Goal: Task Accomplishment & Management: Manage account settings

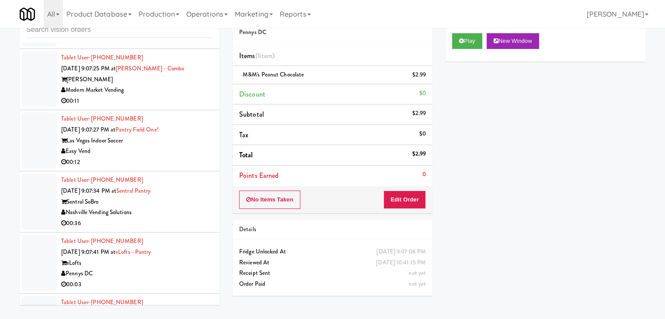
scroll to position [8136, 0]
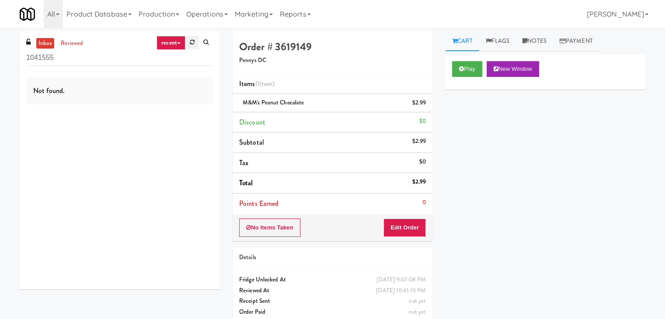
click at [193, 44] on icon at bounding box center [192, 42] width 5 height 6
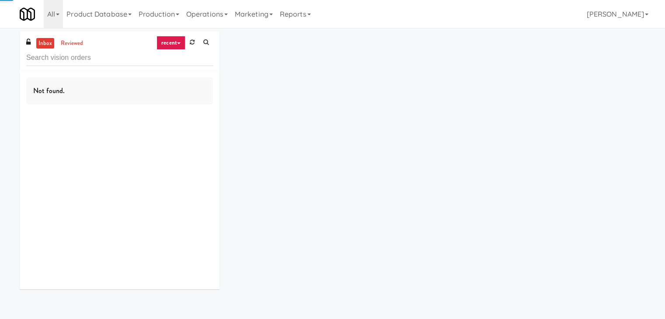
click at [178, 44] on icon at bounding box center [178, 43] width 3 height 2
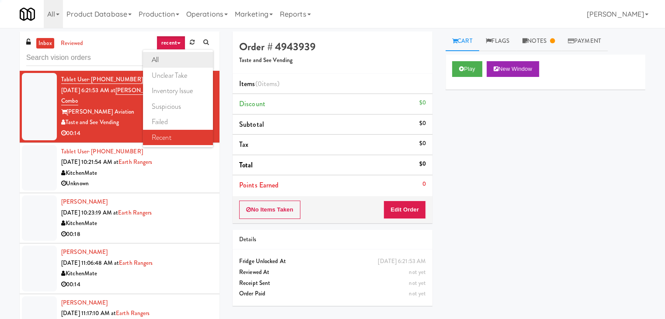
click at [170, 62] on link "all" at bounding box center [178, 60] width 70 height 16
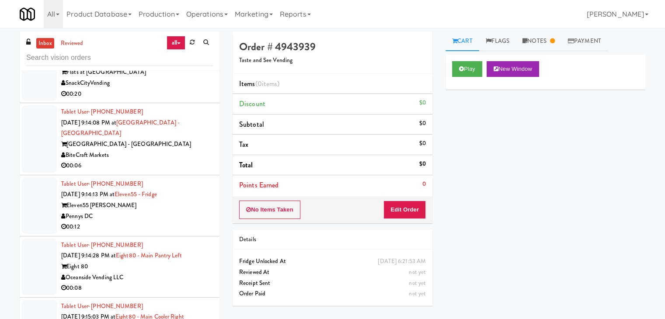
scroll to position [2288, 0]
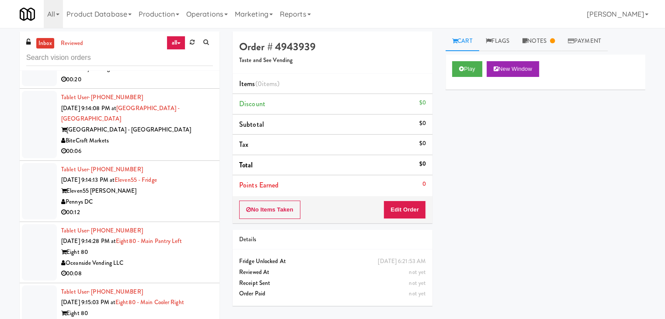
click at [163, 197] on div "Pennys DC" at bounding box center [137, 202] width 152 height 11
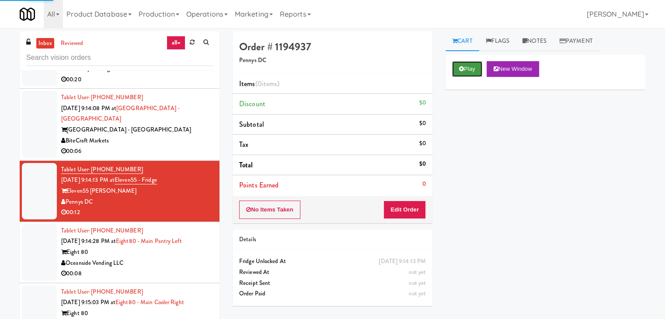
click at [455, 73] on button "Play" at bounding box center [467, 69] width 30 height 16
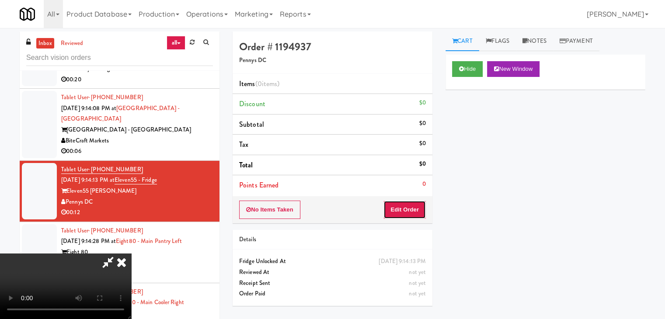
click at [388, 209] on button "Edit Order" at bounding box center [404, 210] width 42 height 18
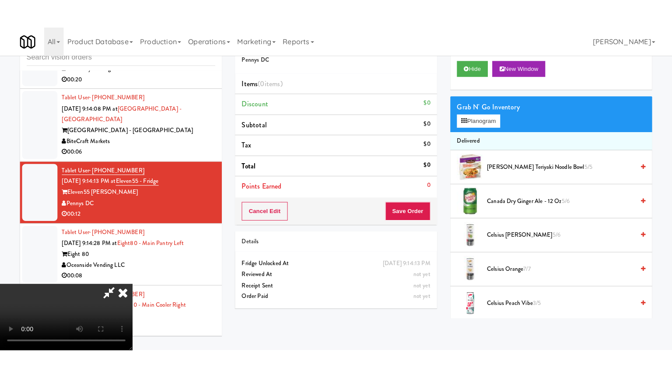
scroll to position [123, 0]
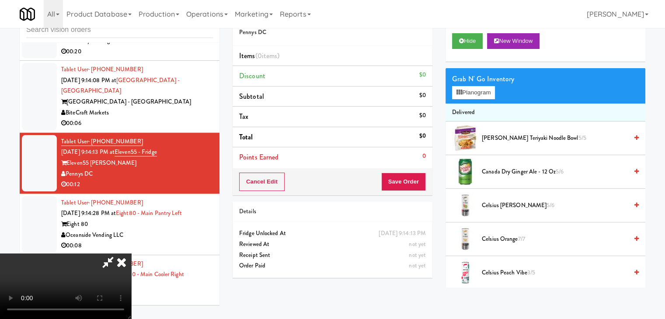
click at [131, 269] on video at bounding box center [65, 287] width 131 height 66
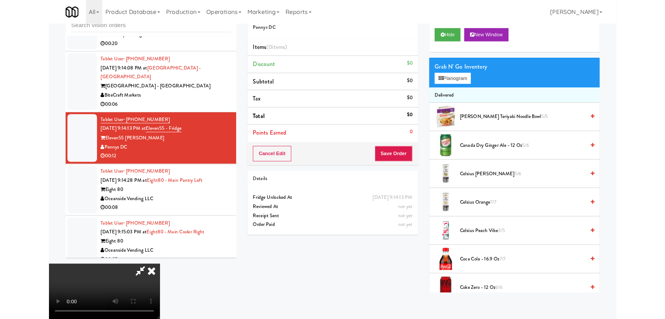
scroll to position [0, 0]
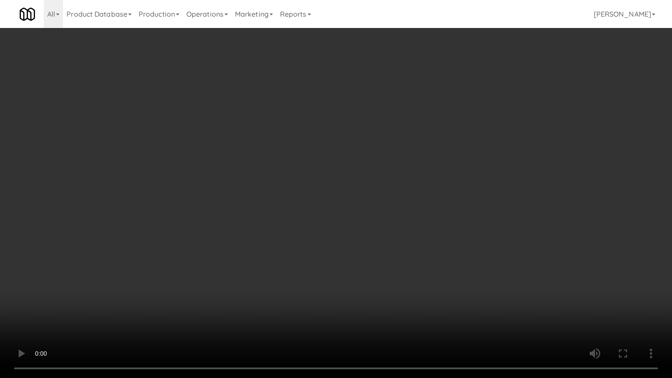
click at [355, 253] on video at bounding box center [336, 189] width 672 height 378
click at [362, 240] on video at bounding box center [336, 189] width 672 height 378
click at [362, 239] on video at bounding box center [336, 189] width 672 height 378
click at [354, 201] on video at bounding box center [336, 189] width 672 height 378
drag, startPoint x: 354, startPoint y: 201, endPoint x: 370, endPoint y: 129, distance: 73.1
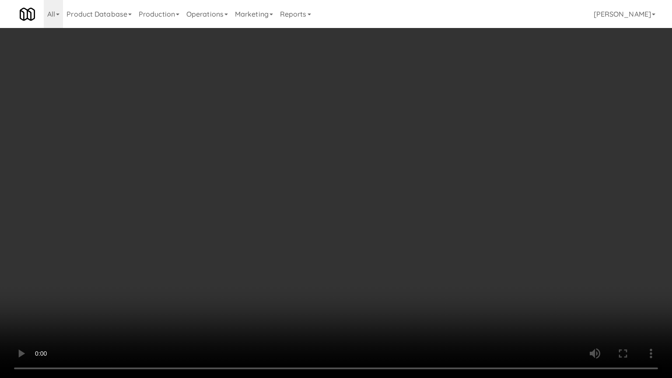
click at [354, 198] on video at bounding box center [336, 189] width 672 height 378
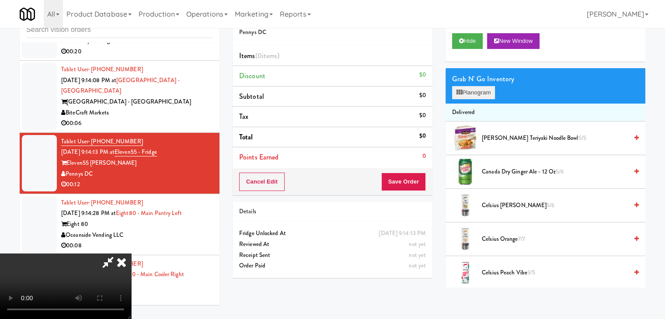
drag, startPoint x: 478, startPoint y: 82, endPoint x: 481, endPoint y: 88, distance: 6.1
click at [479, 83] on div "Grab N' Go Inventory" at bounding box center [545, 79] width 187 height 13
click at [480, 91] on button "Planogram" at bounding box center [473, 92] width 43 height 13
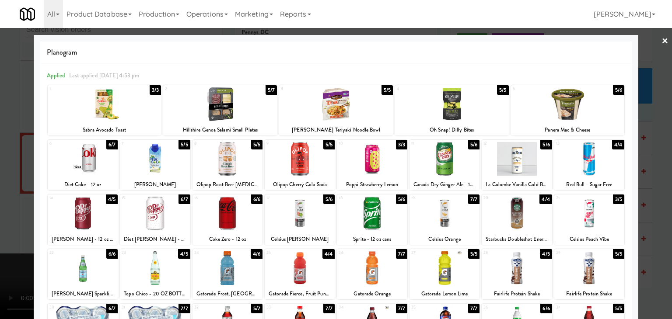
click at [591, 258] on div at bounding box center [589, 268] width 70 height 34
drag, startPoint x: 658, startPoint y: 237, endPoint x: 624, endPoint y: 224, distance: 36.5
click at [658, 236] on div at bounding box center [336, 159] width 672 height 319
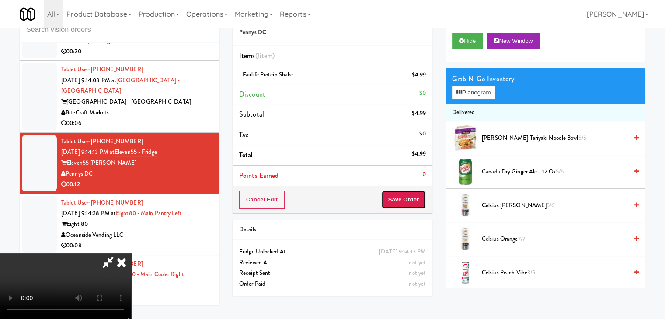
click at [400, 200] on button "Save Order" at bounding box center [403, 200] width 45 height 18
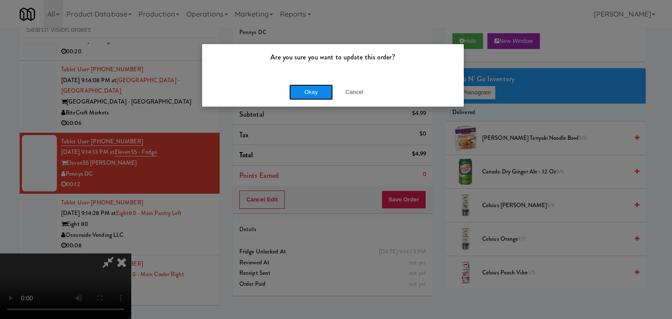
click at [310, 91] on button "Okay" at bounding box center [311, 92] width 44 height 16
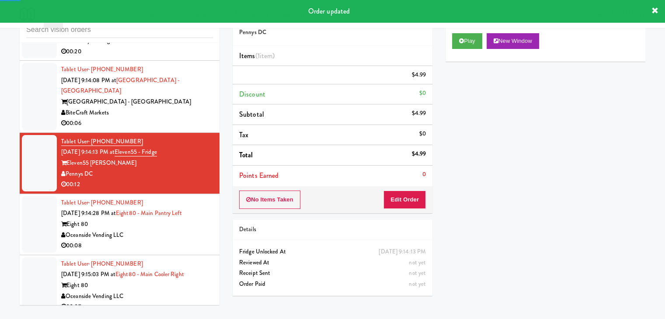
scroll to position [2375, 0]
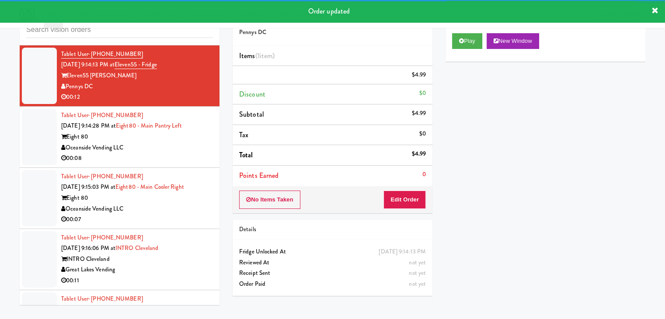
drag, startPoint x: 149, startPoint y: 118, endPoint x: 145, endPoint y: 125, distance: 8.6
click at [149, 116] on div "Tablet User · (940) 312-3509 Sep 17, 2025 9:14:28 PM at Eight80 - Main Pantry L…" at bounding box center [137, 137] width 152 height 54
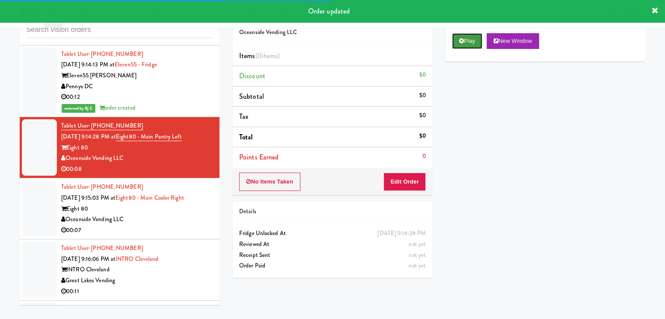
click at [481, 43] on button "Play" at bounding box center [467, 41] width 30 height 16
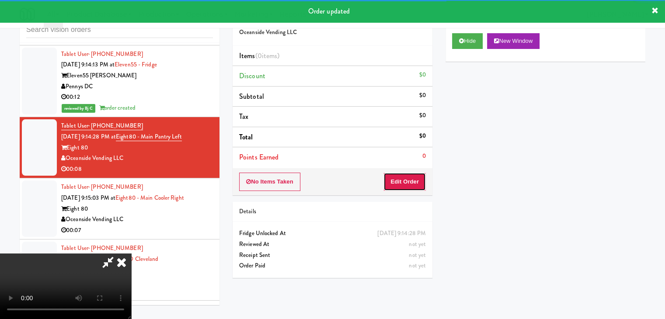
click at [402, 176] on button "Edit Order" at bounding box center [404, 182] width 42 height 18
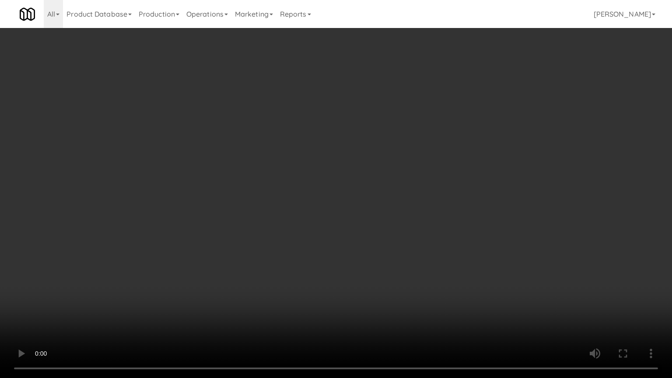
click at [411, 226] on video at bounding box center [336, 189] width 672 height 378
drag, startPoint x: 413, startPoint y: 224, endPoint x: 402, endPoint y: 230, distance: 12.4
click at [413, 225] on video at bounding box center [336, 189] width 672 height 378
click at [426, 208] on video at bounding box center [336, 189] width 672 height 378
click at [429, 205] on video at bounding box center [336, 189] width 672 height 378
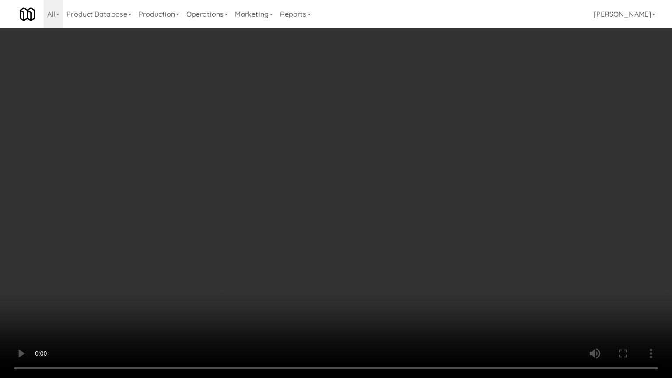
click at [437, 205] on video at bounding box center [336, 189] width 672 height 378
click at [438, 203] on video at bounding box center [336, 189] width 672 height 378
click at [435, 203] on video at bounding box center [336, 189] width 672 height 378
click at [436, 202] on video at bounding box center [336, 189] width 672 height 378
click at [437, 201] on video at bounding box center [336, 189] width 672 height 378
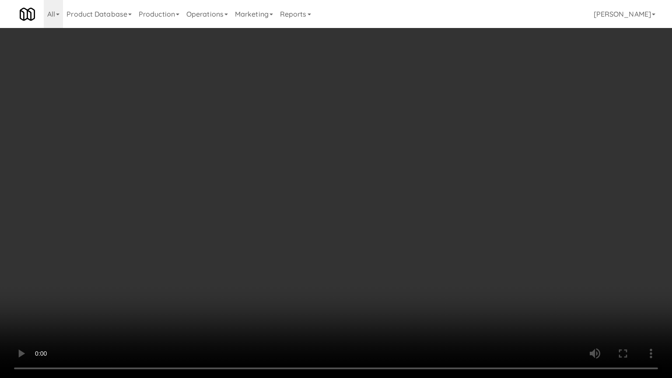
click at [440, 202] on video at bounding box center [336, 189] width 672 height 378
click at [439, 203] on video at bounding box center [336, 189] width 672 height 378
drag, startPoint x: 439, startPoint y: 203, endPoint x: 446, endPoint y: 192, distance: 12.4
click at [446, 193] on video at bounding box center [336, 189] width 672 height 378
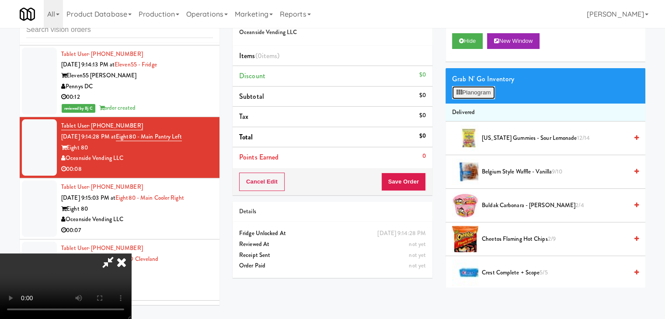
click at [475, 90] on button "Planogram" at bounding box center [473, 92] width 43 height 13
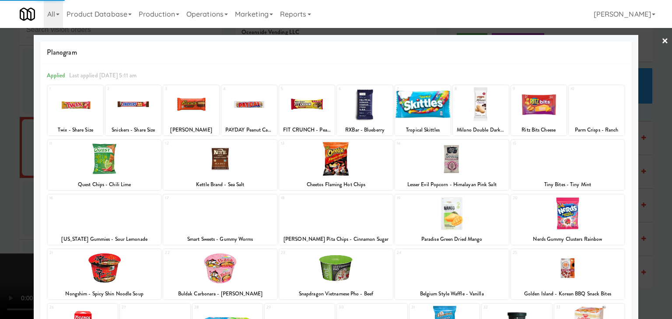
click at [357, 163] on div at bounding box center [336, 159] width 114 height 34
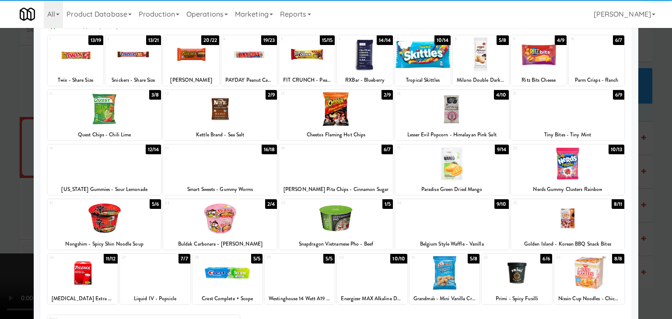
scroll to position [87, 0]
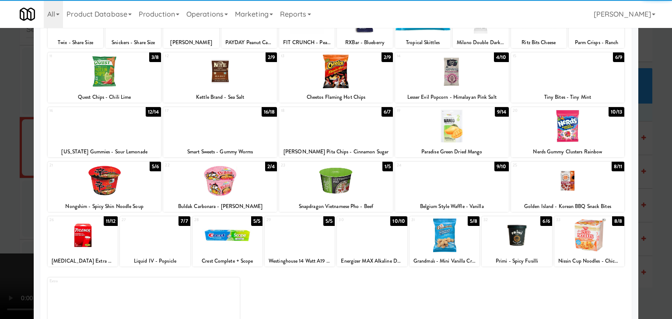
click at [579, 238] on div at bounding box center [589, 236] width 70 height 34
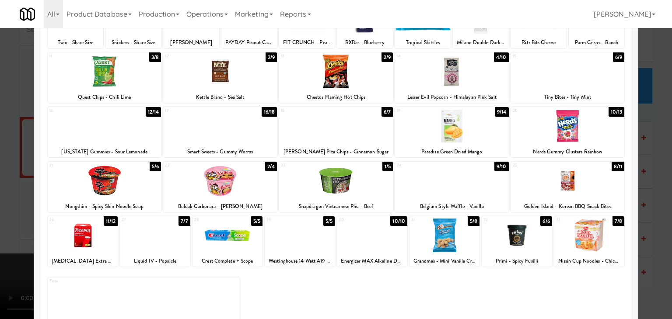
click at [657, 242] on div at bounding box center [336, 159] width 672 height 319
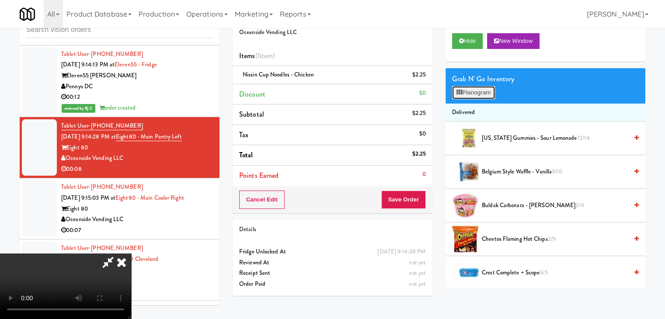
click at [481, 92] on button "Planogram" at bounding box center [473, 92] width 43 height 13
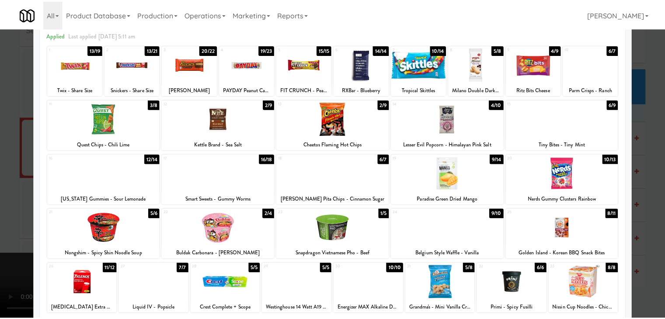
scroll to position [110, 0]
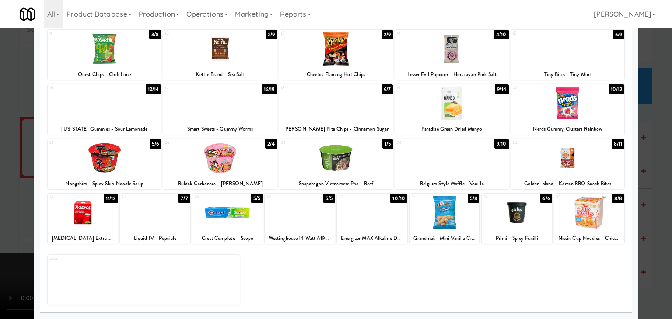
click at [568, 210] on div at bounding box center [589, 213] width 70 height 34
click at [354, 46] on div at bounding box center [336, 49] width 114 height 34
drag, startPoint x: 0, startPoint y: 97, endPoint x: 193, endPoint y: 91, distance: 193.3
click at [4, 94] on div at bounding box center [336, 159] width 672 height 319
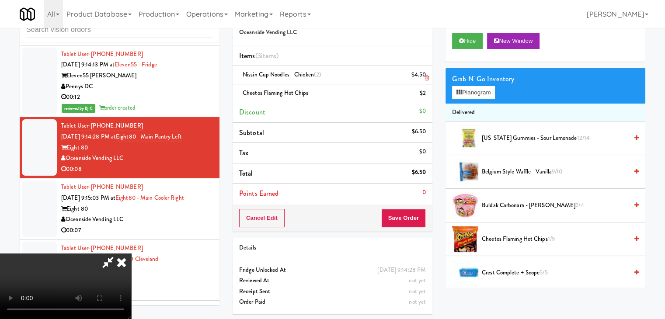
click at [425, 75] on link at bounding box center [425, 78] width 8 height 11
click at [414, 217] on button "Save Order" at bounding box center [403, 218] width 45 height 18
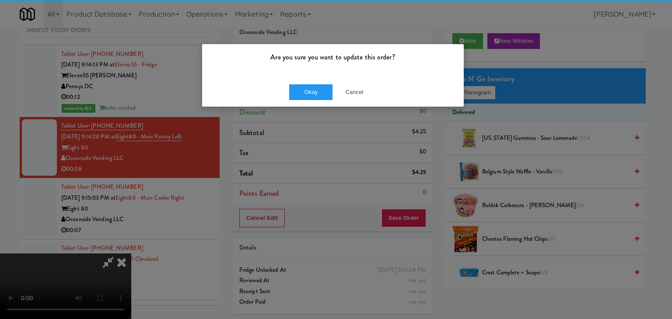
click at [285, 86] on div "Okay Cancel" at bounding box center [332, 91] width 261 height 29
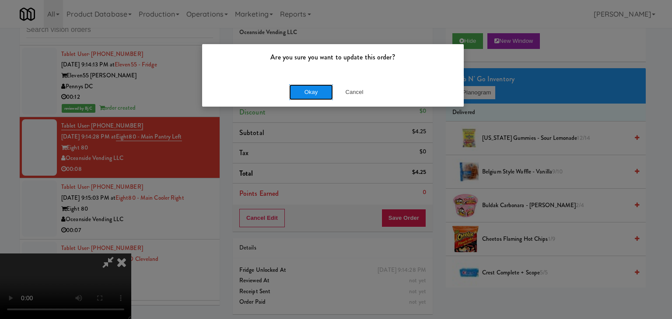
click at [292, 90] on button "Okay" at bounding box center [311, 92] width 44 height 16
click at [292, 90] on div "Okay Cancel" at bounding box center [332, 91] width 261 height 29
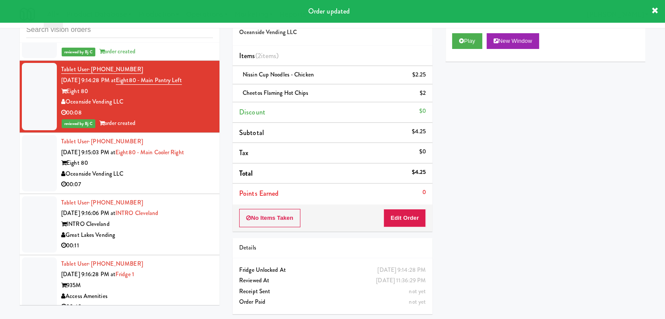
scroll to position [2462, 0]
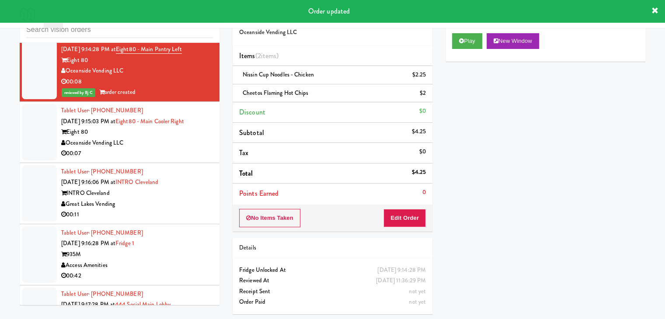
click at [163, 148] on div "00:07" at bounding box center [137, 153] width 152 height 11
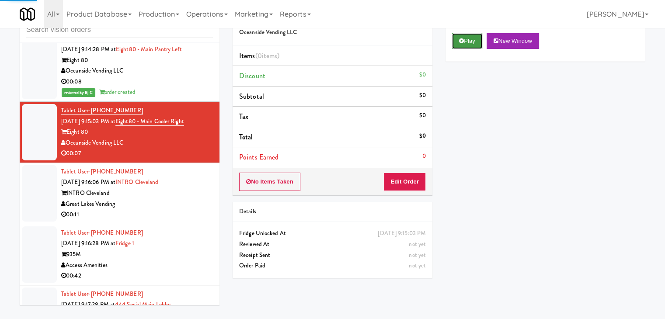
drag, startPoint x: 467, startPoint y: 42, endPoint x: 466, endPoint y: 47, distance: 5.9
click at [467, 42] on button "Play" at bounding box center [467, 41] width 30 height 16
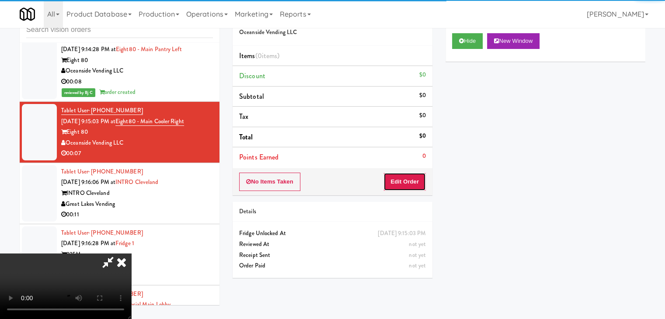
click at [402, 181] on button "Edit Order" at bounding box center [404, 182] width 42 height 18
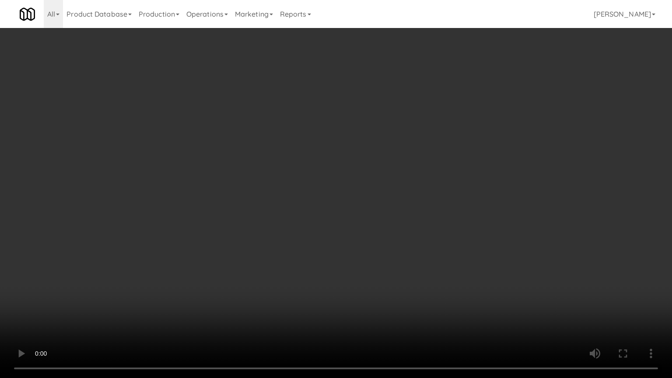
click at [411, 226] on video at bounding box center [336, 189] width 672 height 378
drag, startPoint x: 410, startPoint y: 226, endPoint x: 405, endPoint y: 231, distance: 7.1
click at [410, 228] on video at bounding box center [336, 189] width 672 height 378
click at [408, 227] on video at bounding box center [336, 189] width 672 height 378
drag, startPoint x: 409, startPoint y: 226, endPoint x: 457, endPoint y: 143, distance: 96.7
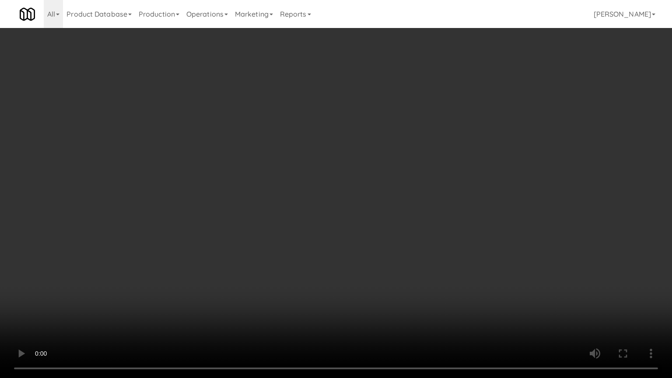
click at [411, 223] on video at bounding box center [336, 189] width 672 height 378
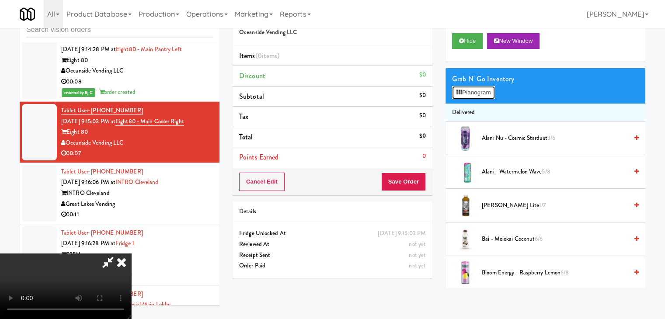
click at [490, 94] on button "Planogram" at bounding box center [473, 92] width 43 height 13
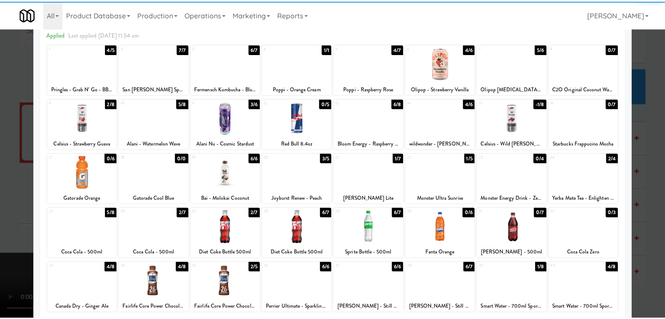
scroll to position [87, 0]
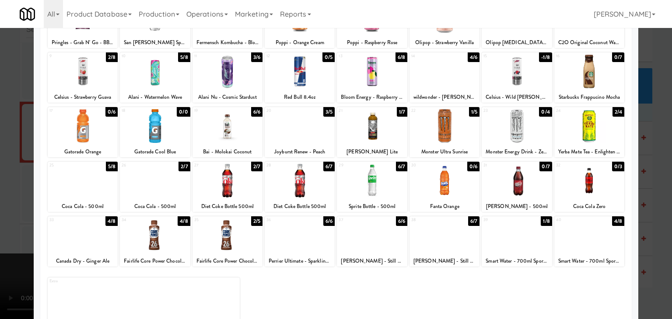
click at [89, 243] on div at bounding box center [83, 236] width 70 height 34
click at [10, 230] on div at bounding box center [336, 159] width 672 height 319
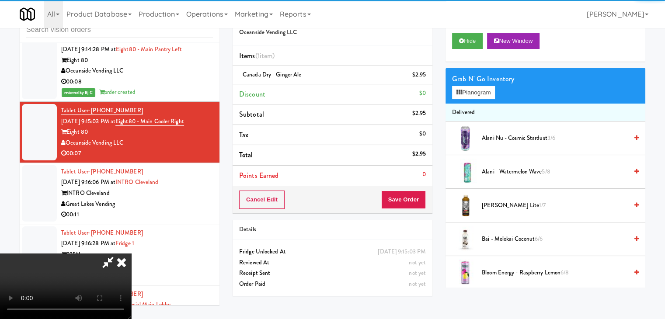
scroll to position [123, 0]
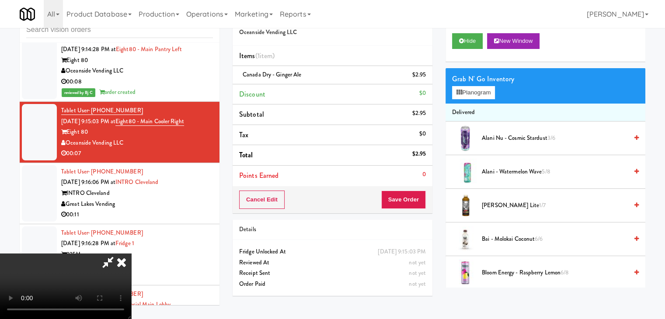
click at [131, 254] on video at bounding box center [65, 287] width 131 height 66
click at [422, 73] on link at bounding box center [425, 78] width 8 height 11
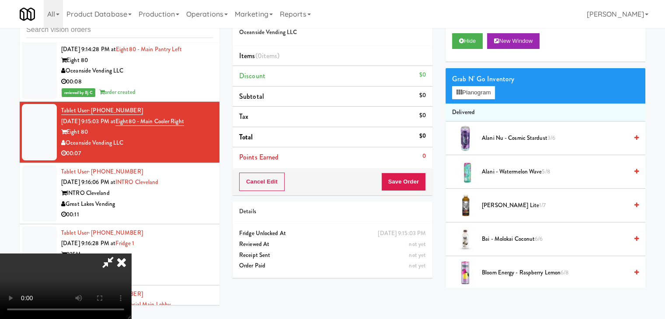
scroll to position [87, 0]
click at [131, 254] on video at bounding box center [65, 287] width 131 height 66
drag, startPoint x: 281, startPoint y: 144, endPoint x: 446, endPoint y: 112, distance: 167.8
click at [131, 254] on video at bounding box center [65, 287] width 131 height 66
click at [487, 92] on button "Planogram" at bounding box center [473, 92] width 43 height 13
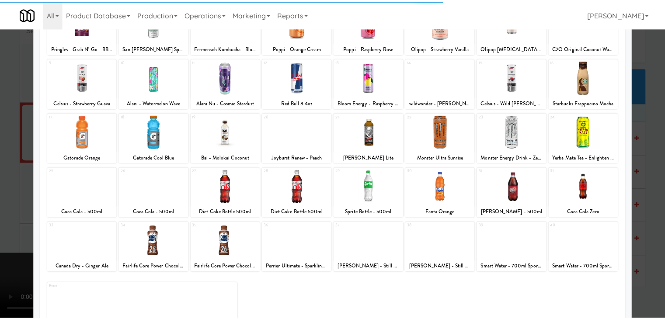
scroll to position [87, 0]
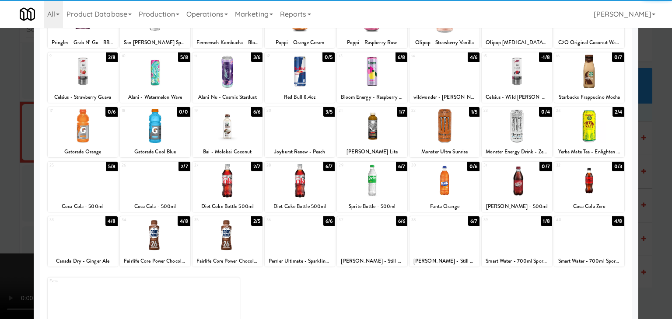
click at [94, 183] on div at bounding box center [83, 181] width 70 height 34
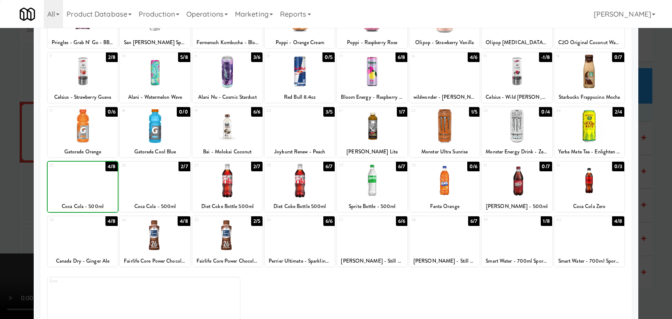
drag, startPoint x: 0, startPoint y: 179, endPoint x: 150, endPoint y: 174, distance: 150.5
click at [16, 175] on div at bounding box center [336, 159] width 672 height 319
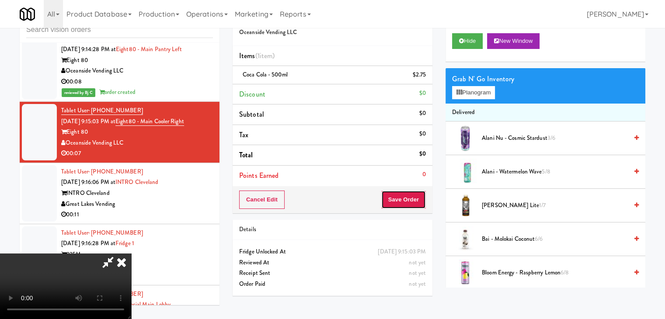
click at [405, 197] on button "Save Order" at bounding box center [403, 200] width 45 height 18
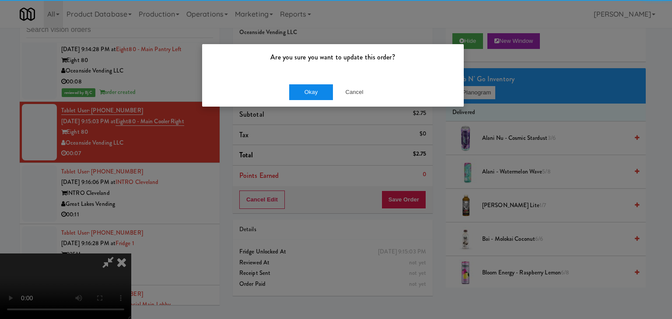
drag, startPoint x: 309, startPoint y: 79, endPoint x: 307, endPoint y: 89, distance: 9.8
click at [307, 87] on div "Okay Cancel" at bounding box center [332, 91] width 261 height 29
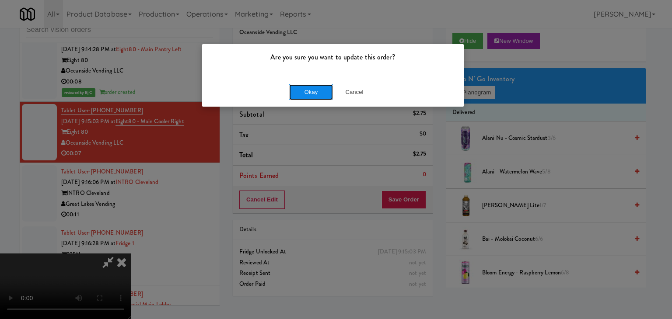
click at [308, 92] on button "Okay" at bounding box center [311, 92] width 44 height 16
click at [308, 92] on div "Okay Cancel" at bounding box center [332, 91] width 261 height 29
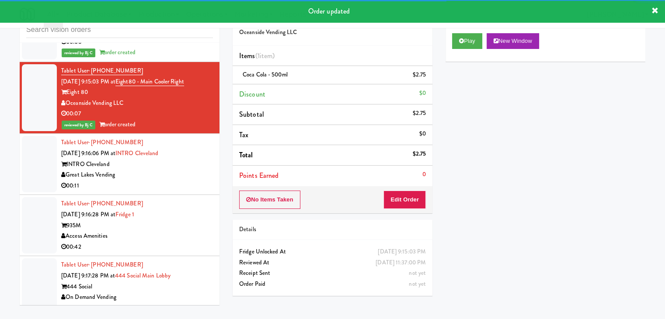
scroll to position [2550, 0]
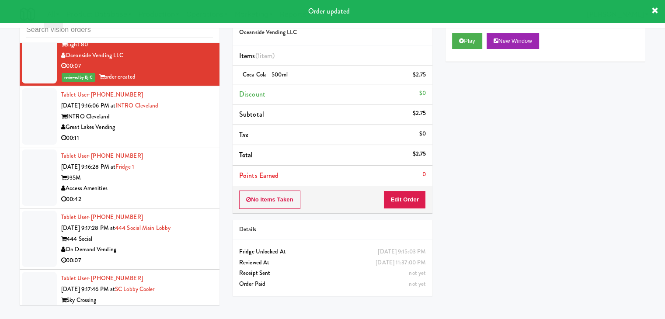
drag, startPoint x: 168, startPoint y: 98, endPoint x: 173, endPoint y: 101, distance: 5.6
click at [171, 133] on div "00:11" at bounding box center [137, 138] width 152 height 11
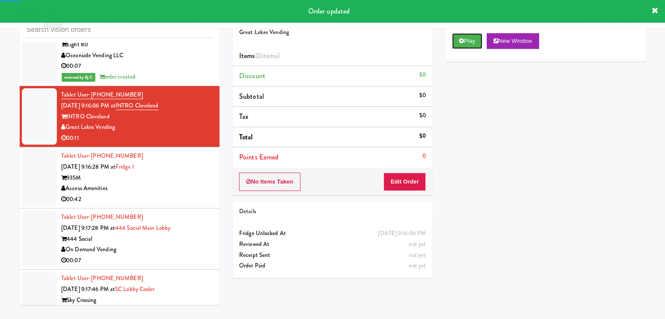
drag, startPoint x: 455, startPoint y: 42, endPoint x: 449, endPoint y: 72, distance: 30.4
click at [455, 42] on button "Play" at bounding box center [467, 41] width 30 height 16
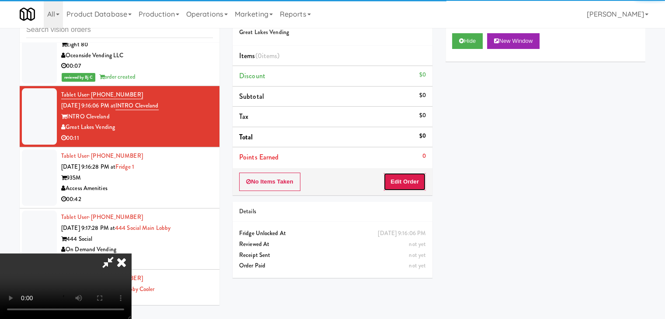
drag, startPoint x: 415, startPoint y: 173, endPoint x: 418, endPoint y: 166, distance: 7.6
click at [415, 173] on button "Edit Order" at bounding box center [404, 182] width 42 height 18
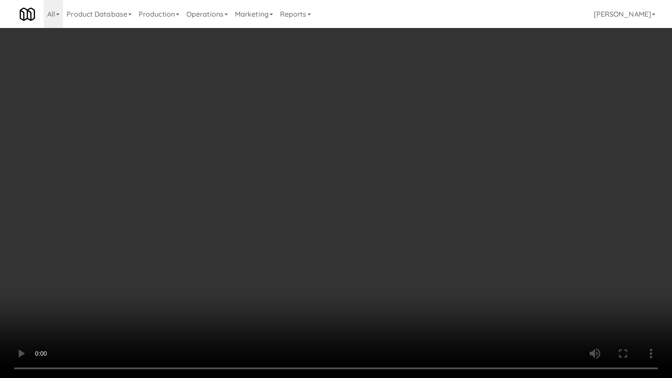
click at [375, 240] on video at bounding box center [336, 189] width 672 height 378
drag, startPoint x: 375, startPoint y: 240, endPoint x: 371, endPoint y: 247, distance: 8.8
click at [375, 242] on video at bounding box center [336, 189] width 672 height 378
click at [378, 233] on video at bounding box center [336, 189] width 672 height 378
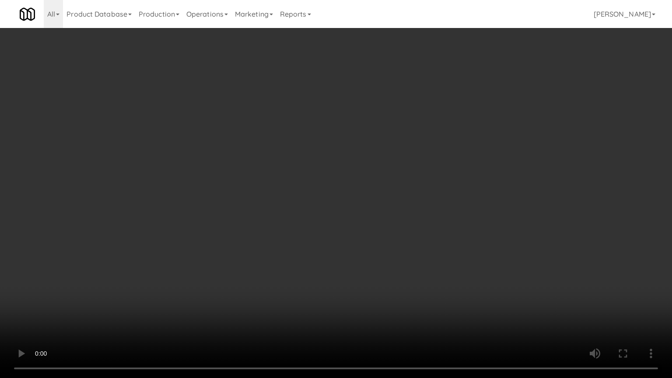
click at [362, 234] on video at bounding box center [336, 189] width 672 height 378
drag, startPoint x: 362, startPoint y: 234, endPoint x: 337, endPoint y: 237, distance: 25.9
click at [362, 234] on video at bounding box center [336, 189] width 672 height 378
click at [369, 215] on video at bounding box center [336, 189] width 672 height 378
drag, startPoint x: 369, startPoint y: 215, endPoint x: 369, endPoint y: 223, distance: 7.9
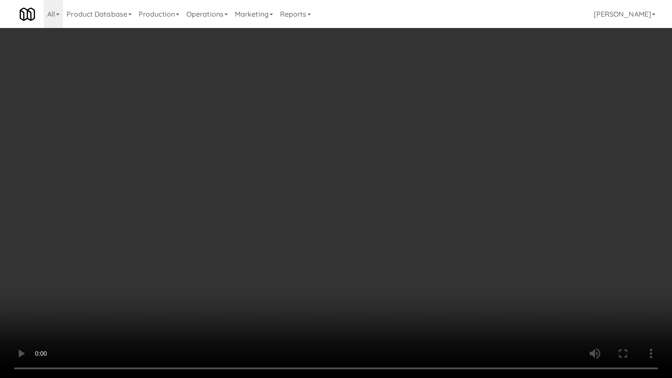
click at [369, 216] on video at bounding box center [336, 189] width 672 height 378
click at [370, 220] on video at bounding box center [336, 189] width 672 height 378
drag, startPoint x: 376, startPoint y: 216, endPoint x: 371, endPoint y: 222, distance: 8.1
click at [376, 216] on video at bounding box center [336, 189] width 672 height 378
click at [378, 214] on video at bounding box center [336, 189] width 672 height 378
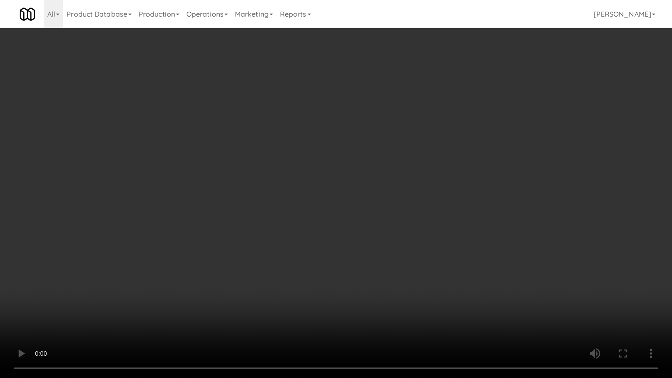
click at [378, 214] on video at bounding box center [336, 189] width 672 height 378
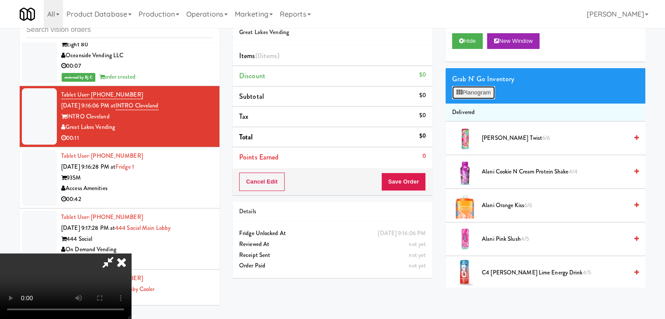
click at [479, 93] on button "Planogram" at bounding box center [473, 92] width 43 height 13
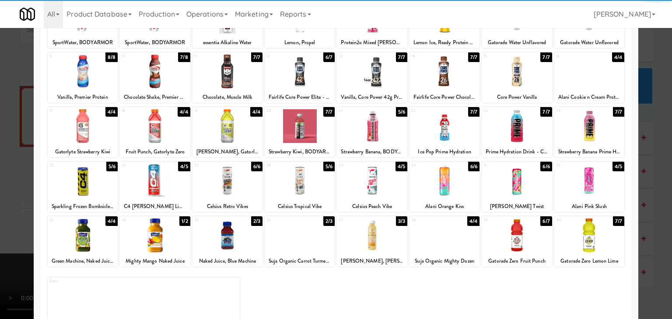
click at [585, 183] on div at bounding box center [589, 181] width 70 height 34
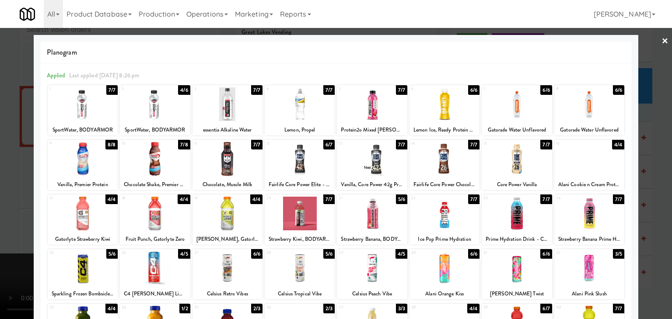
drag, startPoint x: 292, startPoint y: 167, endPoint x: 276, endPoint y: 171, distance: 16.1
click at [292, 167] on div at bounding box center [300, 159] width 70 height 34
drag, startPoint x: 0, startPoint y: 173, endPoint x: 83, endPoint y: 177, distance: 83.1
click at [4, 172] on div at bounding box center [336, 159] width 672 height 319
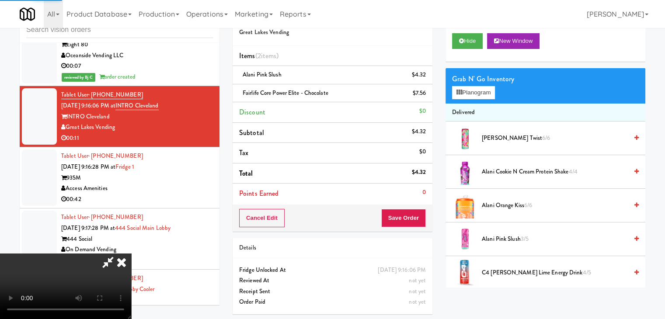
click at [131, 254] on video at bounding box center [65, 287] width 131 height 66
click at [407, 222] on button "Save Order" at bounding box center [403, 218] width 45 height 18
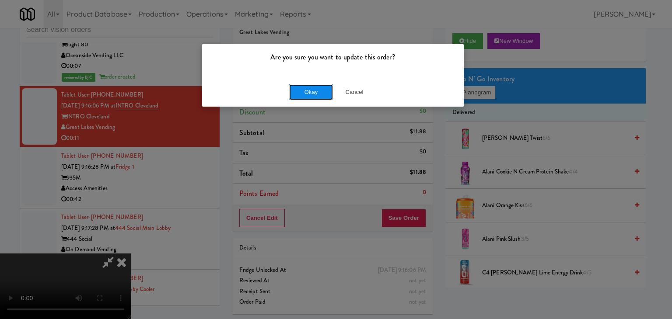
click at [311, 91] on button "Okay" at bounding box center [311, 92] width 44 height 16
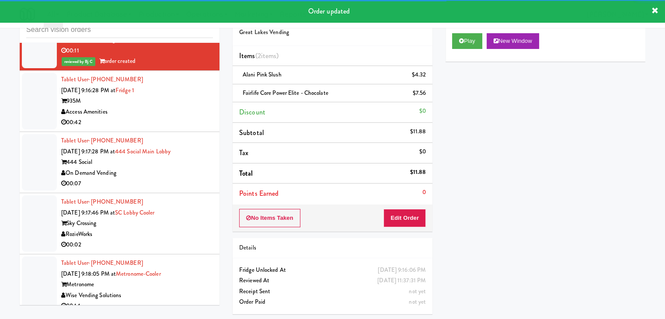
scroll to position [2648, 0]
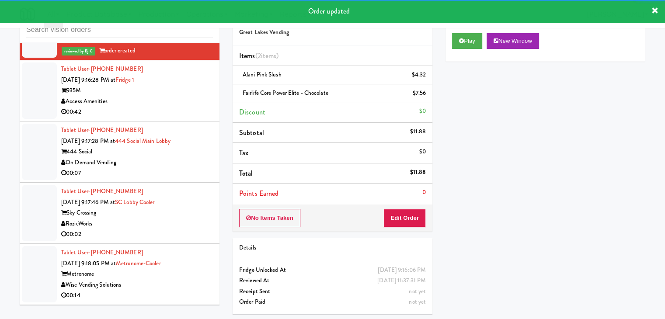
drag, startPoint x: 194, startPoint y: 80, endPoint x: 194, endPoint y: 92, distance: 12.2
click at [194, 107] on div "00:42" at bounding box center [137, 112] width 152 height 11
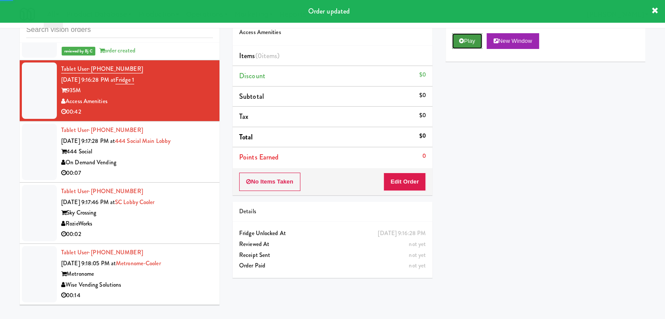
click at [460, 39] on button "Play" at bounding box center [467, 41] width 30 height 16
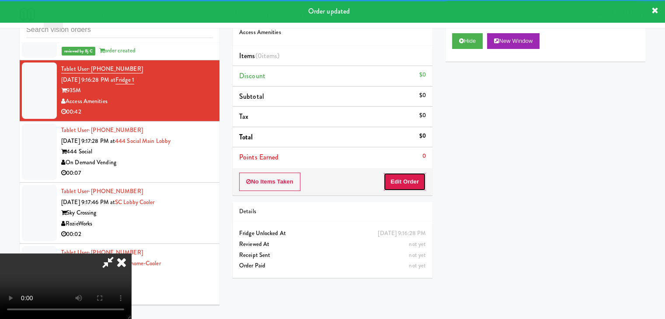
click at [416, 174] on button "Edit Order" at bounding box center [404, 182] width 42 height 18
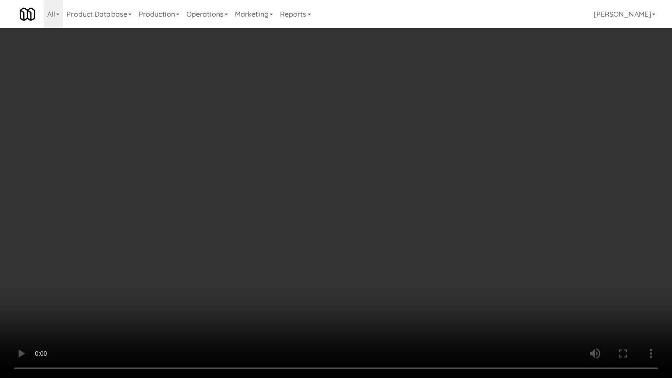
click at [433, 262] on video at bounding box center [336, 189] width 672 height 378
drag, startPoint x: 439, startPoint y: 283, endPoint x: 434, endPoint y: 290, distance: 8.4
click at [434, 290] on video at bounding box center [336, 189] width 672 height 378
click at [417, 216] on video at bounding box center [336, 189] width 672 height 378
click at [417, 213] on video at bounding box center [336, 189] width 672 height 378
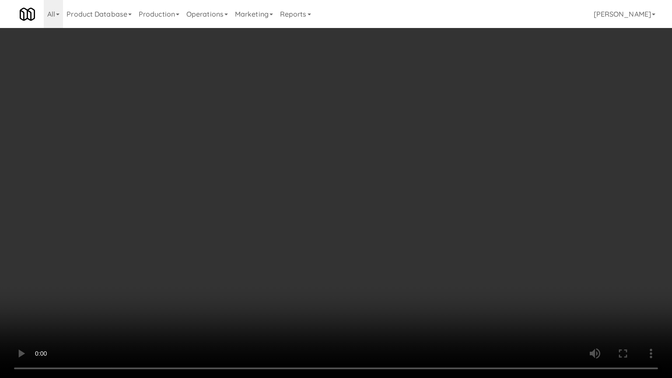
click at [412, 212] on video at bounding box center [336, 189] width 672 height 378
drag, startPoint x: 412, startPoint y: 212, endPoint x: 446, endPoint y: 140, distance: 79.6
click at [414, 209] on video at bounding box center [336, 189] width 672 height 378
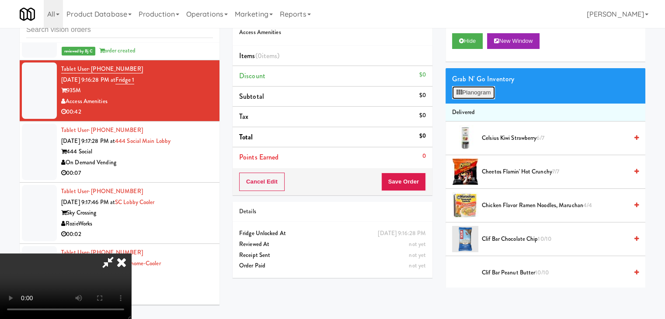
click at [476, 94] on button "Planogram" at bounding box center [473, 92] width 43 height 13
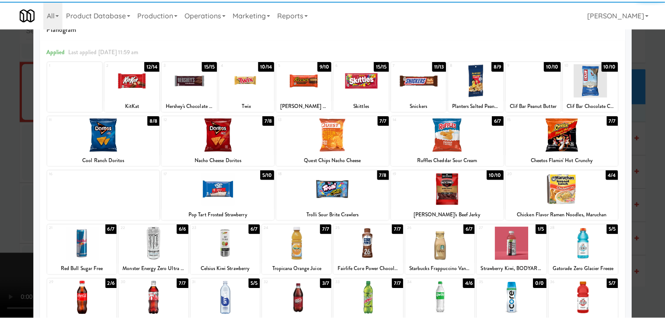
scroll to position [44, 0]
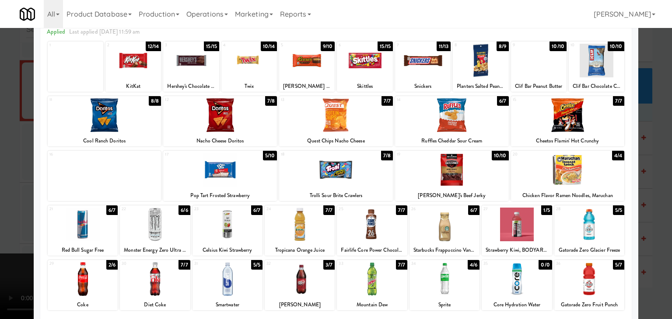
click at [571, 170] on div at bounding box center [568, 170] width 114 height 34
click at [216, 120] on div at bounding box center [220, 115] width 114 height 34
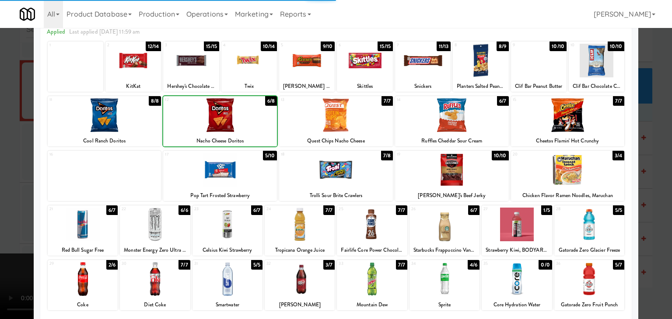
click at [103, 118] on div at bounding box center [105, 115] width 114 height 34
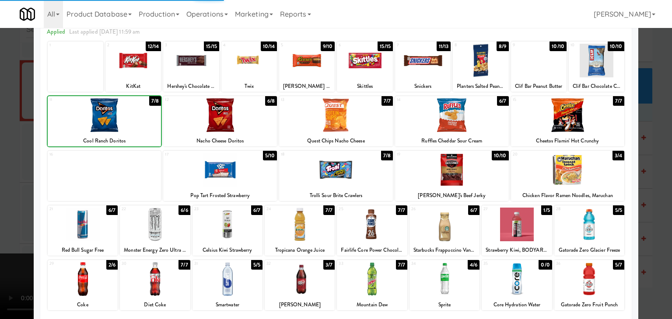
drag, startPoint x: 0, startPoint y: 120, endPoint x: 223, endPoint y: 146, distance: 224.9
click at [7, 118] on div at bounding box center [336, 159] width 672 height 319
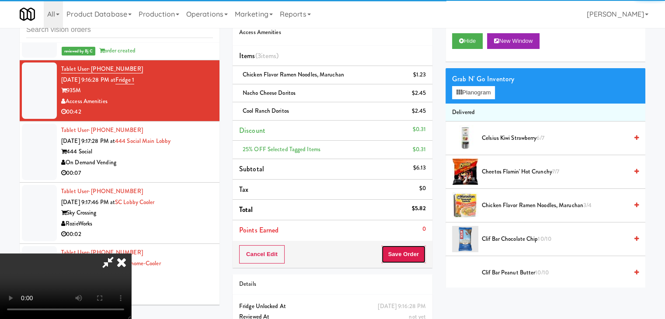
click at [414, 249] on button "Save Order" at bounding box center [403, 254] width 45 height 18
click at [414, 251] on button "Save Order" at bounding box center [403, 254] width 45 height 18
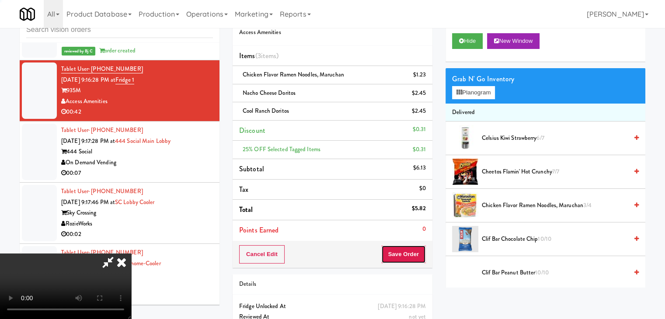
click at [414, 251] on button "Save Order" at bounding box center [403, 254] width 45 height 18
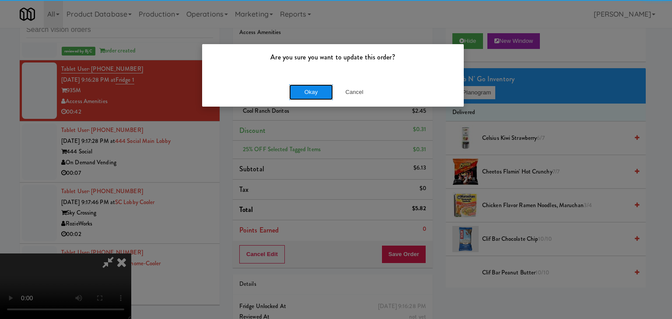
click at [310, 95] on button "Okay" at bounding box center [311, 92] width 44 height 16
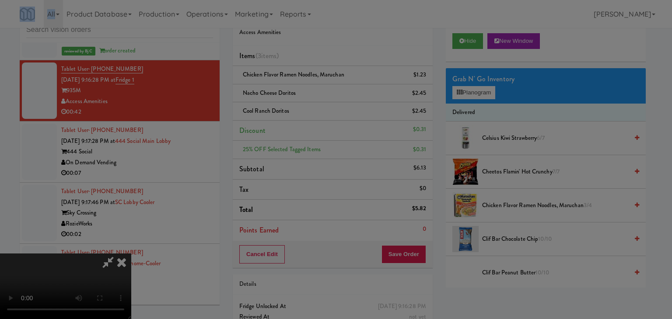
click at [310, 95] on body "Are you sure you want to update this order? Okay Cancel Okay Are you sure you w…" at bounding box center [336, 159] width 672 height 319
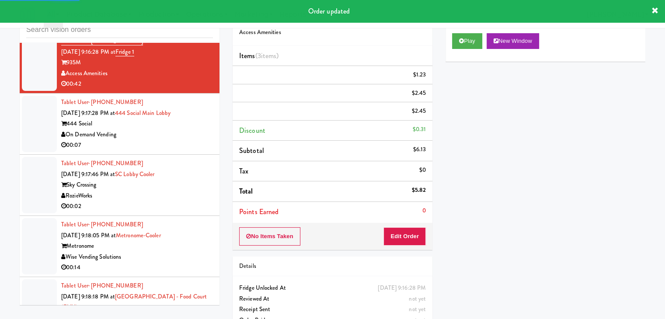
scroll to position [2692, 0]
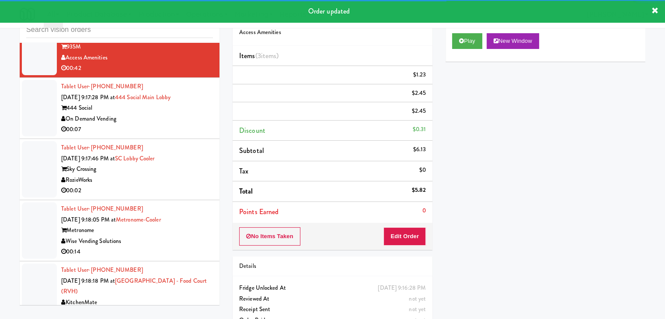
drag, startPoint x: 174, startPoint y: 93, endPoint x: 177, endPoint y: 98, distance: 5.9
click at [175, 124] on div "00:07" at bounding box center [137, 129] width 152 height 11
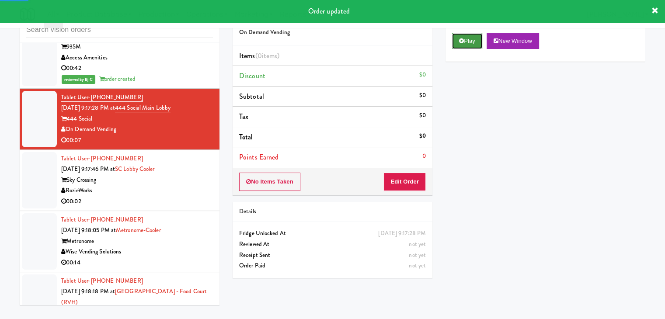
click at [469, 42] on button "Play" at bounding box center [467, 41] width 30 height 16
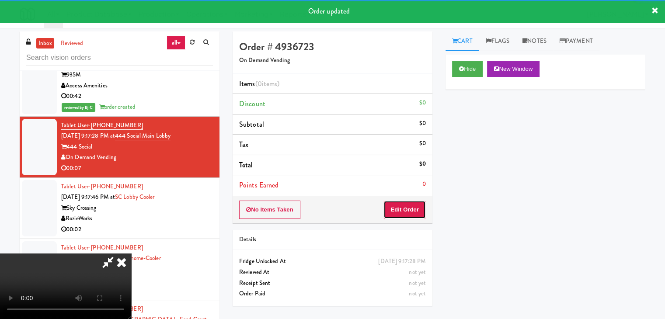
click at [400, 212] on button "Edit Order" at bounding box center [404, 210] width 42 height 18
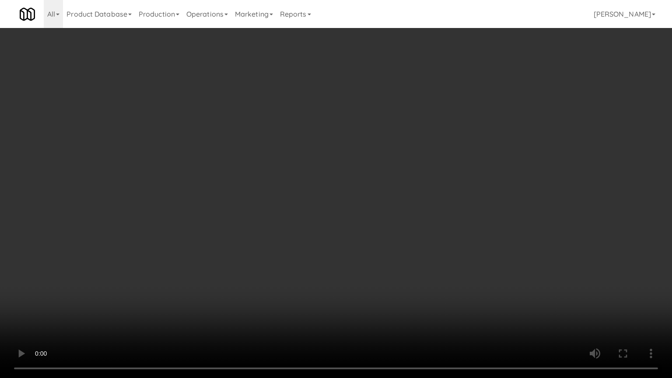
click at [404, 241] on video at bounding box center [336, 189] width 672 height 378
drag, startPoint x: 404, startPoint y: 241, endPoint x: 402, endPoint y: 247, distance: 5.9
click at [404, 242] on video at bounding box center [336, 189] width 672 height 378
click at [390, 242] on video at bounding box center [336, 189] width 672 height 378
click at [390, 243] on video at bounding box center [336, 189] width 672 height 378
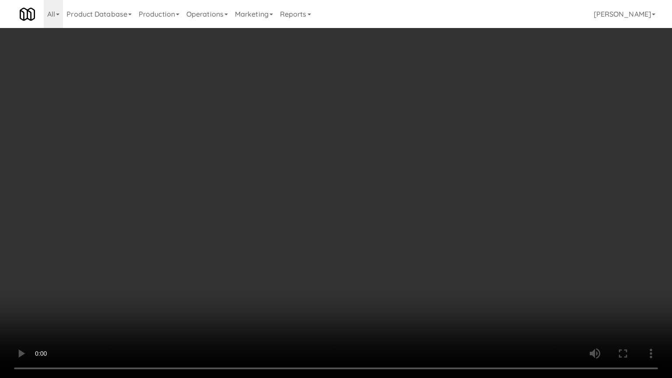
click at [388, 239] on video at bounding box center [336, 189] width 672 height 378
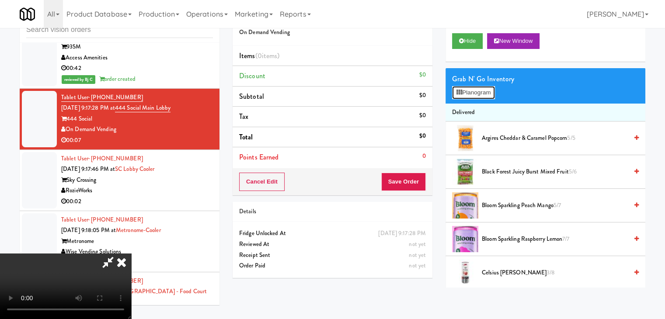
click at [487, 88] on button "Planogram" at bounding box center [473, 92] width 43 height 13
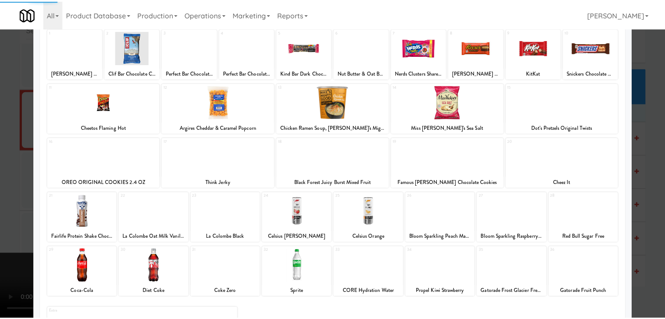
scroll to position [110, 0]
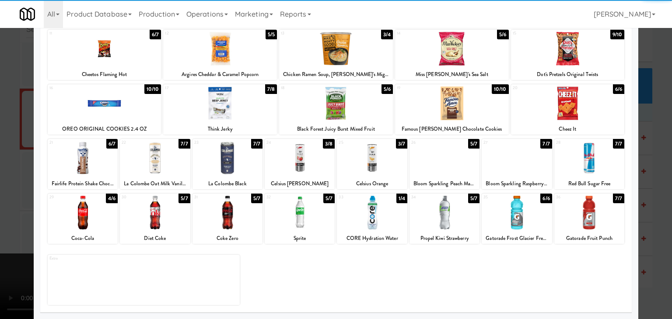
click at [159, 212] on div at bounding box center [155, 213] width 70 height 34
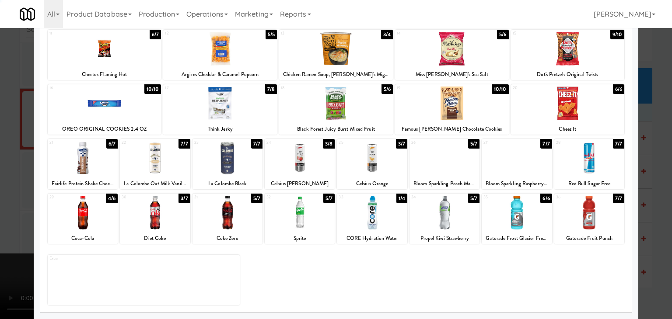
drag, startPoint x: 0, startPoint y: 207, endPoint x: 100, endPoint y: 202, distance: 99.8
click at [9, 205] on div at bounding box center [336, 159] width 672 height 319
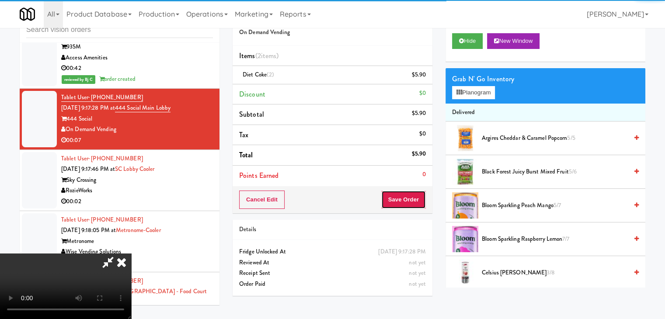
click at [407, 200] on button "Save Order" at bounding box center [403, 200] width 45 height 18
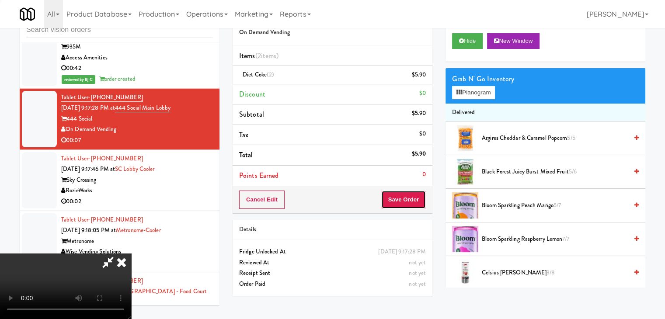
click at [406, 200] on button "Save Order" at bounding box center [403, 200] width 45 height 18
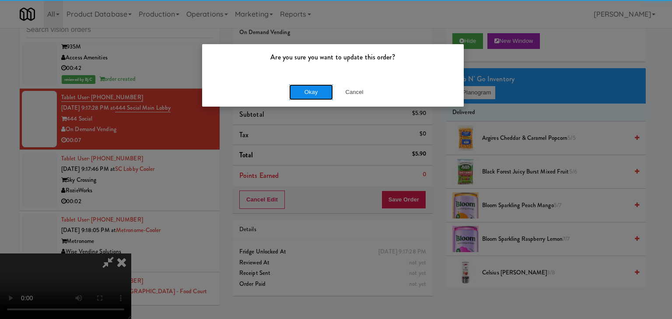
click at [324, 90] on button "Okay" at bounding box center [311, 92] width 44 height 16
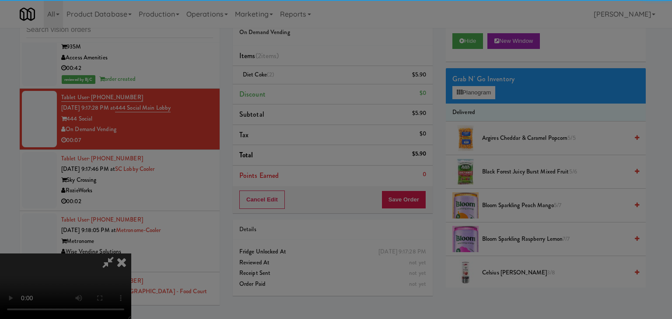
click at [323, 90] on body "Are you sure you want to update this order? Okay Cancel Okay Are you sure you w…" at bounding box center [336, 159] width 672 height 319
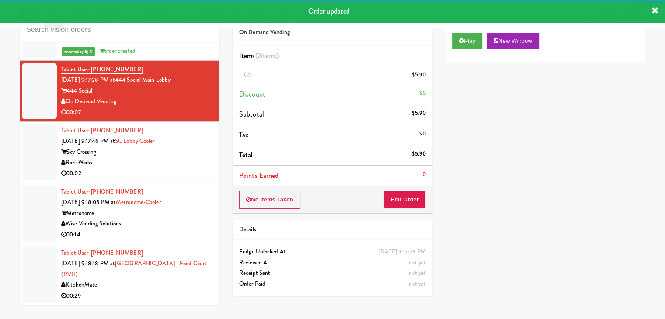
scroll to position [2735, 0]
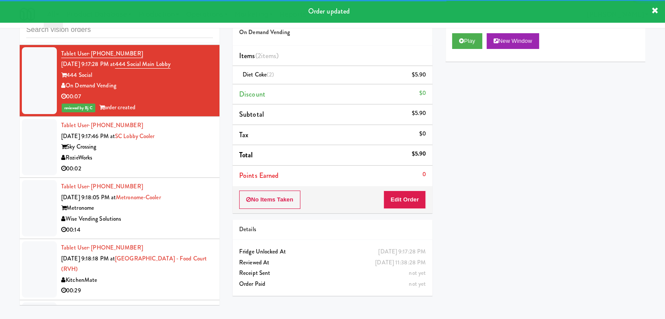
click at [165, 153] on div "RozieWorks" at bounding box center [137, 158] width 152 height 11
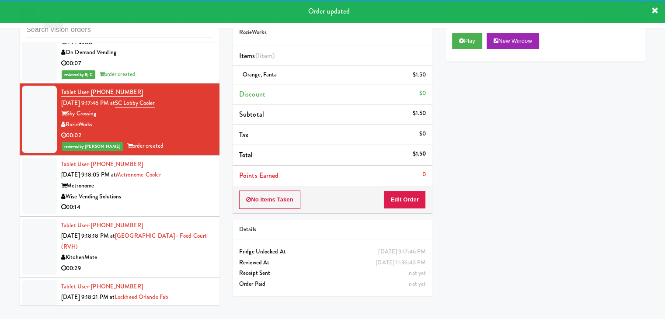
scroll to position [2823, 0]
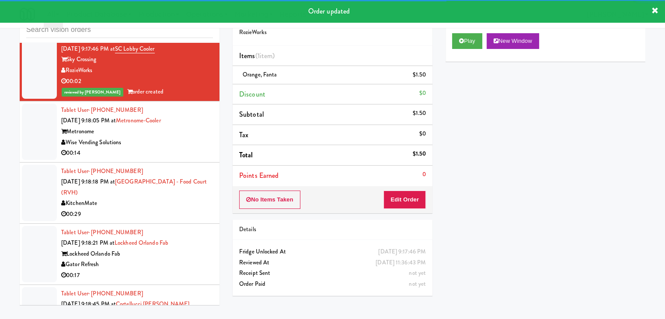
click at [178, 148] on div "00:14" at bounding box center [137, 153] width 152 height 11
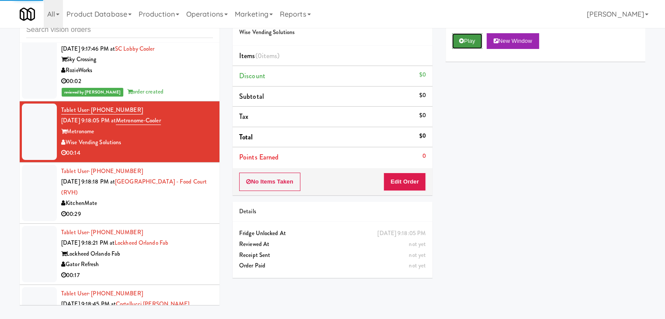
click at [472, 42] on button "Play" at bounding box center [467, 41] width 30 height 16
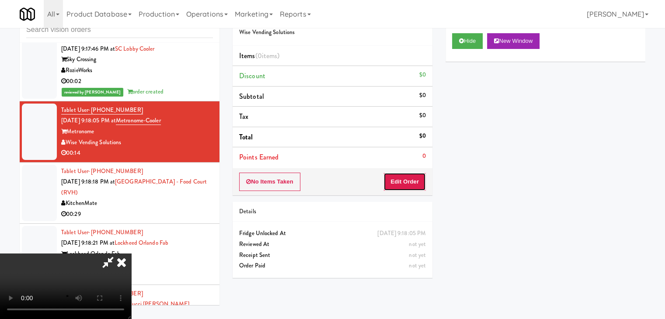
click at [406, 181] on button "Edit Order" at bounding box center [404, 182] width 42 height 18
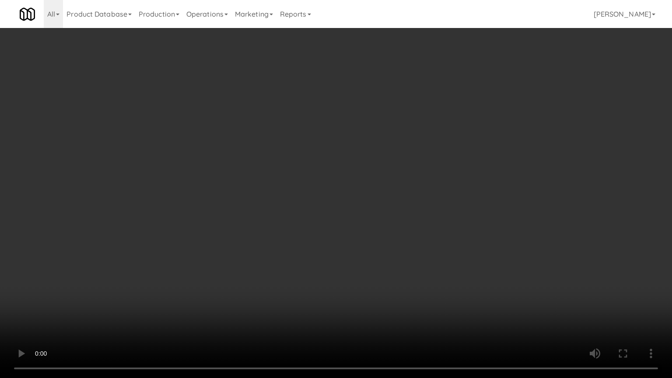
click at [431, 239] on video at bounding box center [336, 189] width 672 height 378
click at [430, 241] on video at bounding box center [336, 189] width 672 height 378
click at [425, 242] on video at bounding box center [336, 189] width 672 height 378
click at [458, 276] on video at bounding box center [336, 189] width 672 height 378
click at [453, 261] on video at bounding box center [336, 189] width 672 height 378
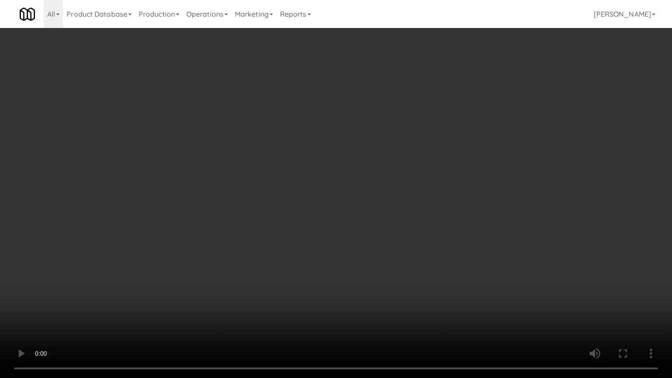
click at [455, 261] on video at bounding box center [336, 189] width 672 height 378
click at [456, 252] on video at bounding box center [336, 189] width 672 height 378
click at [455, 246] on video at bounding box center [336, 189] width 672 height 378
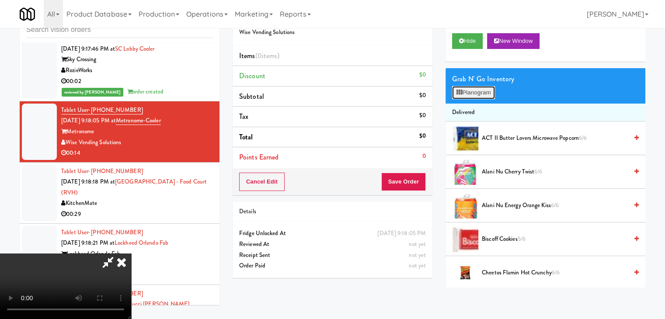
click at [482, 93] on button "Planogram" at bounding box center [473, 92] width 43 height 13
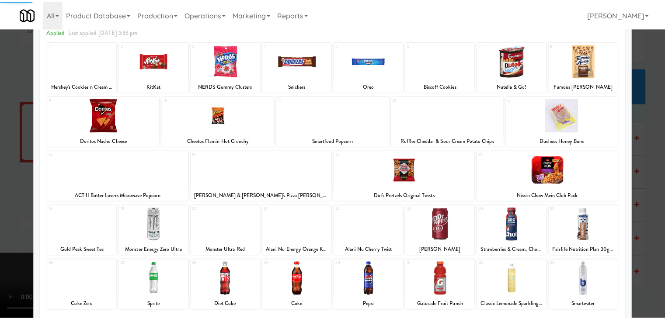
scroll to position [87, 0]
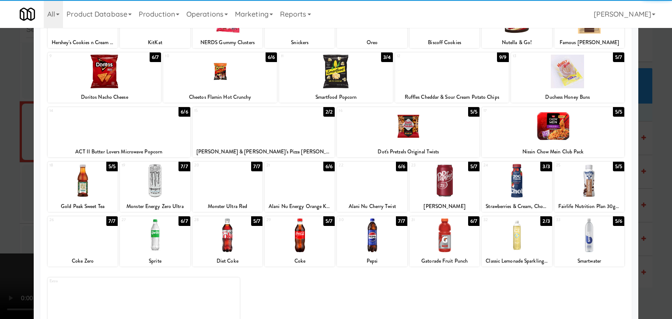
click at [446, 183] on div at bounding box center [444, 181] width 70 height 34
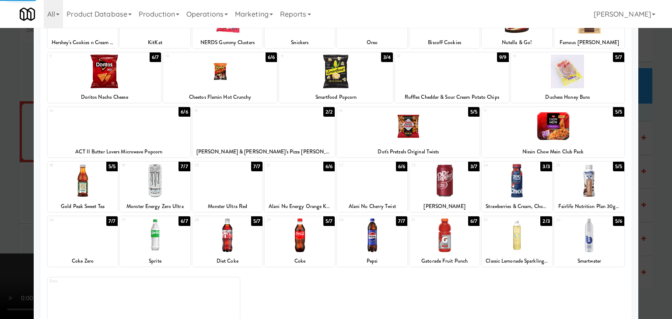
click at [438, 244] on div at bounding box center [444, 236] width 70 height 34
drag, startPoint x: 0, startPoint y: 240, endPoint x: 152, endPoint y: 244, distance: 151.8
click at [13, 238] on div at bounding box center [336, 159] width 672 height 319
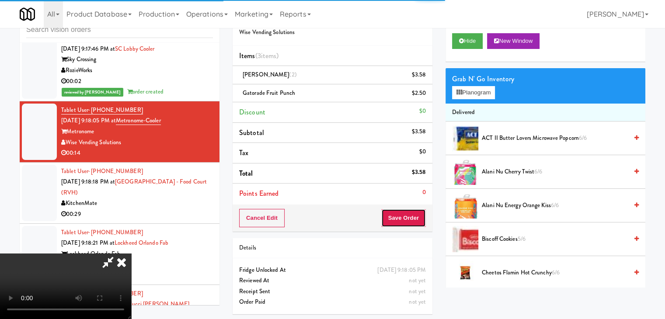
click at [411, 216] on button "Save Order" at bounding box center [403, 218] width 45 height 18
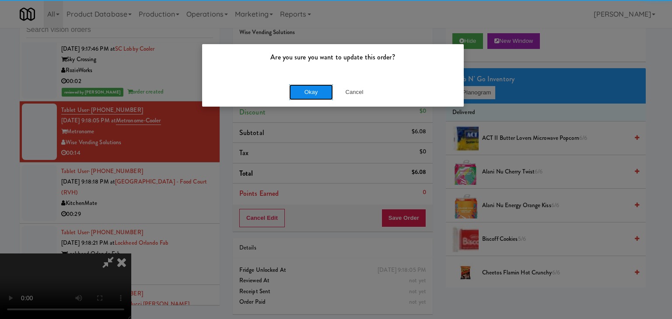
click at [319, 90] on button "Okay" at bounding box center [311, 92] width 44 height 16
click at [319, 90] on body "Are you sure you want to update this order? Okay Cancel Okay Are you sure you w…" at bounding box center [336, 159] width 672 height 319
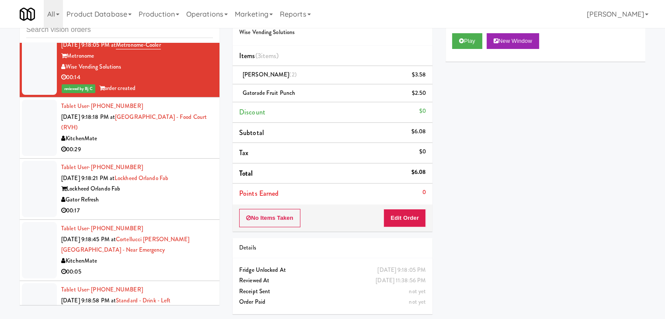
scroll to position [2910, 0]
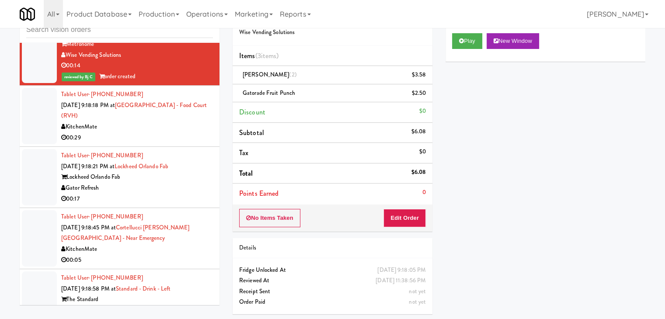
click at [161, 122] on div "KitchenMate" at bounding box center [137, 127] width 152 height 11
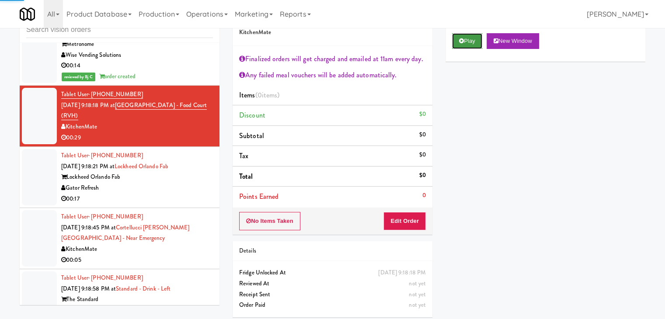
click at [470, 44] on button "Play" at bounding box center [467, 41] width 30 height 16
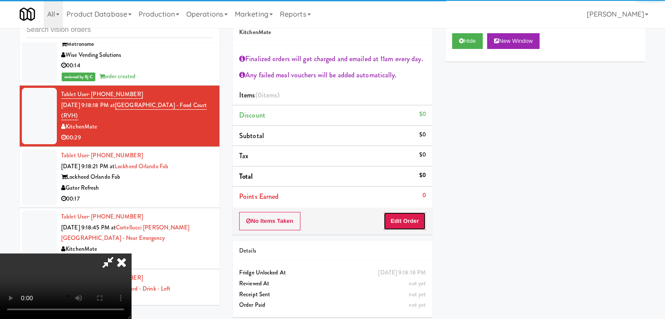
click at [414, 222] on button "Edit Order" at bounding box center [404, 221] width 42 height 18
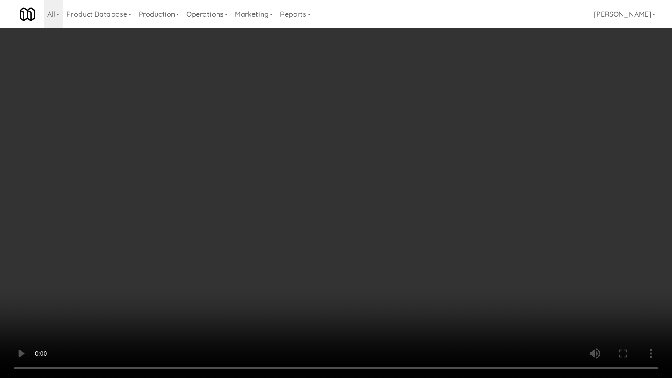
click at [383, 275] on video at bounding box center [336, 189] width 672 height 378
click at [383, 276] on video at bounding box center [336, 189] width 672 height 378
click at [384, 273] on video at bounding box center [336, 189] width 672 height 378
click at [383, 270] on video at bounding box center [336, 189] width 672 height 378
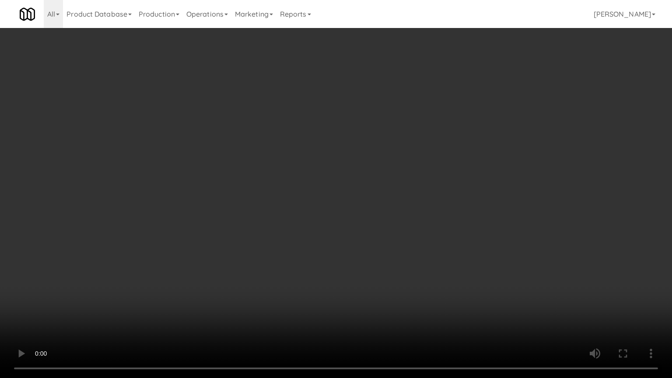
click at [383, 270] on video at bounding box center [336, 189] width 672 height 378
click at [384, 268] on video at bounding box center [336, 189] width 672 height 378
click at [387, 269] on video at bounding box center [336, 189] width 672 height 378
click at [387, 271] on video at bounding box center [336, 189] width 672 height 378
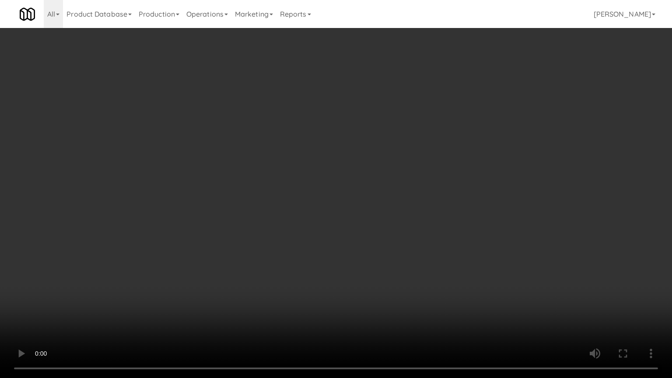
click at [390, 268] on video at bounding box center [336, 189] width 672 height 378
click at [397, 264] on video at bounding box center [336, 189] width 672 height 378
click at [397, 262] on video at bounding box center [336, 189] width 672 height 378
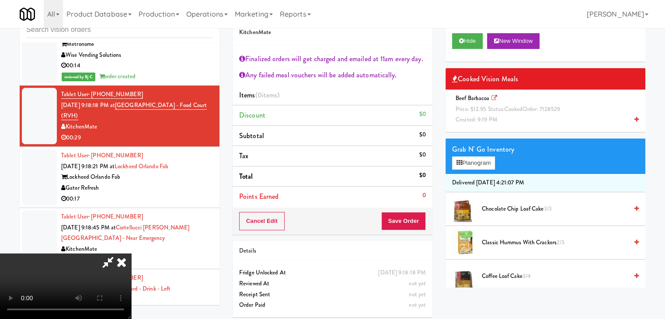
click at [522, 122] on div "Beef Barbacoa Price: $12.95 Status: cooked Order: 7128529 Created: 9:19 PM" at bounding box center [545, 109] width 187 height 32
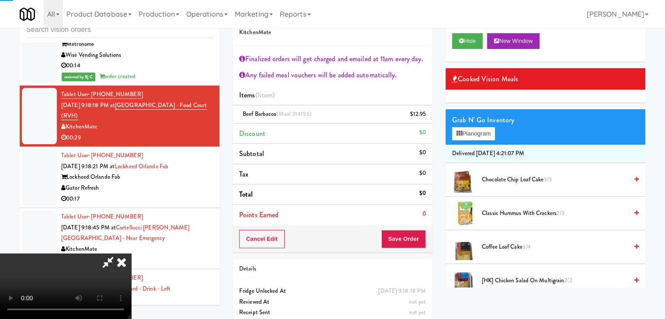
click at [131, 254] on video at bounding box center [65, 287] width 131 height 66
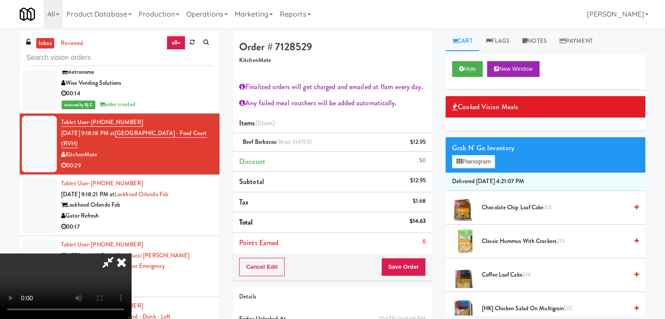
click at [131, 254] on icon at bounding box center [121, 262] width 19 height 17
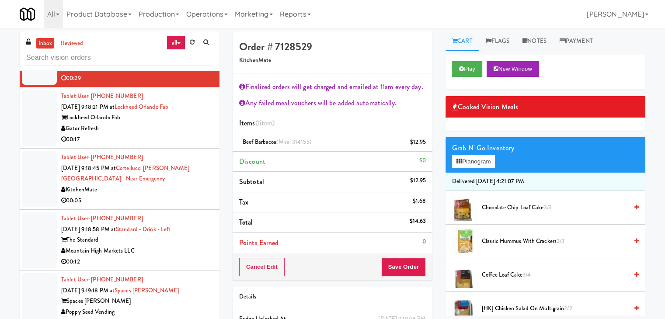
click at [164, 134] on div "00:17" at bounding box center [137, 139] width 152 height 11
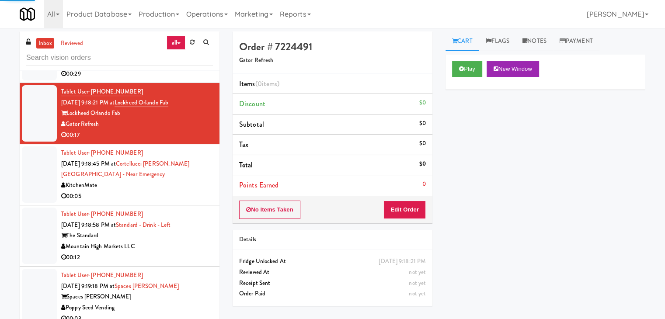
scroll to position [2998, 0]
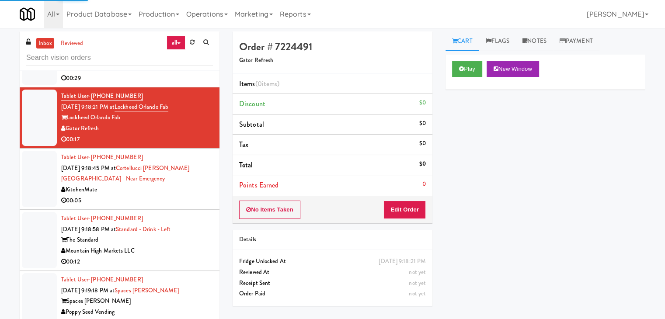
click at [173, 195] on div "00:05" at bounding box center [137, 200] width 152 height 11
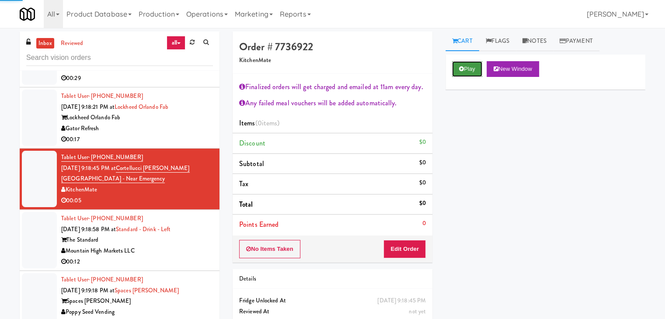
click at [470, 70] on button "Play" at bounding box center [467, 69] width 30 height 16
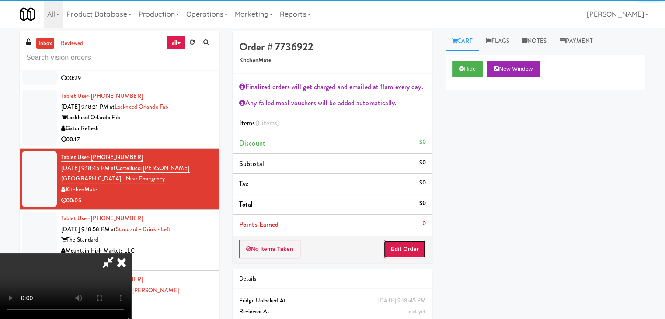
click at [399, 251] on button "Edit Order" at bounding box center [404, 249] width 42 height 18
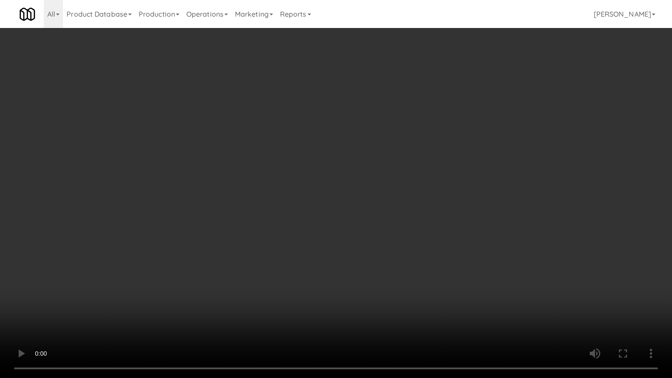
click at [435, 247] on video at bounding box center [336, 189] width 672 height 378
click at [435, 248] on video at bounding box center [336, 189] width 672 height 378
click at [428, 255] on video at bounding box center [336, 189] width 672 height 378
drag, startPoint x: 428, startPoint y: 255, endPoint x: 425, endPoint y: 259, distance: 5.0
click at [428, 256] on video at bounding box center [336, 189] width 672 height 378
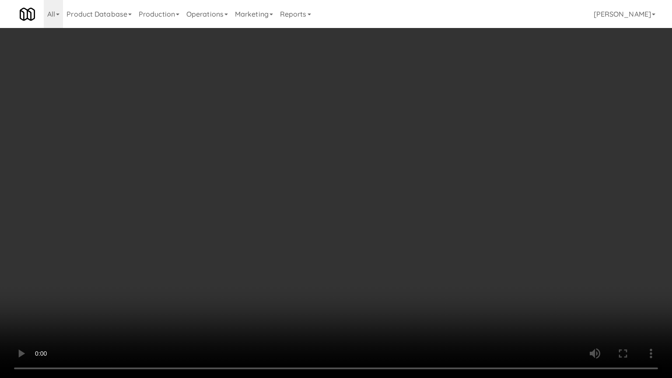
click at [436, 250] on video at bounding box center [336, 189] width 672 height 378
drag, startPoint x: 436, startPoint y: 250, endPoint x: 436, endPoint y: 175, distance: 74.8
click at [436, 249] on video at bounding box center [336, 189] width 672 height 378
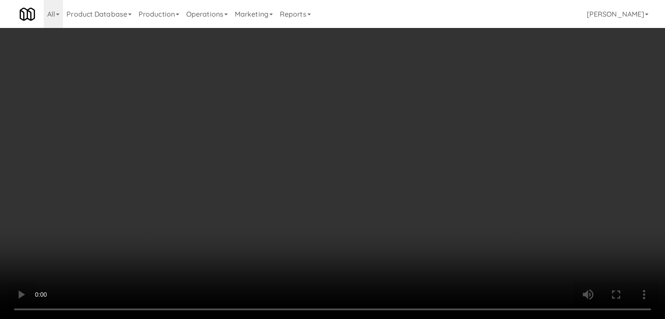
click at [486, 126] on div "Grab N' Go Inventory Planogram" at bounding box center [546, 126] width 200 height 35
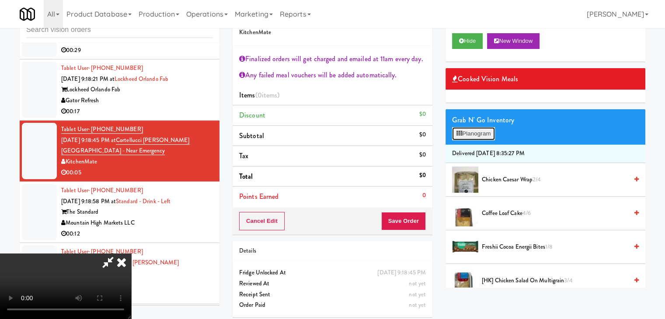
click at [485, 130] on button "Planogram" at bounding box center [473, 133] width 43 height 13
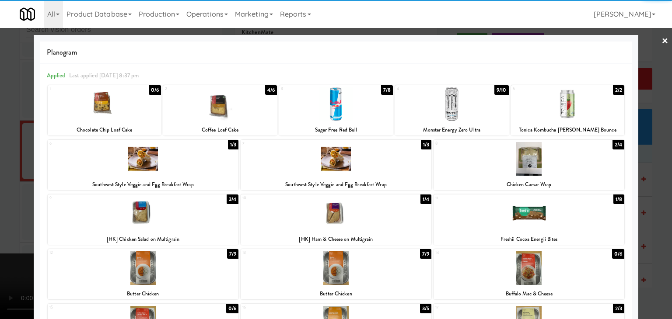
click at [589, 117] on div at bounding box center [568, 104] width 114 height 34
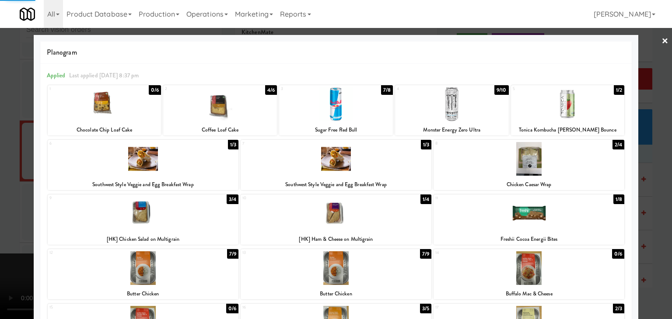
click at [652, 136] on div at bounding box center [336, 159] width 672 height 319
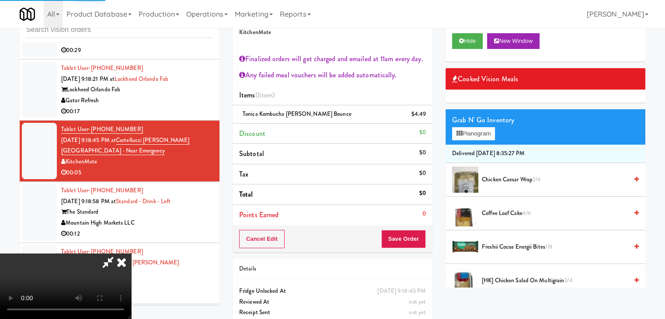
click at [416, 229] on div "Cancel Edit Save Order" at bounding box center [333, 239] width 200 height 27
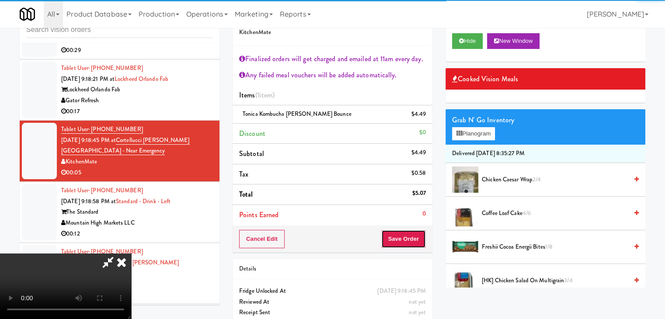
click at [414, 235] on button "Save Order" at bounding box center [403, 239] width 45 height 18
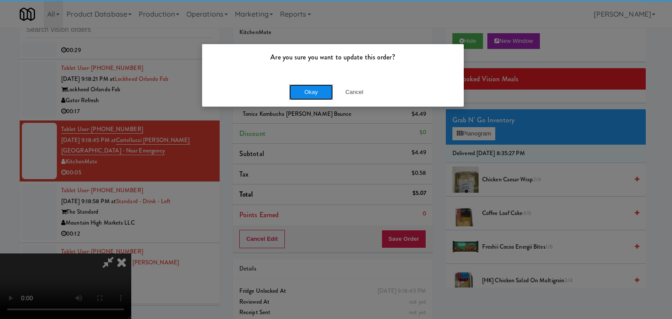
click at [324, 98] on button "Okay" at bounding box center [311, 92] width 44 height 16
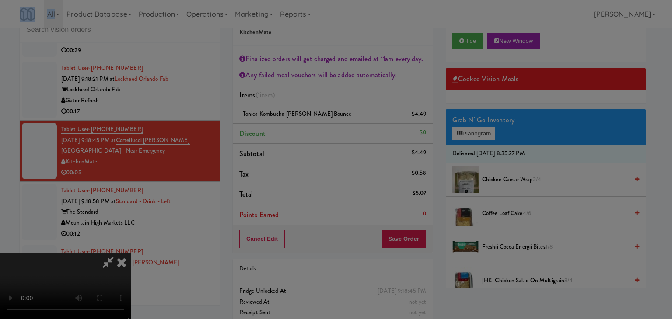
click at [324, 98] on div "Are you sure you want to update this order? Okay Cancel" at bounding box center [336, 159] width 672 height 319
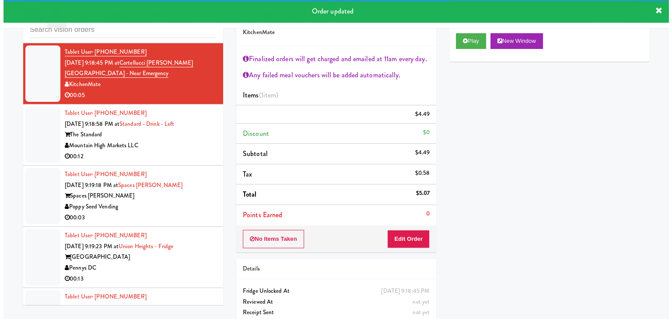
scroll to position [3085, 0]
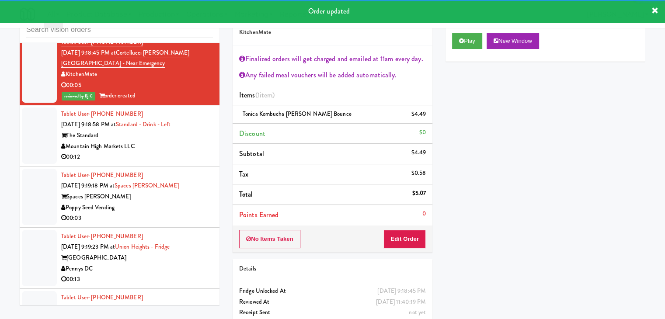
click at [181, 141] on div "Mountain High Markets LLC" at bounding box center [137, 146] width 152 height 11
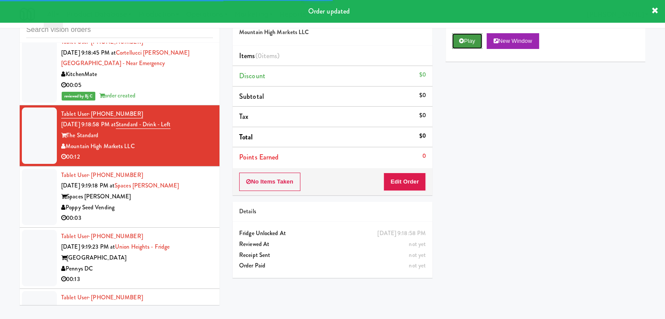
click at [463, 39] on icon at bounding box center [461, 41] width 5 height 6
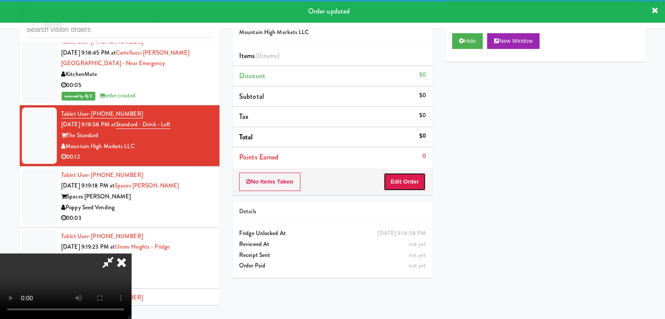
click at [417, 173] on button "Edit Order" at bounding box center [404, 182] width 42 height 18
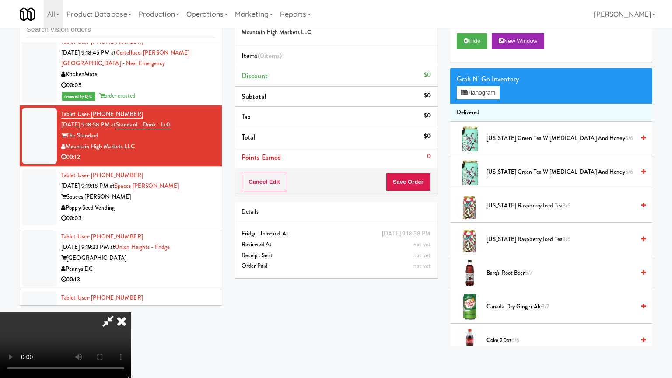
click at [131, 312] on video at bounding box center [65, 345] width 131 height 66
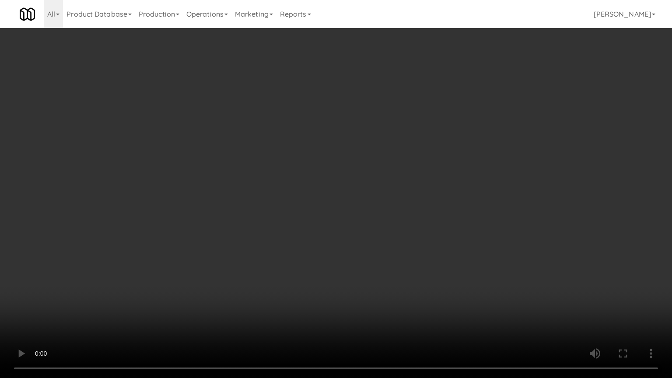
drag, startPoint x: 411, startPoint y: 251, endPoint x: 397, endPoint y: 260, distance: 16.5
click at [411, 254] on video at bounding box center [336, 189] width 672 height 378
click at [406, 249] on video at bounding box center [336, 189] width 672 height 378
click at [406, 248] on video at bounding box center [336, 189] width 672 height 378
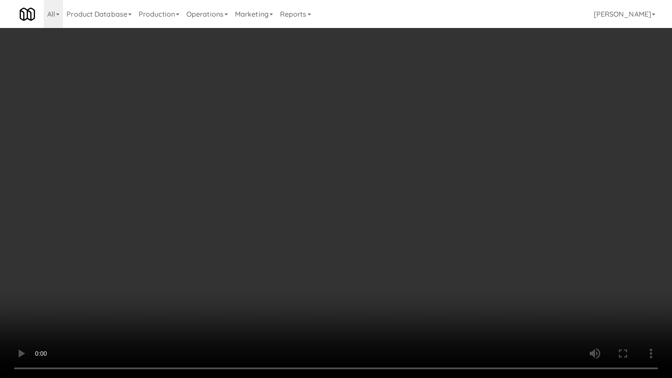
click at [406, 247] on video at bounding box center [336, 189] width 672 height 378
click at [394, 245] on video at bounding box center [336, 189] width 672 height 378
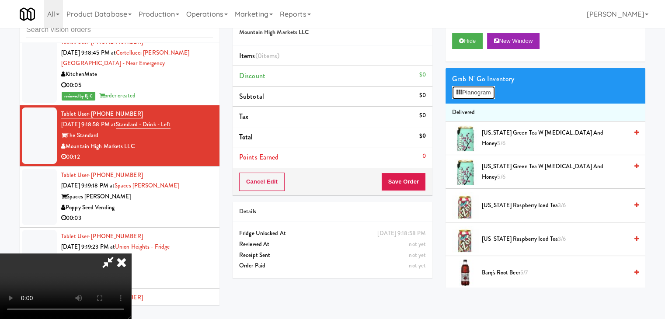
click at [490, 90] on button "Planogram" at bounding box center [473, 92] width 43 height 13
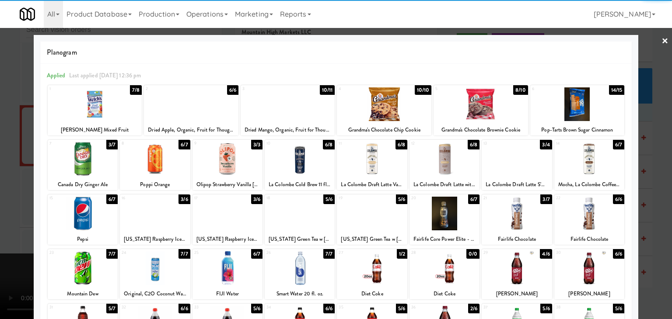
click at [80, 273] on div at bounding box center [83, 268] width 70 height 34
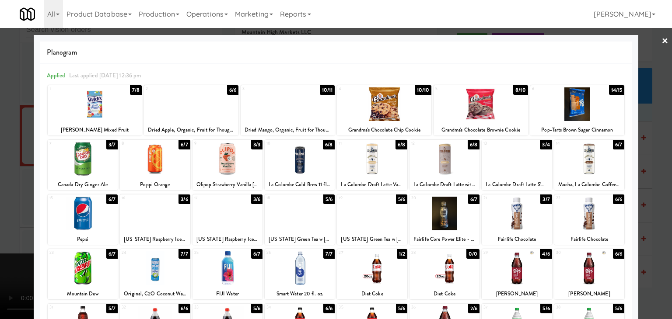
drag, startPoint x: 0, startPoint y: 195, endPoint x: 33, endPoint y: 196, distance: 33.3
click at [3, 195] on div at bounding box center [336, 159] width 672 height 319
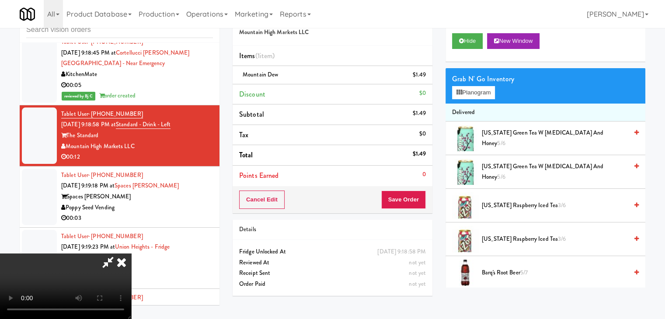
click at [131, 254] on video at bounding box center [65, 287] width 131 height 66
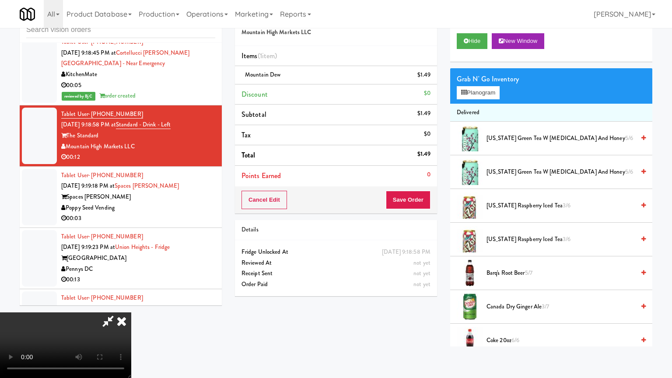
click at [131, 312] on video at bounding box center [65, 345] width 131 height 66
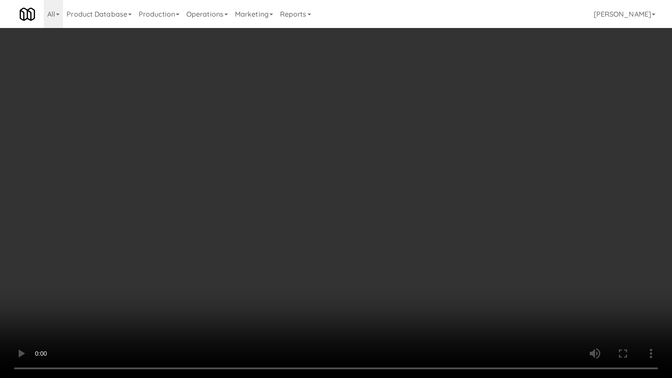
click at [333, 275] on video at bounding box center [336, 189] width 672 height 378
click at [288, 246] on video at bounding box center [336, 189] width 672 height 378
click at [287, 247] on video at bounding box center [336, 189] width 672 height 378
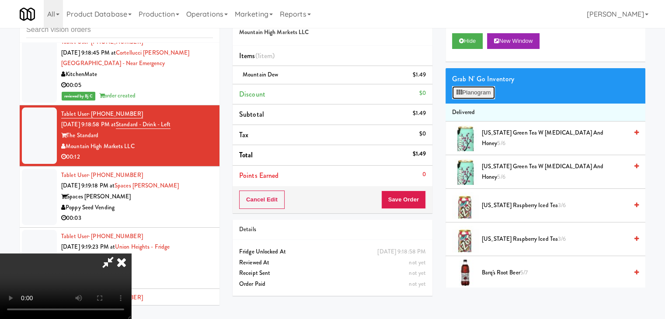
click at [481, 94] on button "Planogram" at bounding box center [473, 92] width 43 height 13
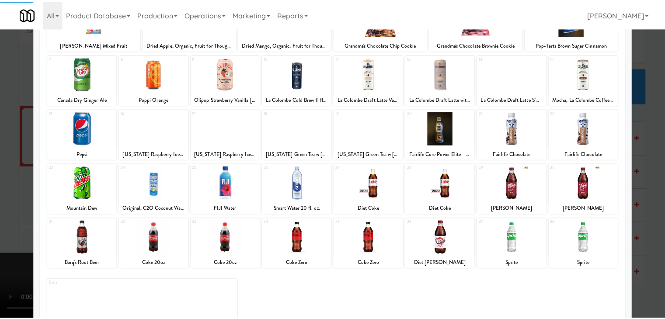
scroll to position [87, 0]
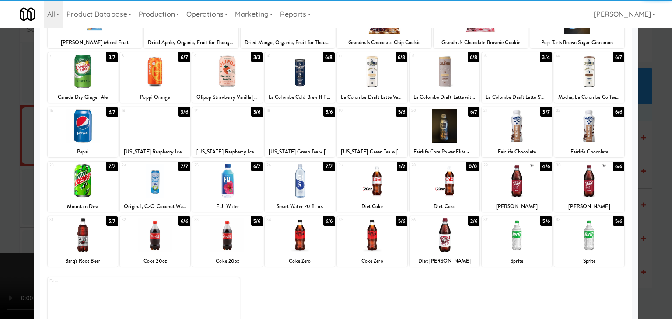
click at [227, 139] on div at bounding box center [227, 126] width 70 height 34
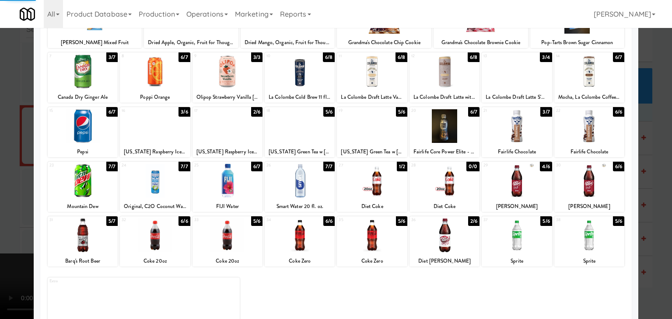
click at [301, 137] on div at bounding box center [300, 126] width 70 height 34
drag, startPoint x: 0, startPoint y: 166, endPoint x: 101, endPoint y: 164, distance: 101.5
click at [10, 164] on div at bounding box center [336, 159] width 672 height 319
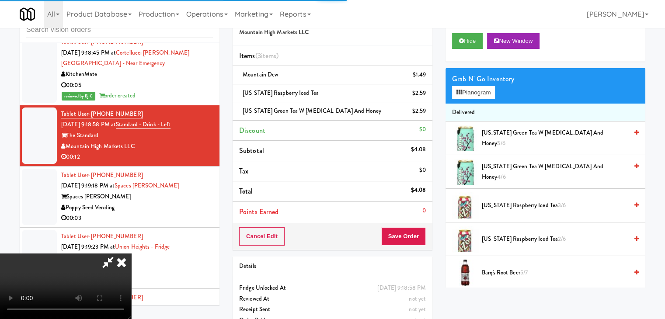
drag, startPoint x: 416, startPoint y: 225, endPoint x: 416, endPoint y: 230, distance: 4.8
click at [416, 226] on div "Cancel Edit Save Order" at bounding box center [333, 236] width 200 height 27
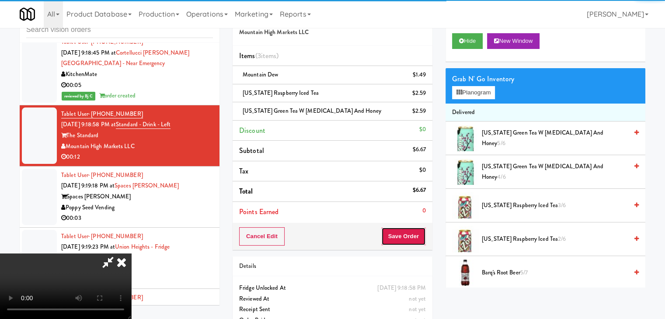
click at [416, 230] on button "Save Order" at bounding box center [403, 236] width 45 height 18
click at [415, 231] on button "Save Order" at bounding box center [403, 236] width 45 height 18
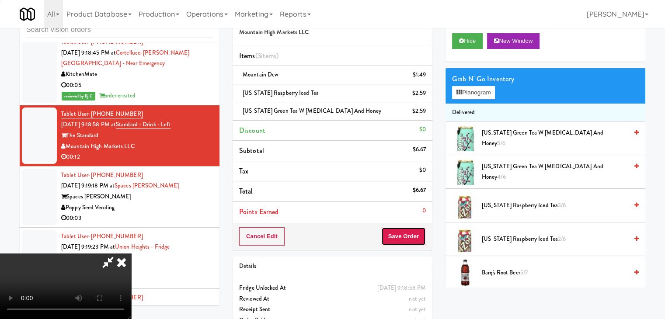
click at [415, 231] on button "Save Order" at bounding box center [403, 236] width 45 height 18
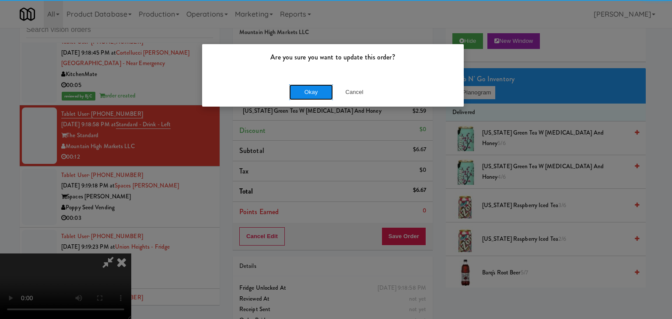
click at [294, 91] on button "Okay" at bounding box center [311, 92] width 44 height 16
click at [294, 91] on div "Okay Cancel" at bounding box center [332, 91] width 261 height 29
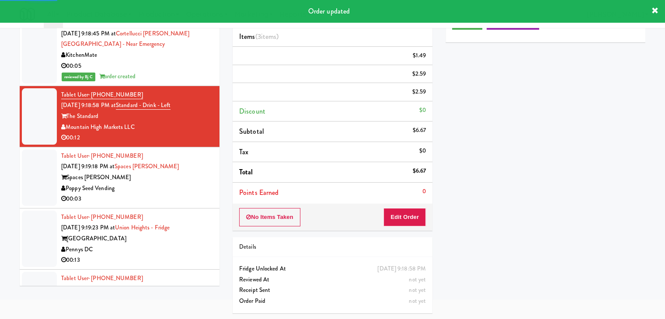
click at [176, 183] on div "Poppy Seed Vending" at bounding box center [137, 188] width 152 height 11
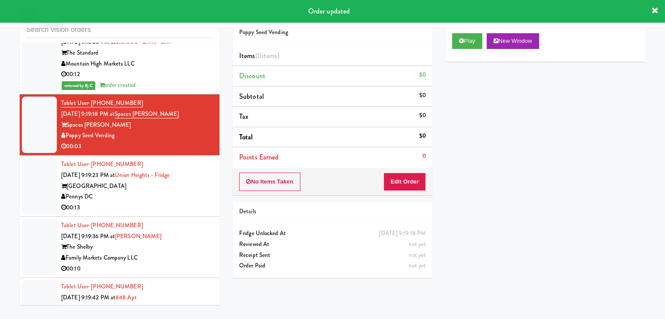
scroll to position [3172, 0]
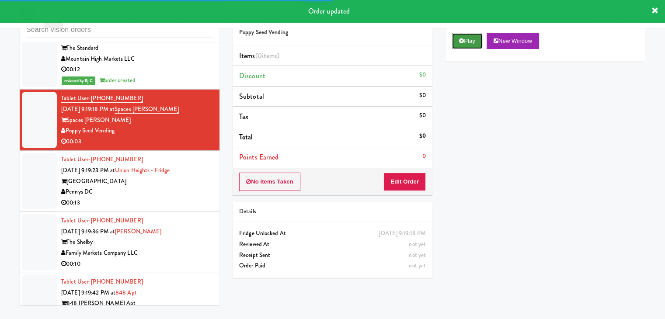
click at [473, 42] on button "Play" at bounding box center [467, 41] width 30 height 16
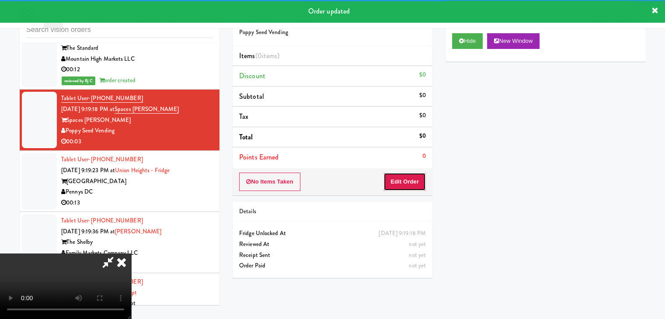
click at [399, 181] on button "Edit Order" at bounding box center [404, 182] width 42 height 18
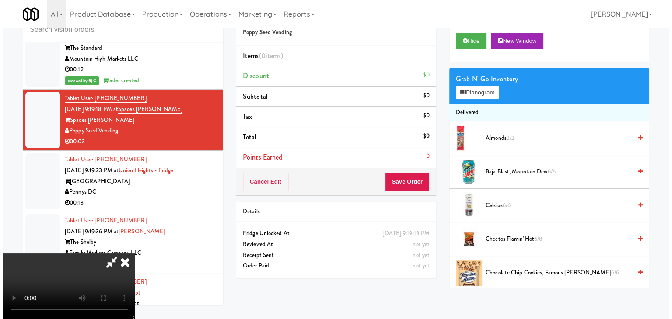
scroll to position [0, 0]
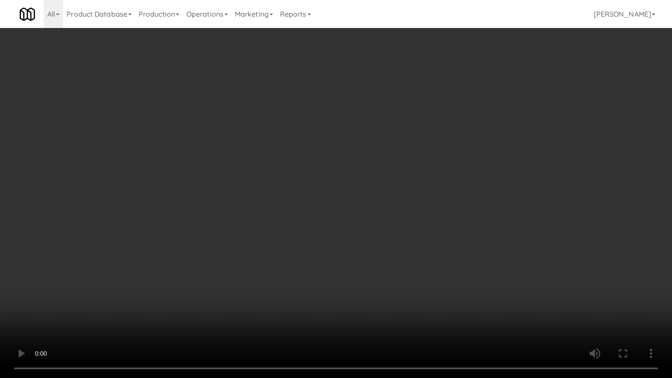
click at [402, 222] on video at bounding box center [336, 189] width 672 height 378
click at [403, 221] on video at bounding box center [336, 189] width 672 height 378
click at [398, 218] on video at bounding box center [336, 189] width 672 height 378
click at [398, 217] on video at bounding box center [336, 189] width 672 height 378
click at [418, 199] on video at bounding box center [336, 189] width 672 height 378
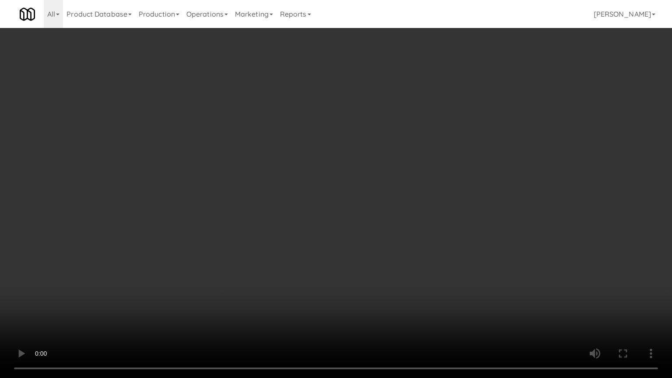
click at [418, 198] on video at bounding box center [336, 189] width 672 height 378
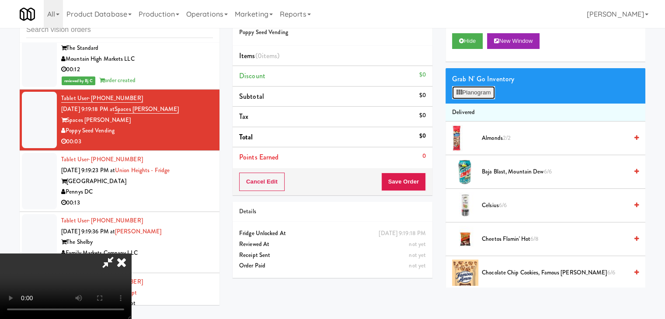
click at [488, 93] on button "Planogram" at bounding box center [473, 92] width 43 height 13
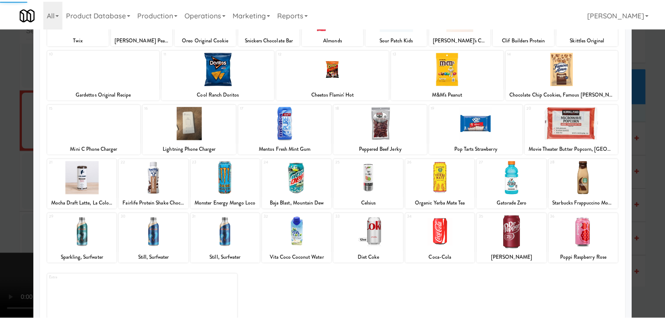
scroll to position [110, 0]
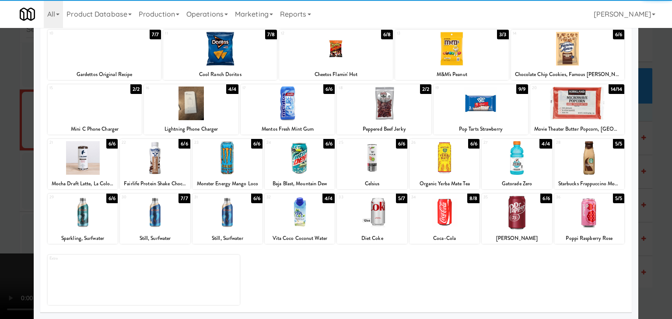
click at [77, 210] on div at bounding box center [83, 213] width 70 height 34
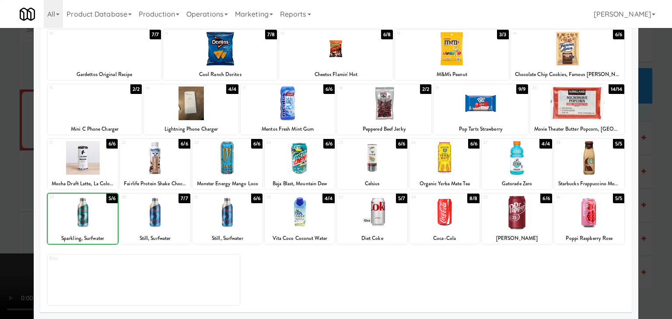
drag, startPoint x: 0, startPoint y: 212, endPoint x: 349, endPoint y: 191, distance: 349.5
click at [9, 207] on div at bounding box center [336, 159] width 672 height 319
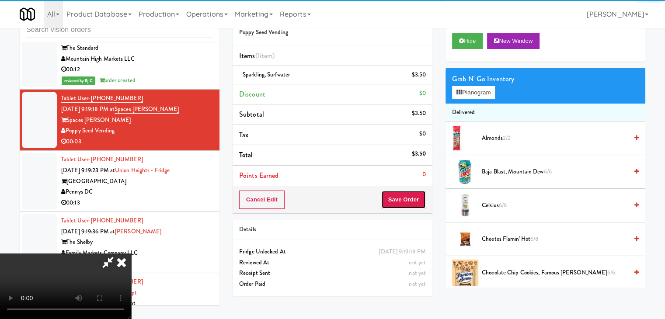
click at [408, 202] on button "Save Order" at bounding box center [403, 200] width 45 height 18
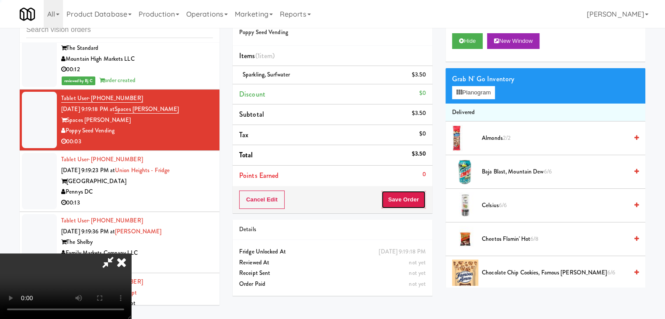
click at [408, 202] on button "Save Order" at bounding box center [403, 200] width 45 height 18
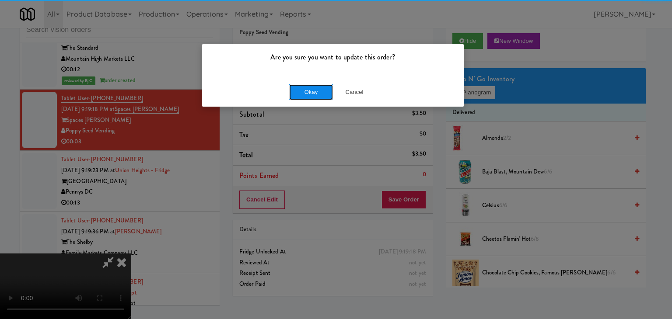
click at [304, 84] on button "Okay" at bounding box center [311, 92] width 44 height 16
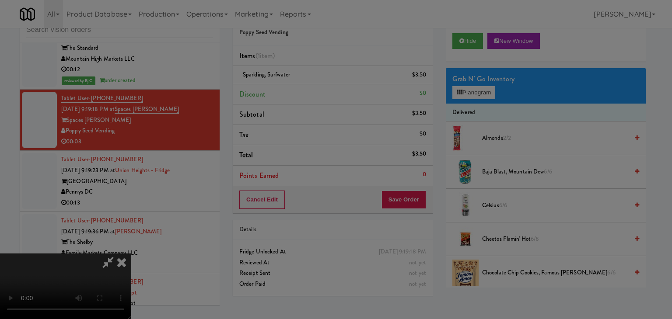
drag, startPoint x: 304, startPoint y: 84, endPoint x: 303, endPoint y: 90, distance: 5.4
click at [303, 84] on button "Okay" at bounding box center [311, 76] width 44 height 16
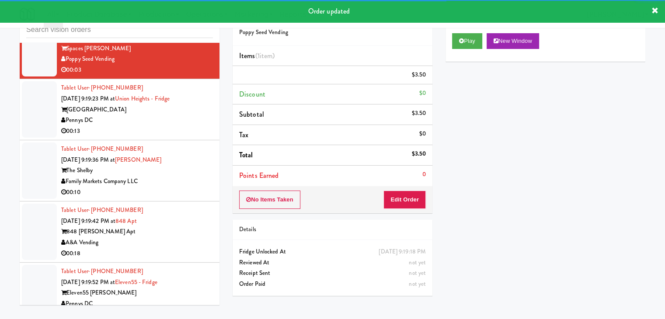
scroll to position [3270, 0]
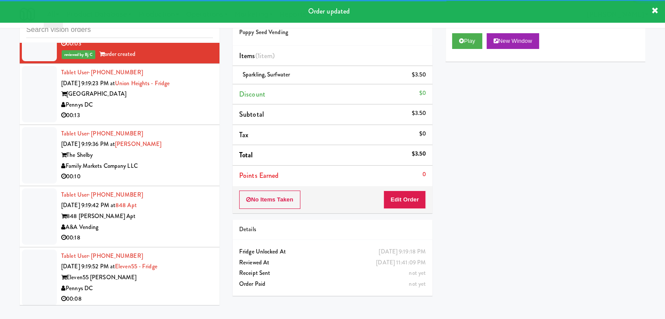
drag, startPoint x: 170, startPoint y: 79, endPoint x: 170, endPoint y: 87, distance: 7.9
click at [170, 110] on div "00:13" at bounding box center [137, 115] width 152 height 11
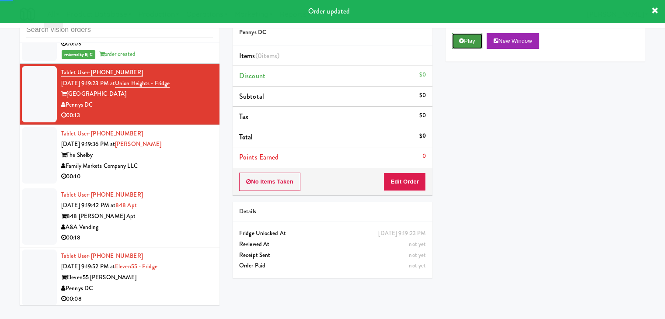
click at [464, 44] on button "Play" at bounding box center [467, 41] width 30 height 16
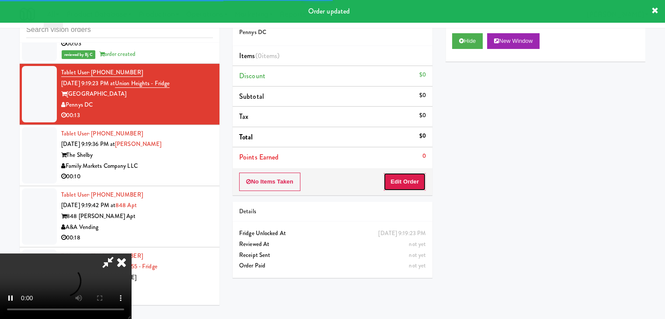
click at [405, 183] on button "Edit Order" at bounding box center [404, 182] width 42 height 18
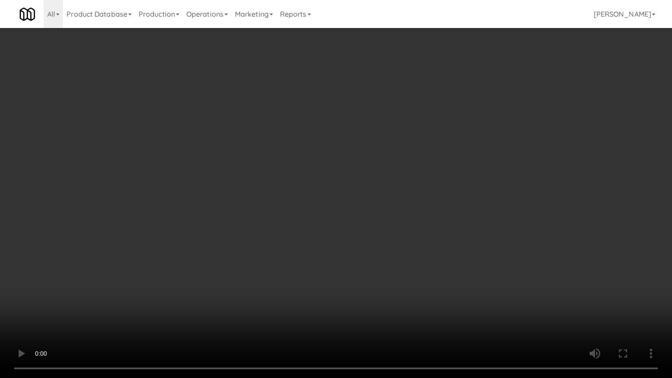
click at [414, 269] on video at bounding box center [336, 189] width 672 height 378
click at [415, 270] on video at bounding box center [336, 189] width 672 height 378
click at [425, 255] on video at bounding box center [336, 189] width 672 height 378
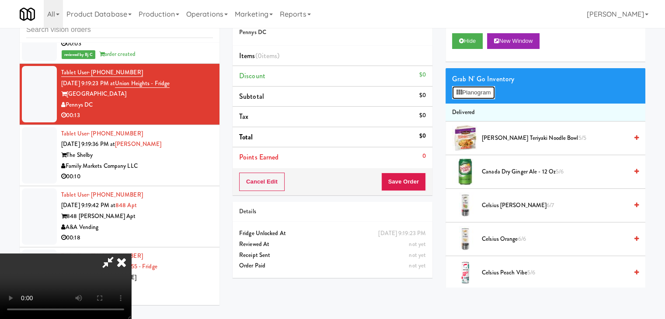
click at [490, 94] on button "Planogram" at bounding box center [473, 92] width 43 height 13
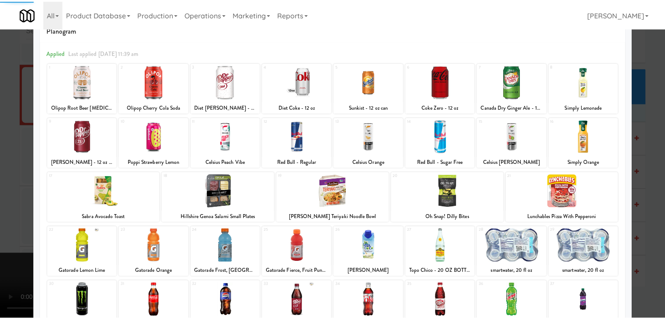
scroll to position [87, 0]
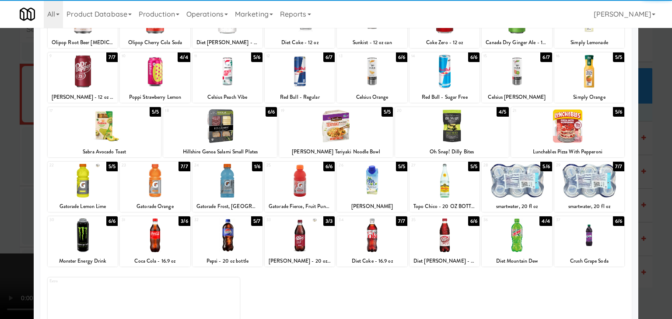
click at [226, 184] on div at bounding box center [227, 181] width 70 height 34
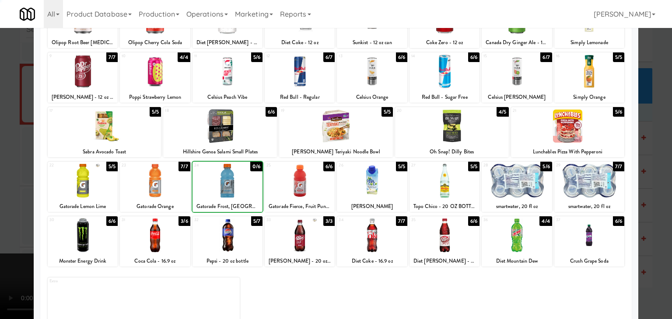
click at [165, 180] on div at bounding box center [155, 181] width 70 height 34
drag, startPoint x: 0, startPoint y: 181, endPoint x: 162, endPoint y: 189, distance: 162.0
click at [1, 181] on div at bounding box center [336, 159] width 672 height 319
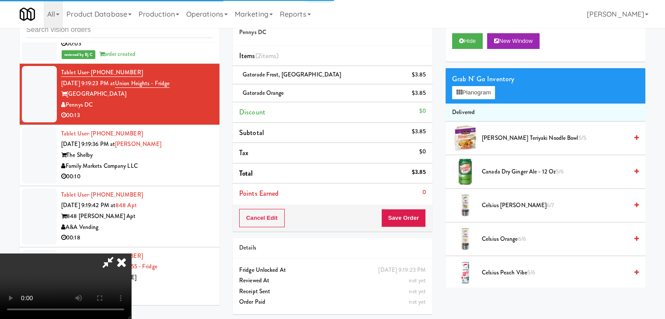
click at [131, 254] on video at bounding box center [65, 287] width 131 height 66
drag, startPoint x: 308, startPoint y: 193, endPoint x: 305, endPoint y: 198, distance: 5.1
click at [131, 254] on video at bounding box center [65, 287] width 131 height 66
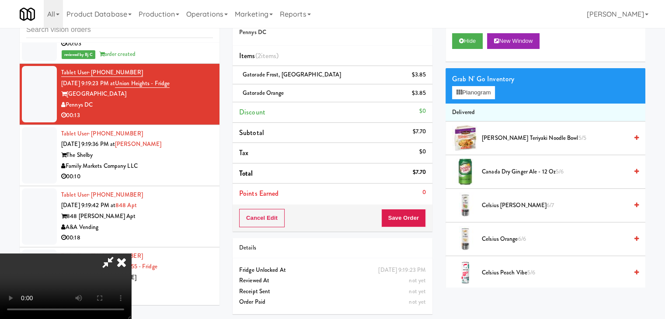
drag, startPoint x: 338, startPoint y: 154, endPoint x: 361, endPoint y: 144, distance: 25.8
click at [131, 254] on video at bounding box center [65, 287] width 131 height 66
click at [477, 91] on button "Planogram" at bounding box center [473, 92] width 43 height 13
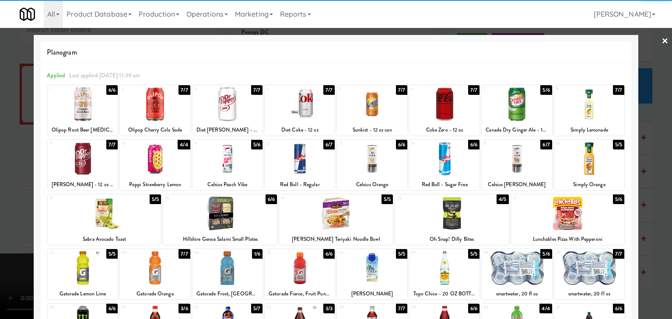
drag, startPoint x: 156, startPoint y: 154, endPoint x: 22, endPoint y: 162, distance: 134.0
click at [156, 155] on div at bounding box center [155, 159] width 70 height 34
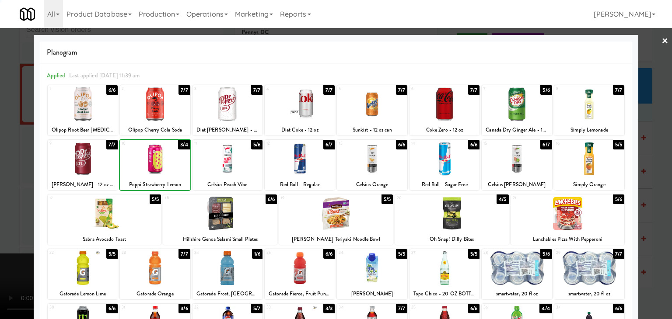
click at [0, 165] on div at bounding box center [336, 159] width 672 height 319
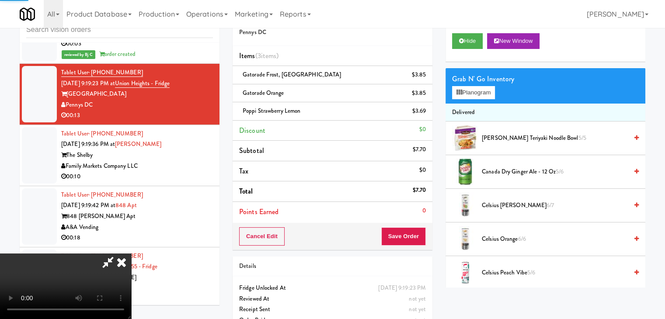
click at [131, 254] on video at bounding box center [65, 287] width 131 height 66
click at [417, 232] on button "Save Order" at bounding box center [403, 236] width 45 height 18
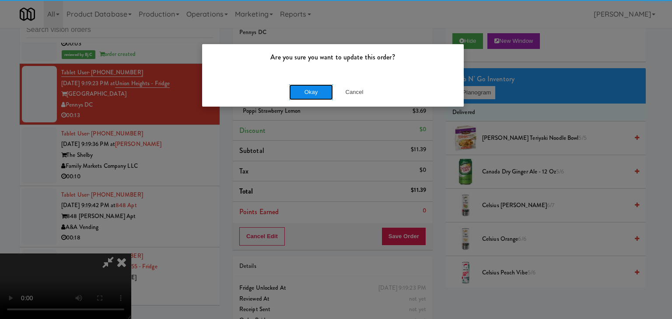
drag, startPoint x: 297, startPoint y: 84, endPoint x: 299, endPoint y: 88, distance: 4.5
click at [297, 84] on button "Okay" at bounding box center [311, 92] width 44 height 16
click at [300, 88] on body "Are you sure you want to update this order? Okay Cancel Okay Are you sure you w…" at bounding box center [336, 159] width 672 height 319
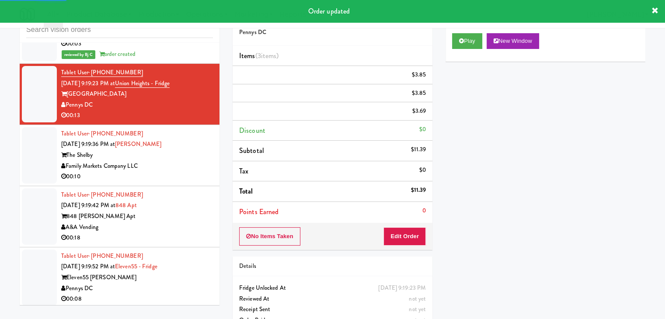
drag, startPoint x: 184, startPoint y: 135, endPoint x: 184, endPoint y: 140, distance: 5.2
click at [185, 171] on div "00:10" at bounding box center [137, 176] width 152 height 11
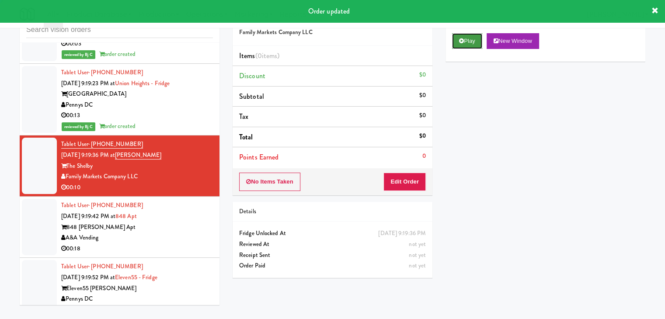
click at [469, 41] on button "Play" at bounding box center [467, 41] width 30 height 16
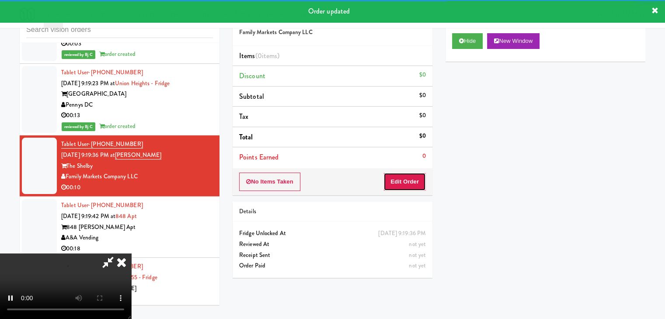
click at [407, 181] on button "Edit Order" at bounding box center [404, 182] width 42 height 18
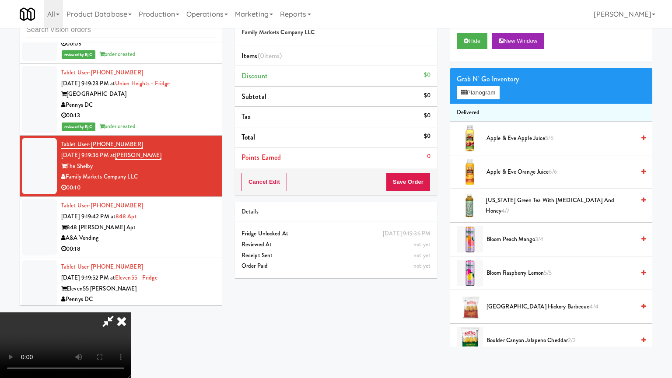
click at [131, 312] on video at bounding box center [65, 345] width 131 height 66
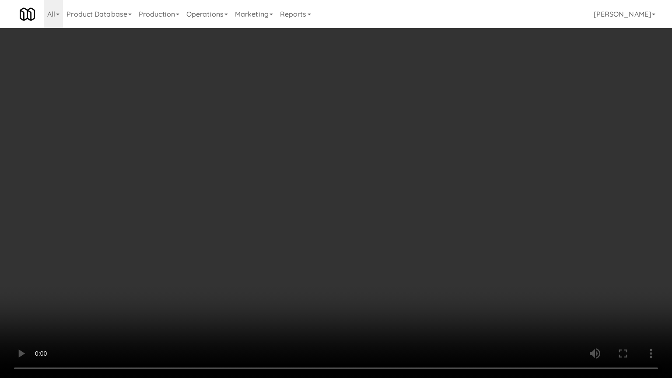
drag, startPoint x: 354, startPoint y: 262, endPoint x: 350, endPoint y: 267, distance: 6.2
click at [354, 264] on video at bounding box center [336, 189] width 672 height 378
click at [356, 256] on video at bounding box center [336, 189] width 672 height 378
click at [356, 255] on video at bounding box center [336, 189] width 672 height 378
click at [355, 254] on video at bounding box center [336, 189] width 672 height 378
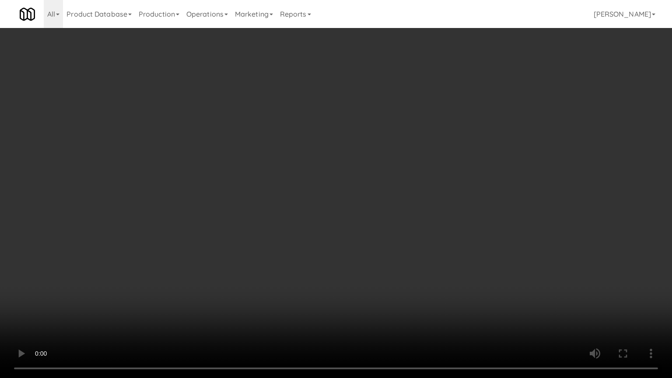
click at [355, 254] on video at bounding box center [336, 189] width 672 height 378
click at [359, 246] on video at bounding box center [336, 189] width 672 height 378
click at [350, 244] on video at bounding box center [336, 189] width 672 height 378
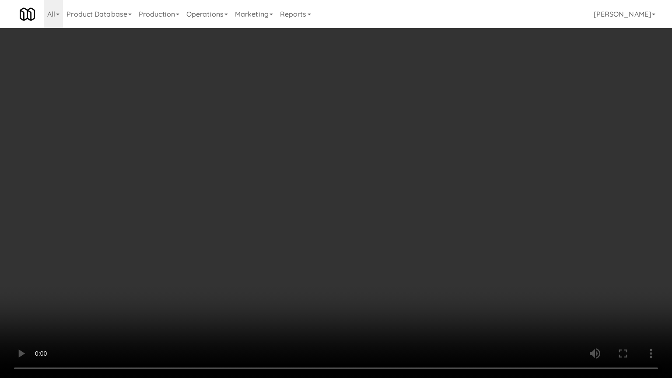
click at [350, 244] on video at bounding box center [336, 189] width 672 height 378
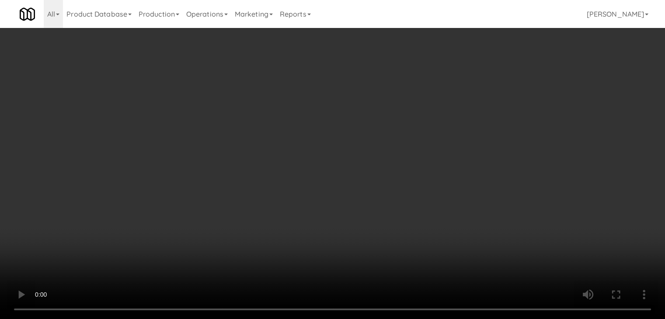
click at [303, 201] on video at bounding box center [332, 159] width 665 height 319
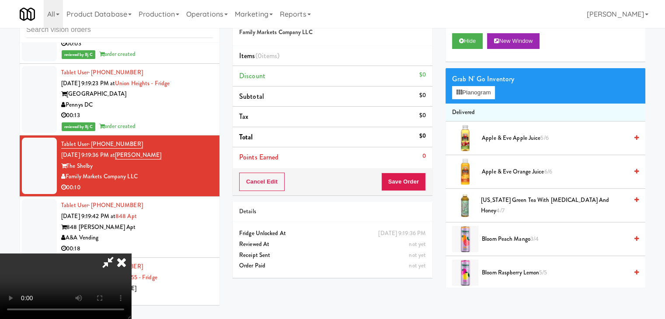
click at [131, 254] on video at bounding box center [65, 287] width 131 height 66
click at [469, 91] on button "Planogram" at bounding box center [473, 92] width 43 height 13
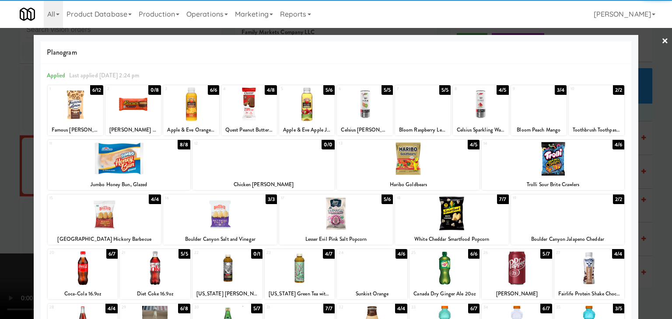
click at [411, 173] on div at bounding box center [408, 159] width 143 height 34
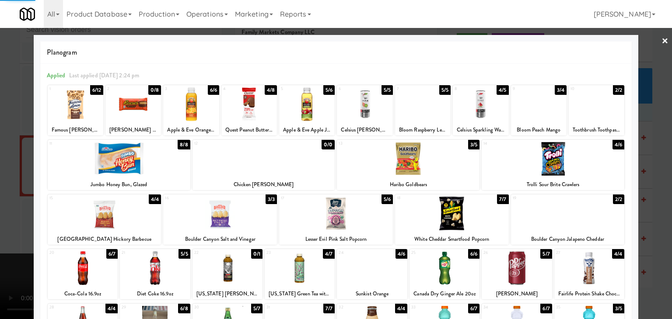
click at [72, 111] on div at bounding box center [76, 104] width 56 height 34
click at [3, 115] on div at bounding box center [336, 159] width 672 height 319
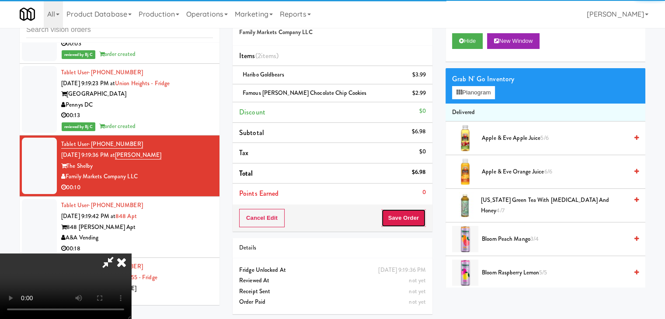
click at [408, 224] on button "Save Order" at bounding box center [403, 218] width 45 height 18
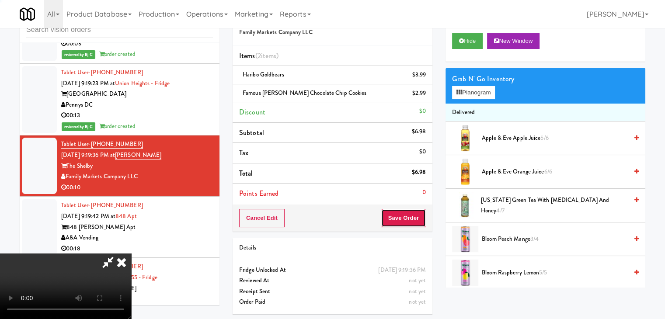
click at [408, 223] on button "Save Order" at bounding box center [403, 218] width 45 height 18
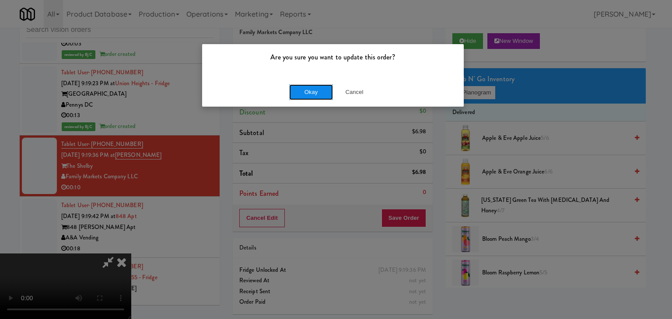
click at [309, 97] on button "Okay" at bounding box center [311, 92] width 44 height 16
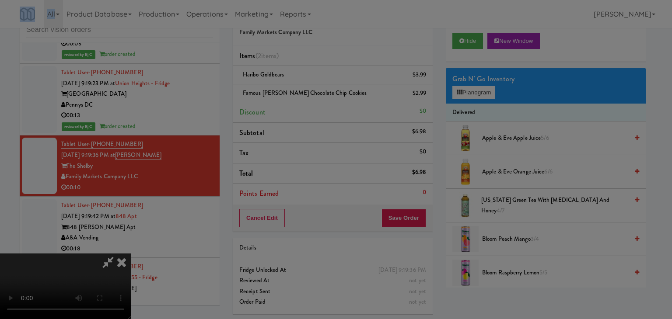
click at [309, 97] on body "Are you sure you want to update this order? Okay Cancel Okay Are you sure you w…" at bounding box center [336, 159] width 672 height 319
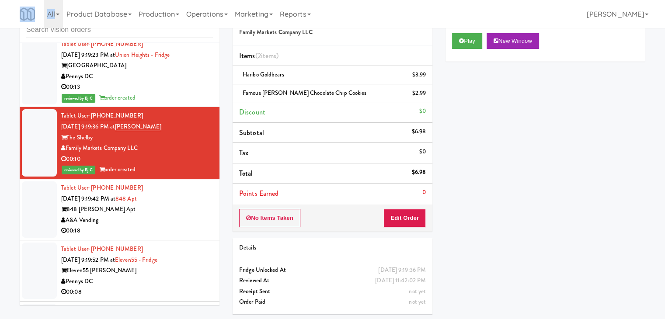
scroll to position [3314, 0]
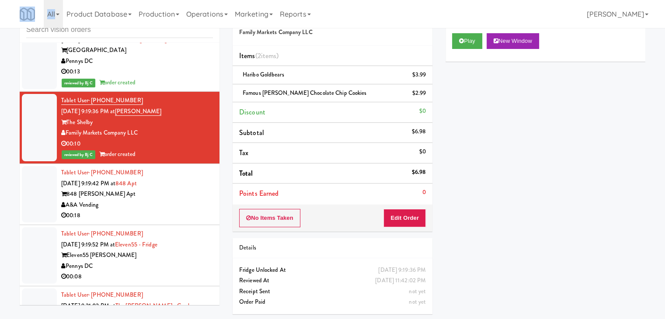
click at [186, 175] on div "Tablet User · (817) 706-0058 Sep 17, 2025 9:19:42 PM at 848 Apt 848 Mitchell Ap…" at bounding box center [137, 194] width 152 height 54
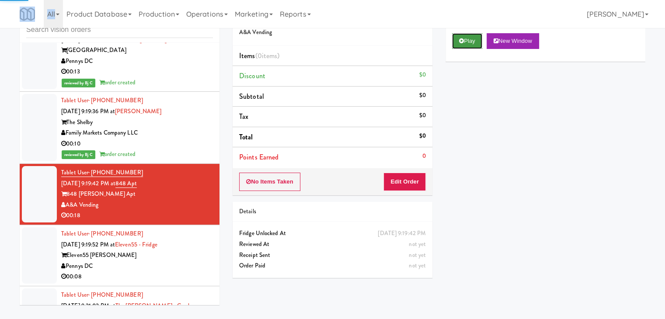
click at [465, 43] on button "Play" at bounding box center [467, 41] width 30 height 16
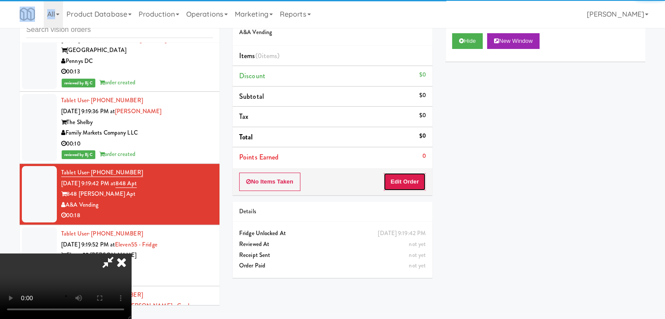
click at [409, 185] on button "Edit Order" at bounding box center [404, 182] width 42 height 18
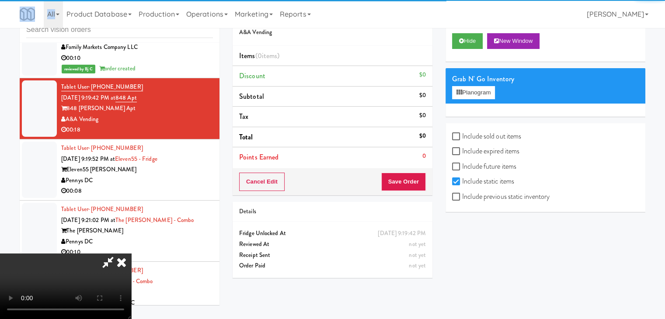
scroll to position [3402, 0]
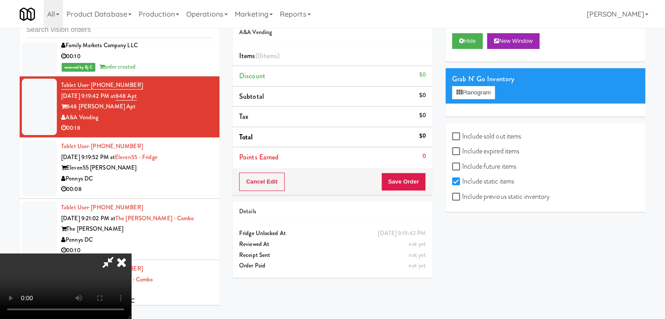
click at [491, 199] on label "Include previous static inventory" at bounding box center [501, 196] width 98 height 13
click at [462, 199] on input "Include previous static inventory" at bounding box center [457, 197] width 10 height 7
checkbox input "true"
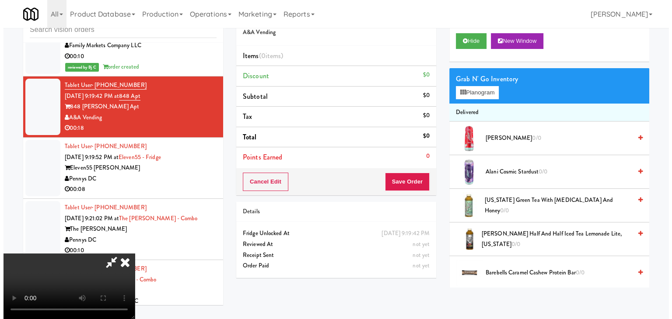
scroll to position [0, 0]
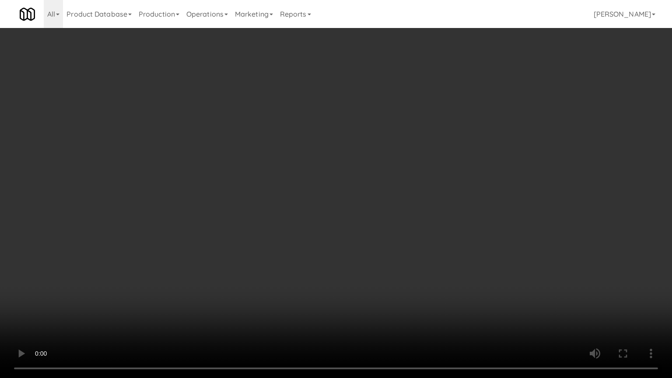
click at [411, 238] on video at bounding box center [336, 189] width 672 height 378
drag, startPoint x: 410, startPoint y: 238, endPoint x: 394, endPoint y: 239, distance: 16.2
click at [406, 239] on video at bounding box center [336, 189] width 672 height 378
click at [380, 232] on video at bounding box center [336, 189] width 672 height 378
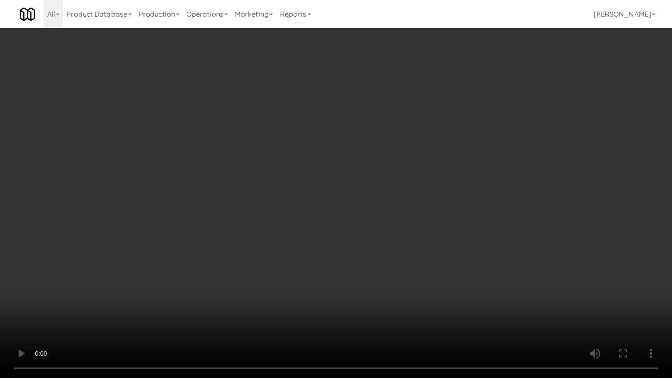
click at [380, 230] on video at bounding box center [336, 189] width 672 height 378
click at [377, 223] on video at bounding box center [336, 189] width 672 height 378
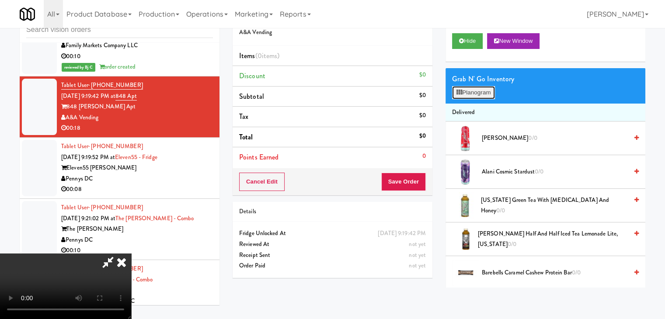
click at [464, 92] on button "Planogram" at bounding box center [473, 92] width 43 height 13
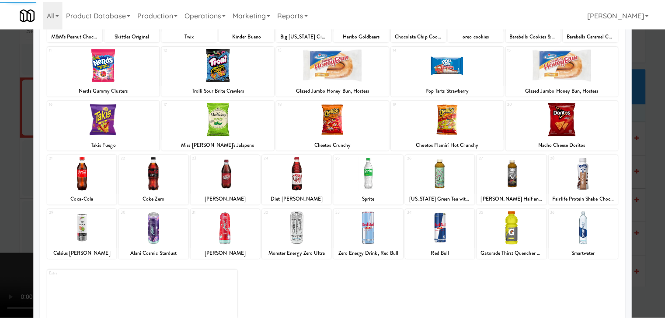
scroll to position [110, 0]
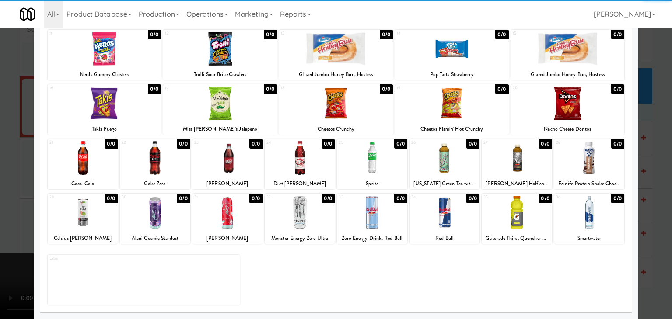
click at [219, 160] on div at bounding box center [227, 158] width 70 height 34
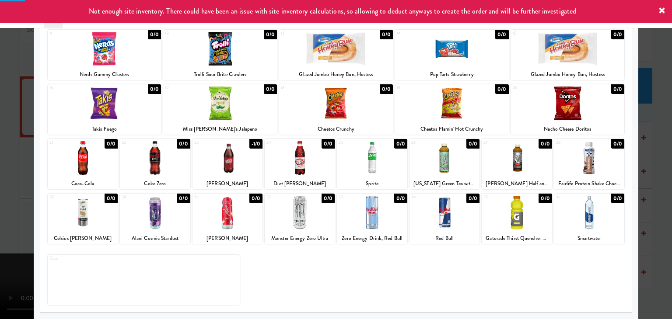
drag, startPoint x: 2, startPoint y: 172, endPoint x: 115, endPoint y: 182, distance: 113.3
click at [5, 172] on div at bounding box center [336, 159] width 672 height 319
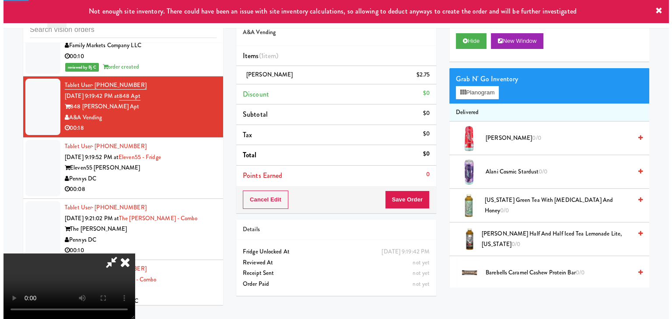
scroll to position [123, 0]
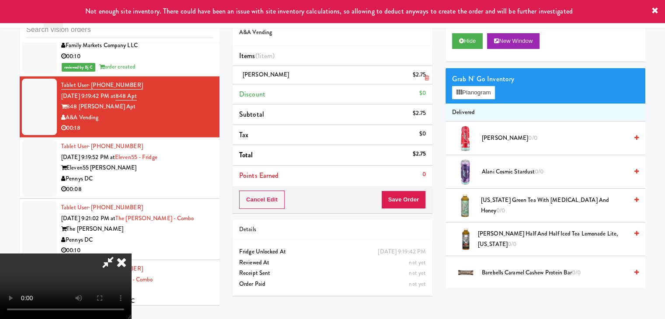
click at [430, 77] on li "Dr Pepper $2.75" at bounding box center [333, 75] width 200 height 18
click at [465, 93] on button "Planogram" at bounding box center [473, 92] width 43 height 13
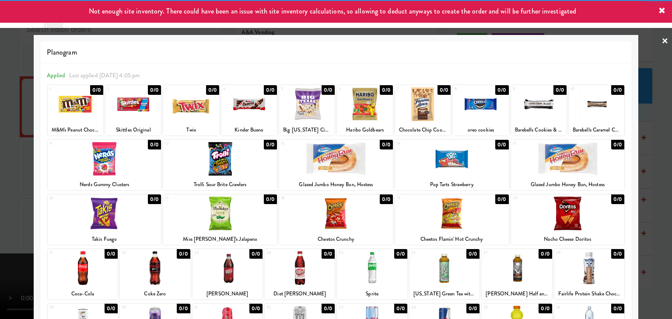
click at [155, 275] on div at bounding box center [155, 268] width 70 height 34
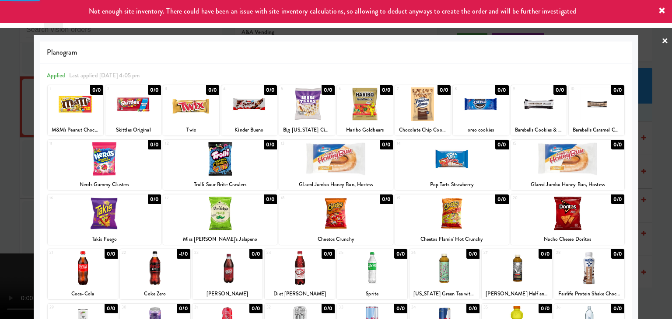
drag, startPoint x: 6, startPoint y: 253, endPoint x: 77, endPoint y: 241, distance: 72.2
click at [8, 252] on div at bounding box center [336, 159] width 672 height 319
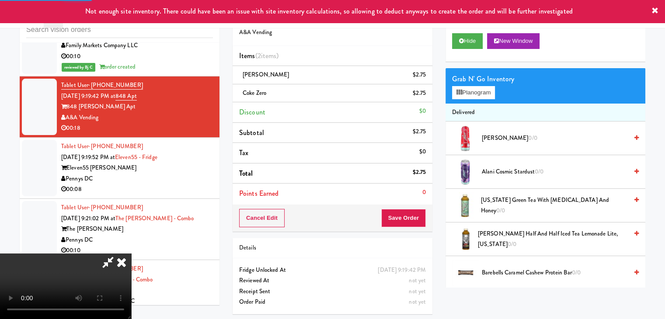
scroll to position [29, 0]
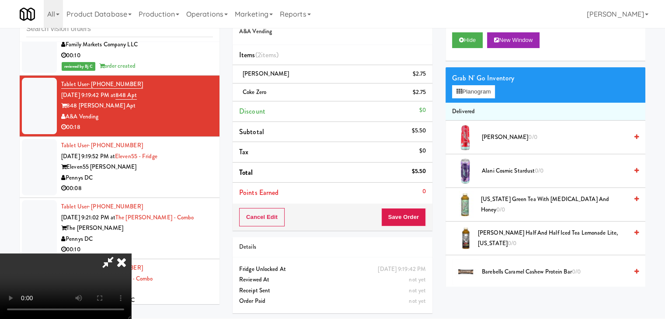
click at [131, 254] on video at bounding box center [65, 287] width 131 height 66
click at [425, 74] on icon at bounding box center [427, 77] width 4 height 6
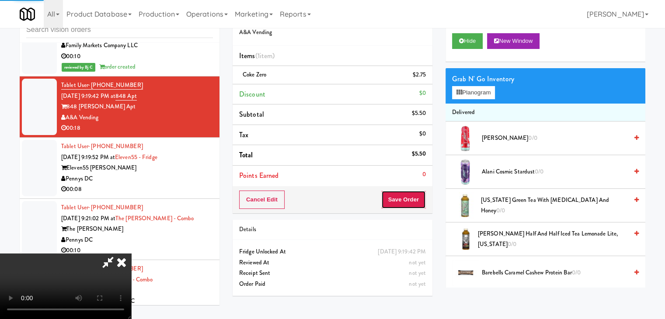
click at [401, 201] on button "Save Order" at bounding box center [403, 200] width 45 height 18
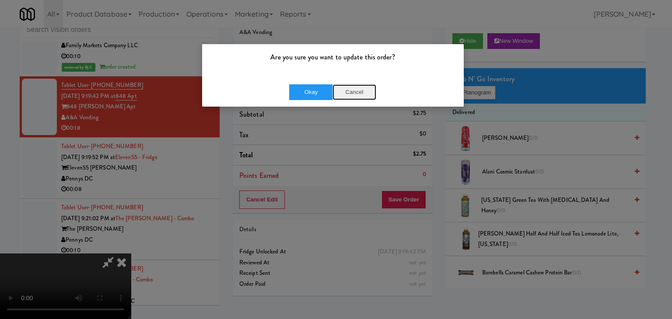
click at [352, 91] on button "Cancel" at bounding box center [354, 92] width 44 height 16
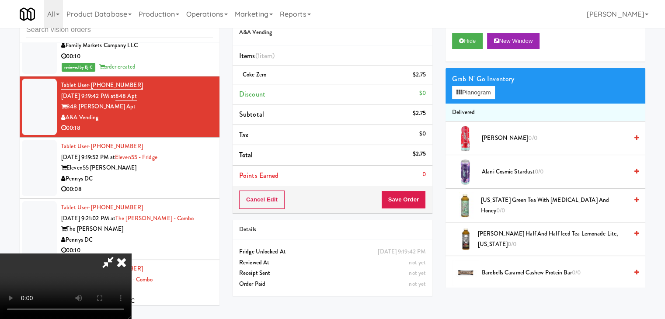
scroll to position [0, 0]
click at [131, 254] on icon at bounding box center [121, 262] width 19 height 17
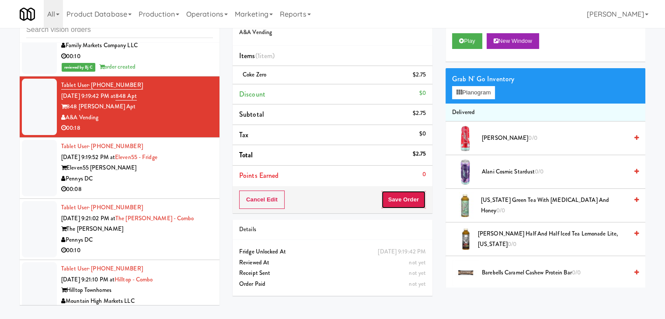
click at [404, 198] on button "Save Order" at bounding box center [403, 200] width 45 height 18
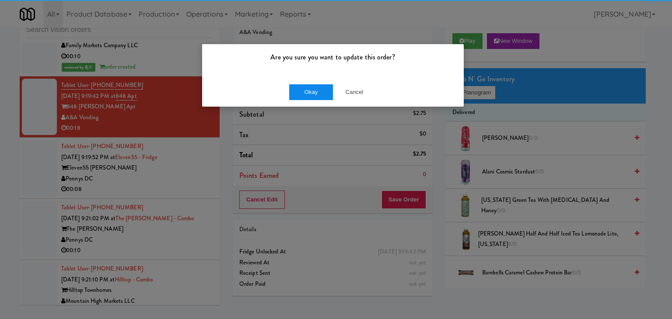
drag, startPoint x: 303, startPoint y: 84, endPoint x: 302, endPoint y: 91, distance: 6.1
click at [302, 90] on div "Okay Cancel" at bounding box center [332, 91] width 261 height 29
click at [302, 91] on button "Okay" at bounding box center [311, 92] width 44 height 16
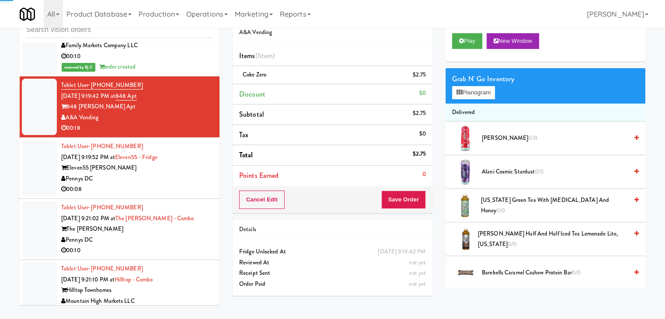
click at [155, 174] on div "Pennys DC" at bounding box center [137, 179] width 152 height 11
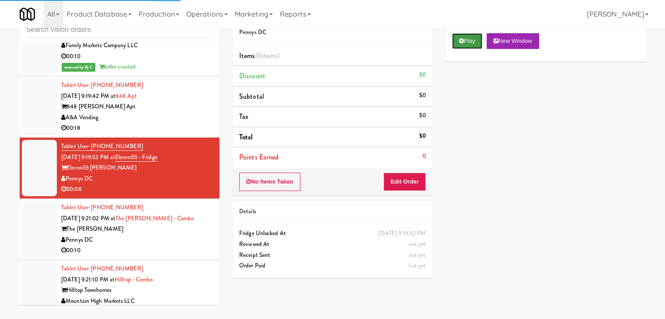
click at [460, 45] on button "Play" at bounding box center [467, 41] width 30 height 16
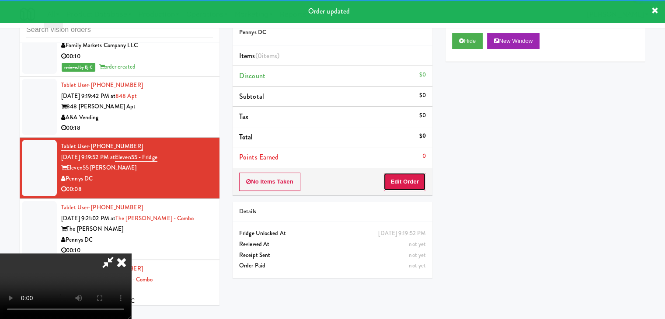
click at [407, 180] on button "Edit Order" at bounding box center [404, 182] width 42 height 18
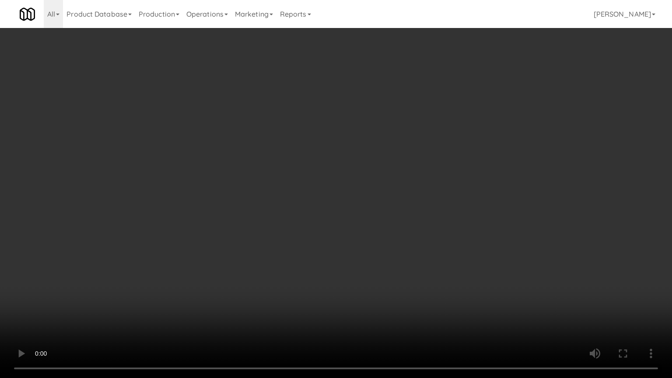
click at [412, 245] on video at bounding box center [336, 189] width 672 height 378
drag, startPoint x: 411, startPoint y: 245, endPoint x: 398, endPoint y: 250, distance: 13.3
click at [409, 246] on video at bounding box center [336, 189] width 672 height 378
click at [408, 233] on video at bounding box center [336, 189] width 672 height 378
drag, startPoint x: 408, startPoint y: 233, endPoint x: 430, endPoint y: 161, distance: 74.5
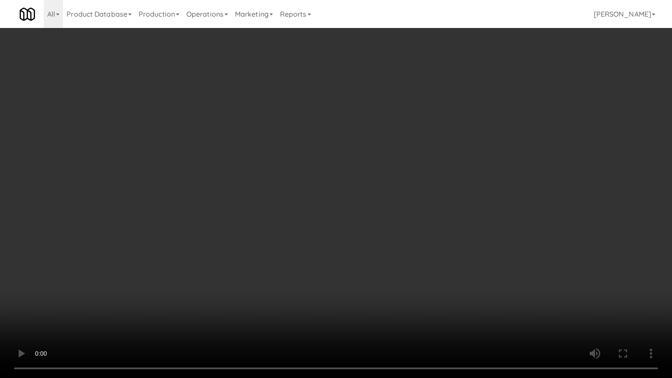
click at [408, 231] on video at bounding box center [336, 189] width 672 height 378
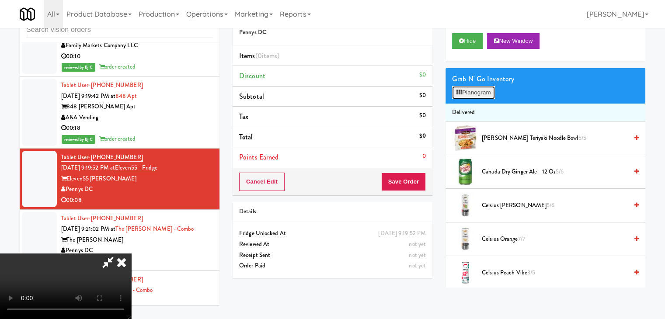
click at [487, 91] on button "Planogram" at bounding box center [473, 92] width 43 height 13
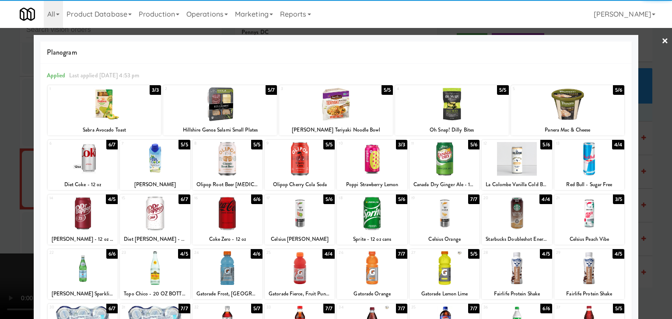
click at [435, 164] on div at bounding box center [444, 159] width 70 height 34
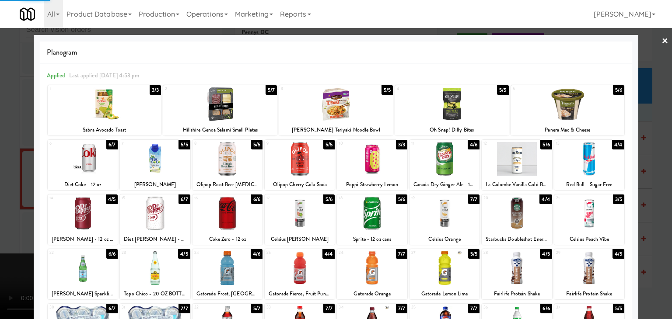
click at [290, 266] on div at bounding box center [300, 268] width 70 height 34
click at [2, 243] on div at bounding box center [336, 159] width 672 height 319
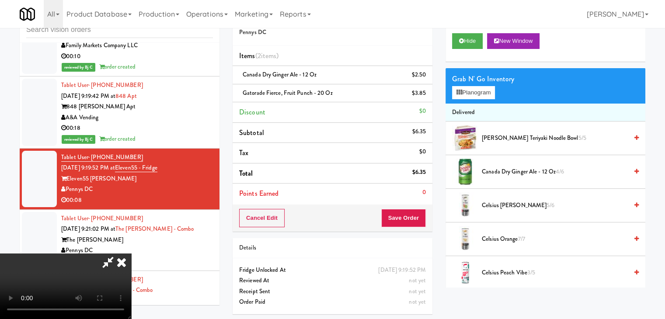
scroll to position [79, 0]
click at [131, 254] on video at bounding box center [65, 287] width 131 height 66
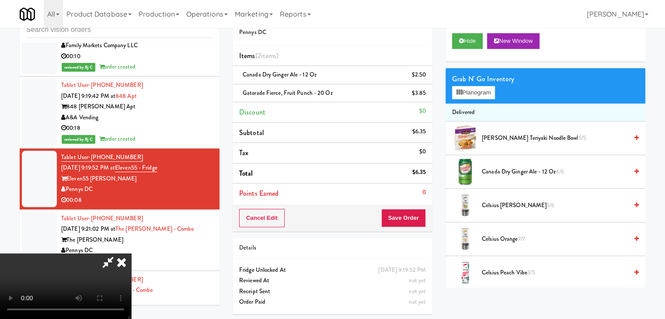
click at [131, 254] on video at bounding box center [65, 287] width 131 height 66
click at [415, 218] on button "Save Order" at bounding box center [403, 218] width 45 height 18
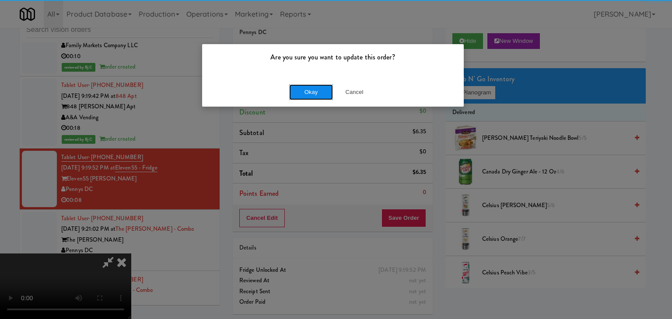
click at [294, 88] on button "Okay" at bounding box center [311, 92] width 44 height 16
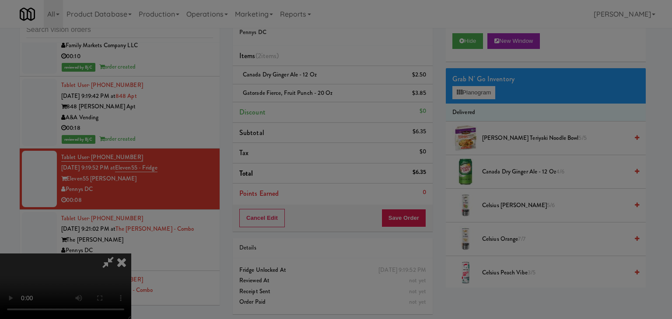
click at [295, 84] on button "Okay" at bounding box center [311, 76] width 44 height 16
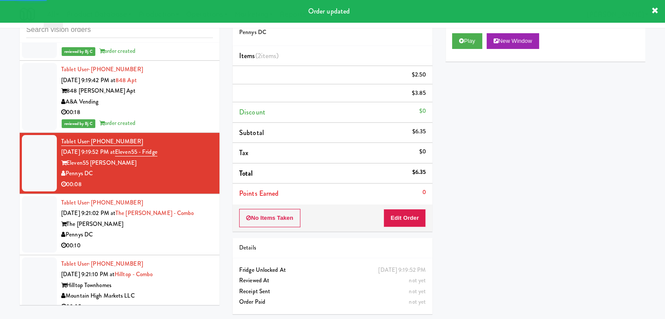
scroll to position [3445, 0]
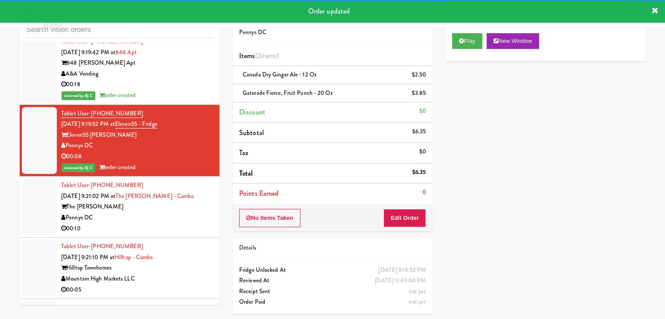
click at [182, 180] on div "Tablet User · (205) 503-3179 Sep 17, 2025 9:21:02 PM at The Earl - Combo The Ea…" at bounding box center [137, 207] width 152 height 54
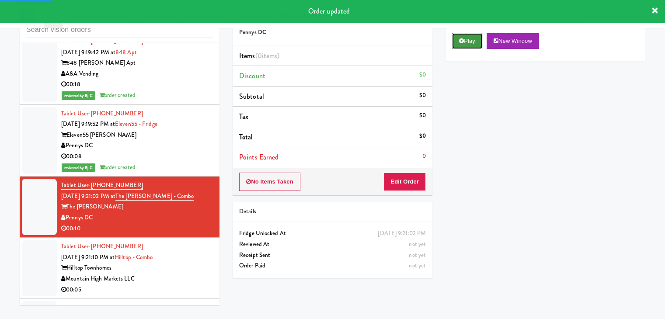
click at [459, 36] on button "Play" at bounding box center [467, 41] width 30 height 16
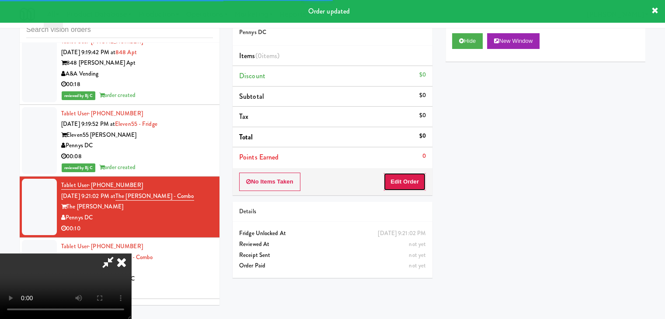
click at [398, 186] on button "Edit Order" at bounding box center [404, 182] width 42 height 18
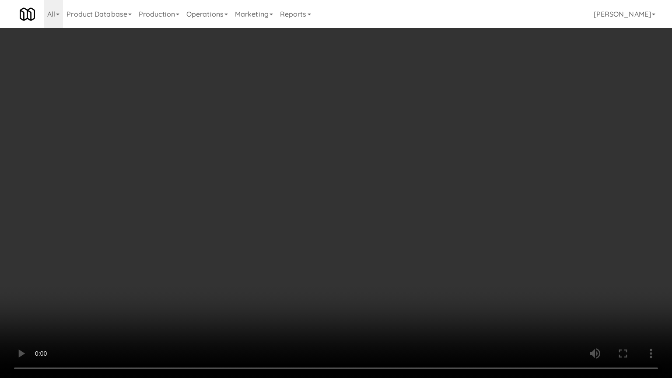
click at [397, 287] on video at bounding box center [336, 189] width 672 height 378
drag, startPoint x: 394, startPoint y: 292, endPoint x: 389, endPoint y: 296, distance: 6.6
click at [394, 293] on video at bounding box center [336, 189] width 672 height 378
click at [385, 295] on video at bounding box center [336, 189] width 672 height 378
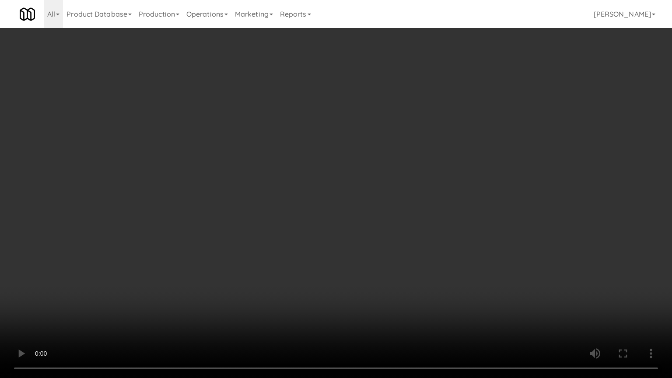
click at [390, 277] on video at bounding box center [336, 189] width 672 height 378
drag, startPoint x: 390, startPoint y: 277, endPoint x: 390, endPoint y: 231, distance: 45.9
click at [390, 275] on video at bounding box center [336, 189] width 672 height 378
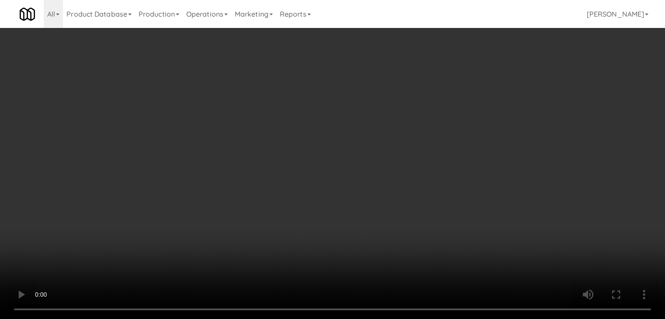
drag, startPoint x: 358, startPoint y: 127, endPoint x: 444, endPoint y: 106, distance: 88.3
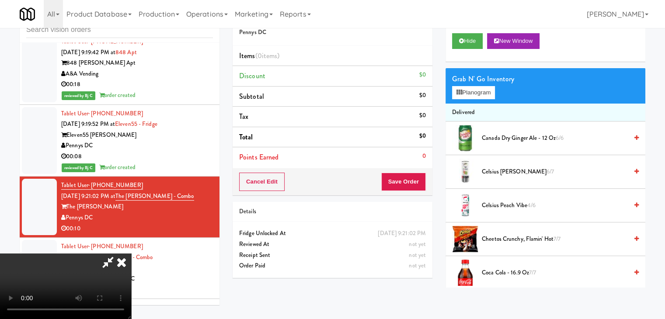
click at [131, 254] on video at bounding box center [65, 287] width 131 height 66
click at [478, 88] on button "Planogram" at bounding box center [473, 92] width 43 height 13
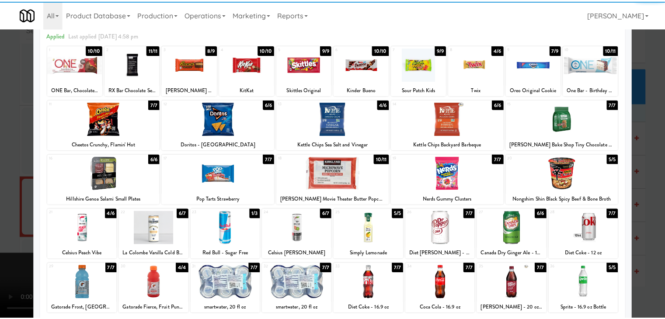
scroll to position [87, 0]
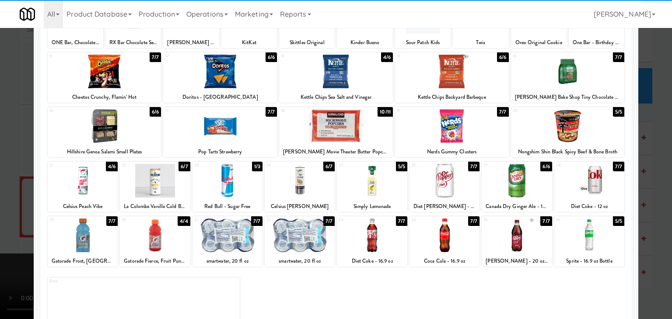
drag, startPoint x: 387, startPoint y: 191, endPoint x: 362, endPoint y: 192, distance: 24.5
click at [387, 191] on div at bounding box center [372, 181] width 70 height 34
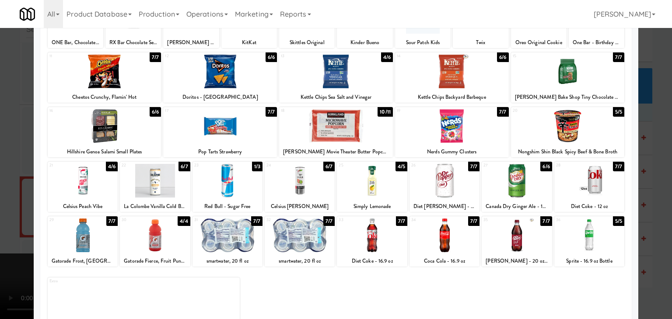
drag, startPoint x: 0, startPoint y: 185, endPoint x: 44, endPoint y: 184, distance: 44.2
click at [3, 185] on div at bounding box center [336, 159] width 672 height 319
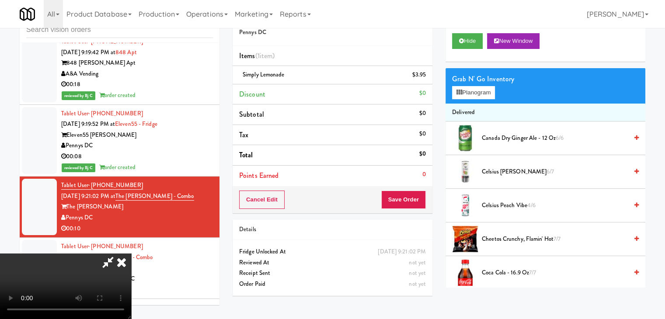
click at [131, 254] on video at bounding box center [65, 287] width 131 height 66
click at [420, 203] on button "Save Order" at bounding box center [403, 200] width 45 height 18
click at [420, 202] on button "Save Order" at bounding box center [403, 200] width 45 height 18
drag, startPoint x: 420, startPoint y: 202, endPoint x: 402, endPoint y: 200, distance: 17.7
click at [417, 202] on button "Save Order" at bounding box center [403, 200] width 45 height 18
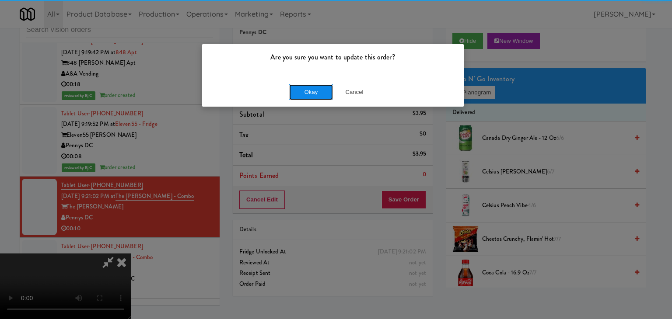
click at [316, 95] on button "Okay" at bounding box center [311, 92] width 44 height 16
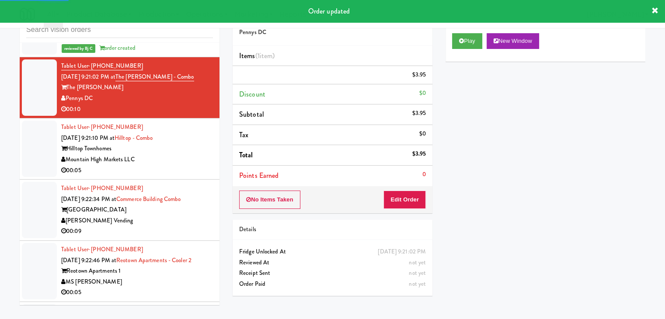
scroll to position [3576, 0]
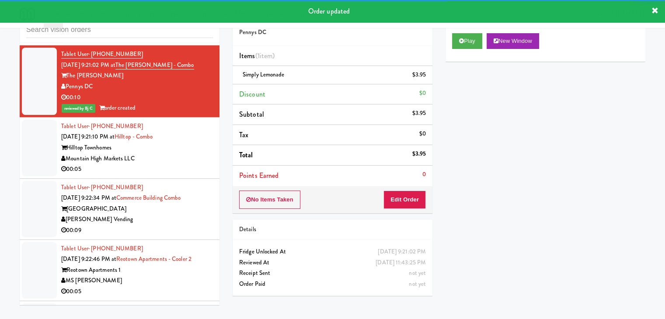
drag, startPoint x: 170, startPoint y: 125, endPoint x: 161, endPoint y: 132, distance: 11.2
click at [171, 153] on div "Mountain High Markets LLC" at bounding box center [137, 158] width 152 height 11
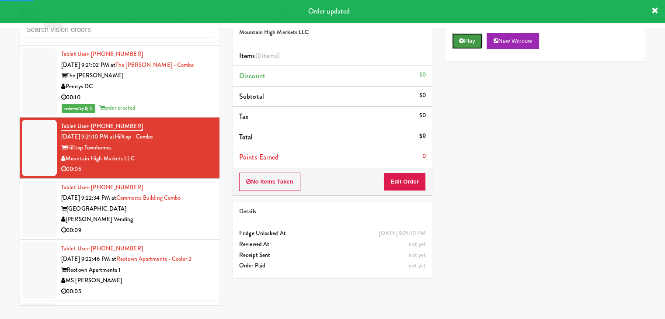
click at [459, 42] on icon at bounding box center [461, 41] width 5 height 6
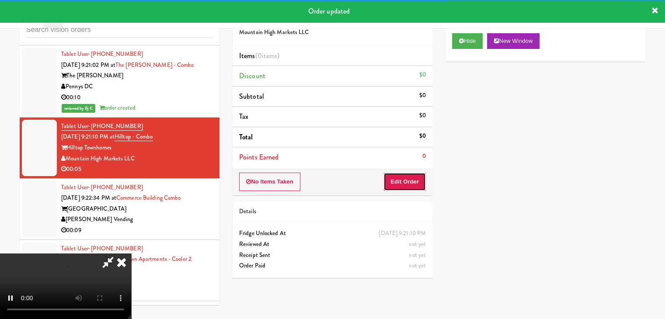
click at [400, 181] on button "Edit Order" at bounding box center [404, 182] width 42 height 18
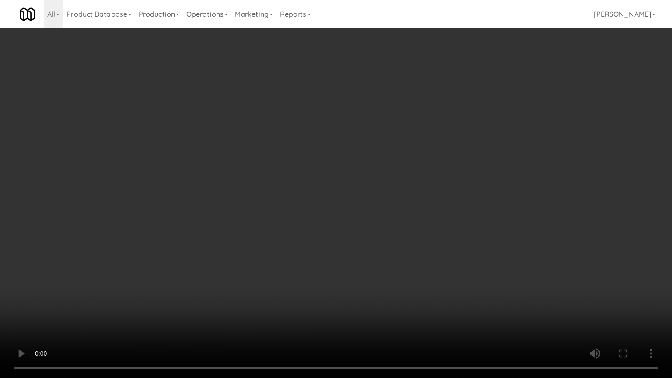
click at [381, 271] on video at bounding box center [336, 189] width 672 height 378
click at [381, 272] on video at bounding box center [336, 189] width 672 height 378
click at [379, 245] on video at bounding box center [336, 189] width 672 height 378
click at [373, 245] on video at bounding box center [336, 189] width 672 height 378
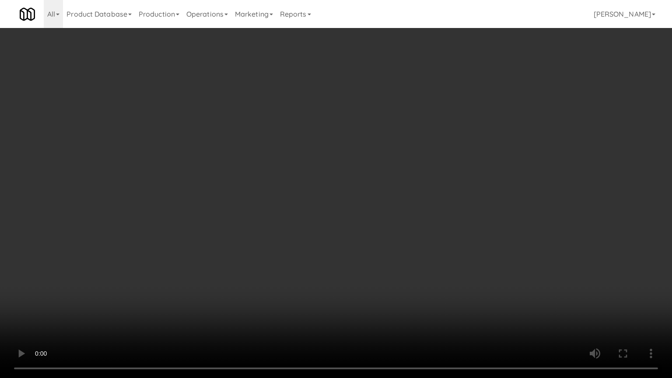
click at [373, 245] on video at bounding box center [336, 189] width 672 height 378
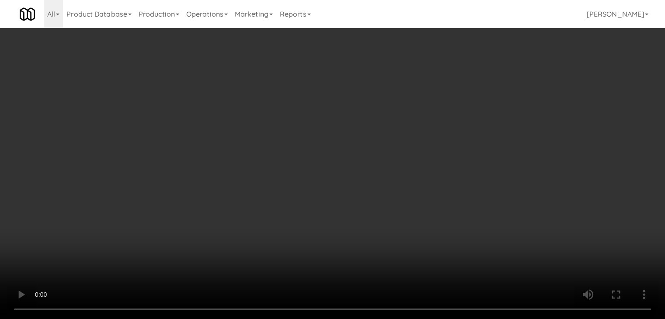
click at [480, 90] on button "Planogram" at bounding box center [473, 92] width 43 height 13
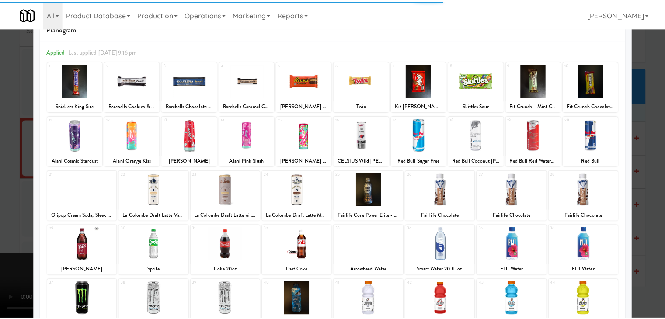
scroll to position [44, 0]
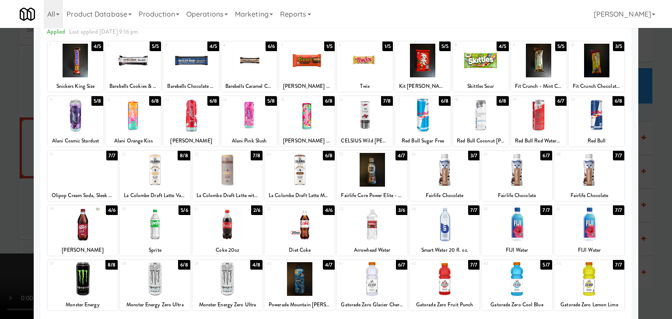
click at [418, 111] on div at bounding box center [423, 115] width 56 height 34
drag, startPoint x: 0, startPoint y: 176, endPoint x: 14, endPoint y: 174, distance: 13.6
click at [0, 175] on div at bounding box center [336, 159] width 672 height 319
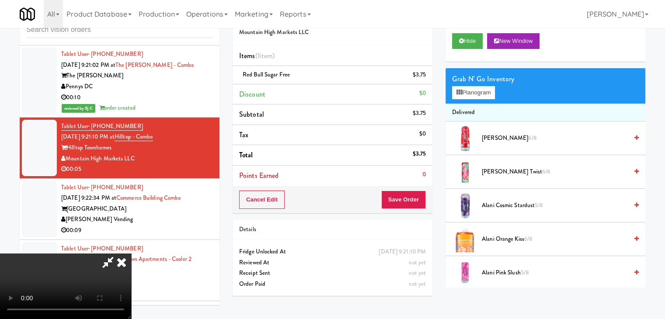
drag, startPoint x: 282, startPoint y: 194, endPoint x: 293, endPoint y: 197, distance: 10.5
click at [131, 254] on video at bounding box center [65, 287] width 131 height 66
click at [414, 205] on button "Save Order" at bounding box center [403, 200] width 45 height 18
click at [414, 204] on button "Save Order" at bounding box center [403, 200] width 45 height 18
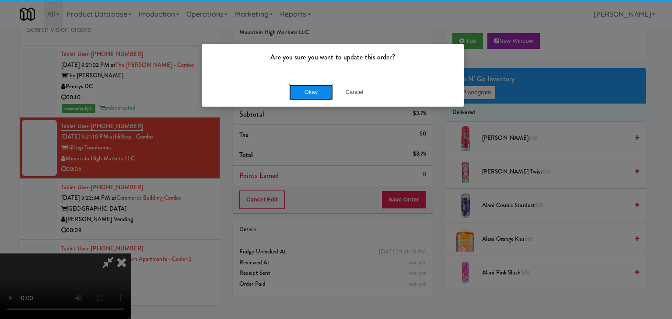
click at [318, 91] on button "Okay" at bounding box center [311, 92] width 44 height 16
click at [318, 92] on body "Are you sure you want to update this order? Okay Cancel Okay Are you sure you w…" at bounding box center [336, 159] width 672 height 319
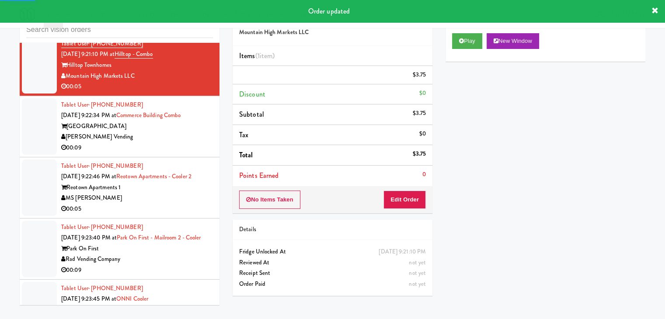
scroll to position [3664, 0]
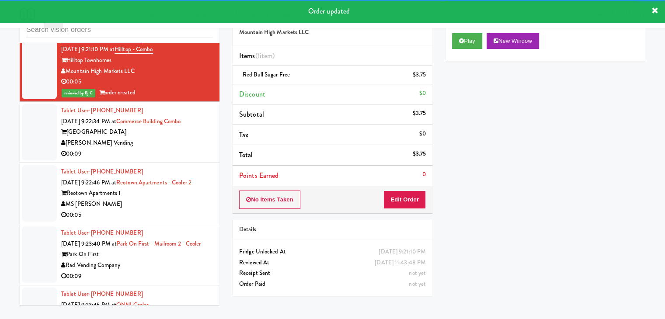
drag, startPoint x: 167, startPoint y: 98, endPoint x: 168, endPoint y: 107, distance: 8.8
click at [168, 127] on div "Commerce Building" at bounding box center [137, 132] width 152 height 11
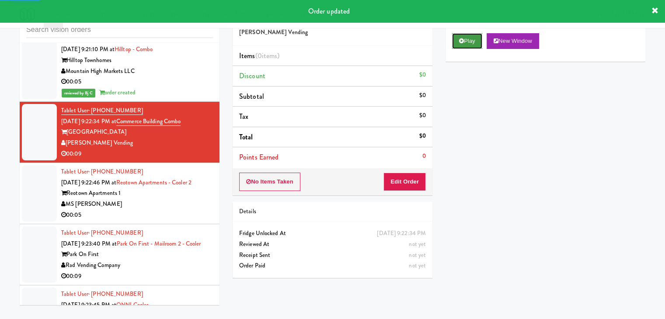
click at [471, 39] on button "Play" at bounding box center [467, 41] width 30 height 16
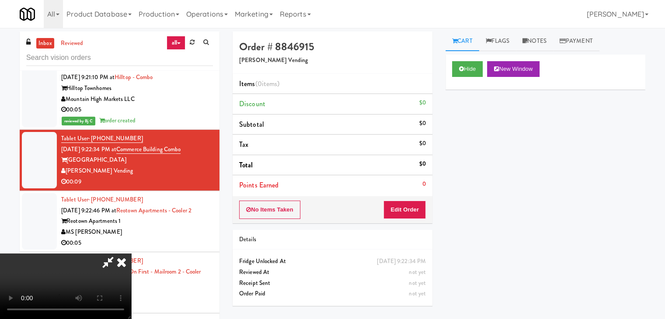
click at [407, 187] on li "Points Earned 0" at bounding box center [333, 185] width 200 height 20
click at [406, 203] on button "Edit Order" at bounding box center [404, 210] width 42 height 18
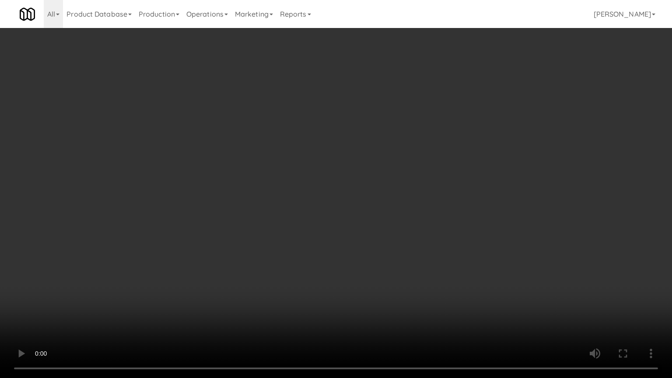
click at [367, 254] on video at bounding box center [336, 189] width 672 height 378
click at [366, 255] on video at bounding box center [336, 189] width 672 height 378
click at [357, 256] on video at bounding box center [336, 189] width 672 height 378
click at [380, 229] on video at bounding box center [336, 189] width 672 height 378
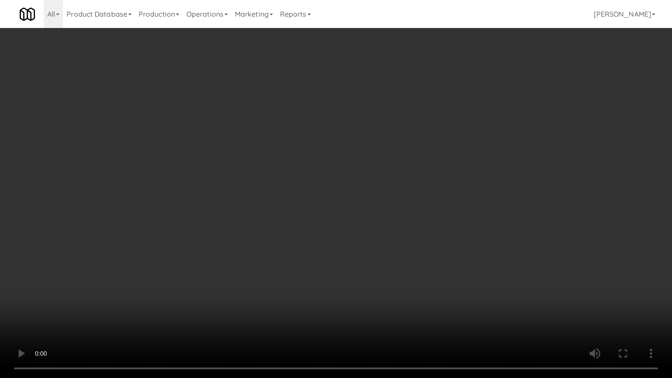
drag, startPoint x: 380, startPoint y: 229, endPoint x: 434, endPoint y: 130, distance: 113.1
click at [380, 227] on video at bounding box center [336, 189] width 672 height 378
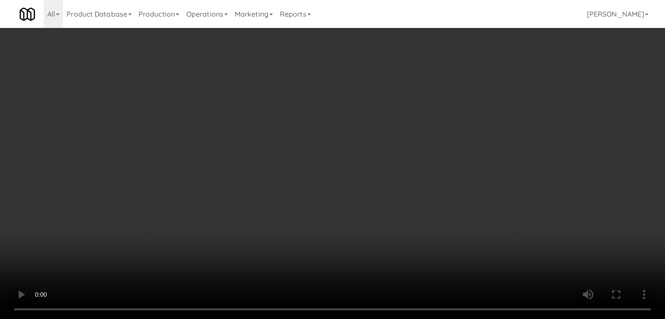
click at [474, 100] on div "Grab N' Go Inventory Planogram" at bounding box center [546, 85] width 200 height 35
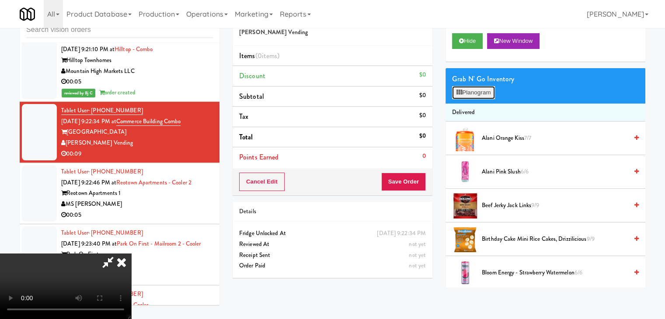
click at [481, 93] on button "Planogram" at bounding box center [473, 92] width 43 height 13
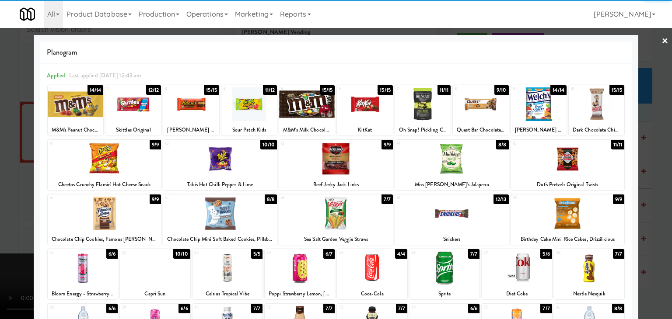
click at [467, 111] on div at bounding box center [481, 104] width 56 height 34
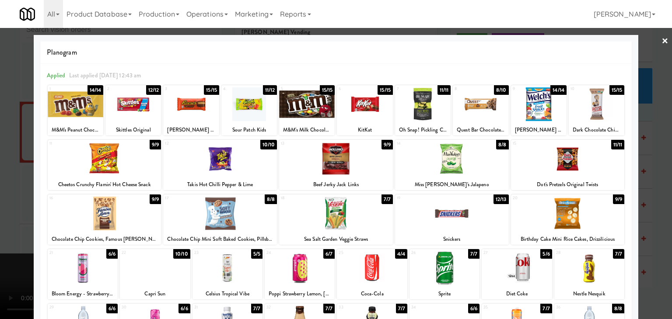
drag, startPoint x: 0, startPoint y: 200, endPoint x: 195, endPoint y: 192, distance: 195.2
click at [5, 196] on div at bounding box center [336, 159] width 672 height 319
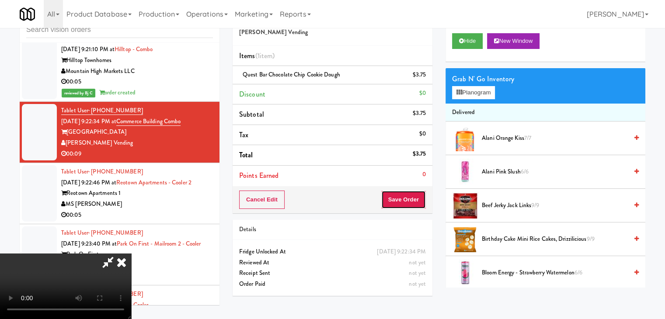
click at [419, 207] on button "Save Order" at bounding box center [403, 200] width 45 height 18
click at [419, 206] on button "Save Order" at bounding box center [403, 200] width 45 height 18
drag, startPoint x: 416, startPoint y: 202, endPoint x: 412, endPoint y: 199, distance: 4.9
click at [416, 202] on button "Save Order" at bounding box center [403, 200] width 45 height 18
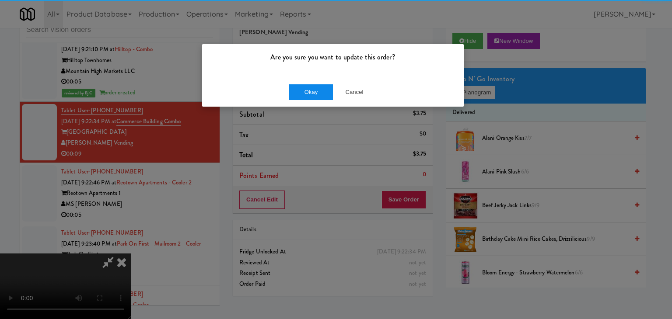
click at [312, 100] on div "Okay Cancel" at bounding box center [332, 91] width 261 height 29
click at [313, 97] on button "Okay" at bounding box center [311, 92] width 44 height 16
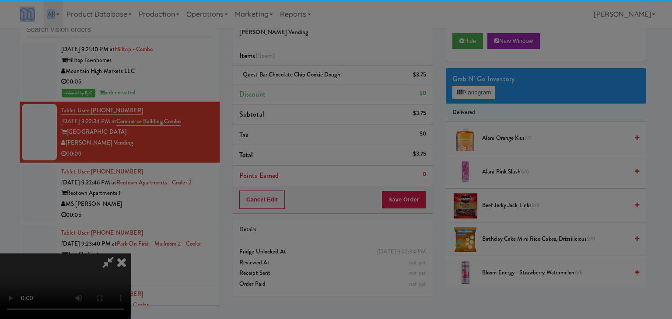
click at [313, 97] on div "Are you sure you want to update this order? Okay Cancel" at bounding box center [336, 159] width 672 height 319
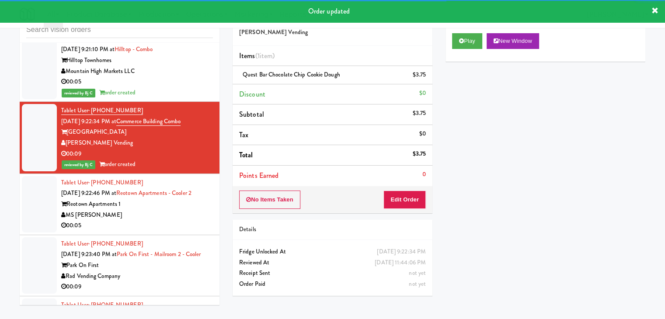
drag, startPoint x: 176, startPoint y: 176, endPoint x: 177, endPoint y: 181, distance: 4.5
click at [177, 210] on div "MS [PERSON_NAME]" at bounding box center [137, 215] width 152 height 11
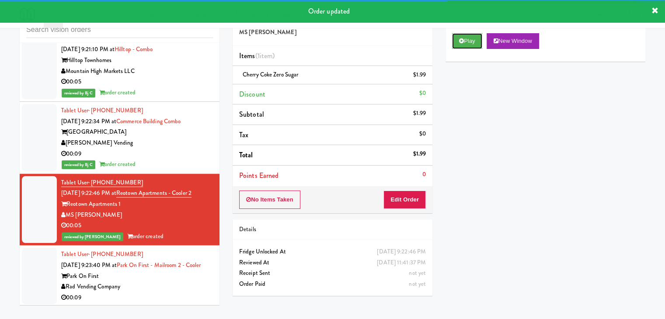
drag, startPoint x: 461, startPoint y: 41, endPoint x: 141, endPoint y: 161, distance: 341.5
click at [141, 161] on div "inbox reviewed all all unclear take inventory issue suspicious failed recent Ta…" at bounding box center [332, 157] width 639 height 308
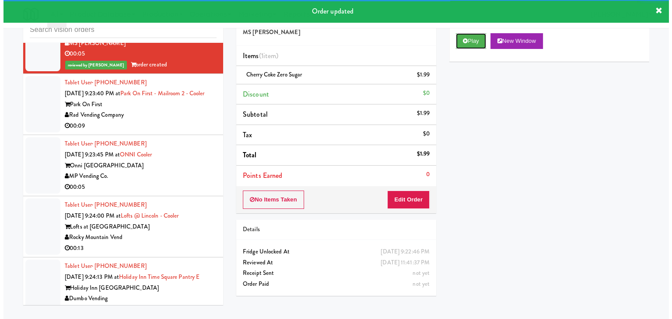
scroll to position [3839, 0]
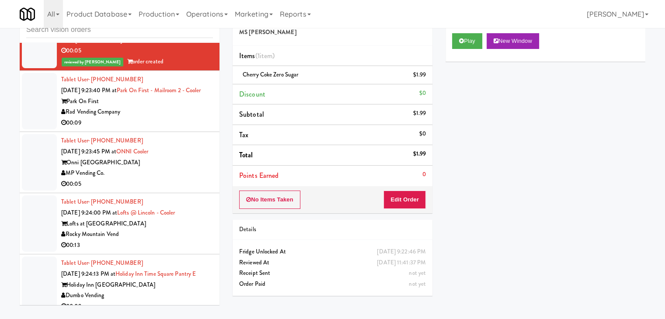
drag, startPoint x: 188, startPoint y: 95, endPoint x: 192, endPoint y: 99, distance: 5.9
click at [188, 118] on div "00:09" at bounding box center [137, 123] width 152 height 11
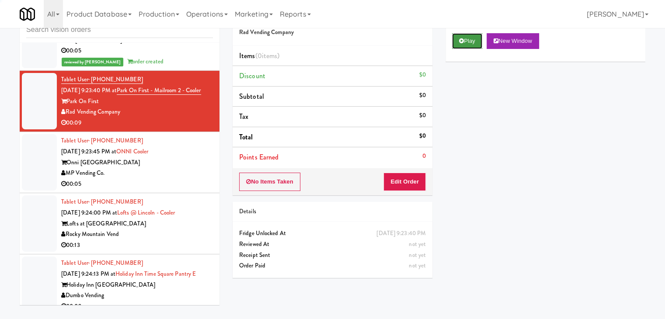
click at [469, 41] on button "Play" at bounding box center [467, 41] width 30 height 16
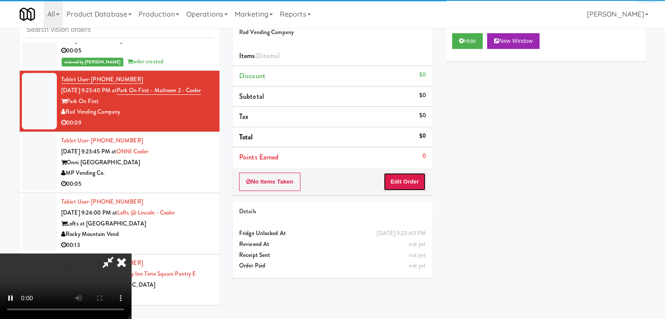
click at [411, 177] on button "Edit Order" at bounding box center [404, 182] width 42 height 18
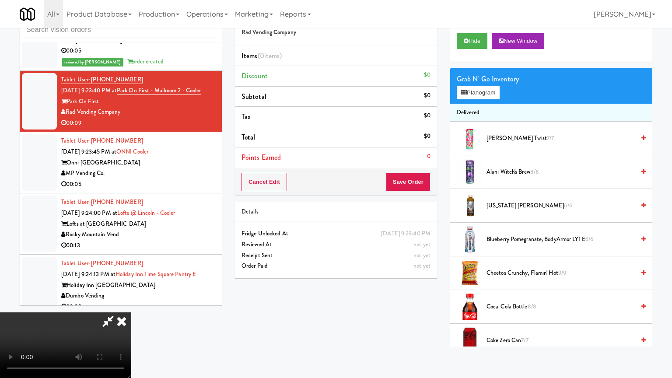
click at [131, 312] on video at bounding box center [65, 345] width 131 height 66
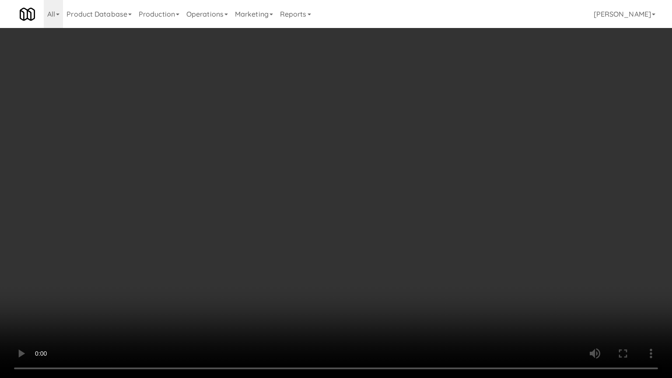
click at [416, 266] on video at bounding box center [336, 189] width 672 height 378
click at [419, 265] on video at bounding box center [336, 189] width 672 height 378
drag, startPoint x: 419, startPoint y: 265, endPoint x: 406, endPoint y: 267, distance: 13.3
click at [419, 265] on video at bounding box center [336, 189] width 672 height 378
click at [407, 264] on video at bounding box center [336, 189] width 672 height 378
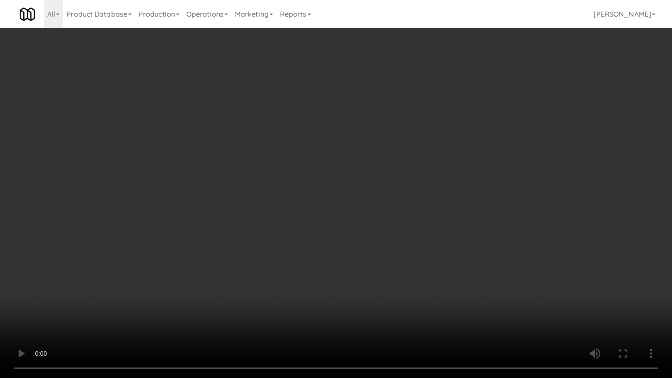
click at [407, 264] on video at bounding box center [336, 189] width 672 height 378
click at [407, 265] on video at bounding box center [336, 189] width 672 height 378
click at [409, 267] on video at bounding box center [336, 189] width 672 height 378
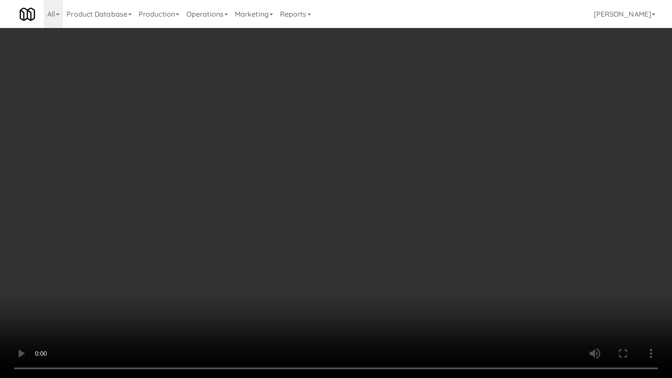
click at [409, 267] on video at bounding box center [336, 189] width 672 height 378
click at [409, 265] on video at bounding box center [336, 189] width 672 height 378
drag, startPoint x: 409, startPoint y: 265, endPoint x: 421, endPoint y: 194, distance: 71.9
click at [409, 265] on video at bounding box center [336, 189] width 672 height 378
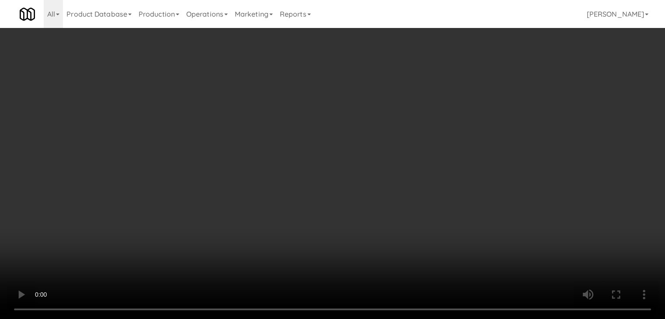
click at [491, 101] on div "Grab N' Go Inventory Planogram" at bounding box center [546, 85] width 200 height 35
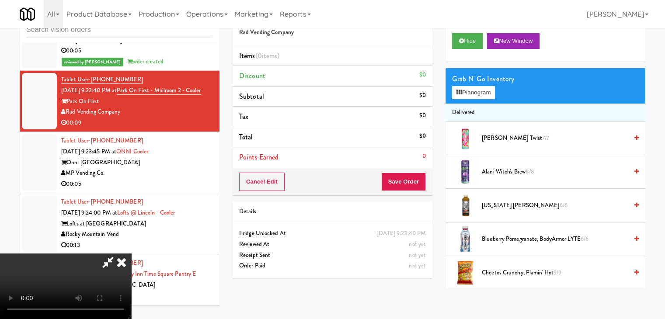
click at [490, 99] on div "Grab N' Go Inventory Planogram" at bounding box center [546, 85] width 200 height 35
click at [482, 96] on button "Planogram" at bounding box center [473, 92] width 43 height 13
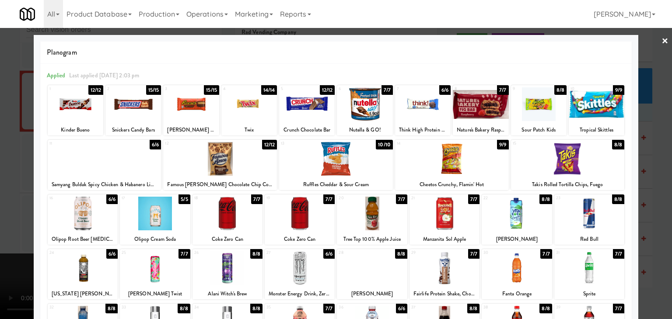
drag, startPoint x: 438, startPoint y: 219, endPoint x: 206, endPoint y: 210, distance: 231.9
click at [437, 219] on div at bounding box center [444, 214] width 70 height 34
drag, startPoint x: 0, startPoint y: 195, endPoint x: 38, endPoint y: 193, distance: 37.7
click at [1, 195] on div at bounding box center [336, 159] width 672 height 319
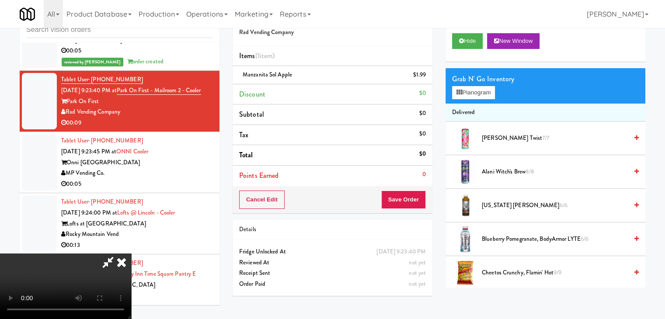
click at [131, 254] on video at bounding box center [65, 287] width 131 height 66
click at [409, 200] on button "Save Order" at bounding box center [403, 200] width 45 height 18
drag, startPoint x: 409, startPoint y: 200, endPoint x: 421, endPoint y: 211, distance: 16.1
click at [410, 201] on button "Save Order" at bounding box center [403, 200] width 45 height 18
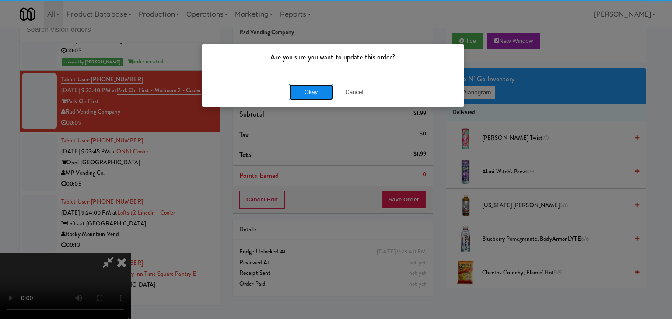
click at [324, 93] on button "Okay" at bounding box center [311, 92] width 44 height 16
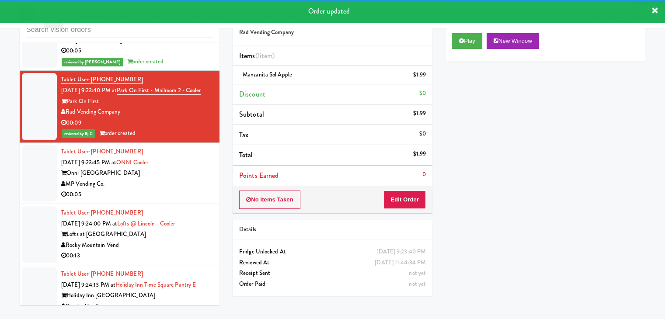
click at [178, 179] on div "MP Vending Co." at bounding box center [137, 184] width 152 height 11
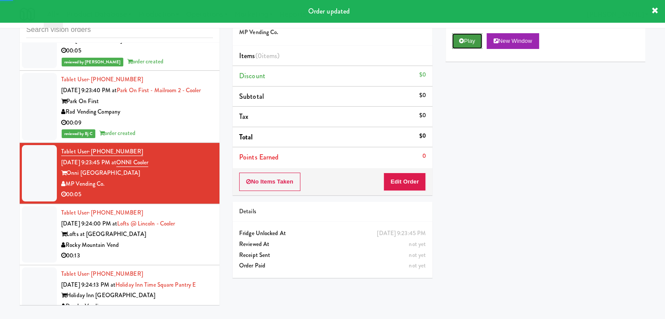
click at [466, 45] on button "Play" at bounding box center [467, 41] width 30 height 16
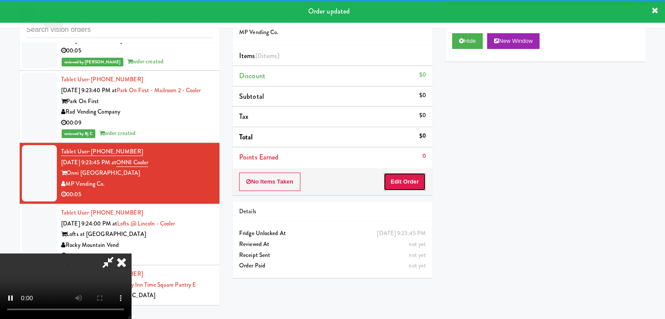
click at [417, 184] on button "Edit Order" at bounding box center [404, 182] width 42 height 18
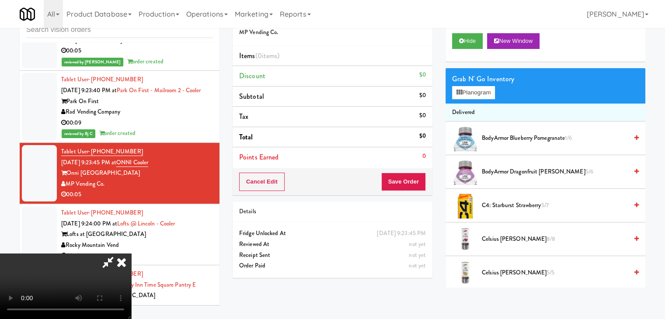
click at [131, 254] on video at bounding box center [65, 287] width 131 height 66
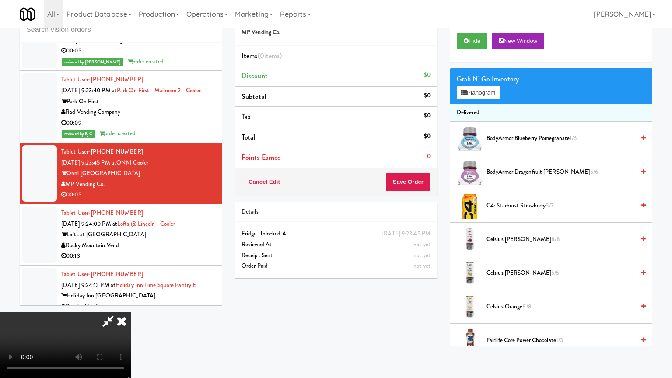
click at [131, 312] on video at bounding box center [65, 345] width 131 height 66
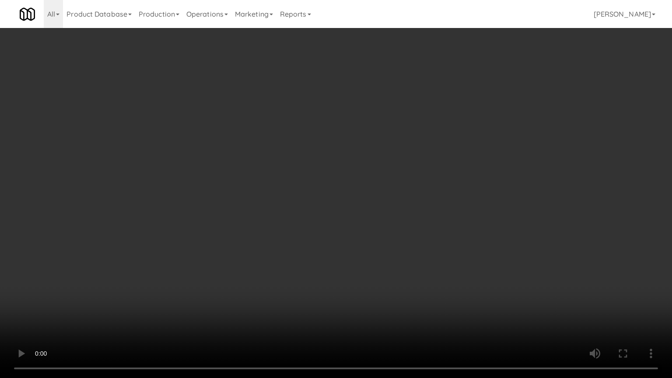
click at [432, 236] on video at bounding box center [336, 189] width 672 height 378
click at [428, 232] on video at bounding box center [336, 189] width 672 height 378
drag, startPoint x: 428, startPoint y: 232, endPoint x: 426, endPoint y: 238, distance: 6.9
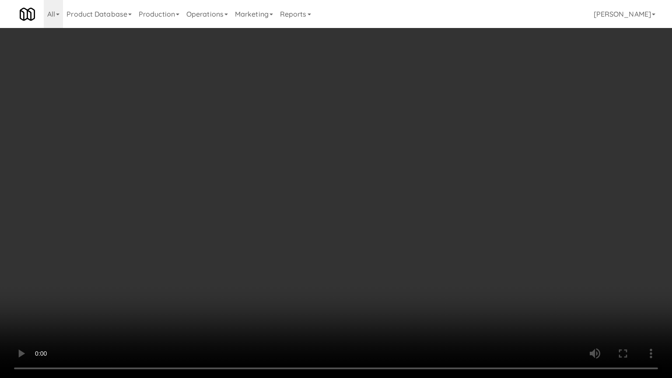
click at [428, 234] on video at bounding box center [336, 189] width 672 height 378
click at [426, 238] on video at bounding box center [336, 189] width 672 height 378
click at [428, 218] on video at bounding box center [336, 189] width 672 height 378
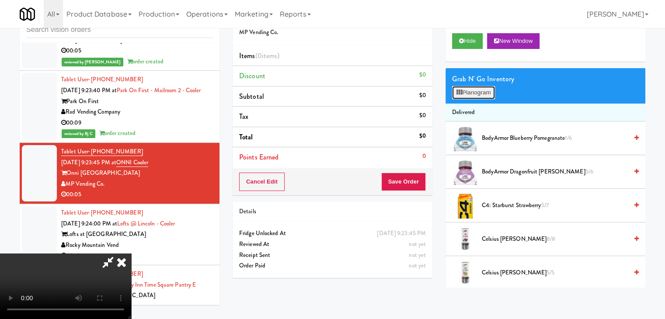
click at [477, 93] on button "Planogram" at bounding box center [473, 92] width 43 height 13
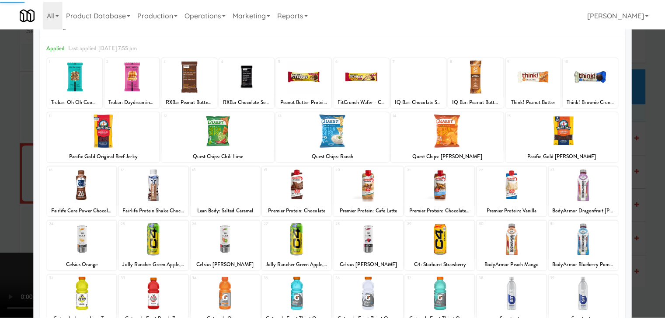
scroll to position [44, 0]
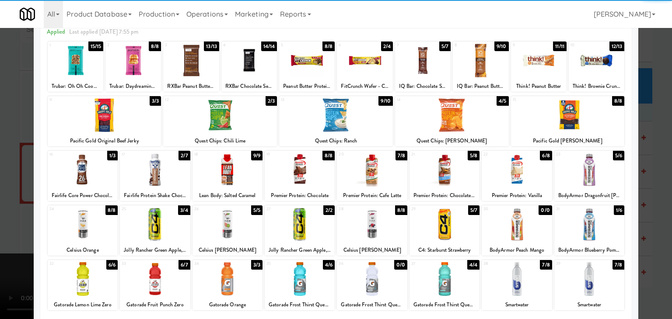
click at [86, 219] on div at bounding box center [83, 225] width 70 height 34
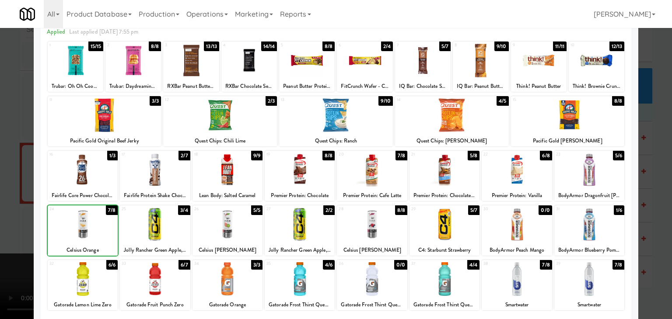
drag, startPoint x: 0, startPoint y: 220, endPoint x: 100, endPoint y: 203, distance: 101.5
click at [0, 219] on div at bounding box center [336, 159] width 672 height 319
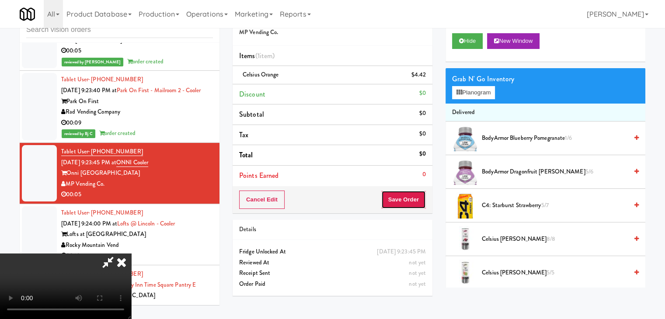
click at [413, 204] on button "Save Order" at bounding box center [403, 200] width 45 height 18
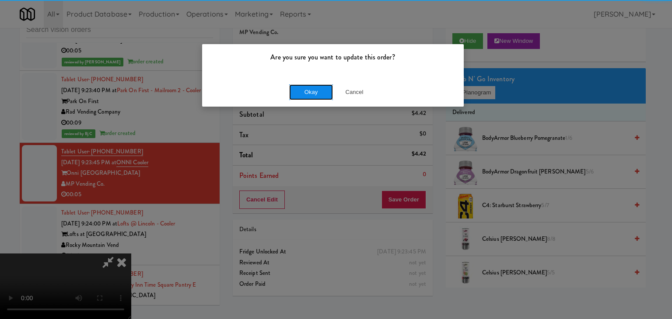
click at [322, 94] on button "Okay" at bounding box center [311, 92] width 44 height 16
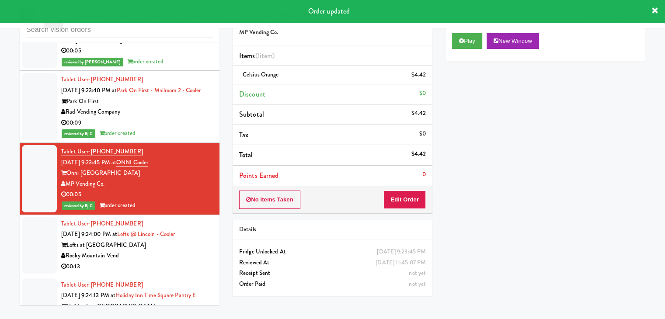
click at [152, 251] on div "Rocky Mountain Vend" at bounding box center [137, 256] width 152 height 11
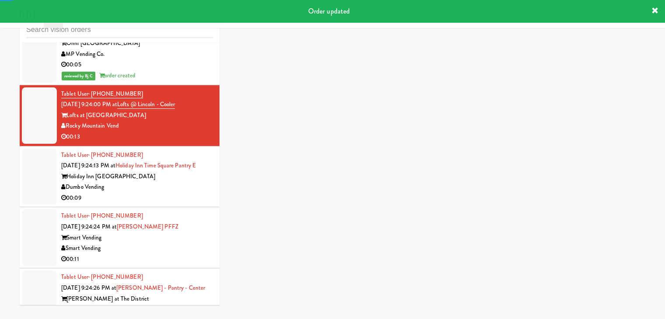
scroll to position [3970, 0]
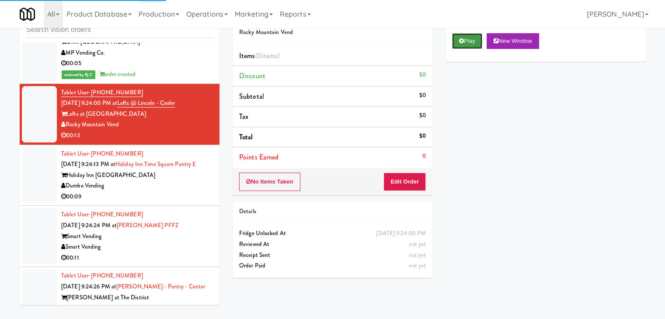
drag, startPoint x: 462, startPoint y: 37, endPoint x: 460, endPoint y: 42, distance: 5.9
click at [462, 37] on button "Play" at bounding box center [467, 41] width 30 height 16
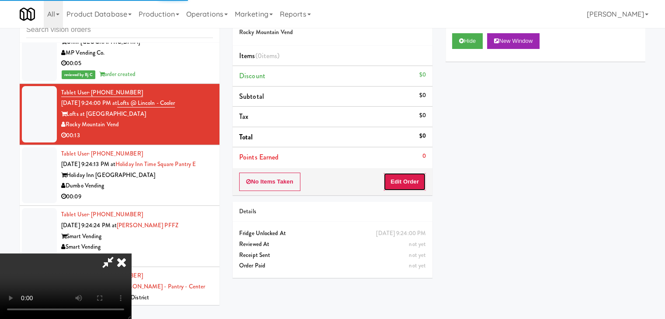
click at [414, 186] on button "Edit Order" at bounding box center [404, 182] width 42 height 18
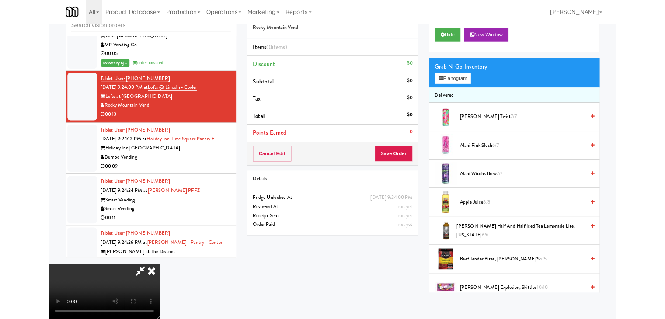
scroll to position [0, 0]
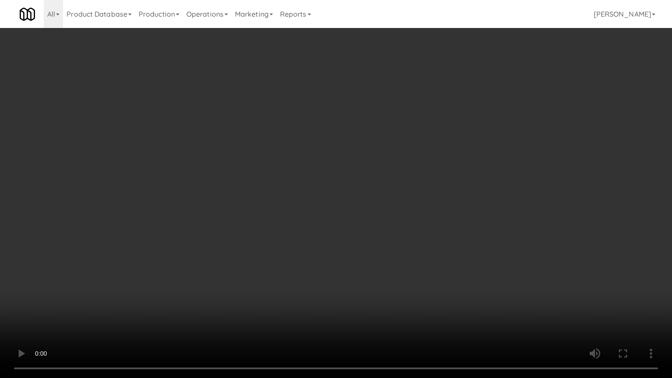
click at [420, 223] on video at bounding box center [336, 189] width 672 height 378
click at [419, 223] on video at bounding box center [336, 189] width 672 height 378
click at [414, 221] on video at bounding box center [336, 189] width 672 height 378
click at [397, 220] on video at bounding box center [336, 189] width 672 height 378
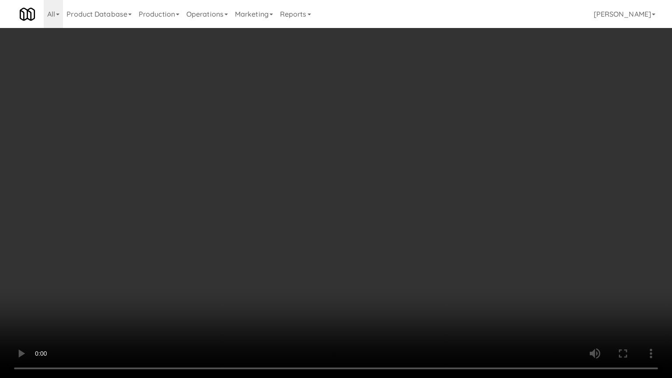
click at [397, 220] on video at bounding box center [336, 189] width 672 height 378
click at [397, 219] on video at bounding box center [336, 189] width 672 height 378
click at [392, 216] on video at bounding box center [336, 189] width 672 height 378
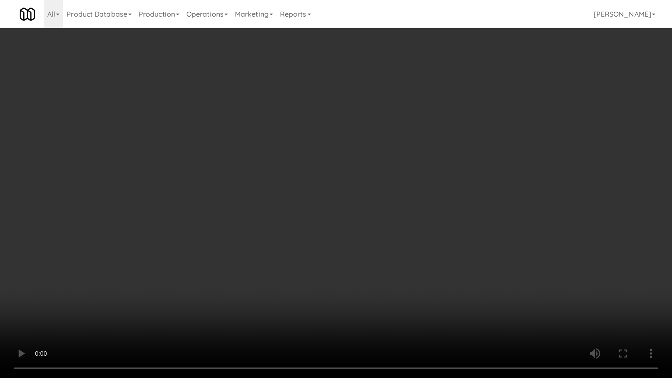
click at [386, 216] on video at bounding box center [336, 189] width 672 height 378
drag, startPoint x: 386, startPoint y: 216, endPoint x: 378, endPoint y: 219, distance: 8.2
click at [386, 217] on video at bounding box center [336, 189] width 672 height 378
click at [374, 215] on video at bounding box center [336, 189] width 672 height 378
drag, startPoint x: 374, startPoint y: 215, endPoint x: 423, endPoint y: 121, distance: 106.2
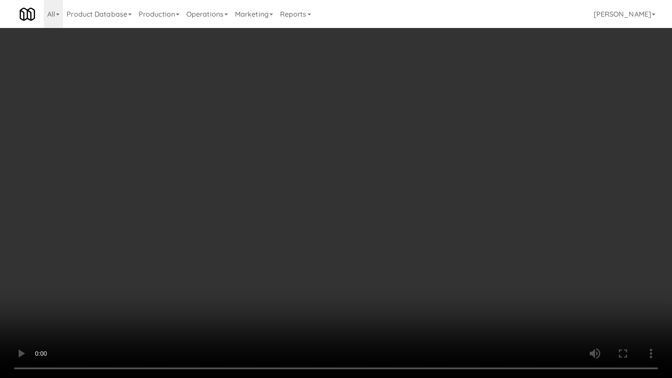
click at [374, 215] on video at bounding box center [336, 189] width 672 height 378
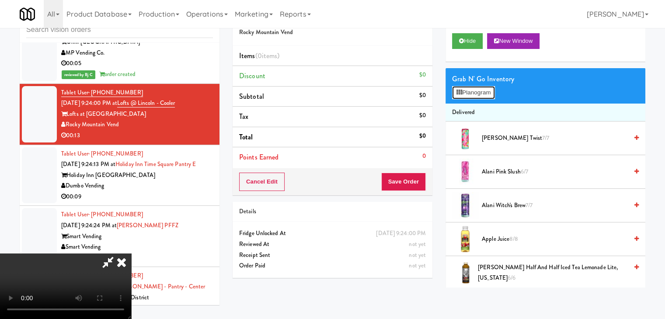
click at [472, 95] on button "Planogram" at bounding box center [473, 92] width 43 height 13
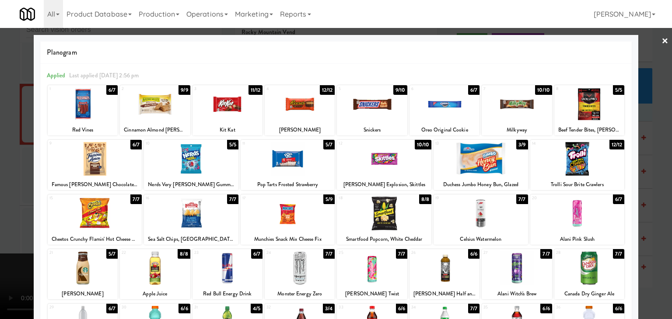
click at [474, 161] on div at bounding box center [480, 159] width 94 height 34
click at [284, 225] on div at bounding box center [287, 214] width 94 height 34
drag, startPoint x: 7, startPoint y: 209, endPoint x: 189, endPoint y: 209, distance: 182.8
click at [17, 209] on div at bounding box center [336, 159] width 672 height 319
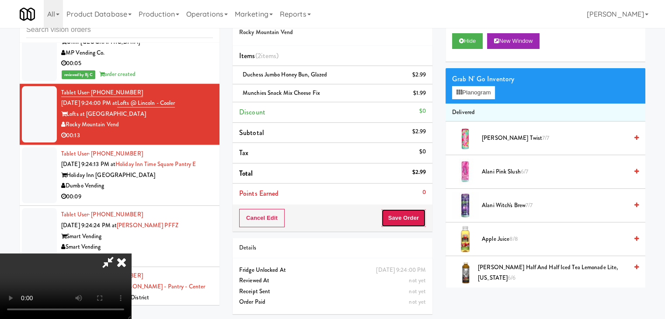
click at [417, 213] on button "Save Order" at bounding box center [403, 218] width 45 height 18
click at [417, 214] on button "Save Order" at bounding box center [403, 218] width 45 height 18
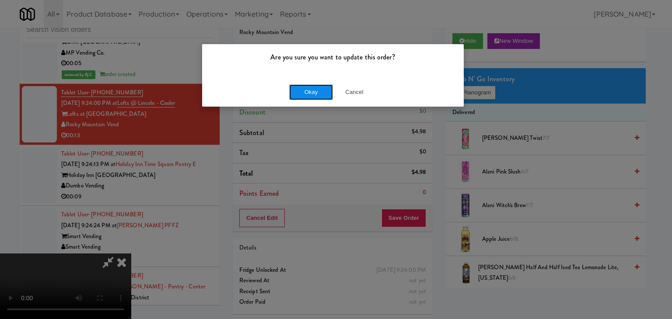
click at [319, 89] on button "Okay" at bounding box center [311, 92] width 44 height 16
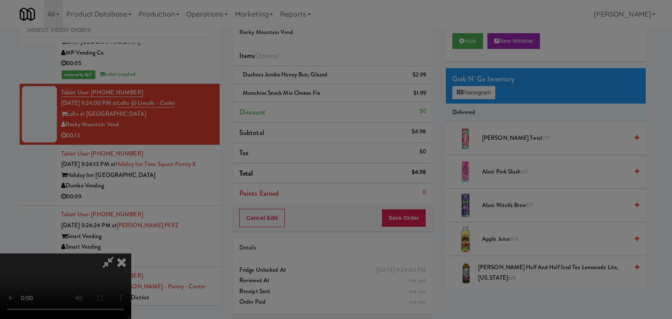
click at [319, 84] on button "Okay" at bounding box center [311, 76] width 44 height 16
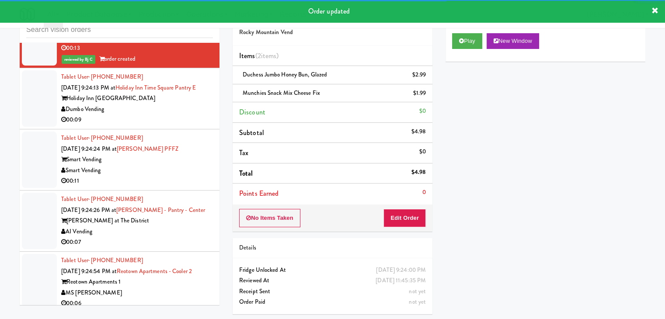
scroll to position [4068, 0]
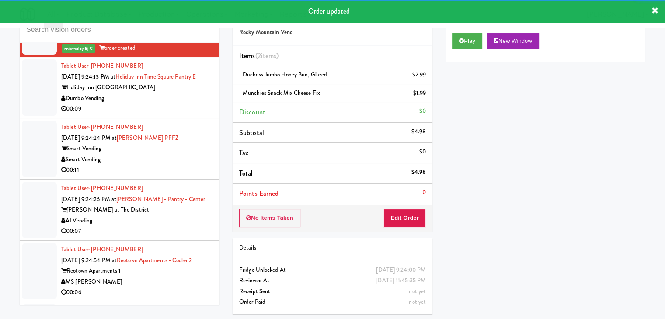
click at [179, 104] on div "00:09" at bounding box center [137, 109] width 152 height 11
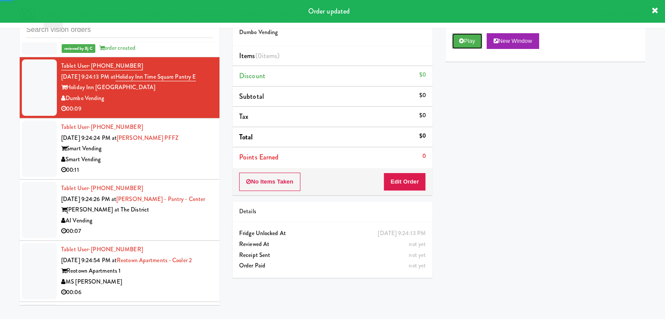
click at [463, 42] on icon at bounding box center [461, 41] width 5 height 6
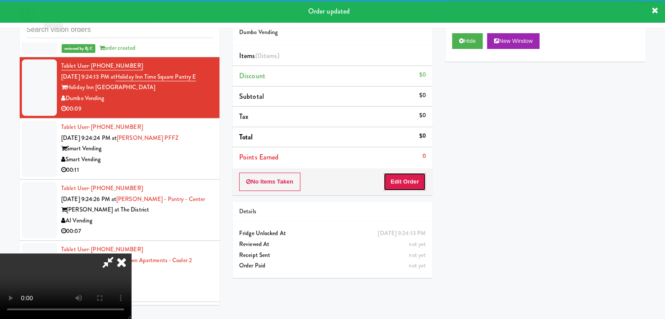
click at [407, 179] on button "Edit Order" at bounding box center [404, 182] width 42 height 18
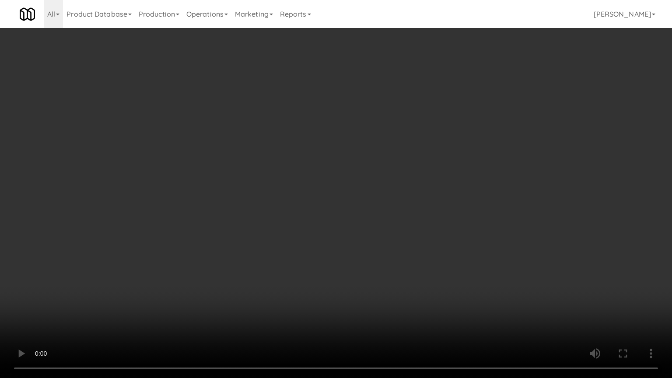
click at [389, 251] on video at bounding box center [336, 189] width 672 height 378
click at [389, 252] on video at bounding box center [336, 189] width 672 height 378
click at [389, 251] on video at bounding box center [336, 189] width 672 height 378
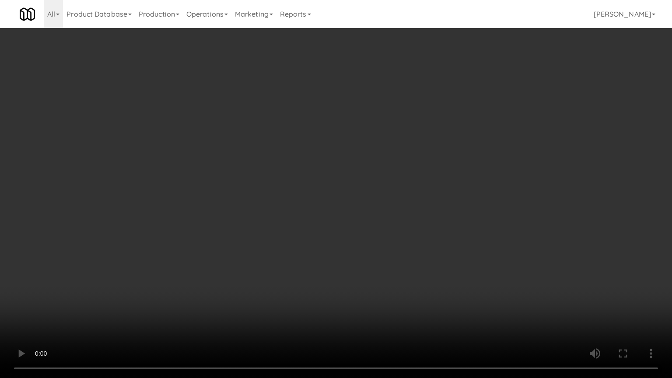
click at [389, 251] on video at bounding box center [336, 189] width 672 height 378
click at [385, 248] on video at bounding box center [336, 189] width 672 height 378
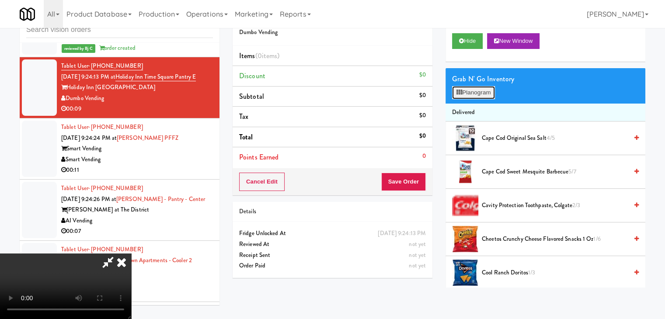
click at [476, 88] on button "Planogram" at bounding box center [473, 92] width 43 height 13
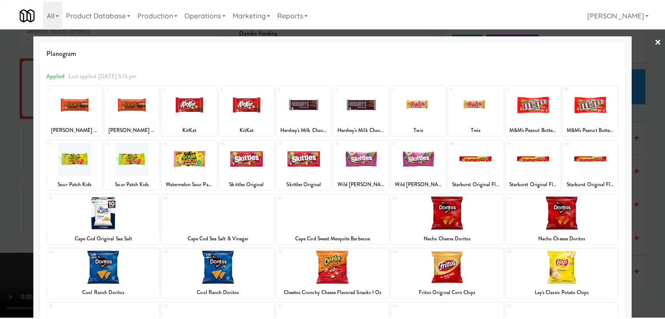
scroll to position [110, 0]
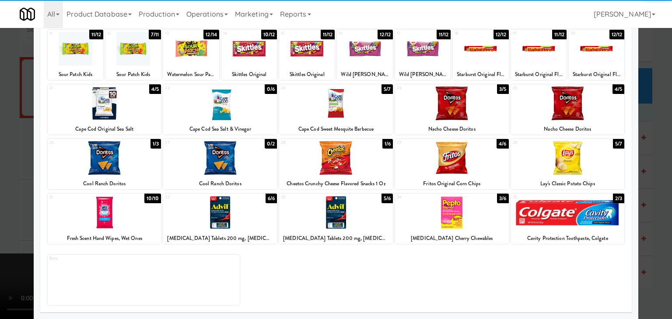
click at [469, 221] on div at bounding box center [452, 213] width 114 height 34
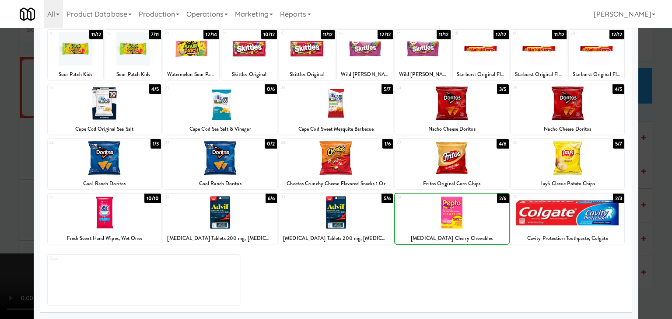
drag, startPoint x: 0, startPoint y: 187, endPoint x: 91, endPoint y: 179, distance: 91.3
click at [2, 184] on div at bounding box center [336, 159] width 672 height 319
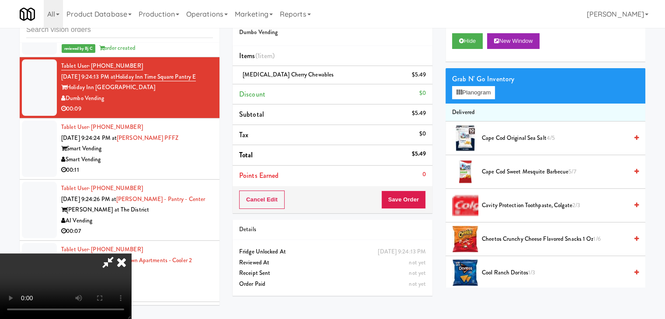
click at [427, 194] on div "Order # 4490337 Dumbo Vending Items (1 item ) Pepto Bismol Cherry Chewables $5.…" at bounding box center [333, 108] width 200 height 210
click at [427, 195] on div "Cancel Edit Save Order" at bounding box center [333, 199] width 200 height 27
click at [425, 197] on div "Cancel Edit Save Order" at bounding box center [333, 199] width 200 height 27
click at [421, 198] on button "Save Order" at bounding box center [403, 200] width 45 height 18
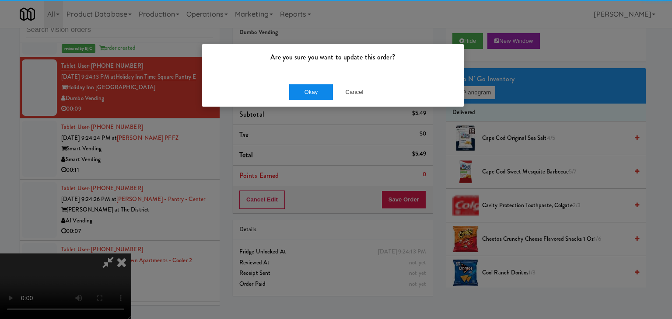
click at [316, 84] on div "Okay Cancel" at bounding box center [332, 91] width 261 height 29
click at [309, 91] on button "Okay" at bounding box center [311, 92] width 44 height 16
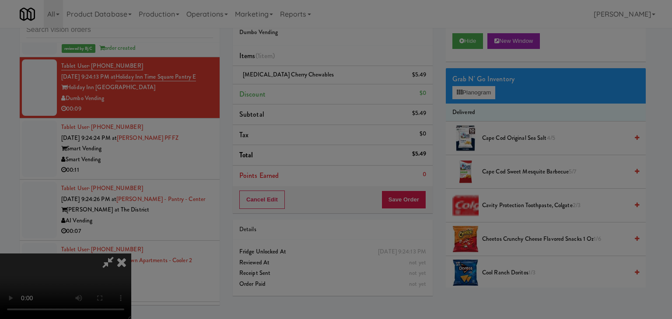
click at [309, 91] on body "Are you sure you want to update this order? Okay Cancel Okay Are you sure you w…" at bounding box center [336, 159] width 672 height 319
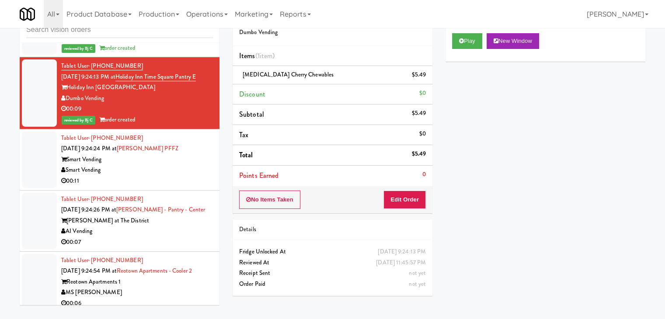
click at [173, 154] on div "Smart Vending" at bounding box center [137, 159] width 152 height 11
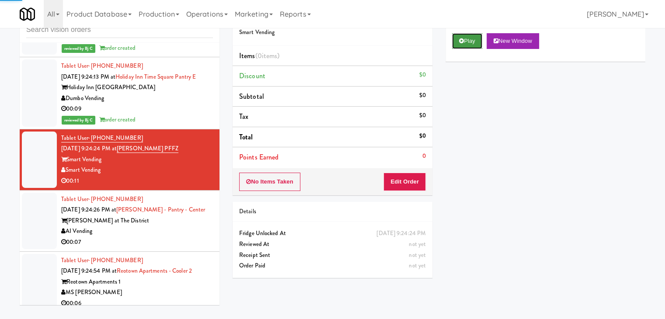
click at [469, 37] on button "Play" at bounding box center [467, 41] width 30 height 16
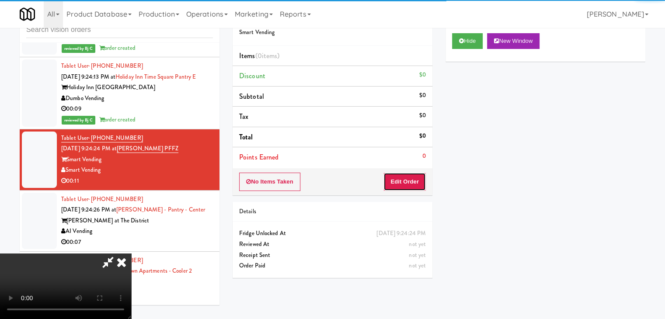
click at [414, 185] on button "Edit Order" at bounding box center [404, 182] width 42 height 18
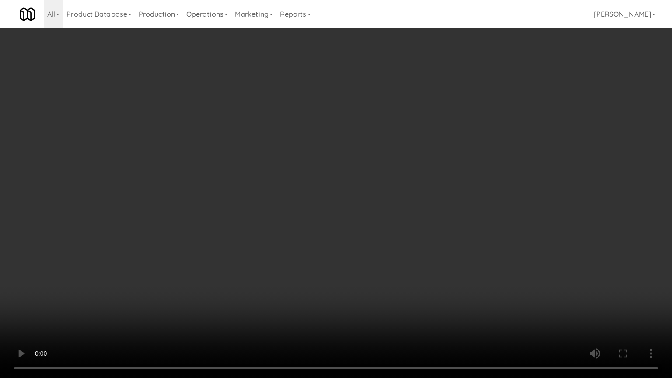
click at [432, 238] on video at bounding box center [336, 189] width 672 height 378
drag, startPoint x: 432, startPoint y: 238, endPoint x: 484, endPoint y: 118, distance: 130.7
click at [442, 223] on video at bounding box center [336, 189] width 672 height 378
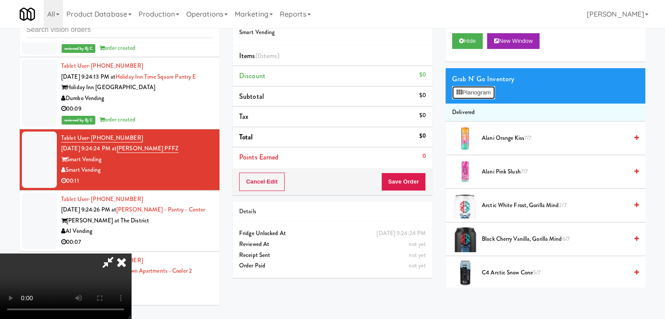
click at [479, 91] on button "Planogram" at bounding box center [473, 92] width 43 height 13
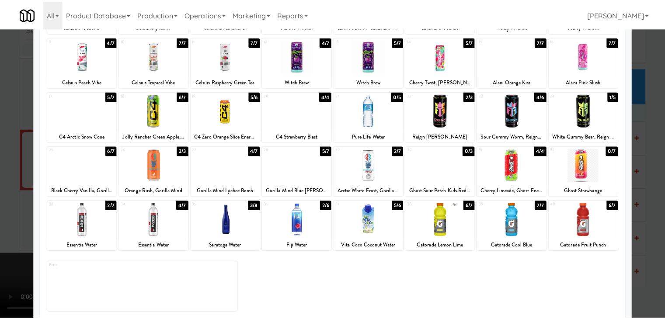
scroll to position [110, 0]
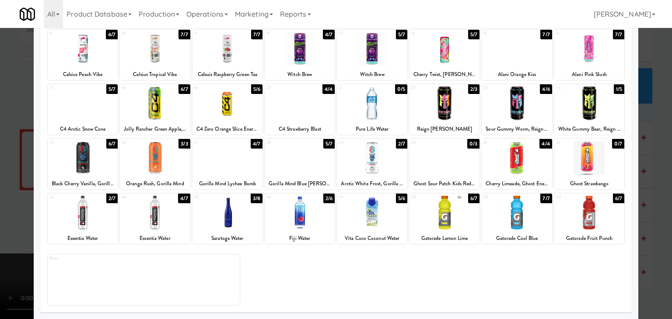
drag, startPoint x: 163, startPoint y: 222, endPoint x: 125, endPoint y: 222, distance: 38.0
click at [162, 222] on div at bounding box center [155, 213] width 70 height 34
click at [2, 221] on div at bounding box center [336, 159] width 672 height 319
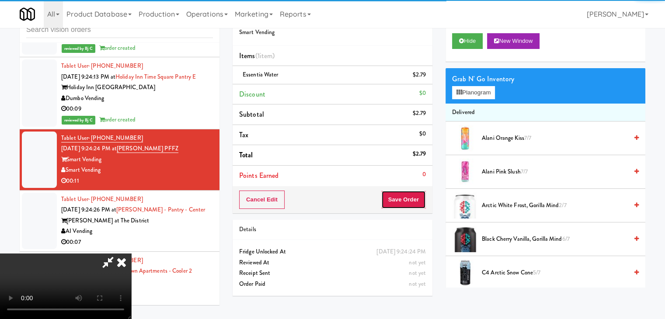
click at [416, 203] on button "Save Order" at bounding box center [403, 200] width 45 height 18
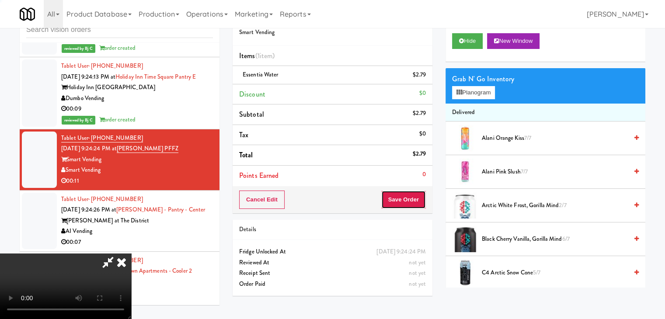
click at [416, 204] on button "Save Order" at bounding box center [403, 200] width 45 height 18
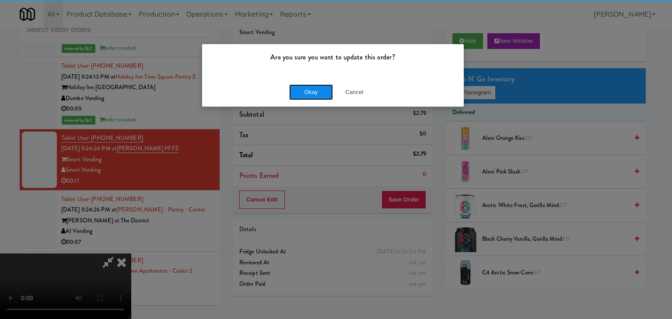
click at [312, 89] on button "Okay" at bounding box center [311, 92] width 44 height 16
click at [312, 89] on body "Are you sure you want to update this order? Okay Cancel Okay Are you sure you w…" at bounding box center [336, 159] width 672 height 319
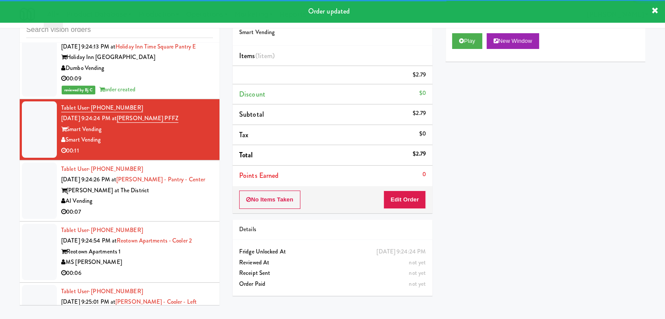
scroll to position [4156, 0]
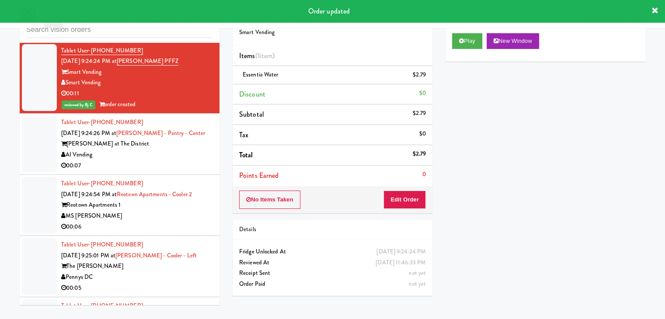
drag, startPoint x: 166, startPoint y: 142, endPoint x: 166, endPoint y: 149, distance: 7.0
click at [167, 150] on div "AI Vending" at bounding box center [137, 155] width 152 height 11
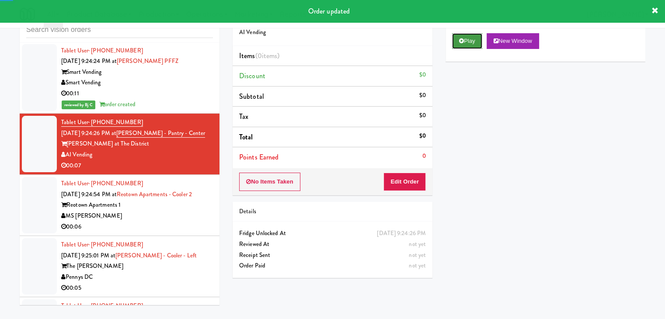
click at [463, 37] on button "Play" at bounding box center [467, 41] width 30 height 16
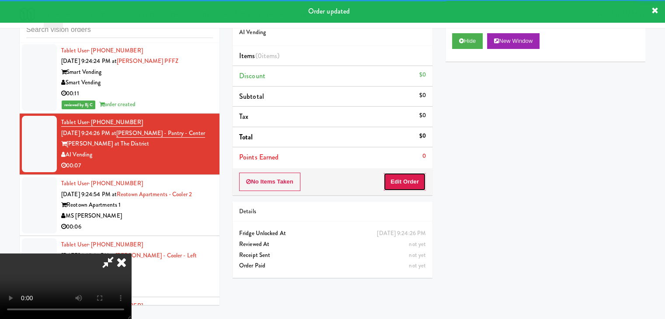
click at [404, 186] on button "Edit Order" at bounding box center [404, 182] width 42 height 18
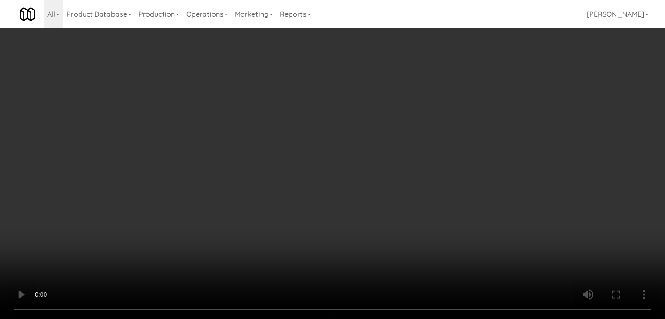
scroll to position [4145, 0]
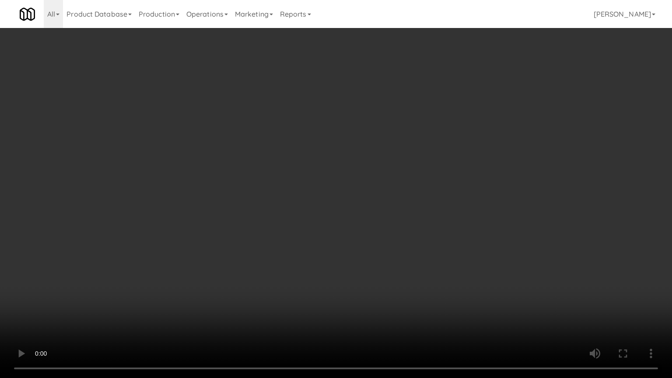
click at [389, 234] on video at bounding box center [336, 189] width 672 height 378
click at [389, 233] on video at bounding box center [336, 189] width 672 height 378
click at [390, 239] on video at bounding box center [336, 189] width 672 height 378
click at [390, 237] on video at bounding box center [336, 189] width 672 height 378
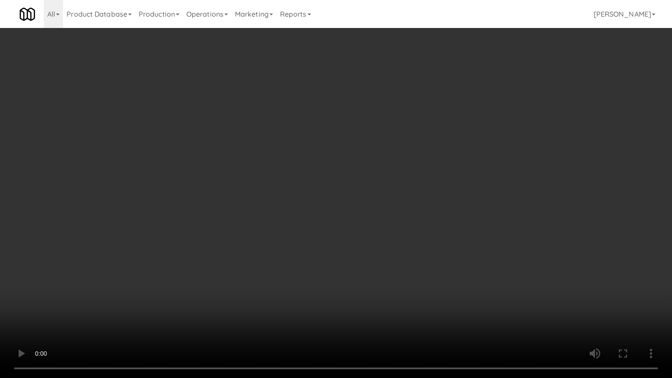
click at [390, 237] on video at bounding box center [336, 189] width 672 height 378
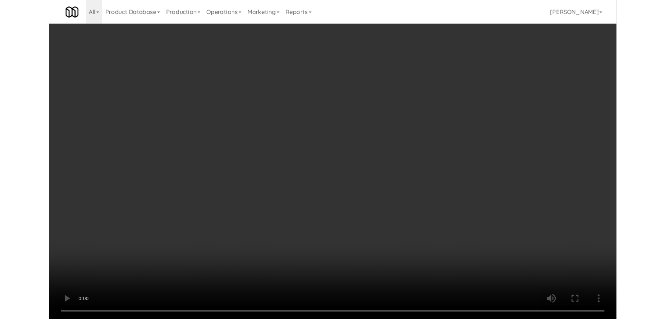
scroll to position [4156, 0]
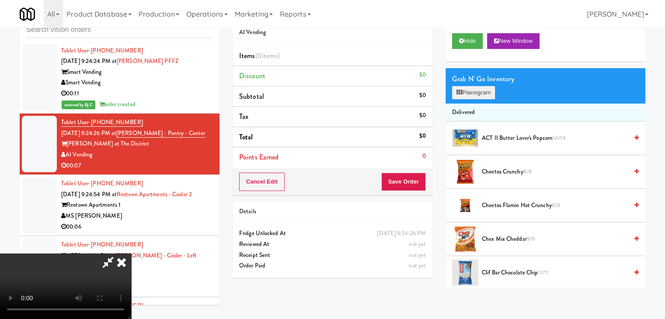
click at [476, 85] on div "Grab N' Go Inventory Planogram" at bounding box center [546, 85] width 200 height 35
click at [476, 90] on button "Planogram" at bounding box center [473, 92] width 43 height 13
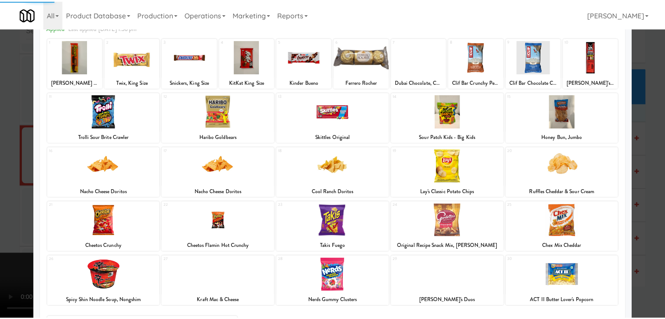
scroll to position [110, 0]
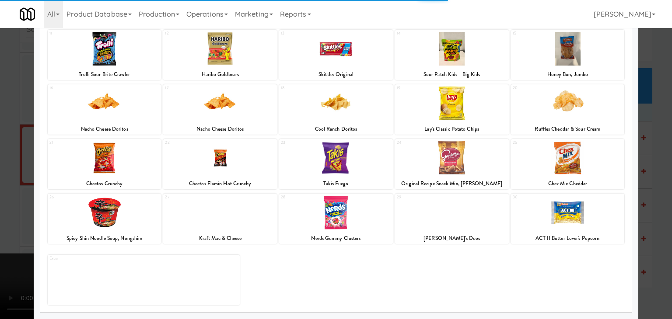
click at [320, 213] on div at bounding box center [336, 213] width 114 height 34
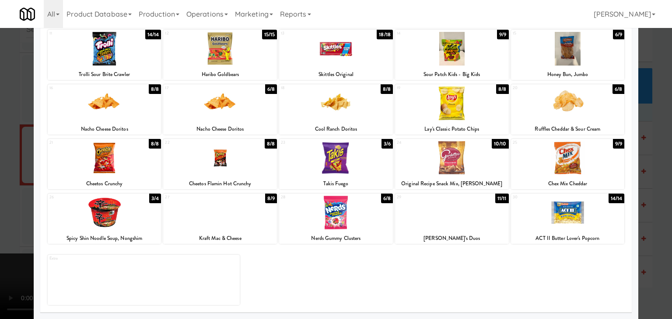
click at [322, 164] on div at bounding box center [336, 158] width 114 height 34
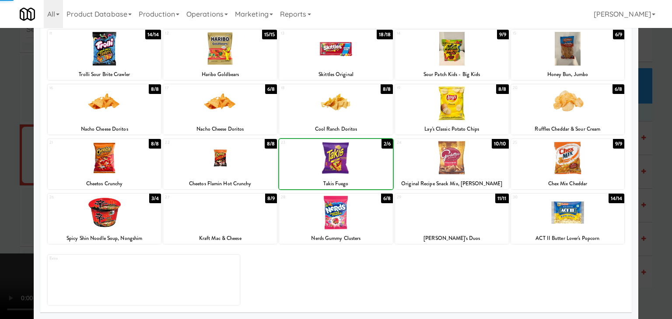
click at [0, 195] on div at bounding box center [336, 159] width 672 height 319
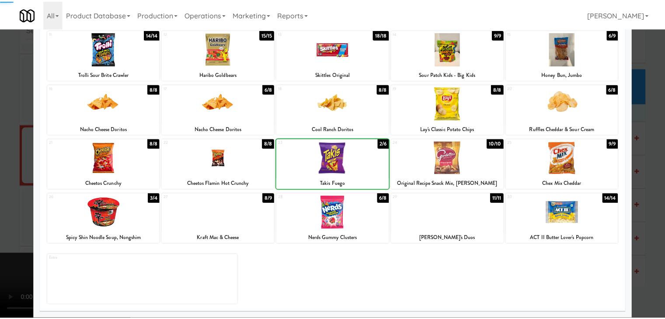
scroll to position [4156, 0]
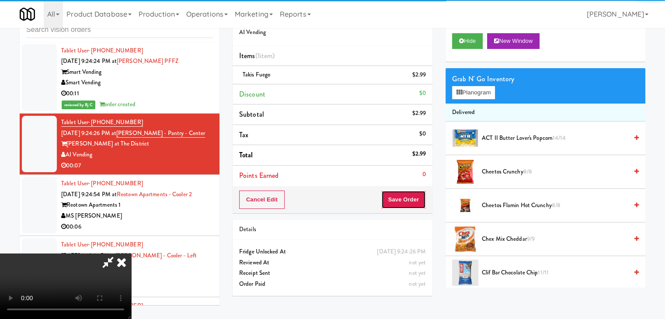
click at [406, 199] on button "Save Order" at bounding box center [403, 200] width 45 height 18
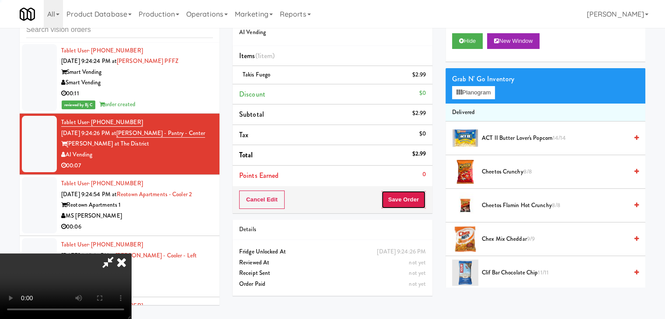
click at [406, 199] on button "Save Order" at bounding box center [403, 200] width 45 height 18
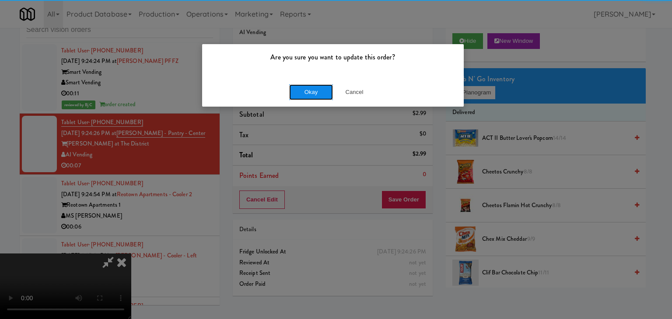
click at [311, 96] on button "Okay" at bounding box center [311, 92] width 44 height 16
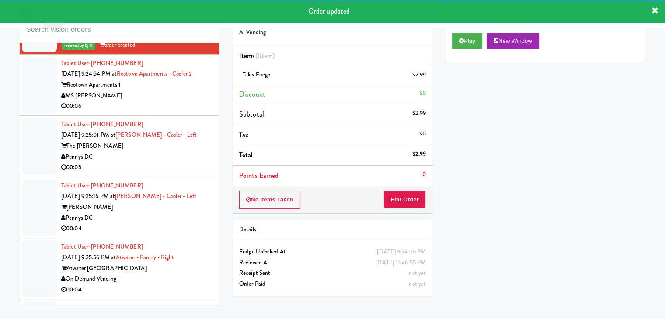
scroll to position [4298, 0]
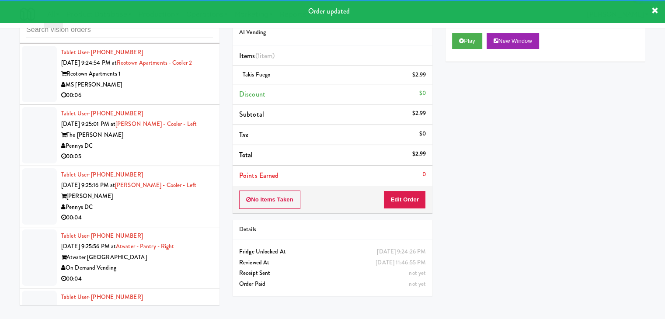
drag, startPoint x: 168, startPoint y: 79, endPoint x: 171, endPoint y: 84, distance: 5.9
click at [170, 90] on div "00:06" at bounding box center [137, 95] width 152 height 11
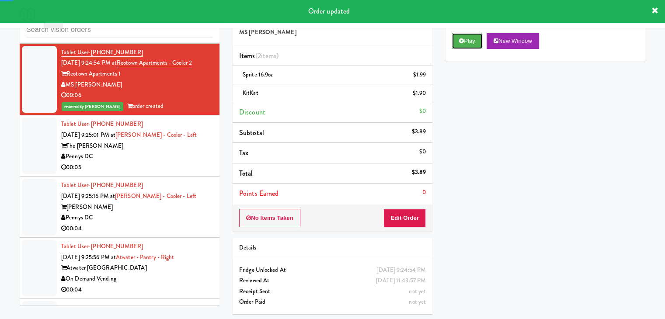
drag, startPoint x: 467, startPoint y: 43, endPoint x: 463, endPoint y: 50, distance: 8.2
click at [467, 43] on button "Play" at bounding box center [467, 41] width 30 height 16
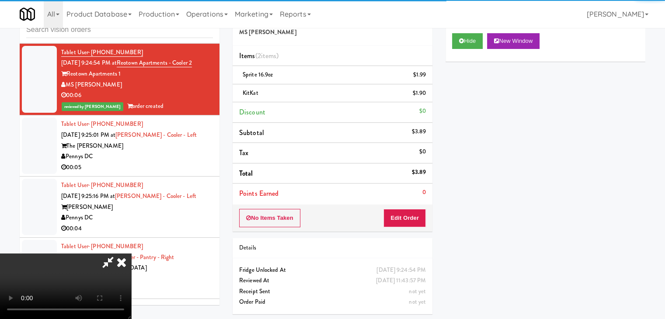
click at [191, 151] on div "Pennys DC" at bounding box center [137, 156] width 152 height 11
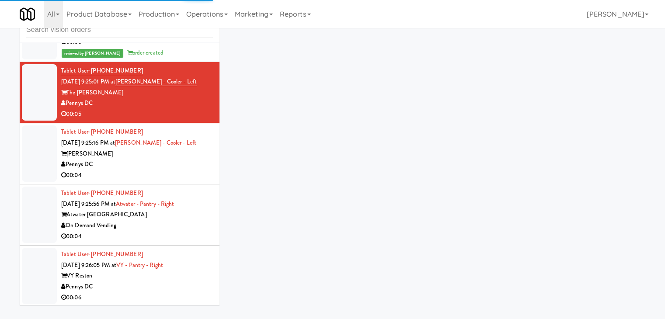
scroll to position [4298, 0]
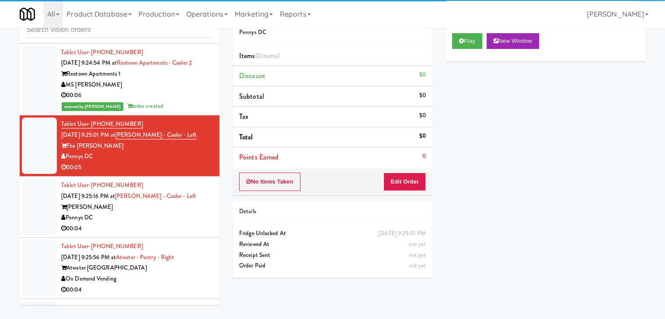
click at [462, 51] on div "Play New Window" at bounding box center [546, 44] width 200 height 35
click at [464, 42] on button "Play" at bounding box center [467, 41] width 30 height 16
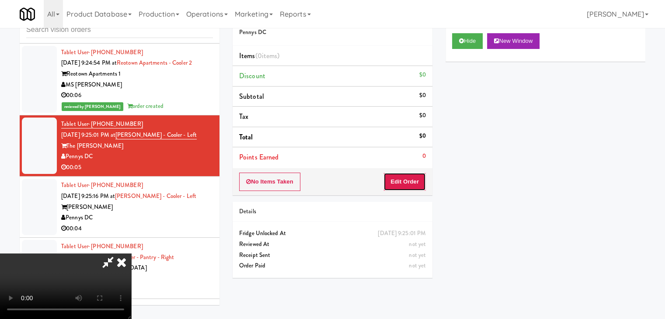
click at [399, 184] on button "Edit Order" at bounding box center [404, 182] width 42 height 18
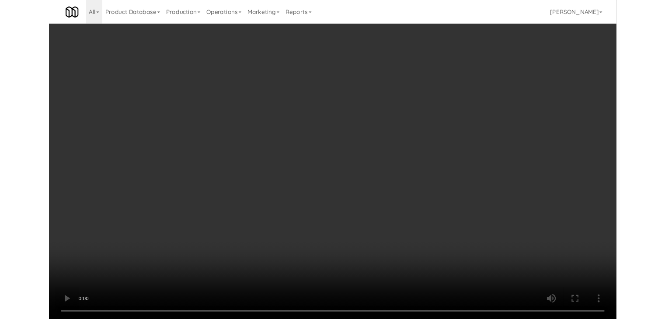
scroll to position [4287, 0]
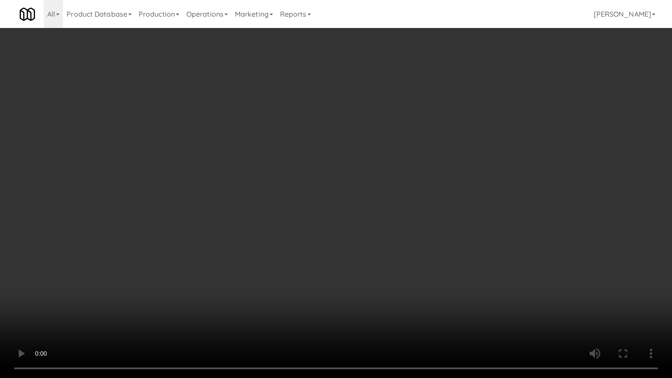
click at [406, 259] on video at bounding box center [336, 189] width 672 height 378
click at [404, 258] on video at bounding box center [336, 189] width 672 height 378
click at [402, 259] on video at bounding box center [336, 189] width 672 height 378
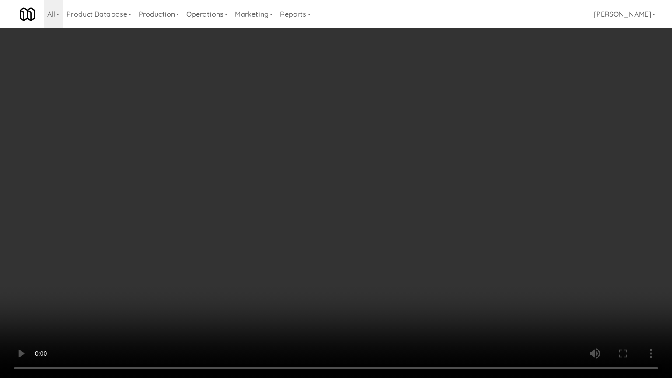
drag, startPoint x: 402, startPoint y: 258, endPoint x: 461, endPoint y: 149, distance: 124.0
click at [404, 254] on video at bounding box center [336, 189] width 672 height 378
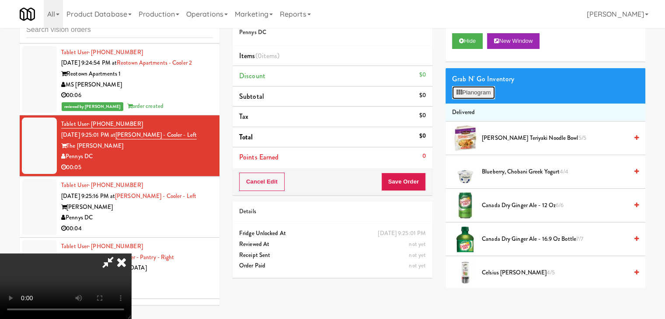
click at [481, 95] on button "Planogram" at bounding box center [473, 92] width 43 height 13
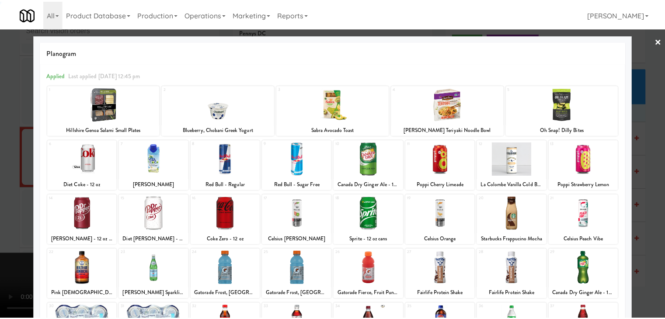
scroll to position [110, 0]
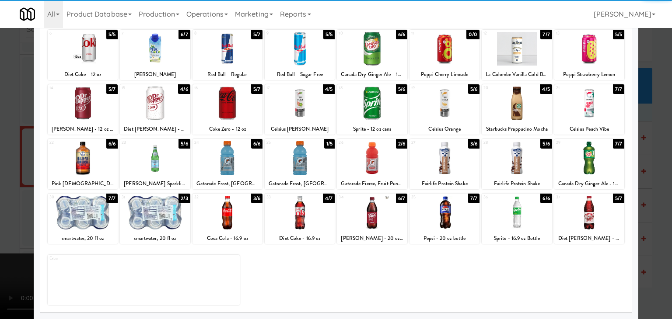
click at [306, 206] on div at bounding box center [300, 213] width 70 height 34
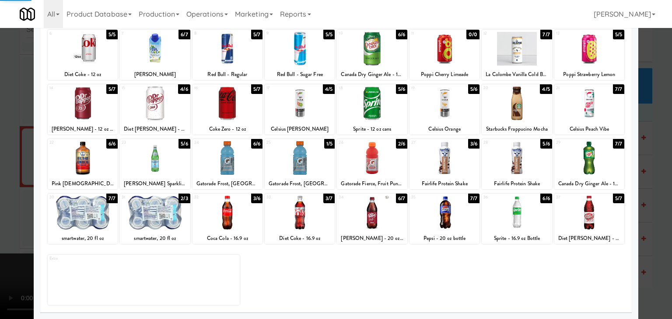
drag, startPoint x: 0, startPoint y: 196, endPoint x: 177, endPoint y: 199, distance: 177.1
click at [7, 195] on div at bounding box center [336, 159] width 672 height 319
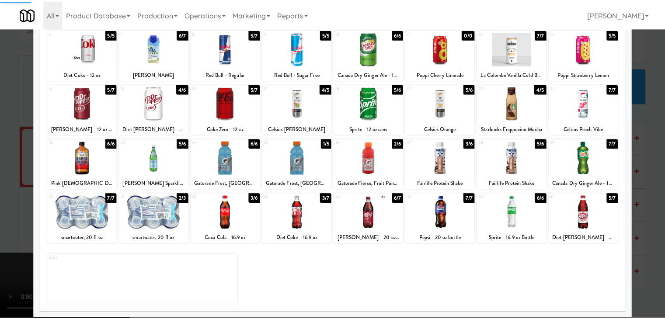
scroll to position [4298, 0]
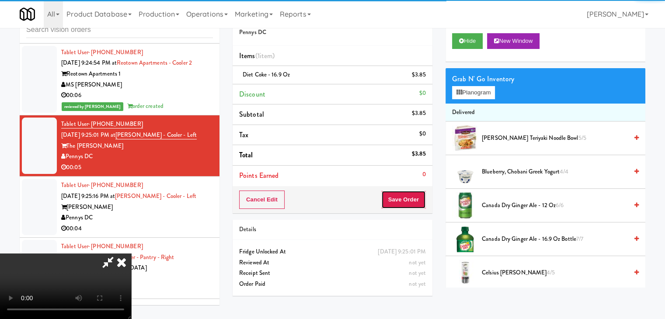
click at [420, 198] on button "Save Order" at bounding box center [403, 200] width 45 height 18
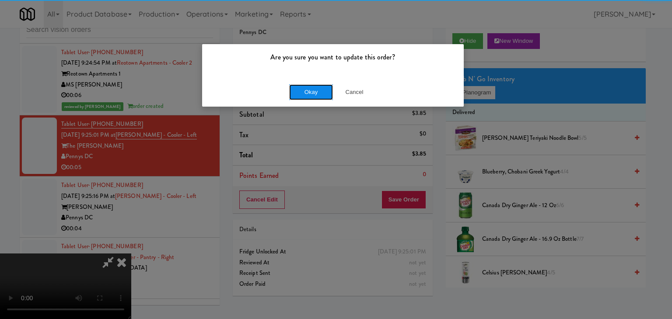
click at [306, 89] on button "Okay" at bounding box center [311, 92] width 44 height 16
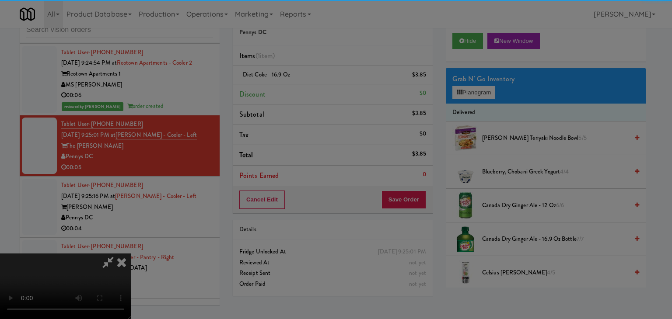
drag, startPoint x: 306, startPoint y: 90, endPoint x: 308, endPoint y: 95, distance: 5.4
click at [307, 90] on body "Are you sure you want to update this order? Okay Cancel Okay Are you sure you w…" at bounding box center [336, 159] width 672 height 319
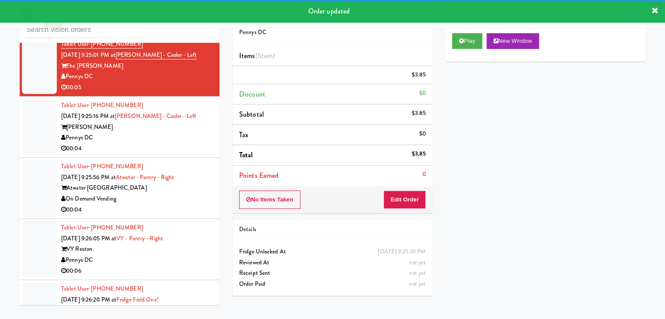
scroll to position [4385, 0]
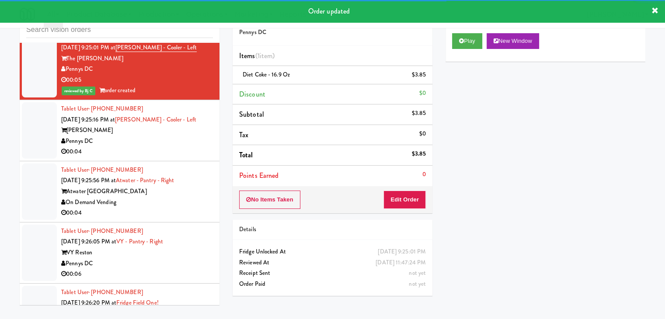
drag, startPoint x: 182, startPoint y: 132, endPoint x: 180, endPoint y: 142, distance: 9.9
click at [186, 146] on div "00:04" at bounding box center [137, 151] width 152 height 11
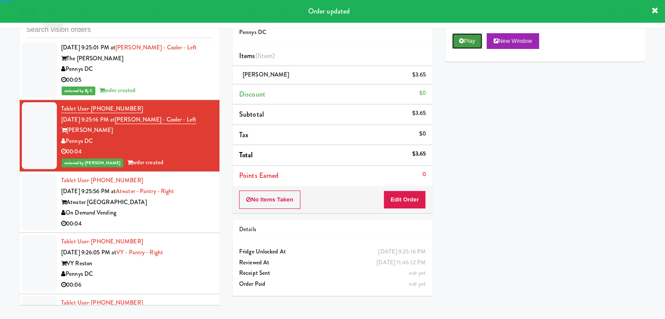
click at [462, 42] on icon at bounding box center [461, 41] width 5 height 6
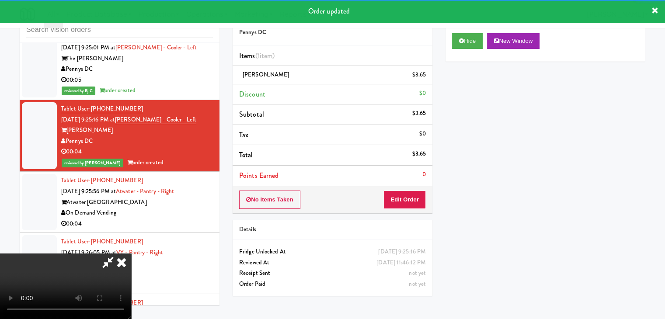
click at [153, 219] on div "00:04" at bounding box center [137, 224] width 152 height 11
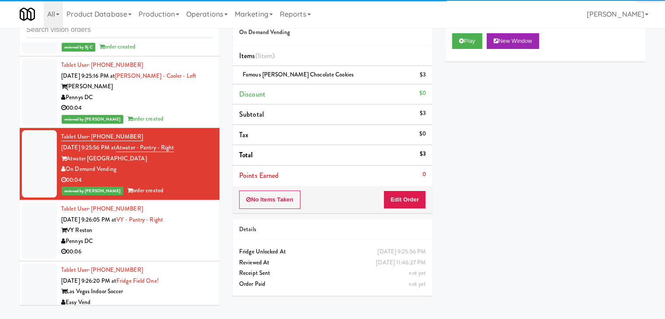
scroll to position [4517, 0]
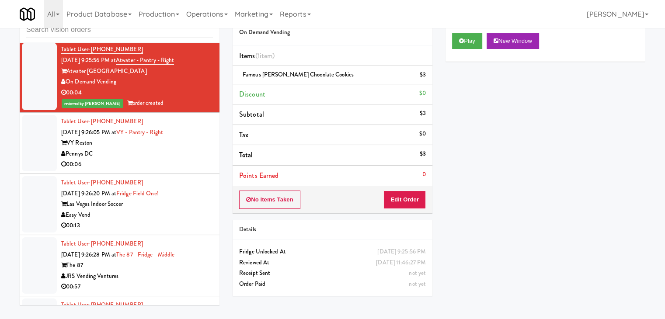
drag, startPoint x: 179, startPoint y: 142, endPoint x: 182, endPoint y: 156, distance: 13.9
click at [179, 149] on div "Pennys DC" at bounding box center [137, 154] width 152 height 11
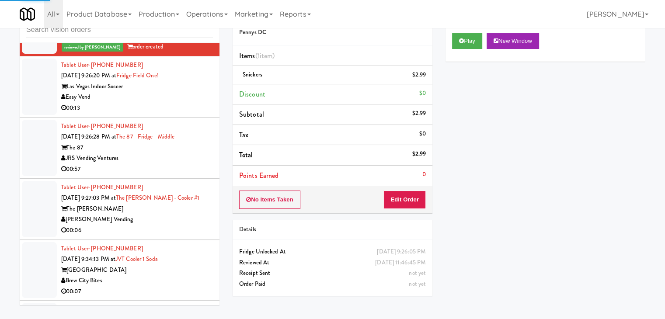
scroll to position [4648, 0]
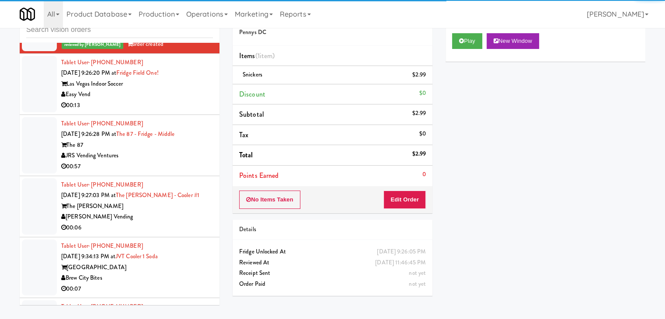
click at [199, 100] on div "00:13" at bounding box center [137, 105] width 152 height 11
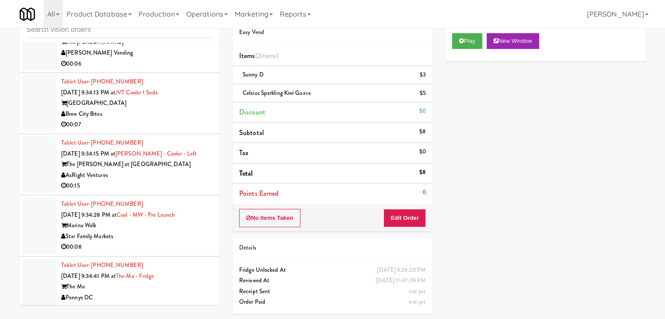
scroll to position [4866, 0]
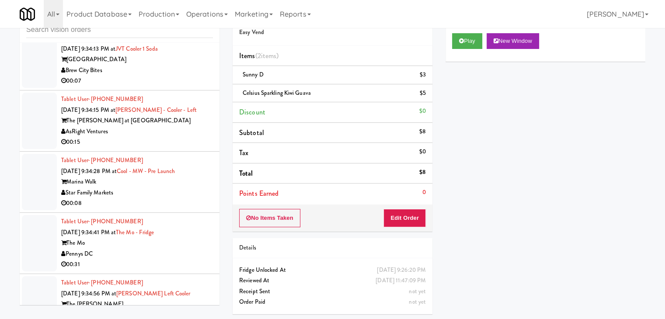
click at [168, 188] on div "Star Family Markets" at bounding box center [137, 193] width 152 height 11
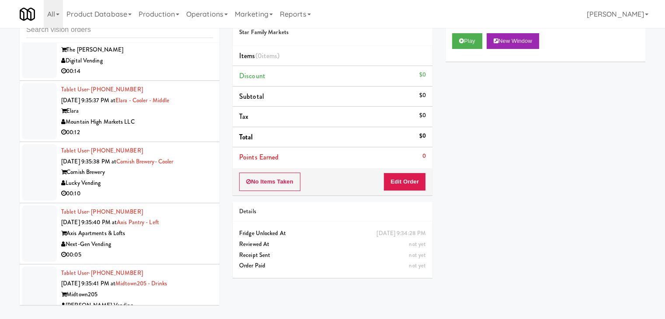
scroll to position [5129, 0]
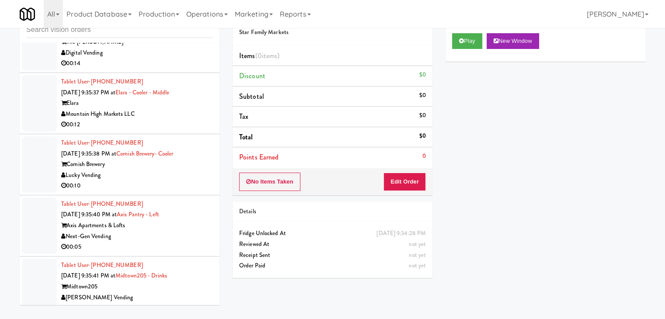
click at [165, 170] on div "Lucky Vending" at bounding box center [137, 175] width 152 height 11
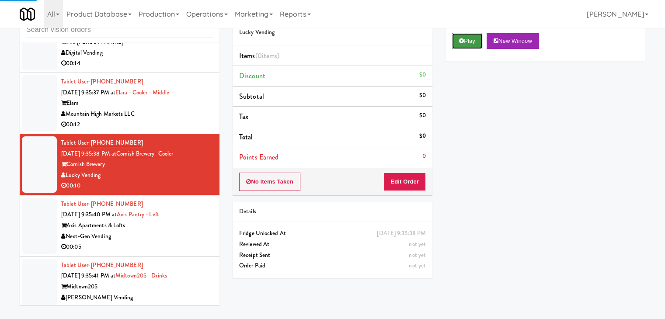
click at [459, 39] on icon at bounding box center [461, 41] width 5 height 6
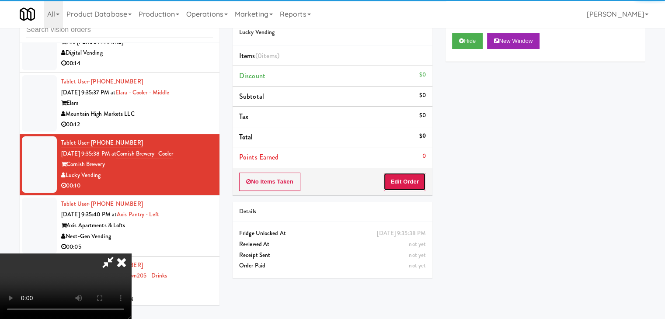
click at [406, 183] on button "Edit Order" at bounding box center [404, 182] width 42 height 18
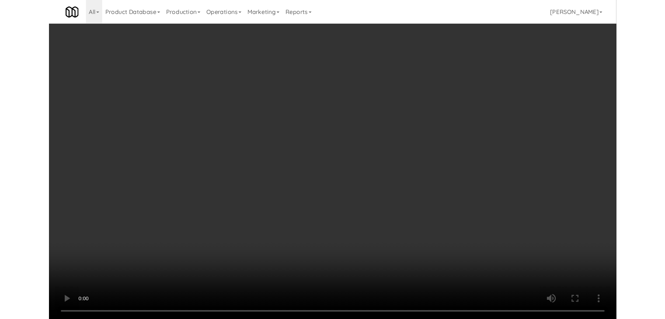
scroll to position [5118, 0]
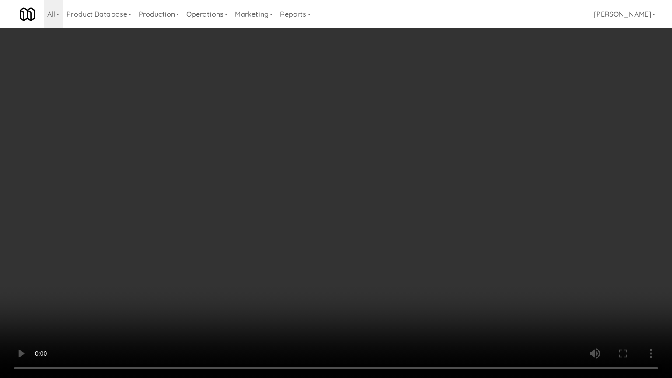
click at [383, 267] on video at bounding box center [336, 189] width 672 height 378
click at [379, 264] on video at bounding box center [336, 189] width 672 height 378
drag, startPoint x: 379, startPoint y: 264, endPoint x: 378, endPoint y: 230, distance: 33.7
click at [379, 266] on video at bounding box center [336, 189] width 672 height 378
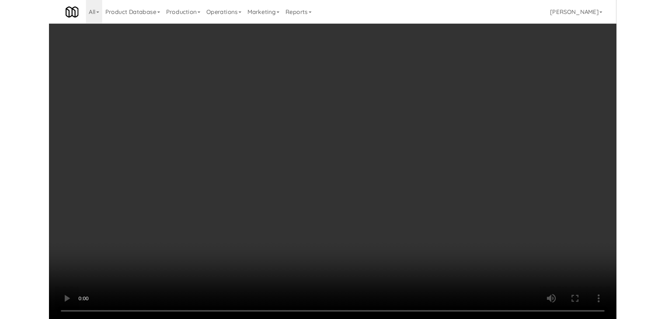
scroll to position [5129, 0]
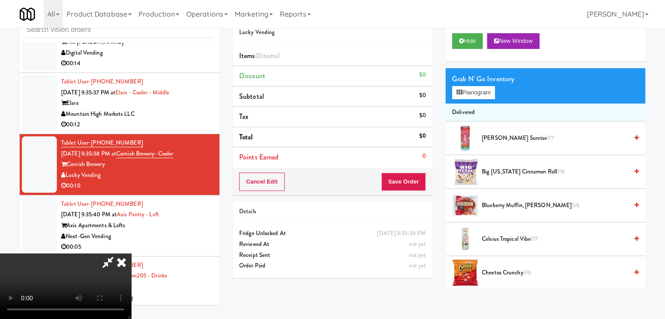
click at [131, 254] on video at bounding box center [65, 287] width 131 height 66
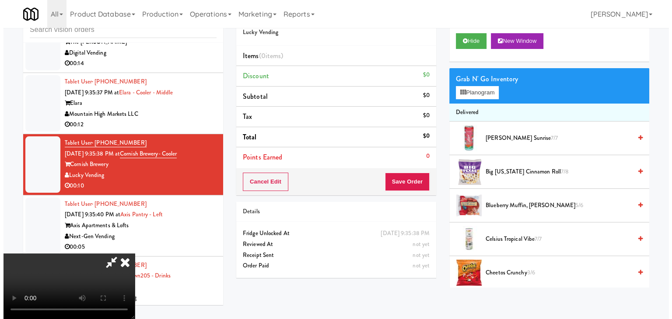
scroll to position [87, 0]
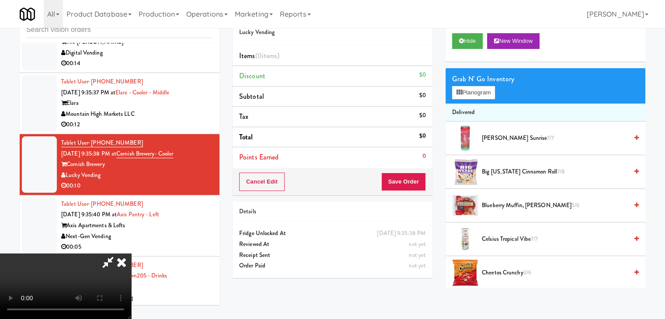
click at [131, 254] on video at bounding box center [65, 287] width 131 height 66
click at [479, 88] on button "Planogram" at bounding box center [473, 92] width 43 height 13
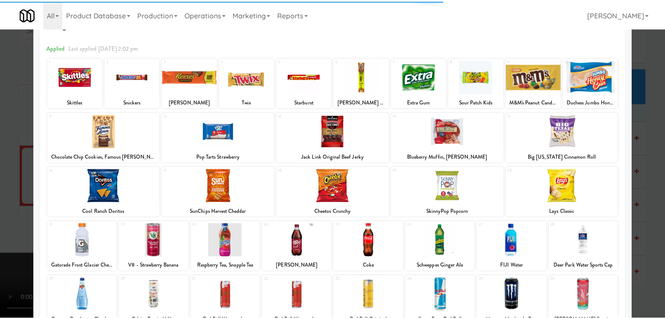
scroll to position [44, 0]
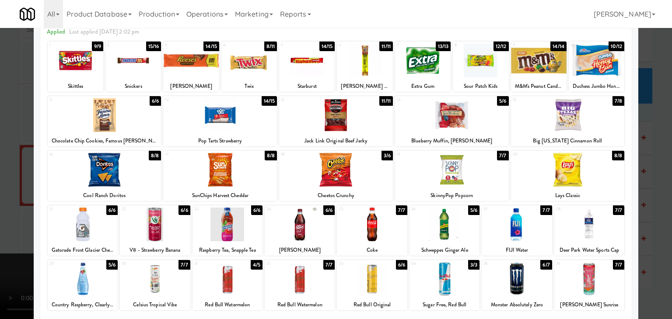
drag, startPoint x: 304, startPoint y: 216, endPoint x: 184, endPoint y: 251, distance: 125.4
click at [304, 216] on div at bounding box center [300, 225] width 70 height 34
click at [80, 278] on div at bounding box center [83, 279] width 70 height 34
drag, startPoint x: 0, startPoint y: 275, endPoint x: 171, endPoint y: 239, distance: 174.2
click at [3, 271] on div at bounding box center [336, 159] width 672 height 319
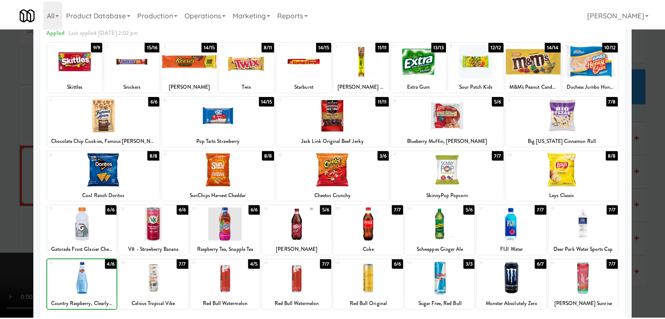
scroll to position [5129, 0]
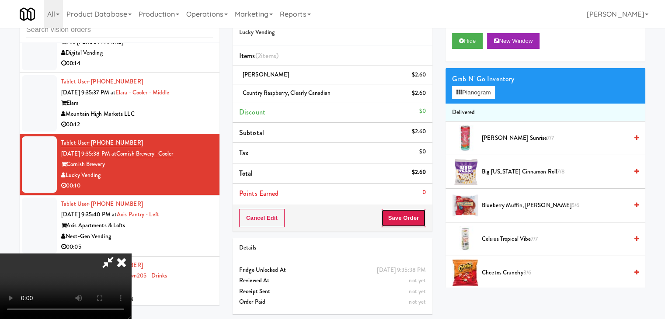
click at [408, 219] on button "Save Order" at bounding box center [403, 218] width 45 height 18
click at [408, 218] on button "Save Order" at bounding box center [403, 218] width 45 height 18
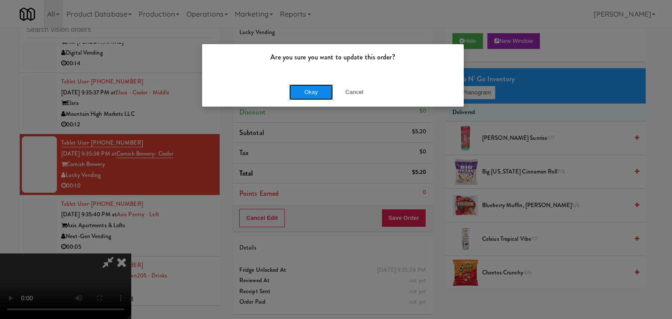
click at [310, 88] on button "Okay" at bounding box center [311, 92] width 44 height 16
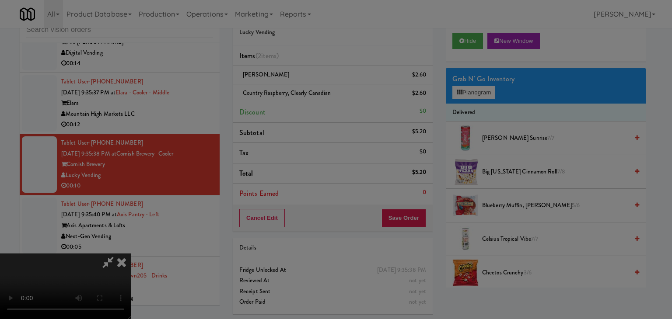
click at [310, 88] on body "Are you sure you want to update this order? Okay Cancel Okay Are you sure you w…" at bounding box center [336, 159] width 672 height 319
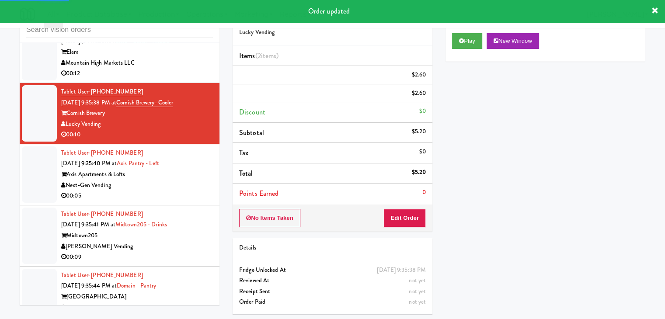
scroll to position [5260, 0]
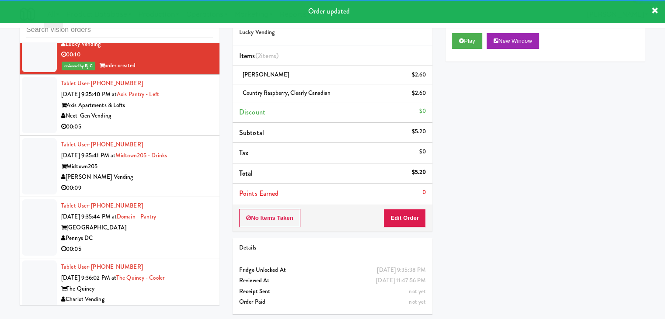
click at [176, 111] on div "Next-Gen Vending" at bounding box center [137, 116] width 152 height 11
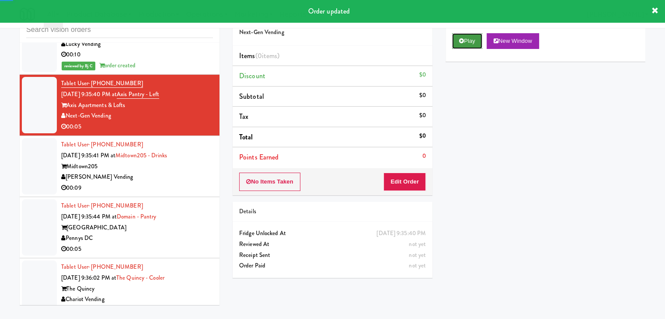
click at [469, 38] on button "Play" at bounding box center [467, 41] width 30 height 16
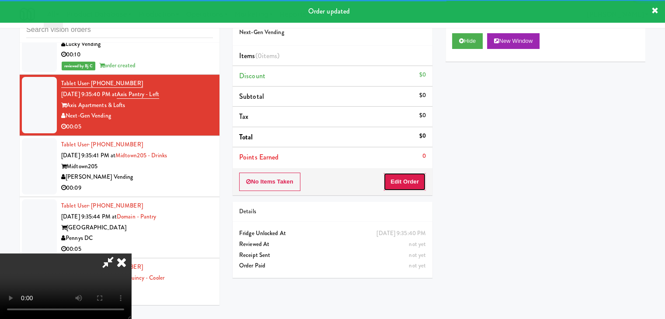
click at [407, 183] on button "Edit Order" at bounding box center [404, 182] width 42 height 18
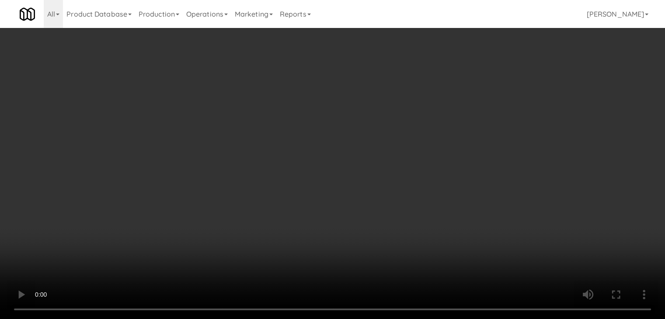
scroll to position [5249, 0]
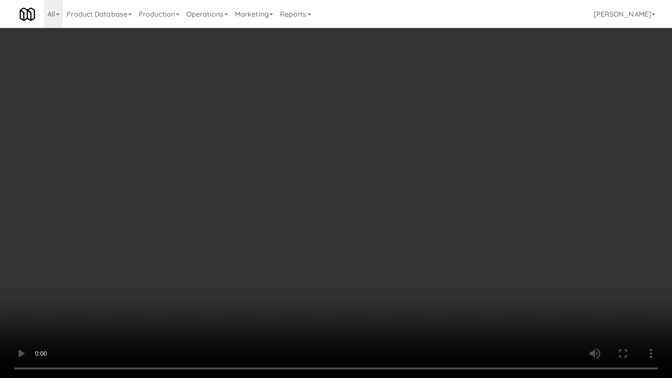
click at [340, 275] on video at bounding box center [336, 189] width 672 height 378
click at [339, 280] on video at bounding box center [336, 189] width 672 height 378
click at [346, 257] on video at bounding box center [336, 189] width 672 height 378
drag, startPoint x: 346, startPoint y: 257, endPoint x: 410, endPoint y: 151, distance: 123.6
click at [349, 252] on video at bounding box center [336, 189] width 672 height 378
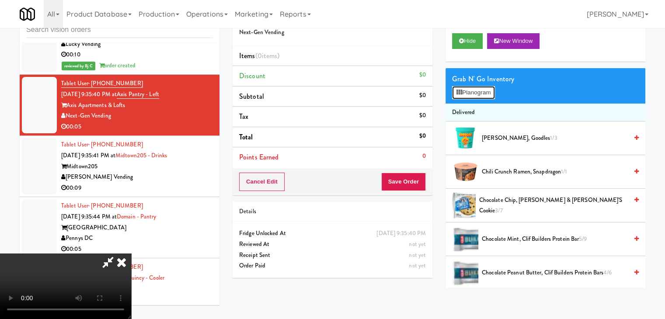
click at [456, 96] on button "Planogram" at bounding box center [473, 92] width 43 height 13
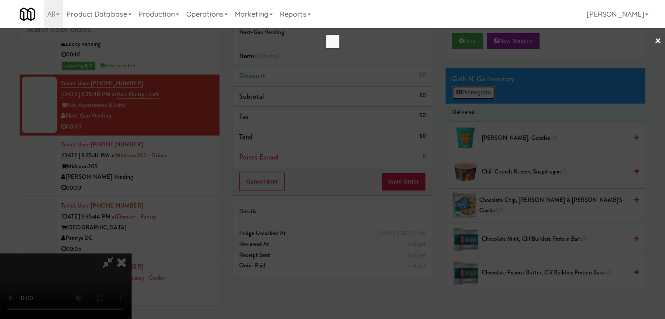
scroll to position [5249, 0]
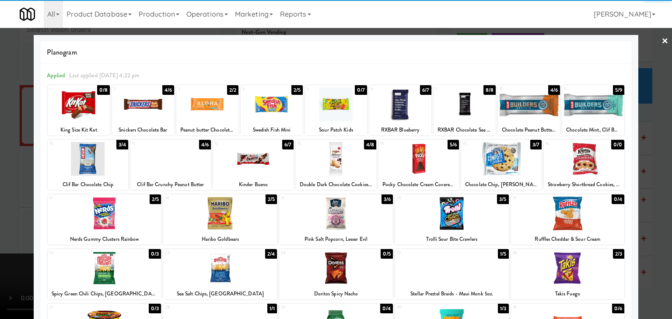
click at [78, 107] on div at bounding box center [79, 104] width 62 height 34
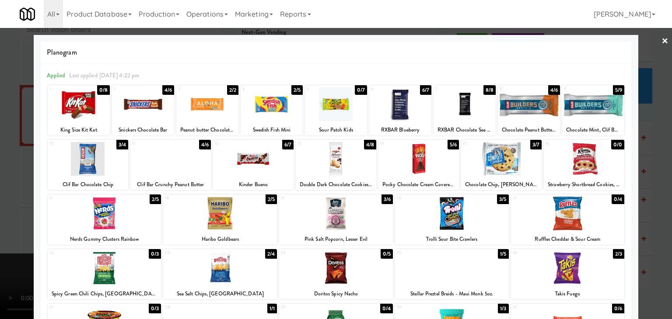
drag, startPoint x: 18, startPoint y: 123, endPoint x: 290, endPoint y: 144, distance: 272.7
click at [28, 125] on div at bounding box center [336, 159] width 672 height 319
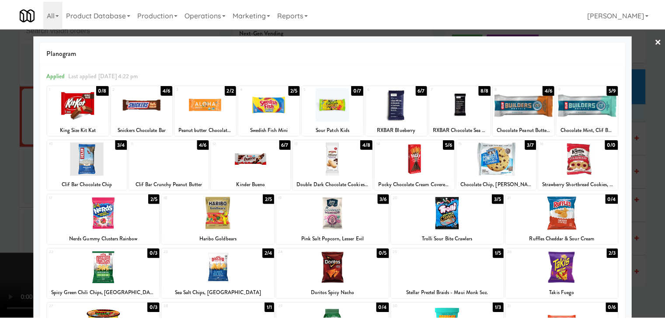
scroll to position [5260, 0]
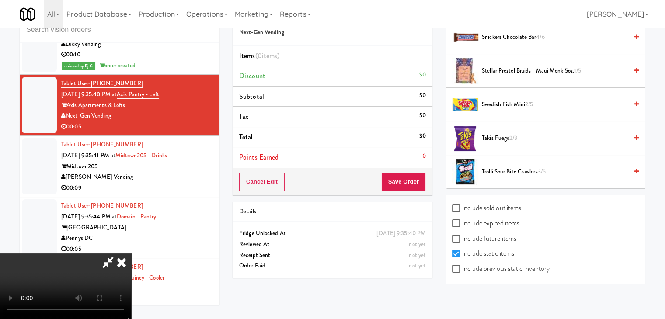
click at [542, 265] on label "Include previous static inventory" at bounding box center [501, 268] width 98 height 13
click at [462, 266] on input "Include previous static inventory" at bounding box center [457, 269] width 10 height 7
checkbox input "true"
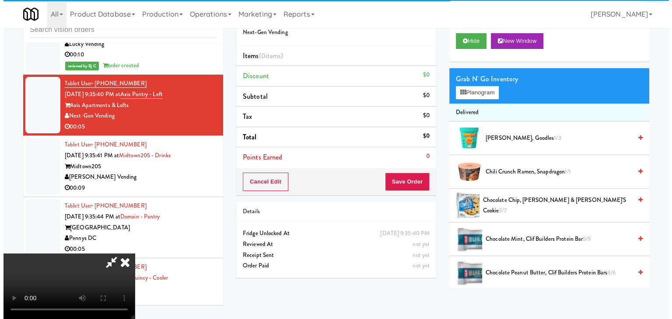
scroll to position [0, 0]
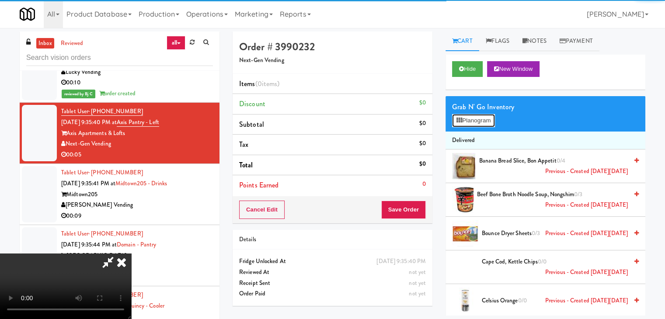
click at [470, 119] on button "Planogram" at bounding box center [473, 120] width 43 height 13
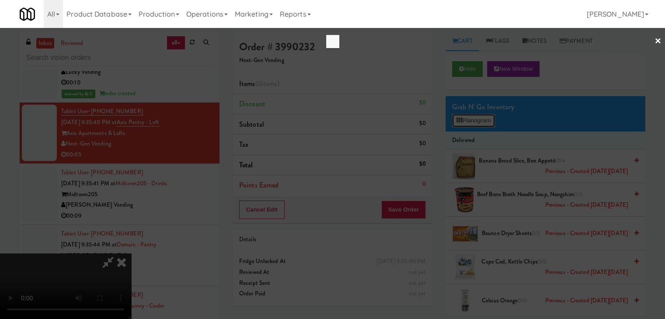
scroll to position [5249, 0]
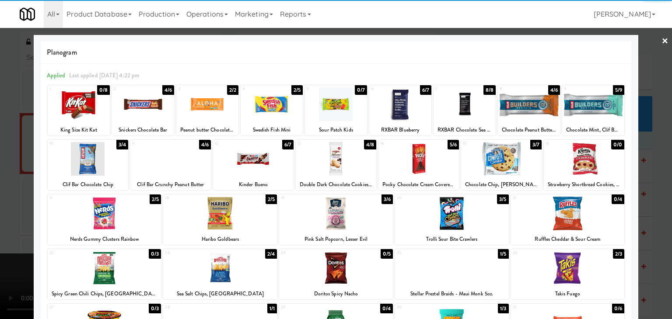
click at [89, 107] on div at bounding box center [79, 104] width 62 height 34
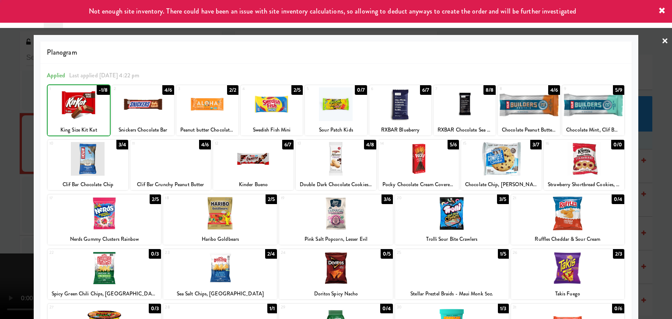
drag, startPoint x: 0, startPoint y: 117, endPoint x: 92, endPoint y: 123, distance: 92.0
click at [2, 118] on div at bounding box center [336, 159] width 672 height 319
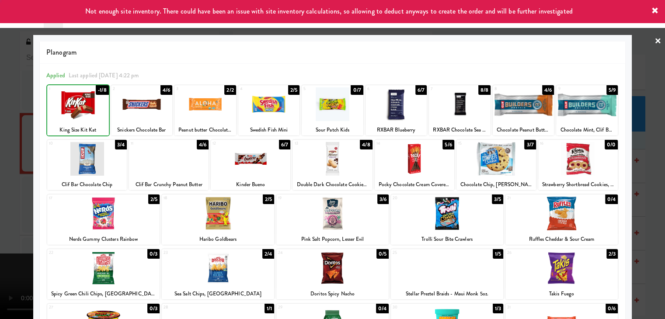
scroll to position [5260, 0]
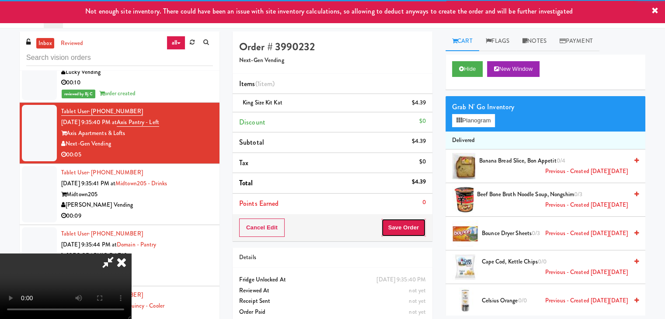
click at [419, 223] on button "Save Order" at bounding box center [403, 228] width 45 height 18
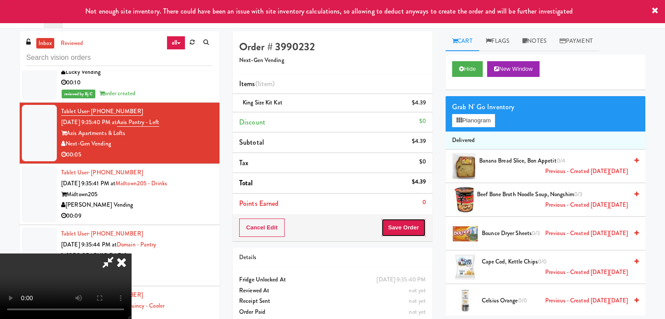
click at [419, 225] on button "Save Order" at bounding box center [403, 228] width 45 height 18
click at [419, 224] on button "Save Order" at bounding box center [403, 228] width 45 height 18
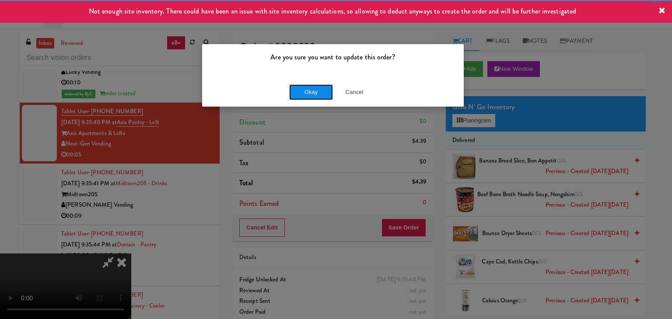
click at [309, 90] on button "Okay" at bounding box center [311, 92] width 44 height 16
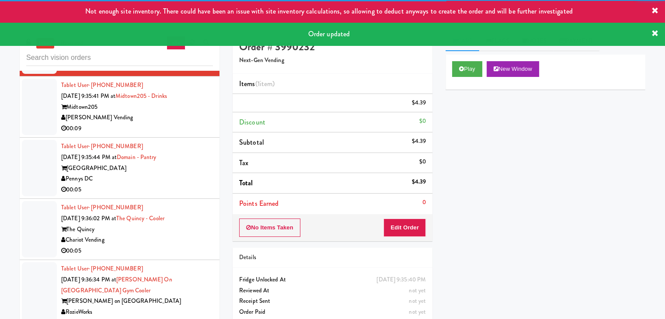
scroll to position [5358, 0]
drag, startPoint x: 171, startPoint y: 108, endPoint x: 176, endPoint y: 113, distance: 7.4
click at [175, 123] on div "00:09" at bounding box center [137, 128] width 152 height 11
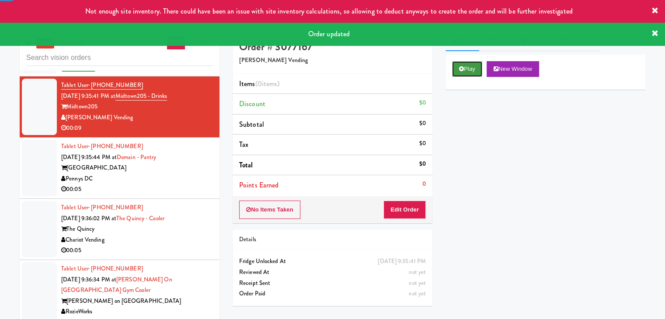
click at [470, 64] on button "Play" at bounding box center [467, 69] width 30 height 16
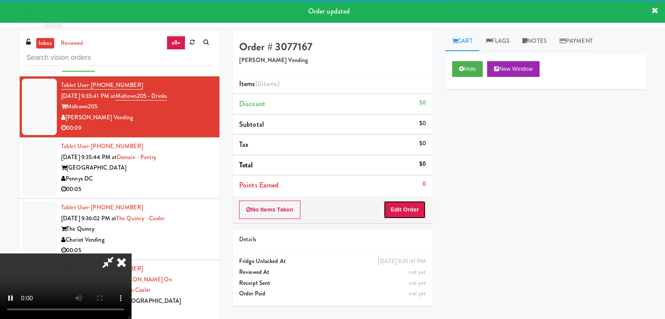
click at [415, 212] on button "Edit Order" at bounding box center [404, 210] width 42 height 18
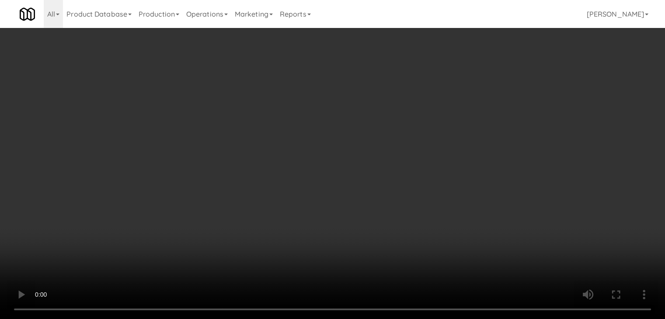
scroll to position [5347, 0]
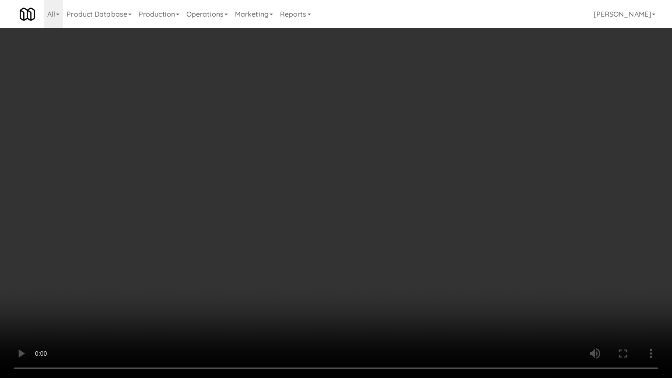
click at [394, 210] on video at bounding box center [336, 189] width 672 height 378
drag, startPoint x: 394, startPoint y: 210, endPoint x: 383, endPoint y: 211, distance: 10.6
click at [394, 210] on video at bounding box center [336, 189] width 672 height 378
click at [383, 203] on video at bounding box center [336, 189] width 672 height 378
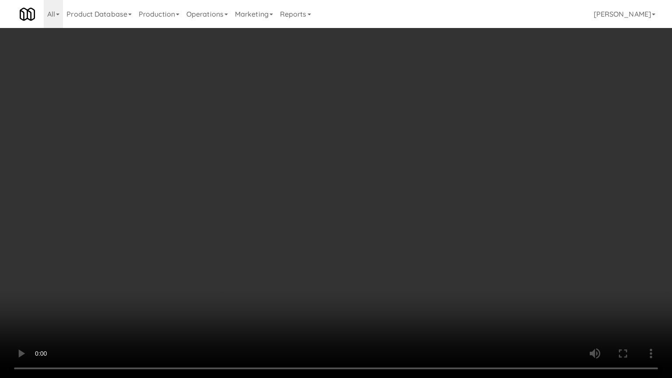
click at [379, 198] on video at bounding box center [336, 189] width 672 height 378
drag, startPoint x: 379, startPoint y: 198, endPoint x: 432, endPoint y: 106, distance: 105.8
click at [379, 195] on video at bounding box center [336, 189] width 672 height 378
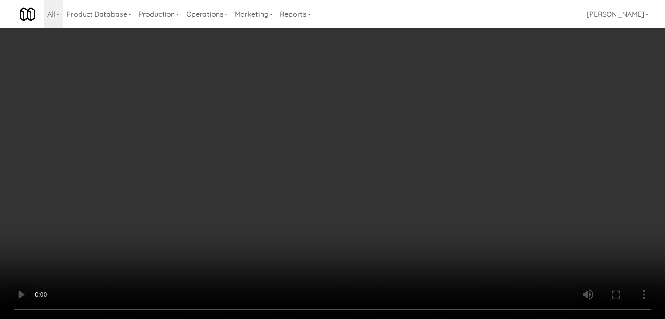
click at [475, 92] on button "Planogram" at bounding box center [473, 92] width 43 height 13
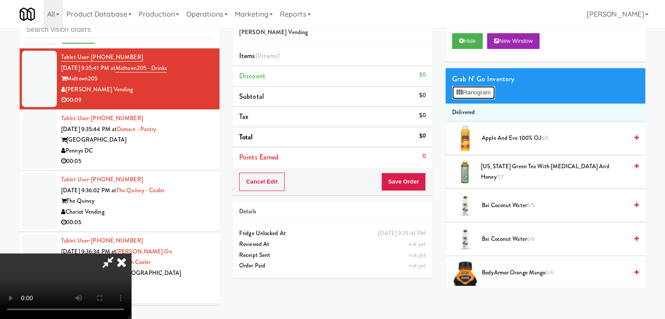
scroll to position [5347, 0]
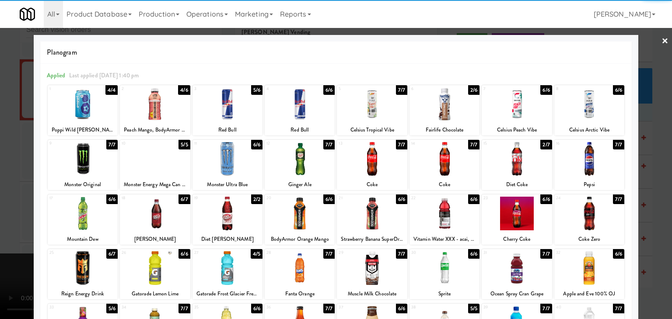
click at [374, 157] on div at bounding box center [372, 159] width 70 height 34
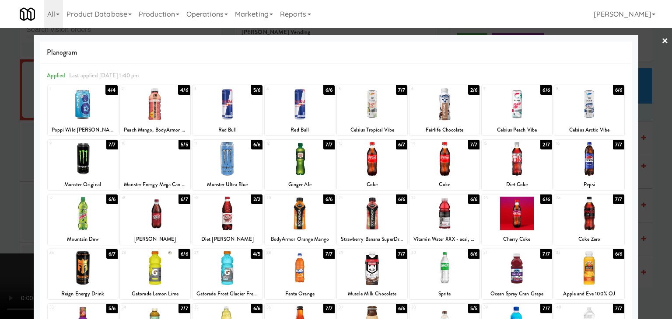
drag, startPoint x: 0, startPoint y: 165, endPoint x: 157, endPoint y: 168, distance: 157.4
click at [4, 165] on div at bounding box center [336, 159] width 672 height 319
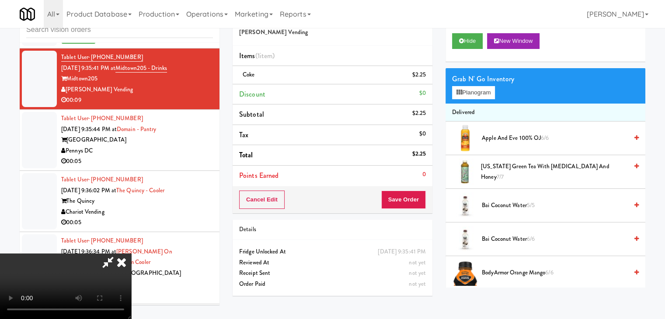
drag, startPoint x: 314, startPoint y: 174, endPoint x: 316, endPoint y: 179, distance: 4.9
click at [131, 254] on video at bounding box center [65, 287] width 131 height 66
click at [411, 202] on button "Save Order" at bounding box center [403, 200] width 45 height 18
drag, startPoint x: 411, startPoint y: 202, endPoint x: 445, endPoint y: 217, distance: 36.8
click at [411, 202] on button "Save Order" at bounding box center [403, 200] width 45 height 18
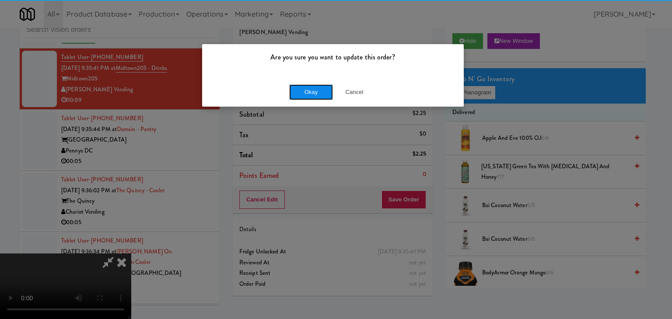
click at [310, 91] on button "Okay" at bounding box center [311, 92] width 44 height 16
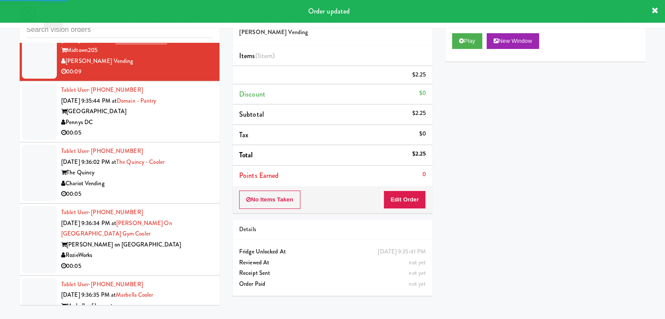
scroll to position [5402, 0]
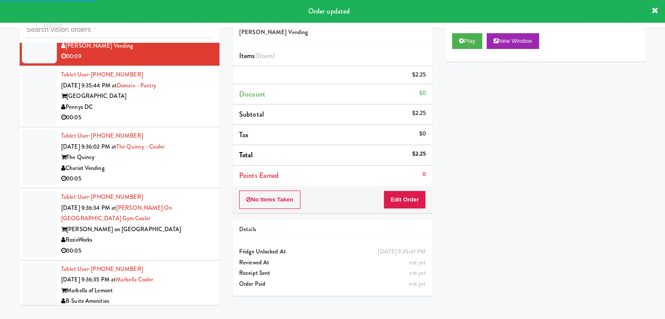
drag, startPoint x: 163, startPoint y: 104, endPoint x: 168, endPoint y: 109, distance: 7.1
click at [166, 112] on div "00:05" at bounding box center [137, 117] width 152 height 11
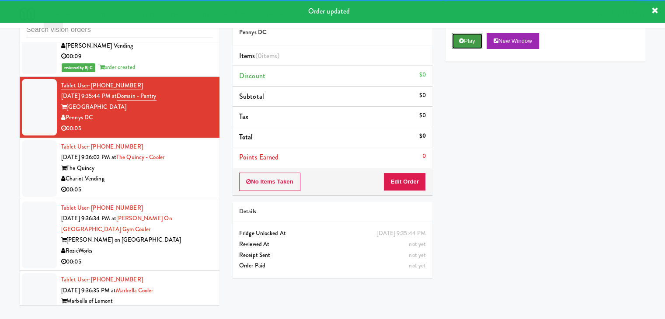
click at [470, 42] on button "Play" at bounding box center [467, 41] width 30 height 16
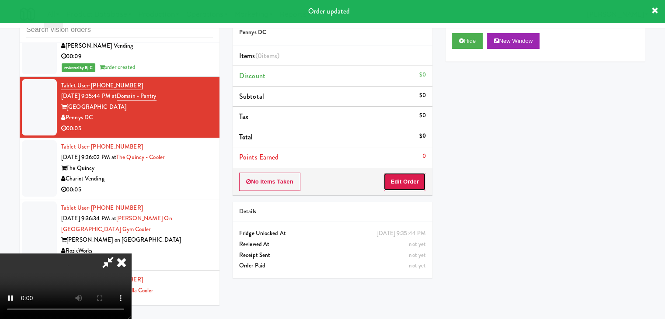
click at [407, 178] on button "Edit Order" at bounding box center [404, 182] width 42 height 18
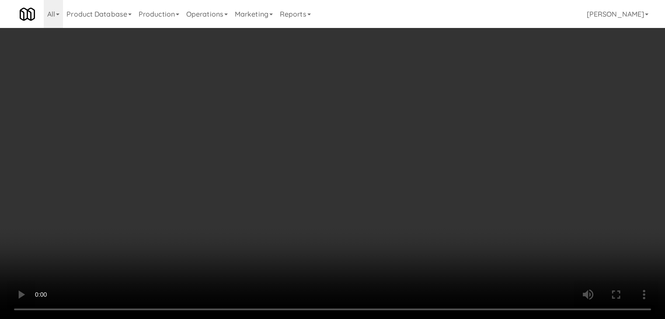
scroll to position [5391, 0]
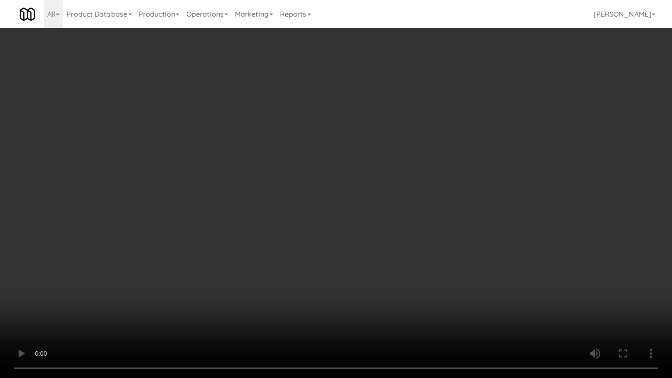
click at [383, 269] on video at bounding box center [336, 189] width 672 height 378
click at [385, 259] on video at bounding box center [336, 189] width 672 height 378
drag, startPoint x: 385, startPoint y: 259, endPoint x: 395, endPoint y: 212, distance: 48.8
click at [385, 259] on video at bounding box center [336, 189] width 672 height 378
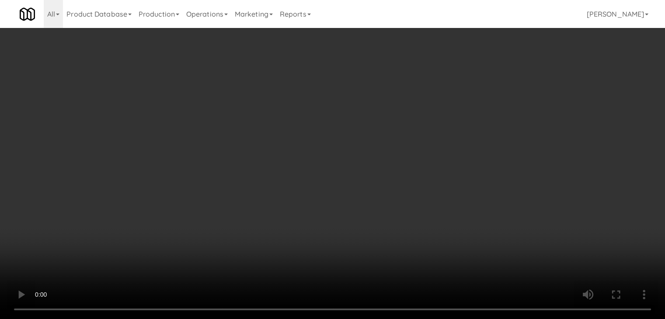
click at [477, 91] on button "Planogram" at bounding box center [473, 92] width 43 height 13
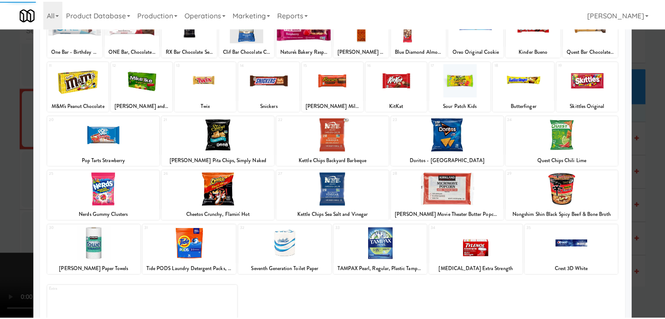
scroll to position [87, 0]
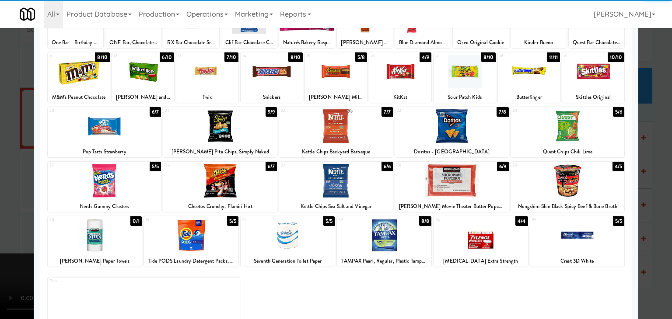
click at [226, 186] on div at bounding box center [220, 181] width 114 height 34
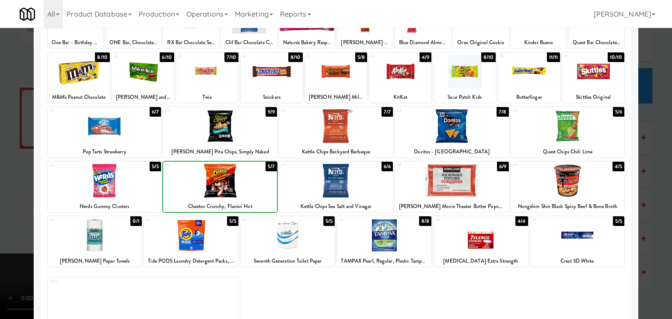
click at [0, 189] on div at bounding box center [336, 159] width 672 height 319
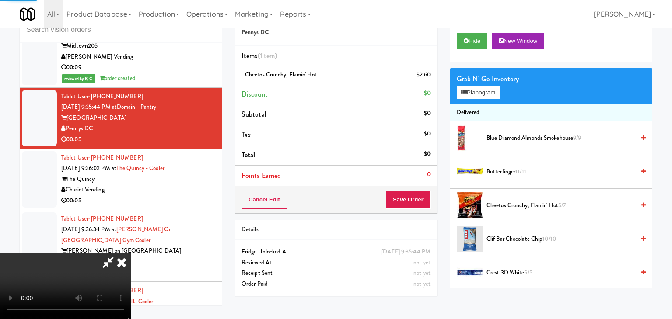
scroll to position [5402, 0]
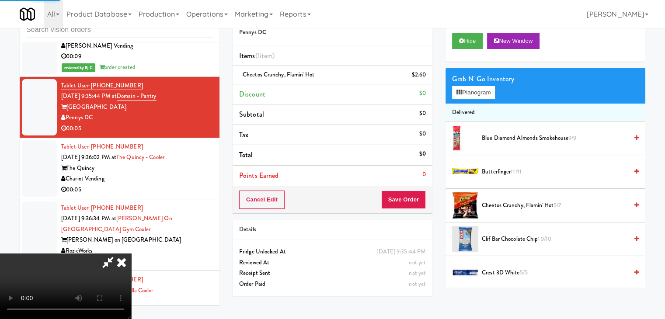
click at [131, 254] on video at bounding box center [65, 287] width 131 height 66
click at [467, 91] on button "Planogram" at bounding box center [473, 92] width 43 height 13
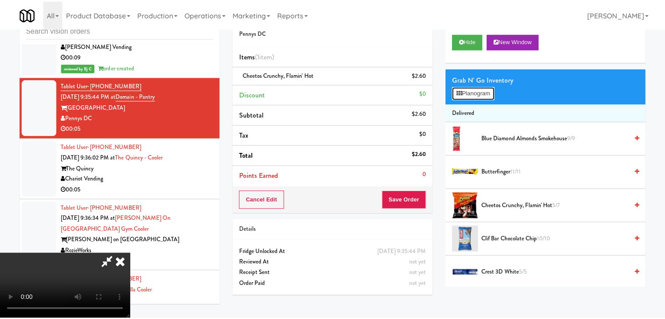
scroll to position [5391, 0]
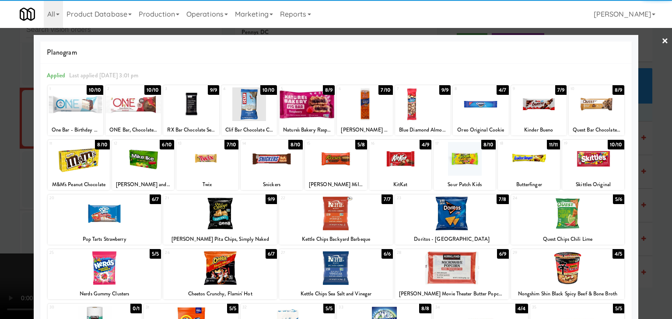
click at [80, 158] on div at bounding box center [79, 159] width 62 height 34
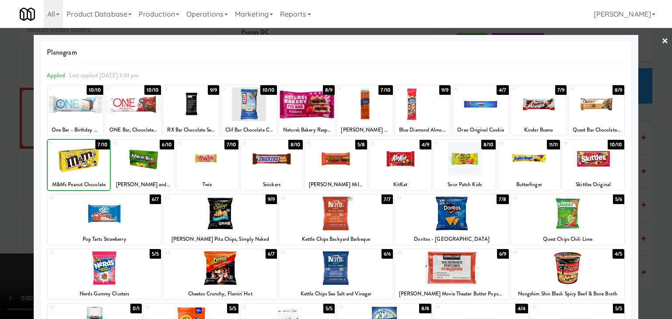
click at [0, 163] on div at bounding box center [336, 159] width 672 height 319
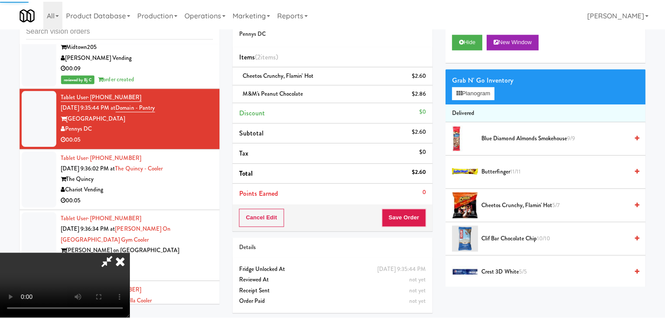
scroll to position [5402, 0]
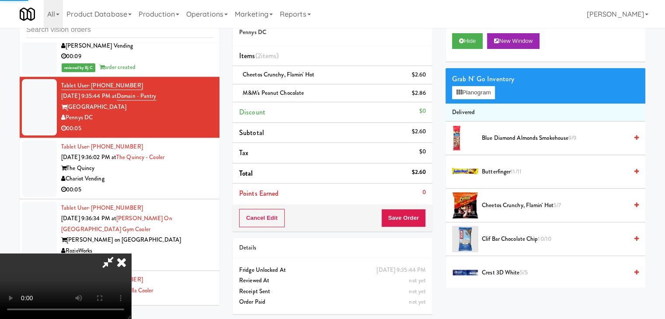
click at [131, 254] on video at bounding box center [65, 287] width 131 height 66
click at [411, 219] on button "Save Order" at bounding box center [403, 218] width 45 height 18
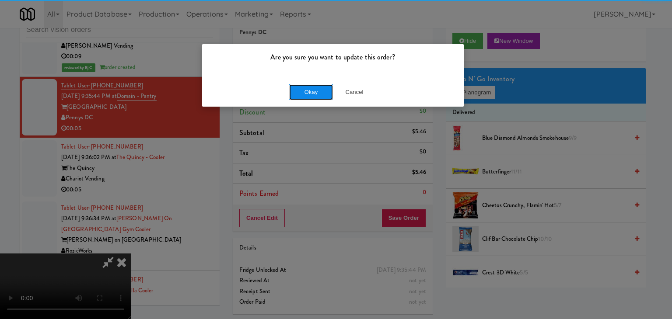
click at [299, 89] on button "Okay" at bounding box center [311, 92] width 44 height 16
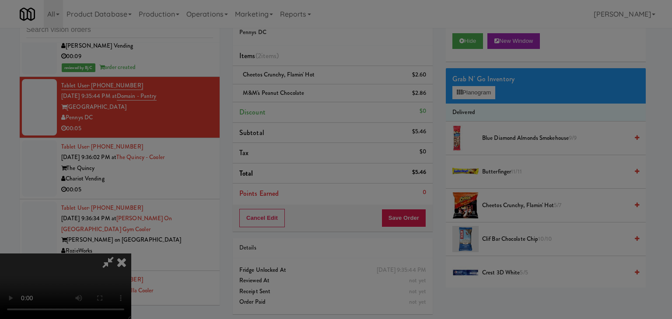
click at [300, 84] on button "Okay" at bounding box center [311, 76] width 44 height 16
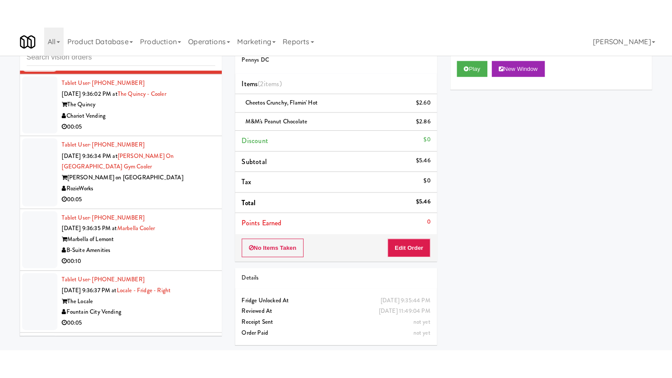
scroll to position [5489, 0]
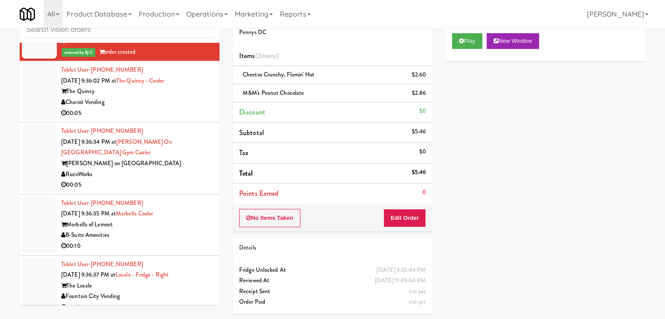
click at [181, 108] on div "00:05" at bounding box center [137, 113] width 152 height 11
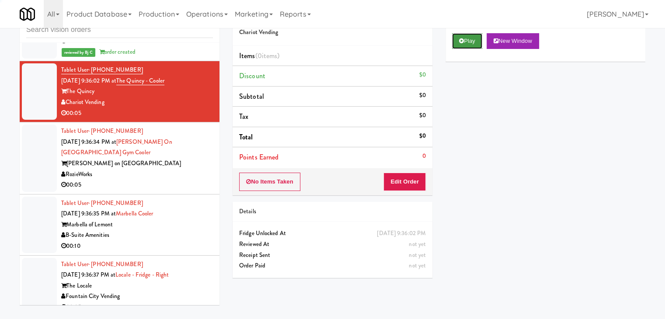
click at [463, 40] on icon at bounding box center [461, 41] width 5 height 6
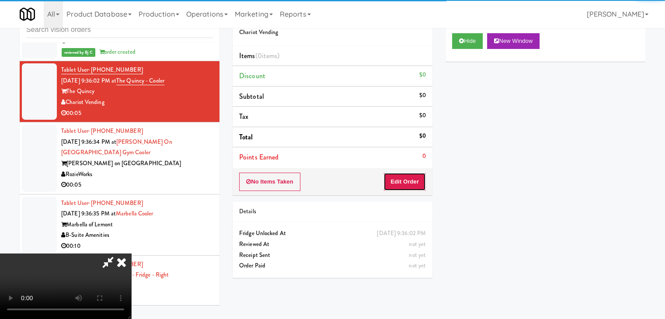
click at [400, 183] on button "Edit Order" at bounding box center [404, 182] width 42 height 18
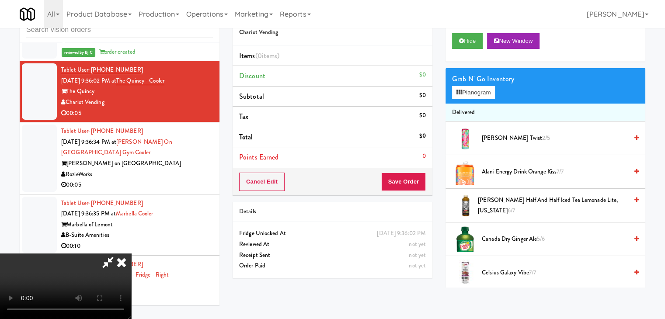
scroll to position [5479, 0]
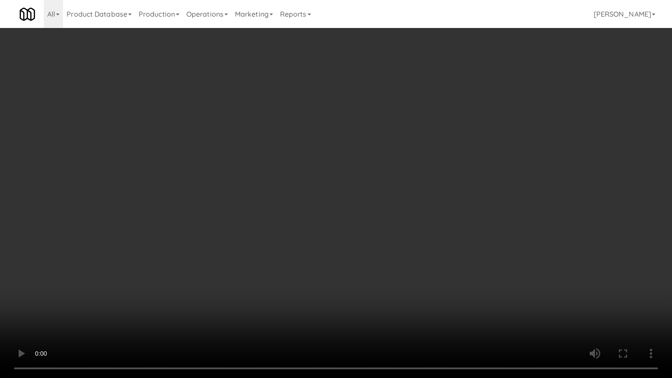
click at [385, 232] on video at bounding box center [336, 189] width 672 height 378
click at [386, 231] on video at bounding box center [336, 189] width 672 height 378
click at [385, 226] on video at bounding box center [336, 189] width 672 height 378
drag, startPoint x: 385, startPoint y: 226, endPoint x: 407, endPoint y: 77, distance: 149.8
click at [389, 170] on video at bounding box center [336, 189] width 672 height 378
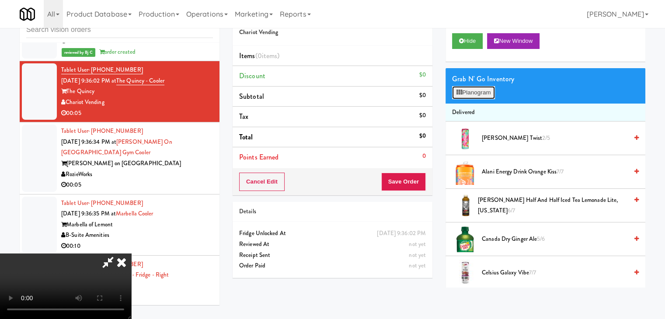
click at [470, 94] on button "Planogram" at bounding box center [473, 92] width 43 height 13
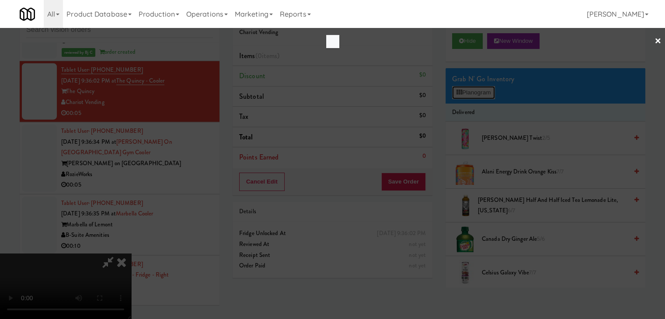
scroll to position [5479, 0]
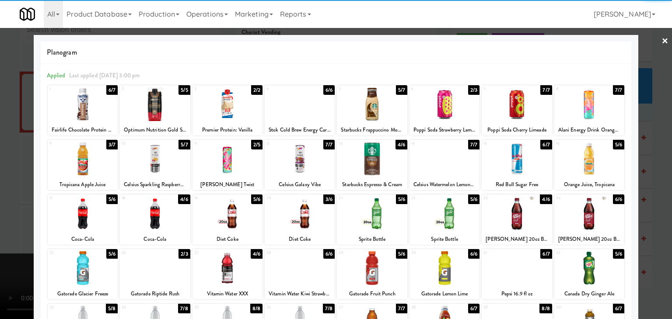
click at [362, 98] on div at bounding box center [372, 104] width 70 height 34
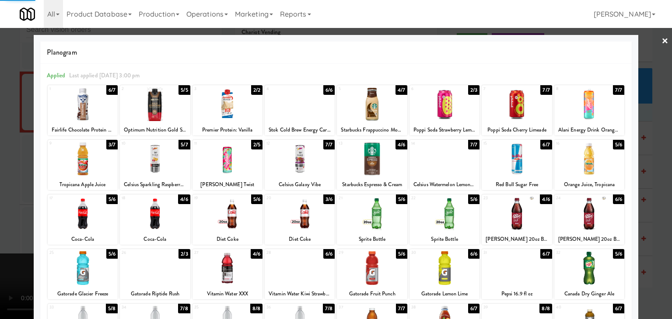
drag, startPoint x: 0, startPoint y: 130, endPoint x: 189, endPoint y: 128, distance: 189.3
click at [0, 130] on div at bounding box center [336, 159] width 672 height 319
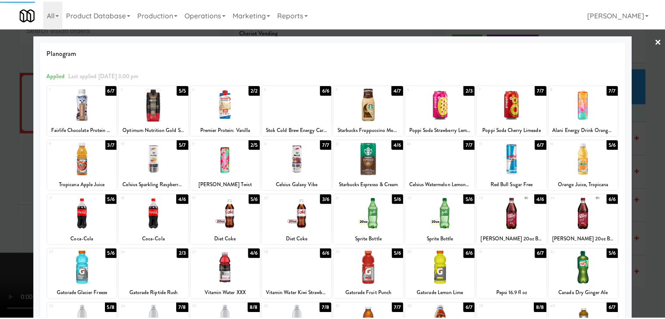
scroll to position [5489, 0]
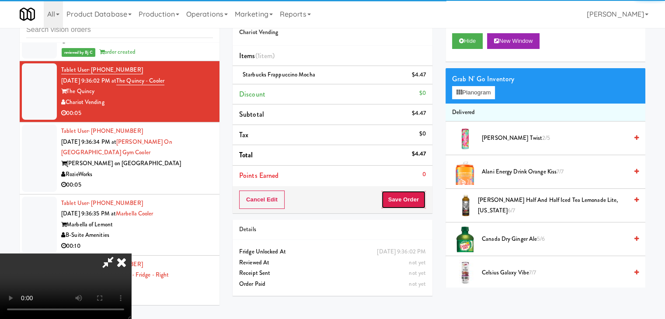
click at [409, 194] on button "Save Order" at bounding box center [403, 200] width 45 height 18
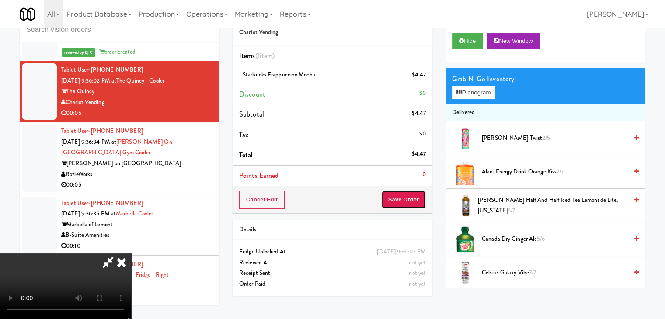
click at [410, 194] on button "Save Order" at bounding box center [403, 200] width 45 height 18
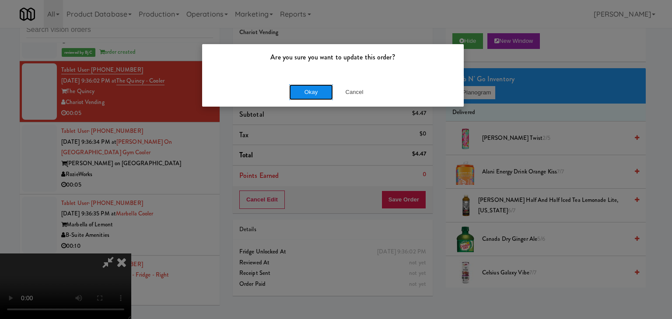
click at [322, 94] on button "Okay" at bounding box center [311, 92] width 44 height 16
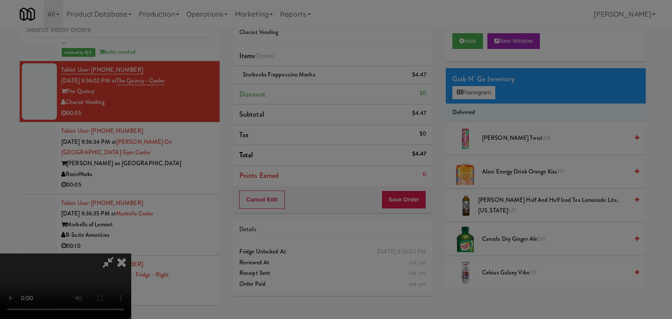
click at [322, 93] on body "Are you sure you want to update this order? Okay Cancel Okay Are you sure you w…" at bounding box center [336, 159] width 672 height 319
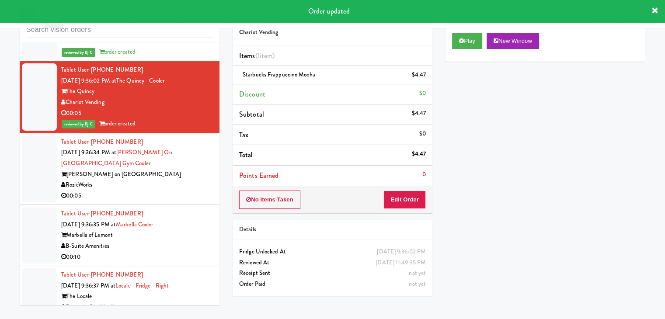
drag, startPoint x: 163, startPoint y: 166, endPoint x: 163, endPoint y: 173, distance: 7.4
click at [163, 180] on div "RozieWorks" at bounding box center [137, 185] width 152 height 11
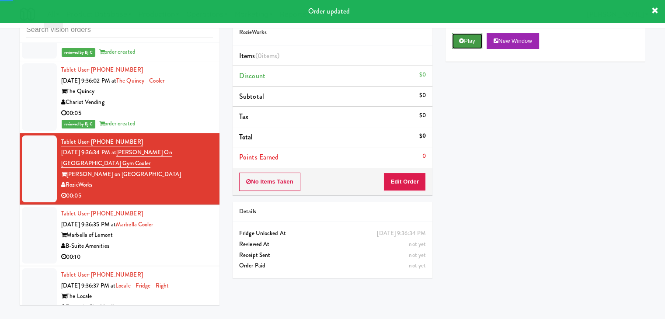
click at [467, 39] on button "Play" at bounding box center [467, 41] width 30 height 16
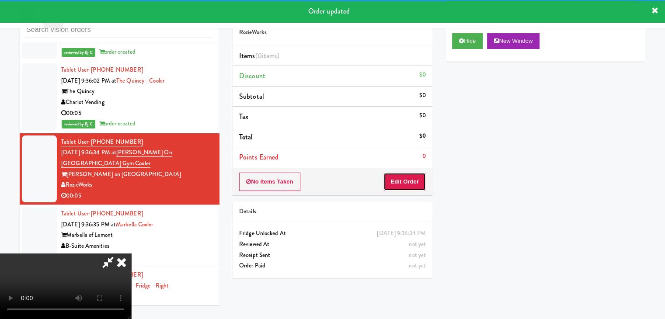
click at [401, 185] on button "Edit Order" at bounding box center [404, 182] width 42 height 18
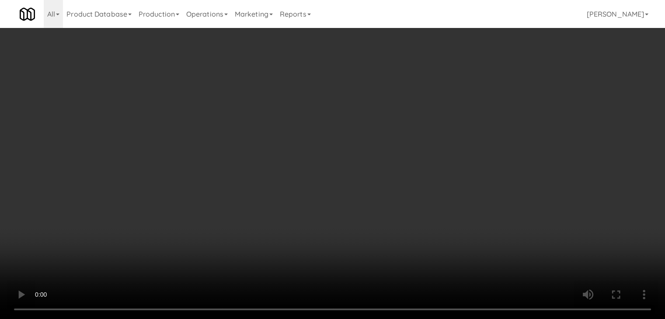
scroll to position [5479, 0]
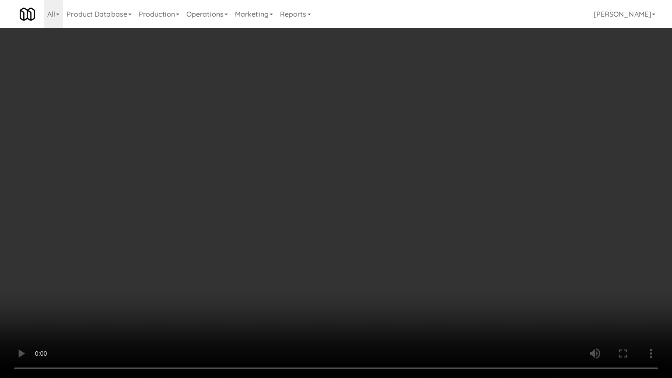
click at [394, 256] on video at bounding box center [336, 189] width 672 height 378
click at [388, 246] on video at bounding box center [336, 189] width 672 height 378
drag, startPoint x: 388, startPoint y: 244, endPoint x: 396, endPoint y: 185, distance: 60.4
click at [390, 236] on video at bounding box center [336, 189] width 672 height 378
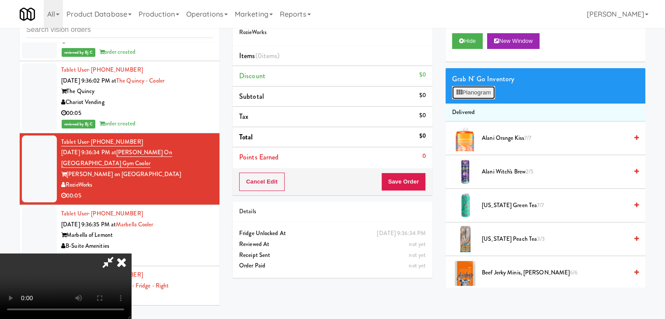
click at [474, 92] on button "Planogram" at bounding box center [473, 92] width 43 height 13
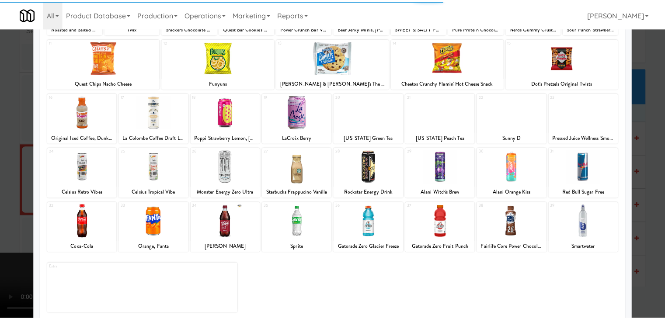
scroll to position [110, 0]
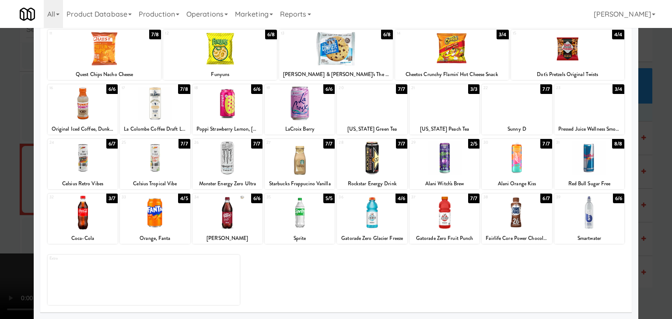
drag, startPoint x: 161, startPoint y: 216, endPoint x: 49, endPoint y: 223, distance: 112.1
click at [160, 217] on div at bounding box center [155, 213] width 70 height 34
drag, startPoint x: 0, startPoint y: 218, endPoint x: 100, endPoint y: 216, distance: 99.7
click at [1, 217] on div at bounding box center [336, 159] width 672 height 319
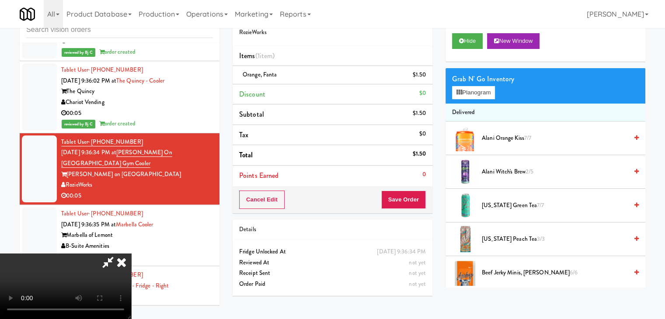
scroll to position [123, 0]
drag, startPoint x: 408, startPoint y: 190, endPoint x: 410, endPoint y: 194, distance: 4.7
click at [410, 191] on button "Save Order" at bounding box center [403, 200] width 45 height 18
click at [409, 197] on button "Save Order" at bounding box center [403, 200] width 45 height 18
click at [409, 198] on button "Save Order" at bounding box center [403, 200] width 45 height 18
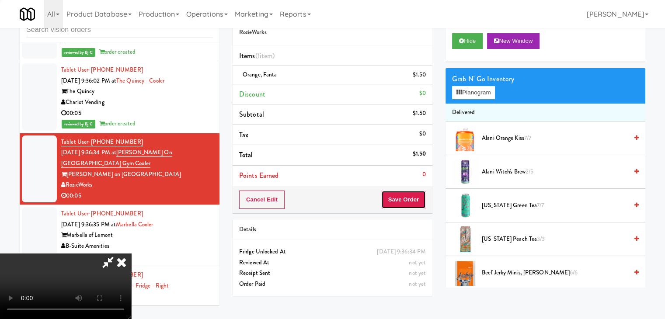
click at [409, 198] on button "Save Order" at bounding box center [403, 200] width 45 height 18
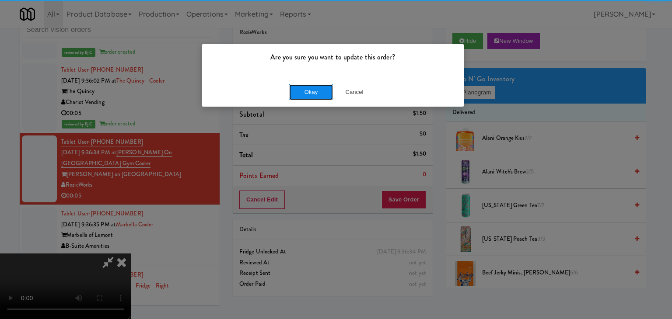
click at [312, 93] on button "Okay" at bounding box center [311, 92] width 44 height 16
click at [312, 93] on div "Okay Cancel" at bounding box center [332, 91] width 261 height 29
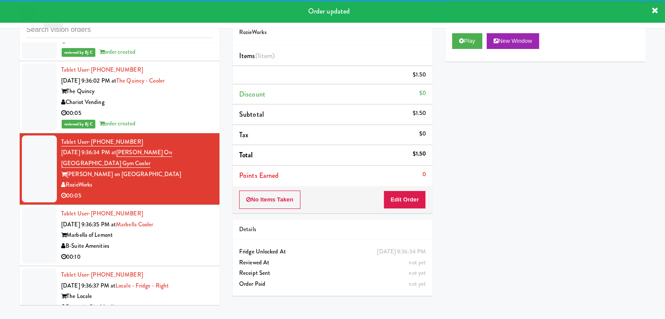
scroll to position [5621, 0]
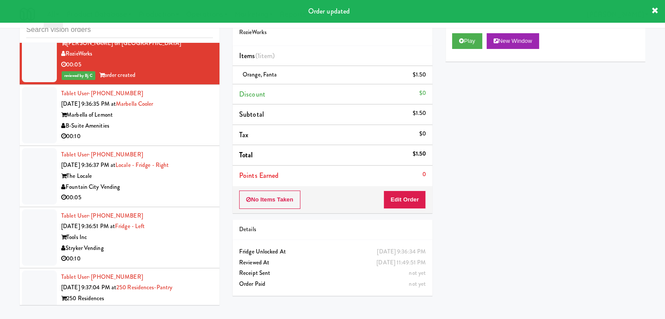
click at [182, 131] on div "00:10" at bounding box center [137, 136] width 152 height 11
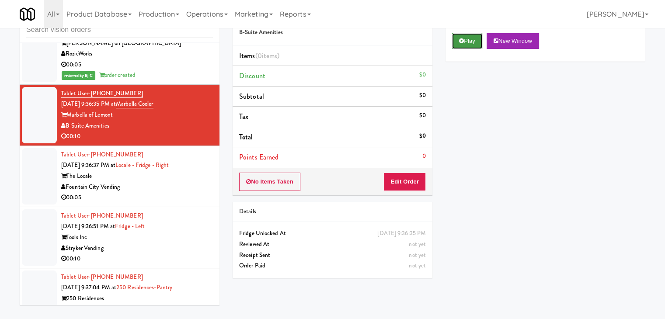
click at [463, 42] on icon at bounding box center [461, 41] width 5 height 6
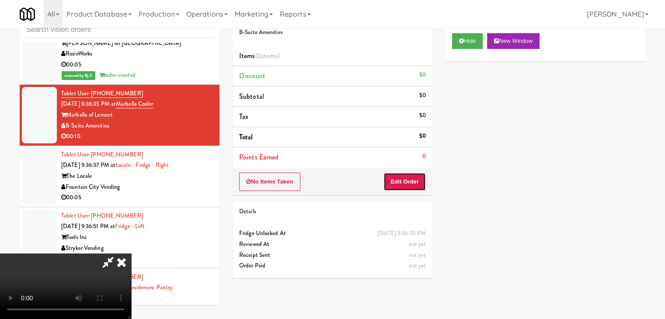
click at [391, 182] on button "Edit Order" at bounding box center [404, 182] width 42 height 18
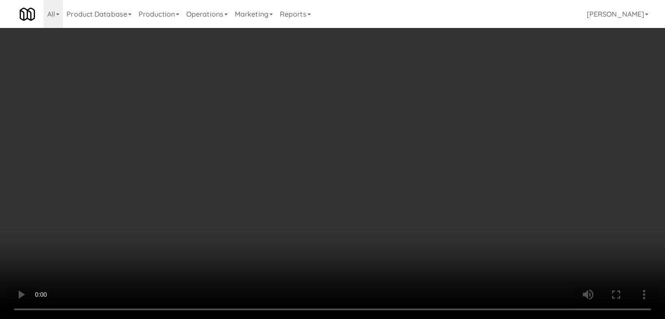
scroll to position [5610, 0]
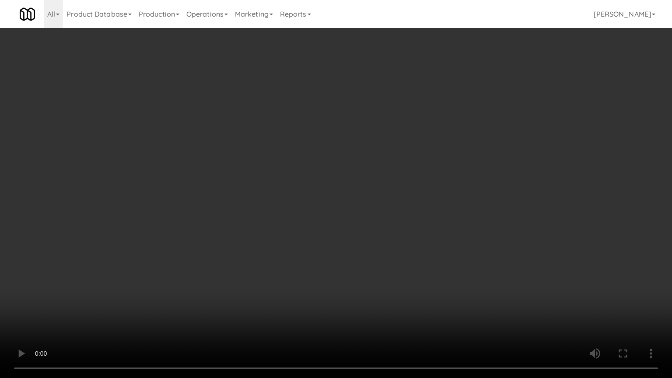
click at [352, 291] on video at bounding box center [336, 189] width 672 height 378
click at [343, 292] on video at bounding box center [336, 189] width 672 height 378
drag, startPoint x: 343, startPoint y: 292, endPoint x: 376, endPoint y: 157, distance: 139.1
click at [342, 287] on video at bounding box center [336, 189] width 672 height 378
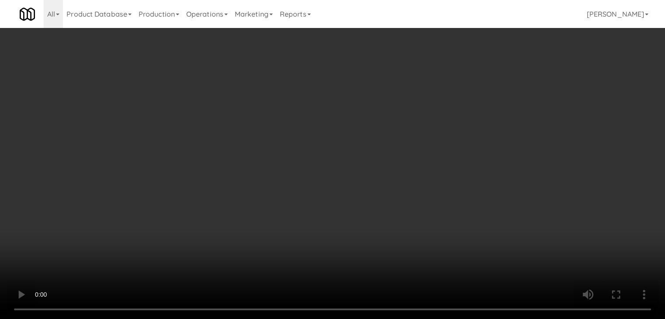
scroll to position [5621, 0]
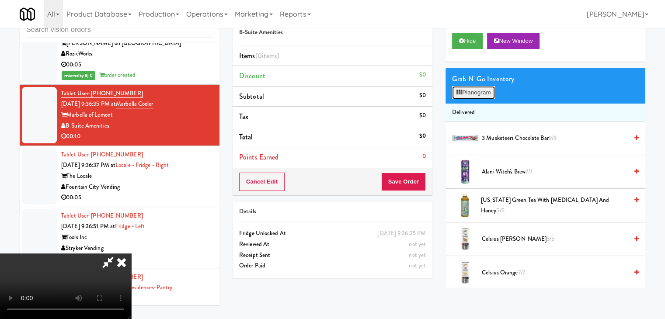
click at [475, 92] on button "Planogram" at bounding box center [473, 92] width 43 height 13
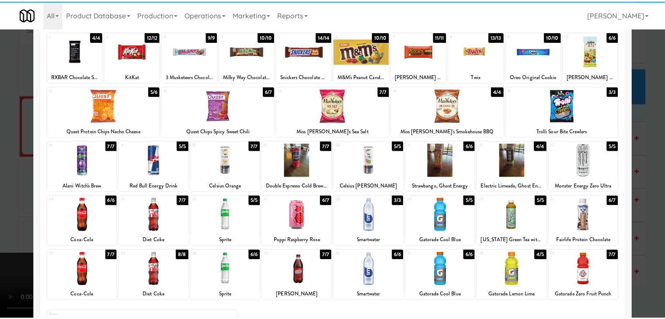
scroll to position [87, 0]
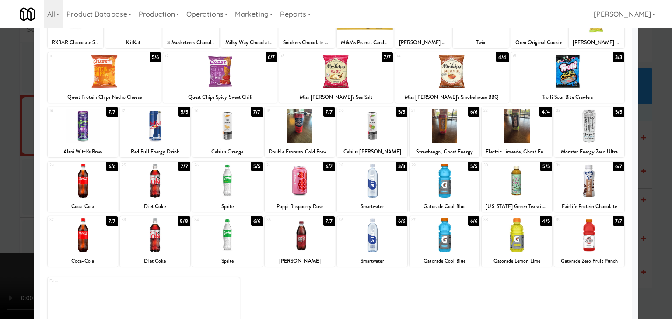
click at [240, 187] on div at bounding box center [227, 181] width 70 height 34
drag, startPoint x: 0, startPoint y: 216, endPoint x: 181, endPoint y: 224, distance: 180.7
click at [5, 216] on div at bounding box center [336, 159] width 672 height 319
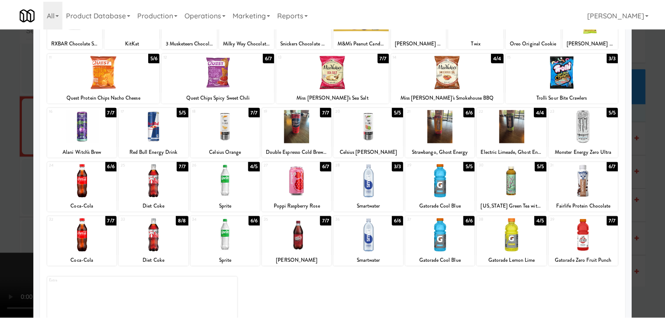
scroll to position [5621, 0]
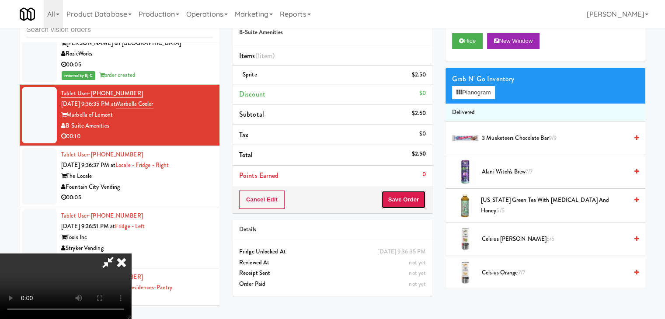
click at [411, 198] on button "Save Order" at bounding box center [403, 200] width 45 height 18
click at [411, 197] on button "Save Order" at bounding box center [403, 200] width 45 height 18
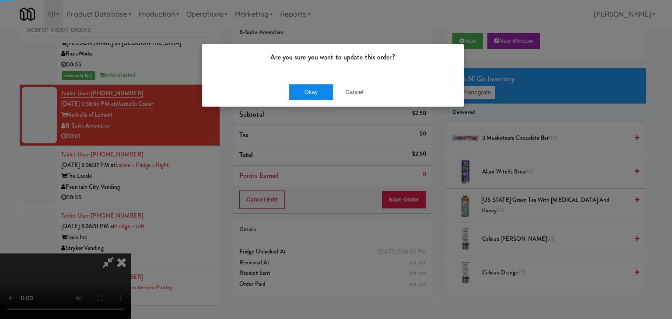
click at [313, 87] on div "Okay Cancel" at bounding box center [332, 91] width 261 height 29
click at [315, 91] on button "Okay" at bounding box center [311, 92] width 44 height 16
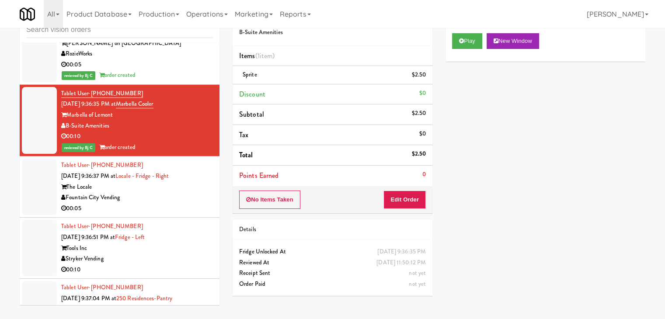
click at [164, 221] on div "Tablet User · (414) 539-8177 Sep 17, 2025 9:36:51 PM at Fridge - Left Tools Inc…" at bounding box center [137, 248] width 152 height 54
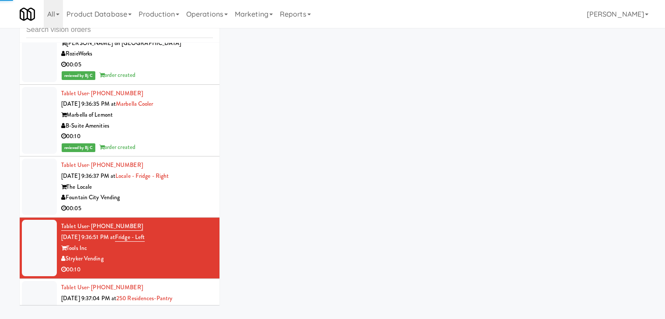
drag, startPoint x: 167, startPoint y: 193, endPoint x: 171, endPoint y: 204, distance: 11.8
click at [168, 203] on div "00:05" at bounding box center [137, 208] width 152 height 11
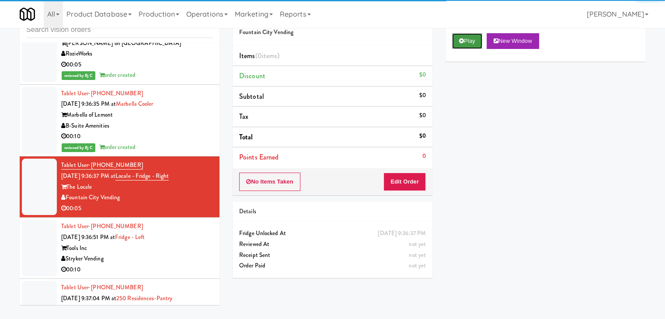
click at [467, 41] on button "Play" at bounding box center [467, 41] width 30 height 16
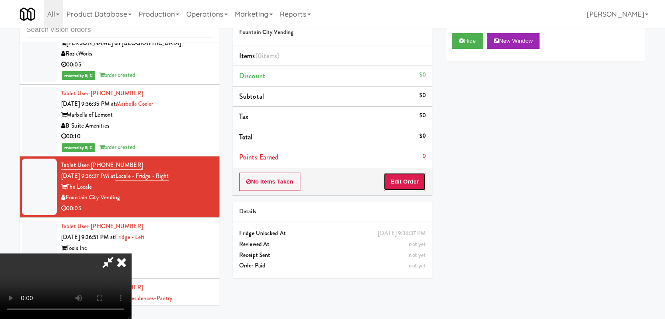
click at [420, 178] on button "Edit Order" at bounding box center [404, 182] width 42 height 18
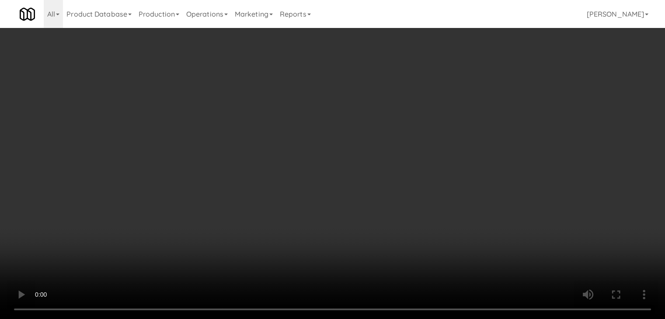
scroll to position [5610, 0]
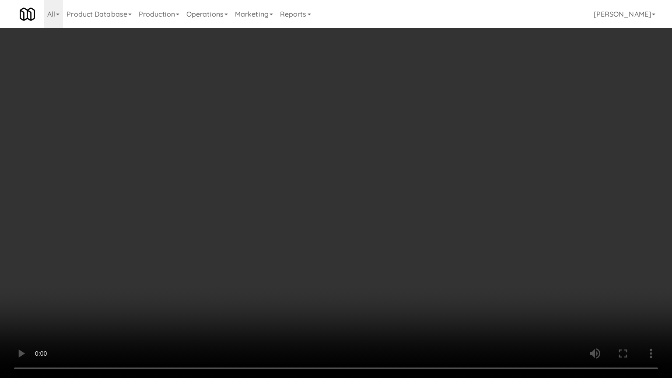
click at [400, 250] on video at bounding box center [336, 189] width 672 height 378
drag, startPoint x: 400, startPoint y: 250, endPoint x: 426, endPoint y: 165, distance: 89.1
click at [401, 245] on video at bounding box center [336, 189] width 672 height 378
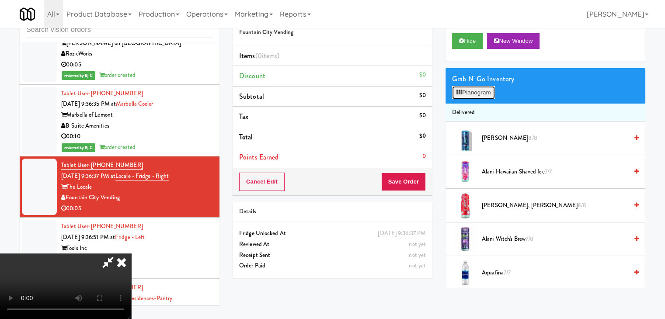
click at [481, 91] on button "Planogram" at bounding box center [473, 92] width 43 height 13
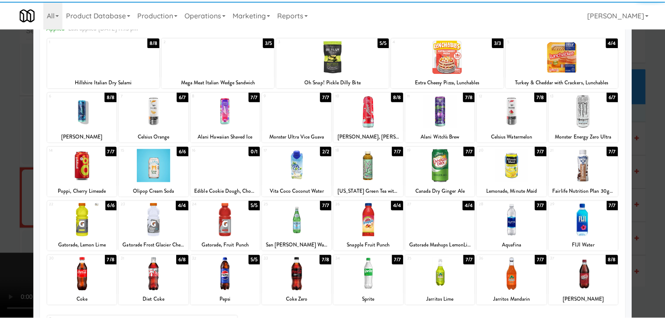
scroll to position [110, 0]
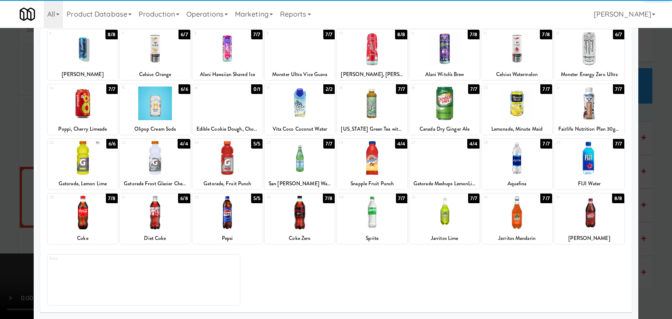
drag, startPoint x: 98, startPoint y: 226, endPoint x: 15, endPoint y: 226, distance: 82.2
click at [96, 226] on div at bounding box center [83, 213] width 70 height 34
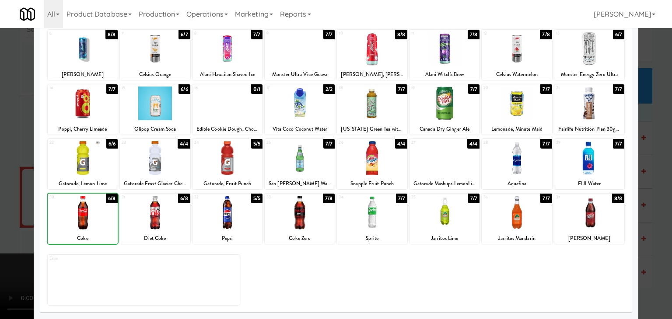
drag, startPoint x: 0, startPoint y: 226, endPoint x: 156, endPoint y: 217, distance: 155.9
click at [7, 223] on div at bounding box center [336, 159] width 672 height 319
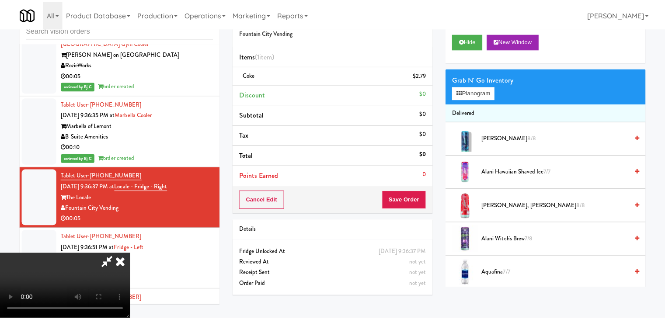
scroll to position [5621, 0]
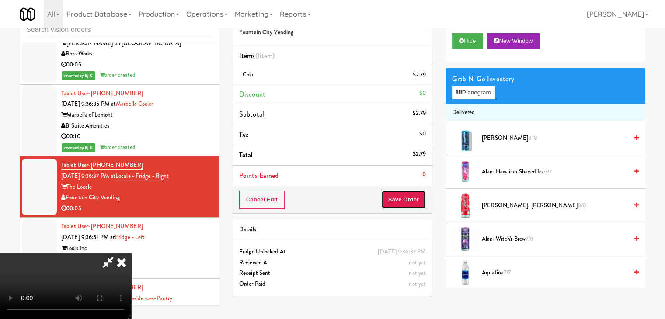
click at [409, 205] on button "Save Order" at bounding box center [403, 200] width 45 height 18
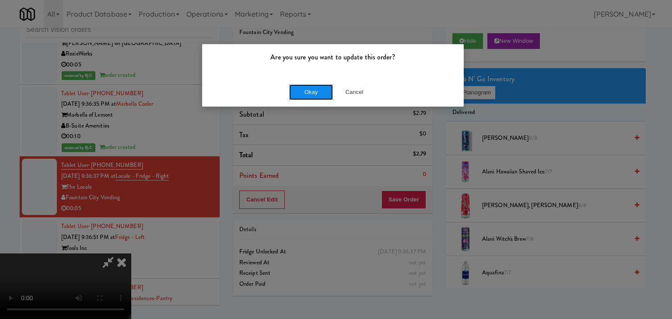
click at [318, 95] on button "Okay" at bounding box center [311, 92] width 44 height 16
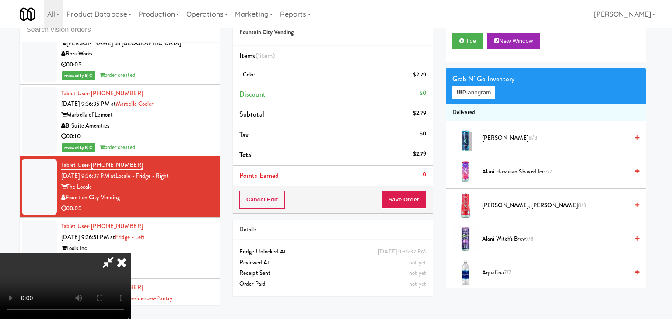
click at [318, 95] on body "Are you sure you want to update this order? Okay Cancel Okay Are you sure you w…" at bounding box center [336, 159] width 672 height 319
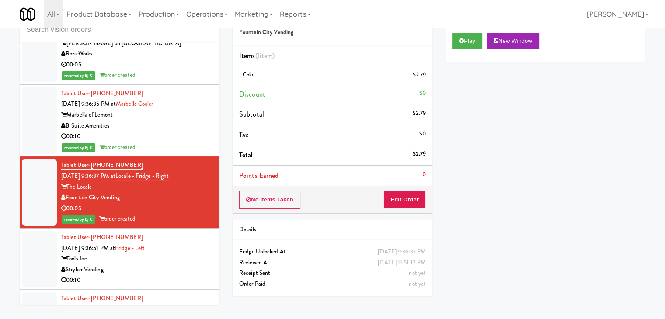
click at [460, 248] on div "Play New Window Primary Flag Clear Flag if unable to determine what was taken o…" at bounding box center [546, 191] width 200 height 328
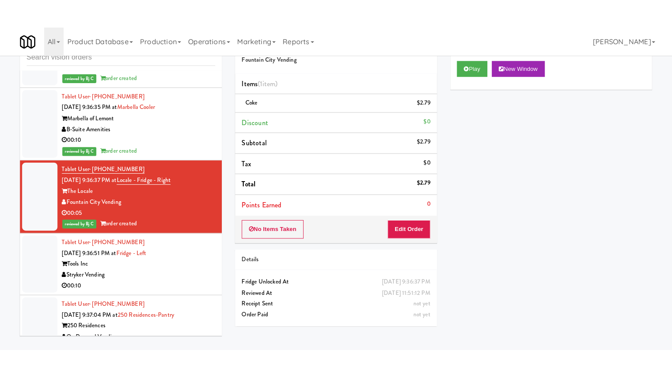
scroll to position [5708, 0]
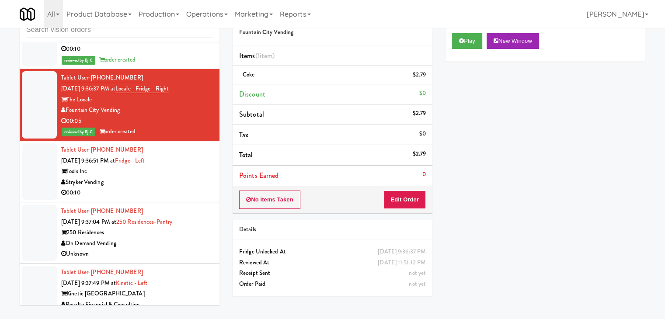
click at [173, 177] on div "Stryker Vending" at bounding box center [137, 182] width 152 height 11
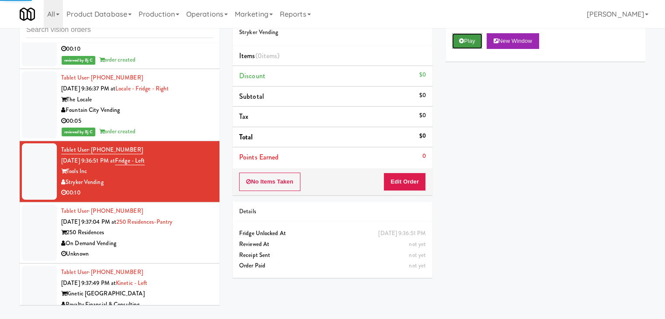
click at [464, 42] on button "Play" at bounding box center [467, 41] width 30 height 16
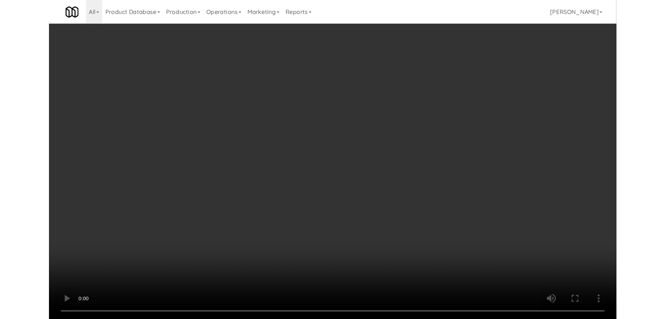
scroll to position [5708, 0]
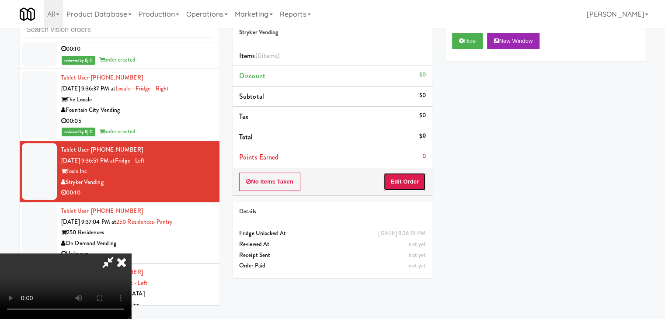
click at [416, 182] on button "Edit Order" at bounding box center [404, 182] width 42 height 18
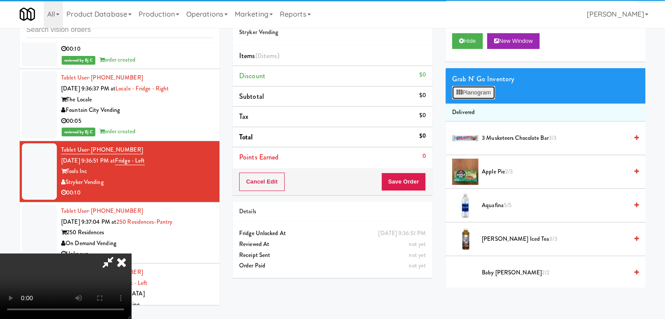
click at [476, 91] on button "Planogram" at bounding box center [473, 92] width 43 height 13
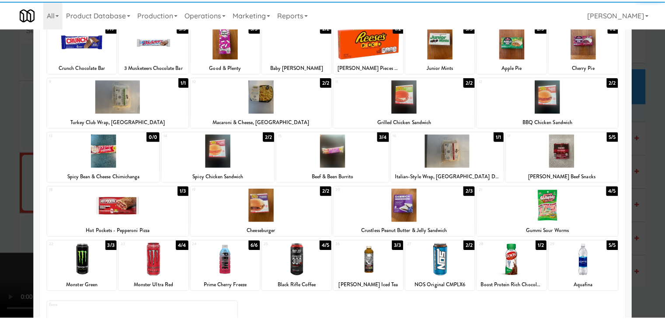
scroll to position [110, 0]
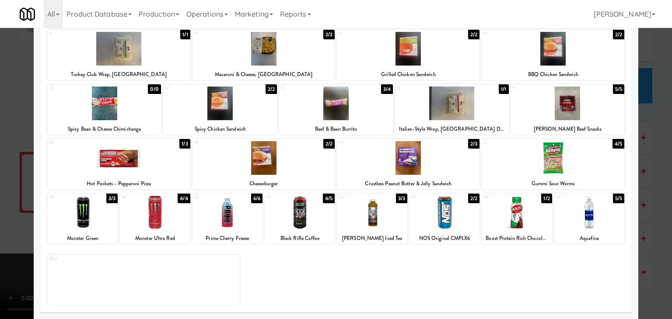
click at [88, 209] on div at bounding box center [83, 213] width 70 height 34
drag, startPoint x: 0, startPoint y: 198, endPoint x: 103, endPoint y: 193, distance: 103.3
click at [1, 198] on div at bounding box center [336, 159] width 672 height 319
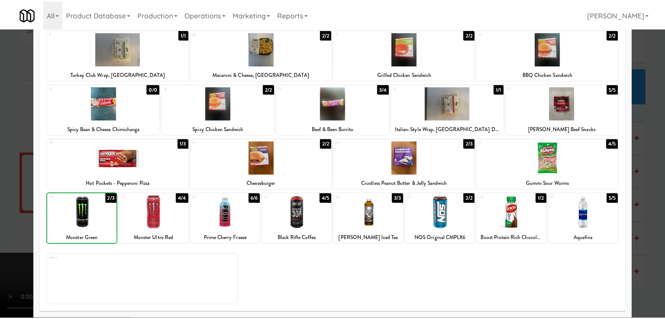
scroll to position [5708, 0]
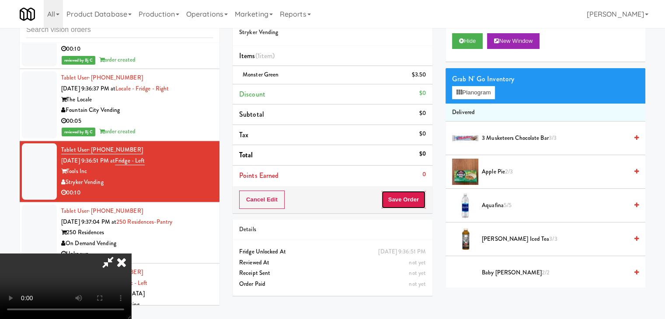
click at [409, 202] on button "Save Order" at bounding box center [403, 200] width 45 height 18
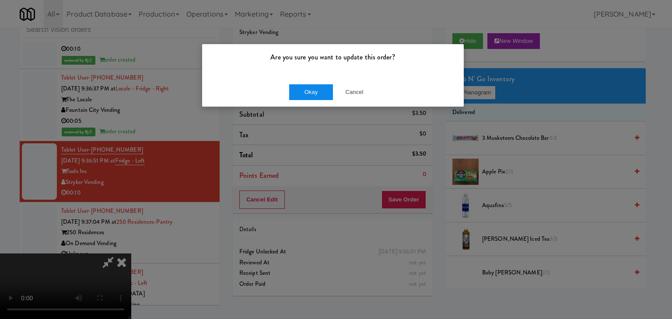
click at [304, 83] on div "Okay Cancel" at bounding box center [332, 91] width 261 height 29
click at [305, 86] on button "Okay" at bounding box center [311, 92] width 44 height 16
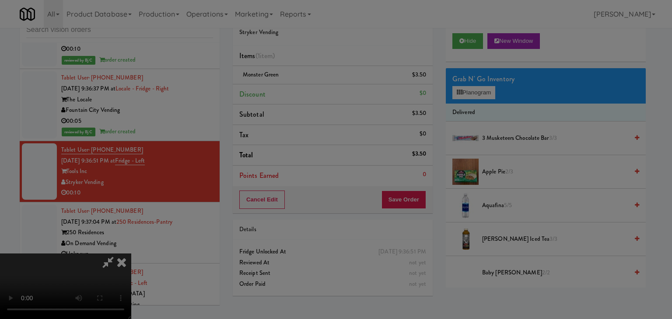
click at [305, 88] on body "Are you sure you want to update this order? Okay Cancel Okay Are you sure you w…" at bounding box center [336, 159] width 672 height 319
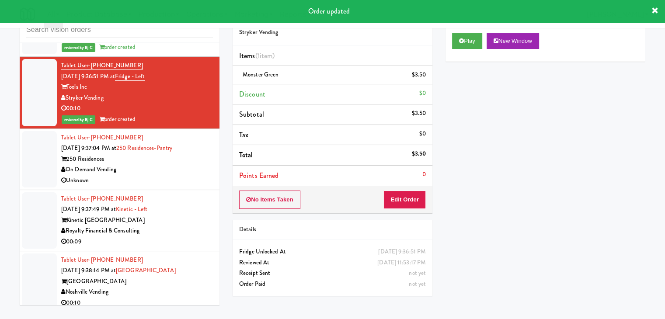
scroll to position [5795, 0]
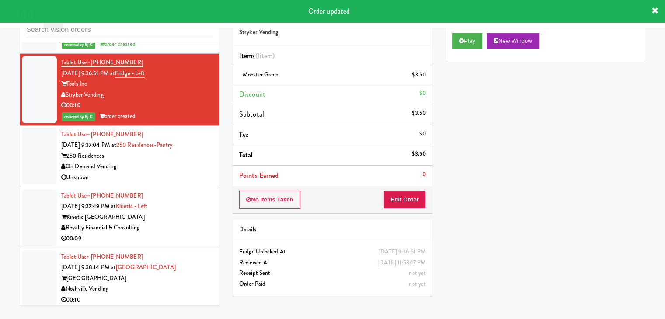
click at [171, 161] on div "On Demand Vending" at bounding box center [137, 166] width 152 height 11
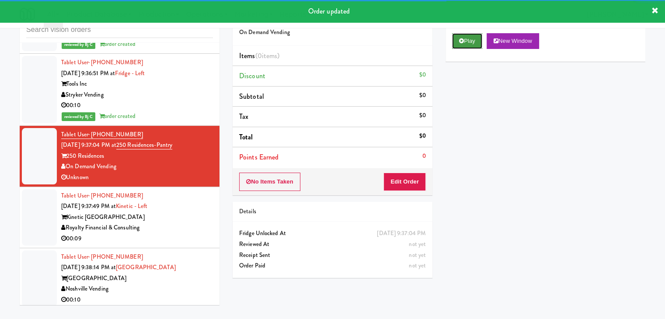
click at [469, 36] on button "Play" at bounding box center [467, 41] width 30 height 16
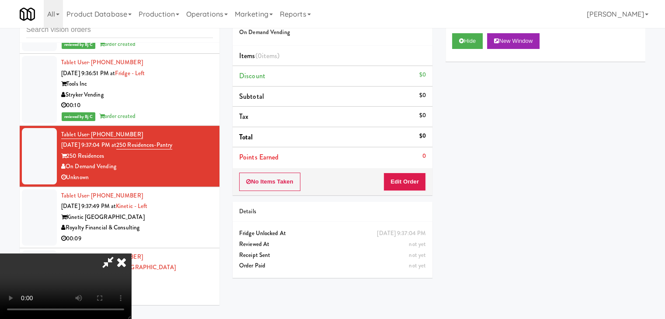
drag, startPoint x: 402, startPoint y: 167, endPoint x: 400, endPoint y: 174, distance: 8.1
click at [401, 171] on div "Order # 4851859 On Demand Vending Items (0 items ) Discount $0 Subtotal $0 Tax …" at bounding box center [333, 99] width 200 height 192
click at [398, 180] on button "Edit Order" at bounding box center [404, 182] width 42 height 18
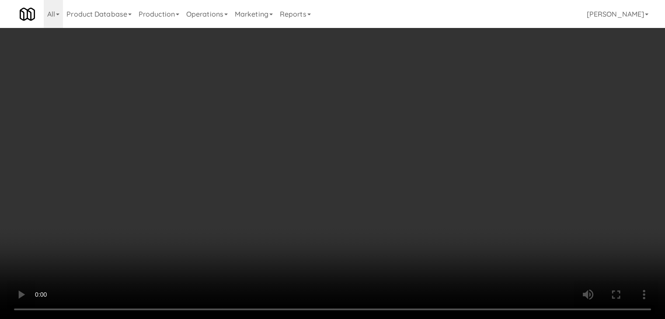
scroll to position [5784, 0]
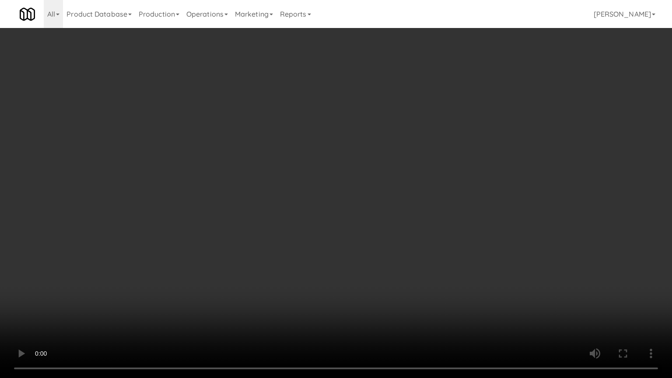
click at [472, 226] on video at bounding box center [336, 189] width 672 height 378
click at [464, 218] on video at bounding box center [336, 189] width 672 height 378
click at [463, 218] on video at bounding box center [336, 189] width 672 height 378
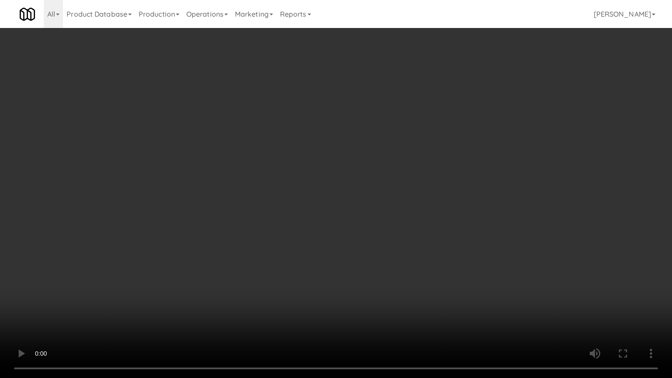
click at [463, 218] on video at bounding box center [336, 189] width 672 height 378
click at [463, 206] on video at bounding box center [336, 189] width 672 height 378
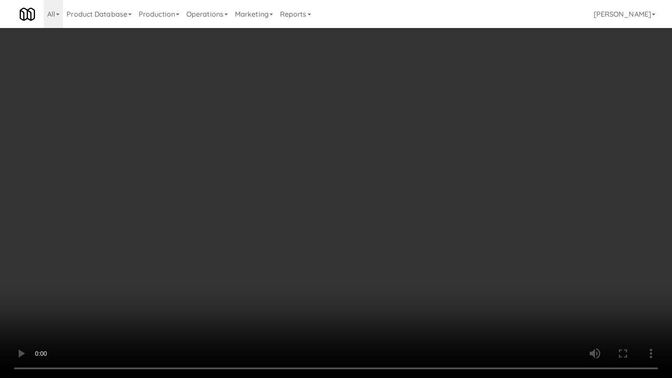
click at [459, 205] on video at bounding box center [336, 189] width 672 height 378
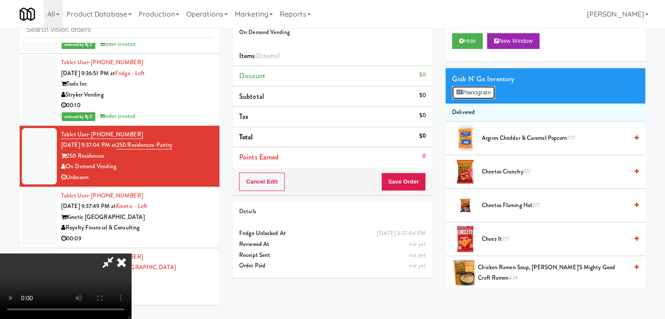
click at [486, 93] on button "Planogram" at bounding box center [473, 92] width 43 height 13
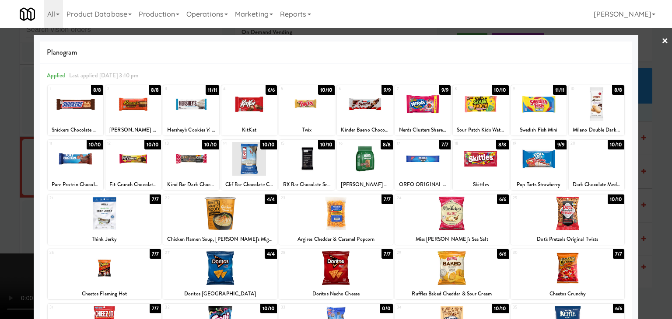
click at [250, 105] on div at bounding box center [249, 104] width 56 height 34
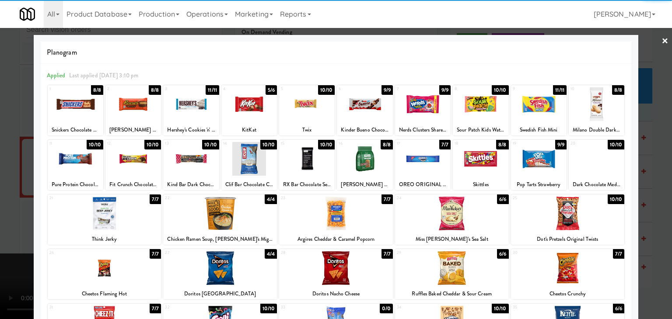
click at [355, 109] on div at bounding box center [365, 104] width 56 height 34
click at [70, 101] on div at bounding box center [76, 104] width 56 height 34
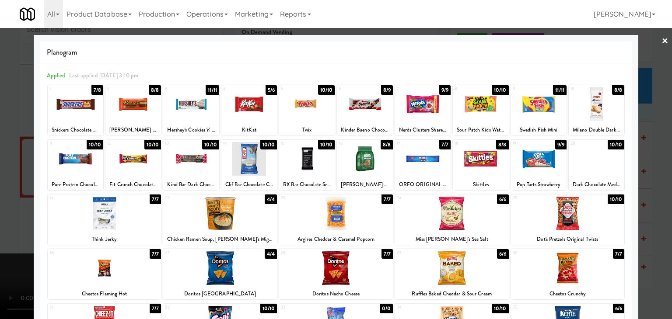
click at [0, 171] on div at bounding box center [336, 159] width 672 height 319
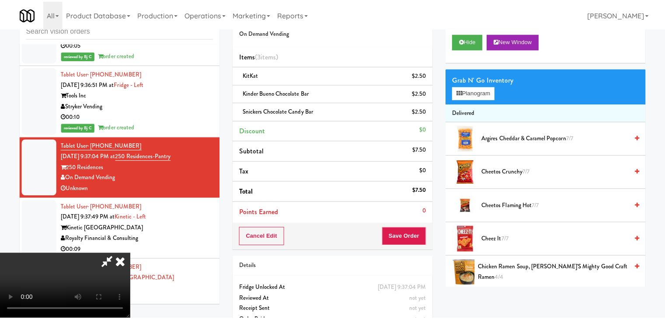
scroll to position [5795, 0]
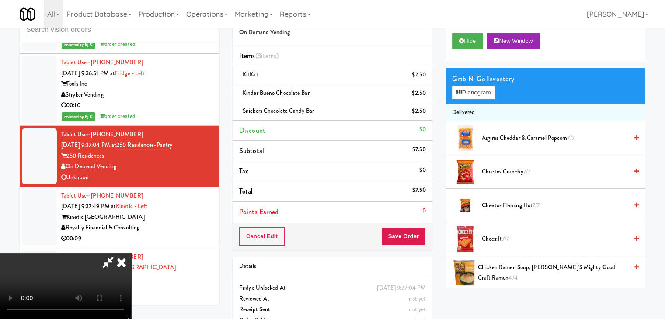
click at [131, 254] on video at bounding box center [65, 287] width 131 height 66
click at [485, 89] on button "Planogram" at bounding box center [473, 92] width 43 height 13
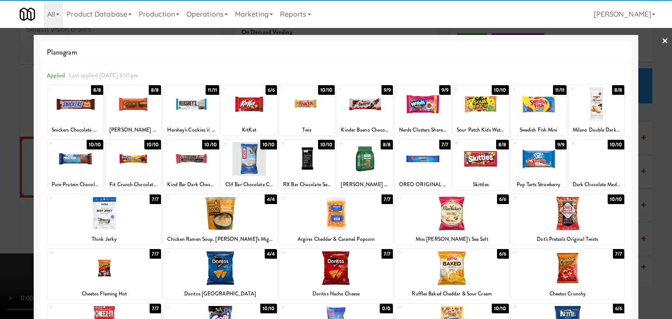
click at [547, 162] on div at bounding box center [539, 159] width 56 height 34
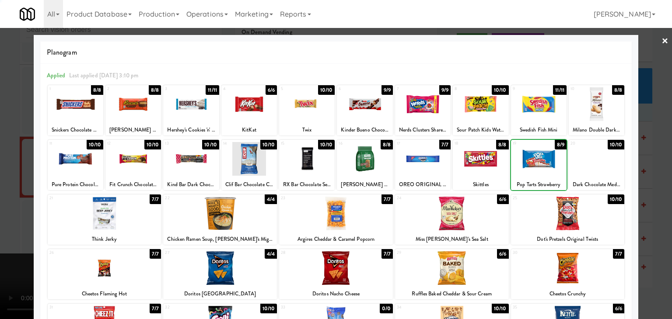
click at [603, 105] on div at bounding box center [596, 104] width 56 height 34
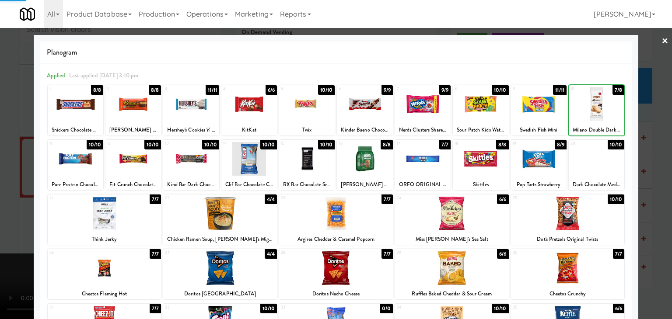
click at [651, 142] on div at bounding box center [336, 159] width 672 height 319
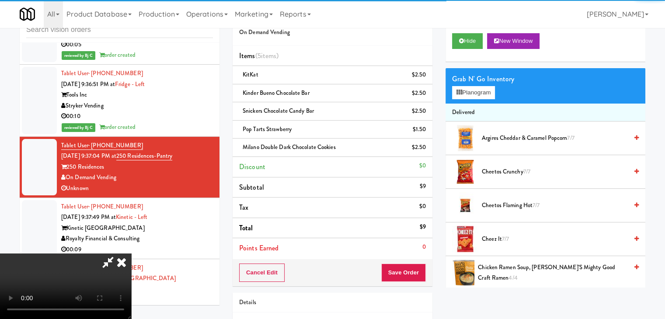
scroll to position [5795, 0]
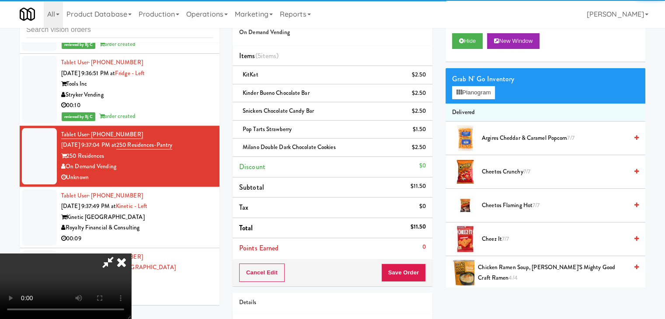
click at [131, 254] on video at bounding box center [65, 287] width 131 height 66
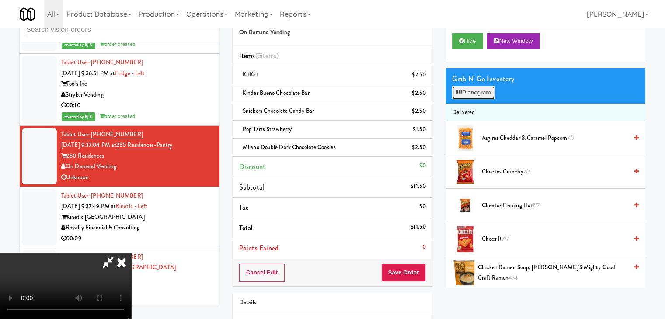
click at [476, 94] on button "Planogram" at bounding box center [473, 92] width 43 height 13
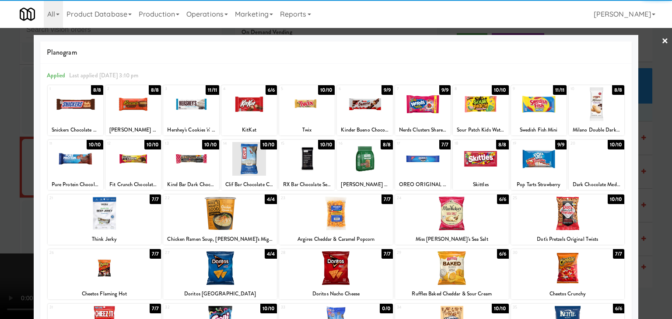
click at [532, 111] on div at bounding box center [539, 104] width 56 height 34
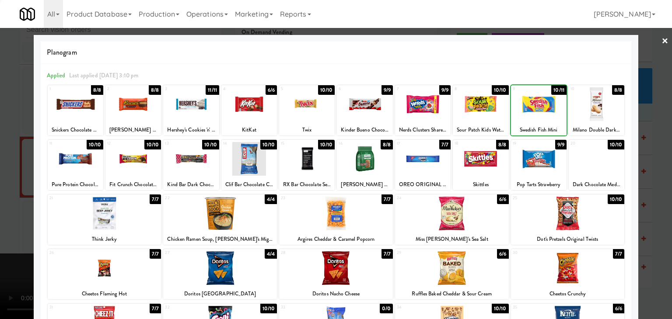
drag, startPoint x: 0, startPoint y: 160, endPoint x: 105, endPoint y: 165, distance: 105.1
click at [1, 160] on div at bounding box center [336, 159] width 672 height 319
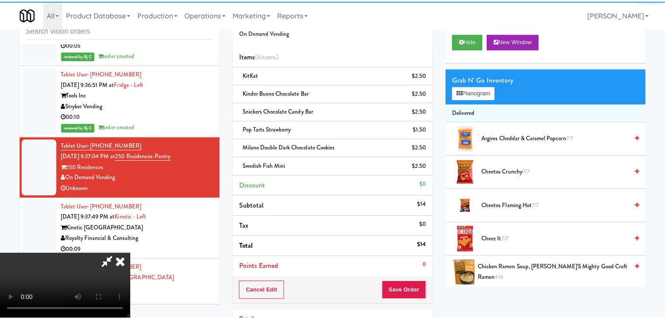
scroll to position [5795, 0]
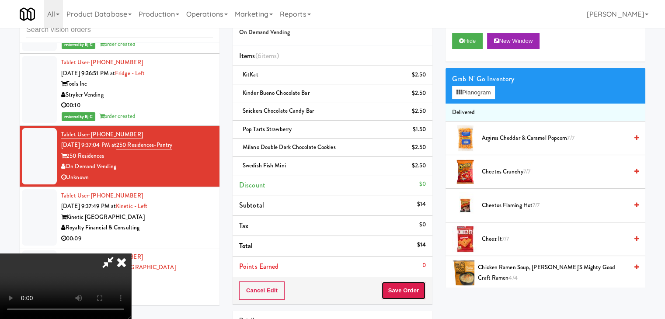
click at [423, 296] on button "Save Order" at bounding box center [403, 291] width 45 height 18
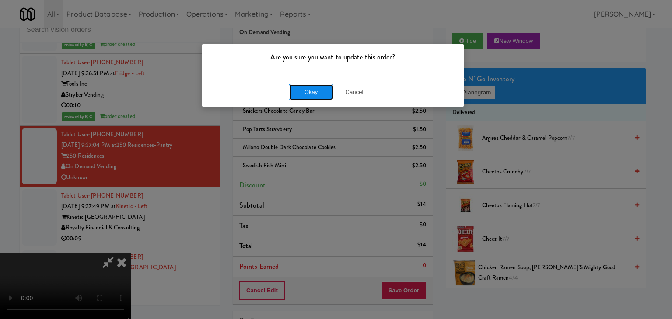
click at [315, 84] on button "Okay" at bounding box center [311, 92] width 44 height 16
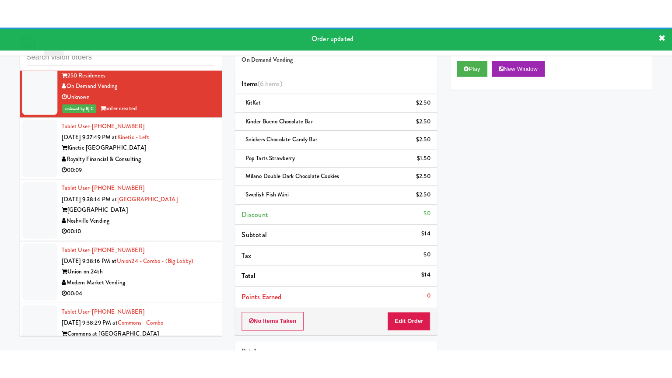
scroll to position [5927, 0]
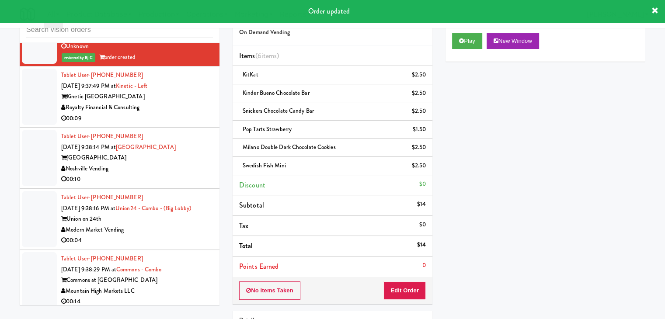
drag, startPoint x: 178, startPoint y: 96, endPoint x: 177, endPoint y: 101, distance: 5.3
click at [178, 102] on div "Royalty Financial & Consulting" at bounding box center [137, 107] width 152 height 11
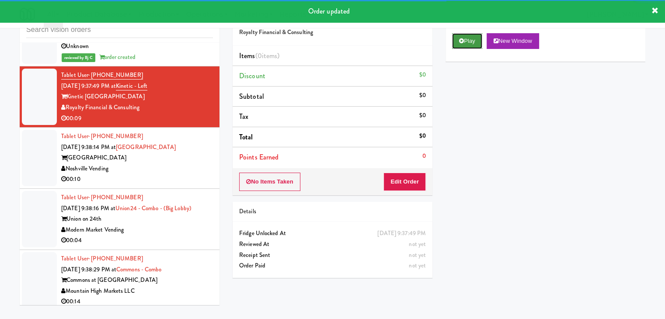
click at [474, 38] on button "Play" at bounding box center [467, 41] width 30 height 16
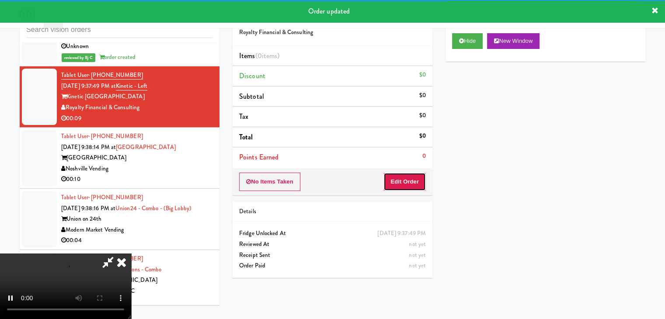
click at [401, 184] on button "Edit Order" at bounding box center [404, 182] width 42 height 18
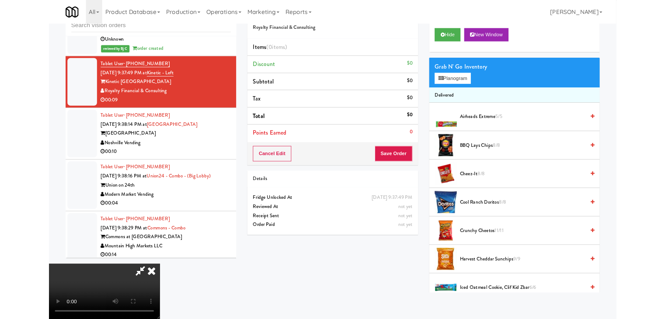
scroll to position [5916, 0]
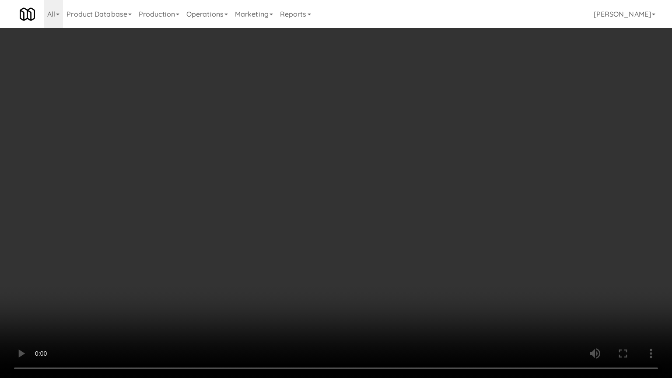
click at [421, 253] on video at bounding box center [336, 189] width 672 height 378
click at [418, 247] on video at bounding box center [336, 189] width 672 height 378
click at [419, 247] on video at bounding box center [336, 189] width 672 height 378
click at [420, 242] on video at bounding box center [336, 189] width 672 height 378
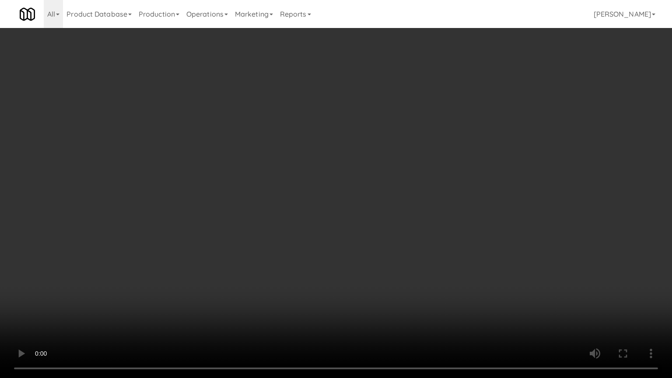
click at [420, 242] on video at bounding box center [336, 189] width 672 height 378
click at [410, 241] on video at bounding box center [336, 189] width 672 height 378
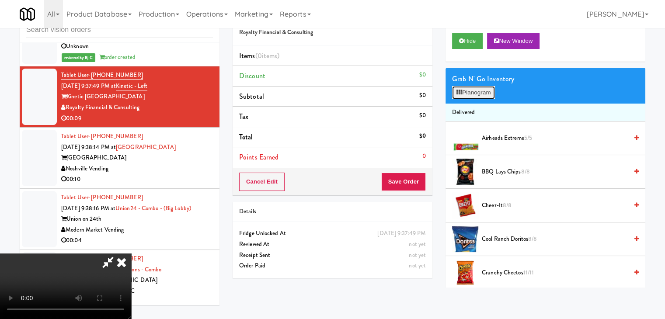
click at [481, 86] on button "Planogram" at bounding box center [473, 92] width 43 height 13
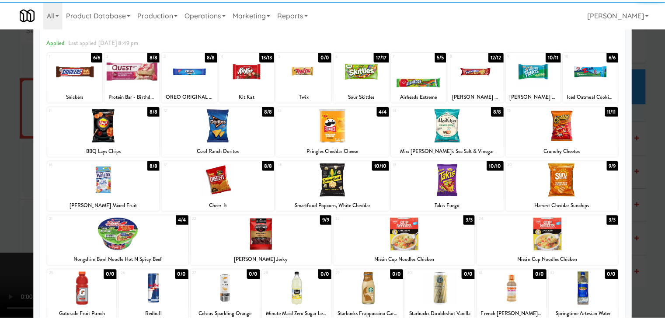
scroll to position [87, 0]
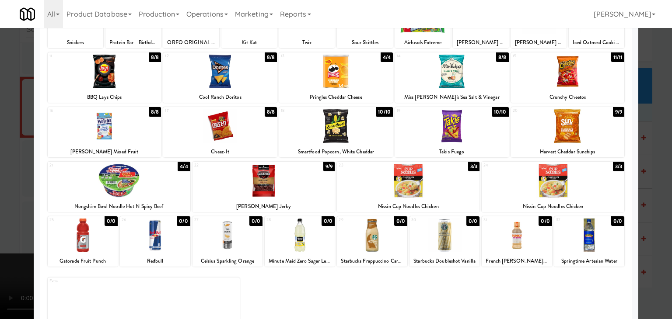
click at [253, 189] on div at bounding box center [263, 181] width 143 height 34
drag, startPoint x: 87, startPoint y: 185, endPoint x: 24, endPoint y: 188, distance: 62.6
click at [86, 185] on div at bounding box center [119, 181] width 143 height 34
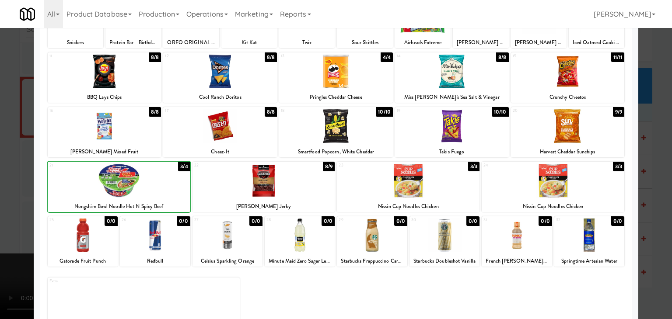
drag, startPoint x: 0, startPoint y: 188, endPoint x: 183, endPoint y: 188, distance: 182.8
click at [14, 188] on div at bounding box center [336, 159] width 672 height 319
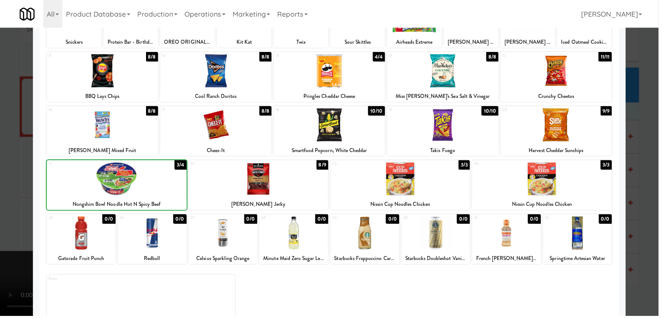
scroll to position [5927, 0]
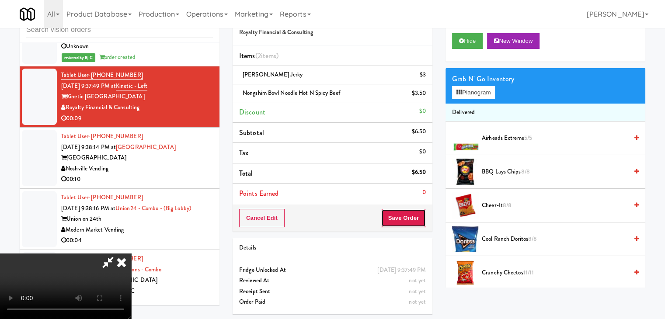
click at [421, 216] on button "Save Order" at bounding box center [403, 218] width 45 height 18
click at [420, 216] on button "Save Order" at bounding box center [403, 218] width 45 height 18
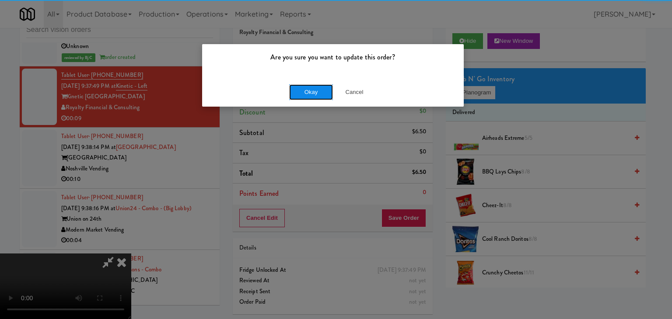
click at [320, 92] on button "Okay" at bounding box center [311, 92] width 44 height 16
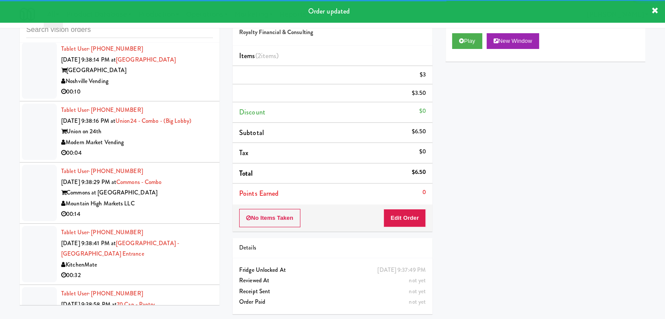
scroll to position [6025, 0]
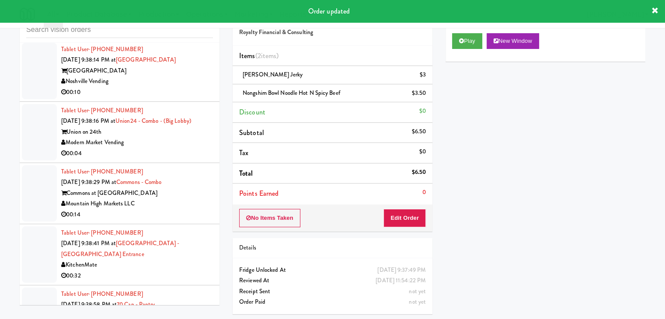
click at [175, 87] on div "00:10" at bounding box center [137, 92] width 152 height 11
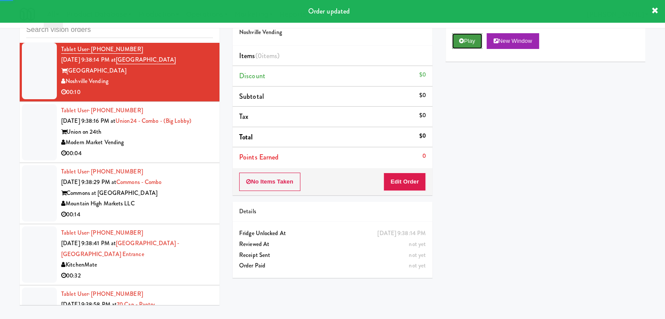
click at [482, 35] on button "Play" at bounding box center [467, 41] width 30 height 16
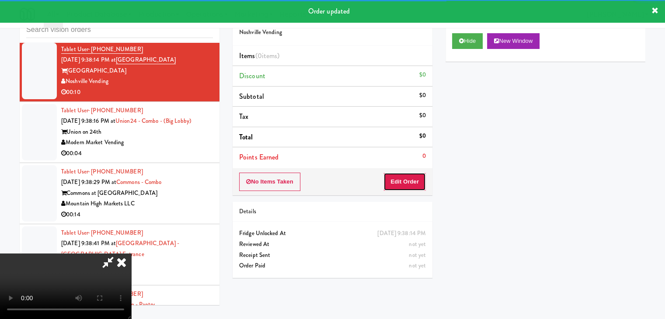
click at [404, 186] on button "Edit Order" at bounding box center [404, 182] width 42 height 18
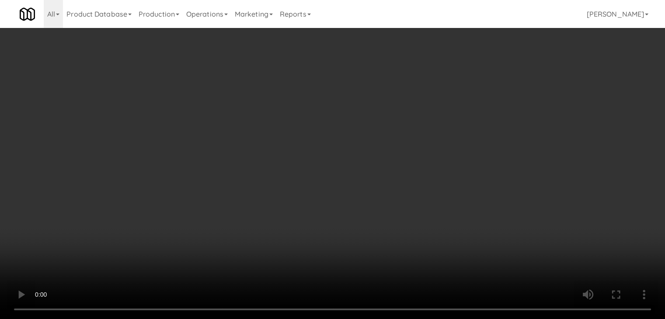
scroll to position [6014, 0]
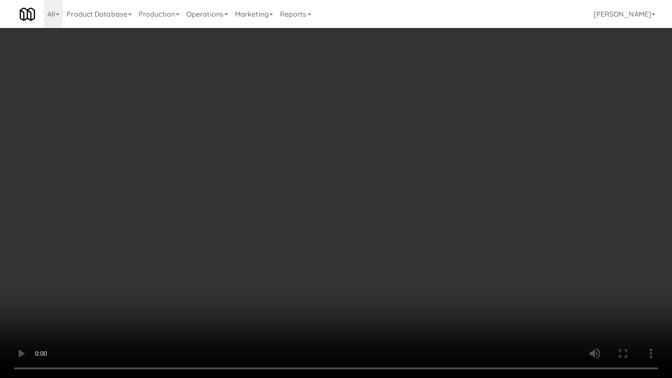
click at [392, 241] on video at bounding box center [336, 189] width 672 height 378
drag, startPoint x: 391, startPoint y: 242, endPoint x: 383, endPoint y: 244, distance: 8.7
click at [391, 243] on video at bounding box center [336, 189] width 672 height 378
click at [404, 243] on video at bounding box center [336, 189] width 672 height 378
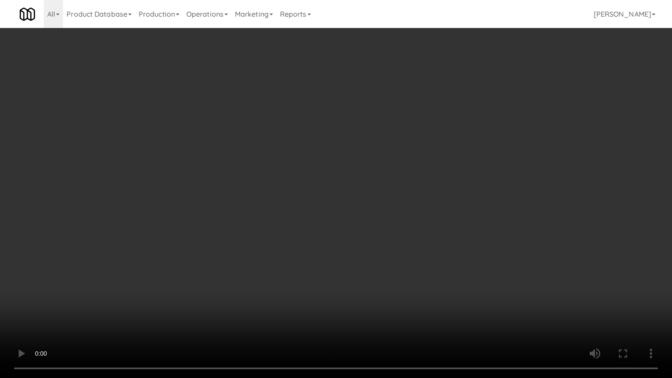
click at [409, 239] on video at bounding box center [336, 189] width 672 height 378
click at [410, 239] on video at bounding box center [336, 189] width 672 height 378
click at [406, 241] on video at bounding box center [336, 189] width 672 height 378
drag, startPoint x: 407, startPoint y: 240, endPoint x: 408, endPoint y: 202, distance: 38.9
click at [407, 240] on video at bounding box center [336, 189] width 672 height 378
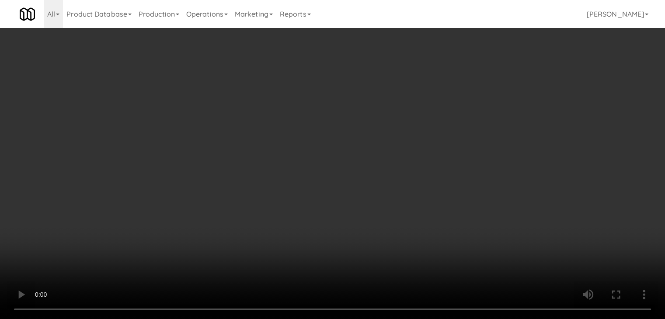
drag, startPoint x: 408, startPoint y: 201, endPoint x: 418, endPoint y: 186, distance: 17.3
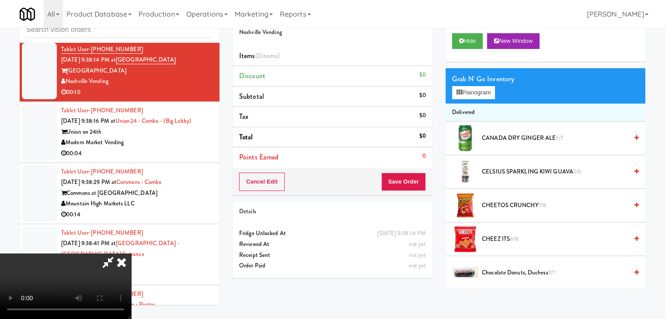
click at [409, 199] on div "Order # 1267804 Noshville Vending Items (0 items ) Discount $0 Subtotal $0 Tax …" at bounding box center [332, 143] width 213 height 281
click at [476, 97] on button "Planogram" at bounding box center [473, 92] width 43 height 13
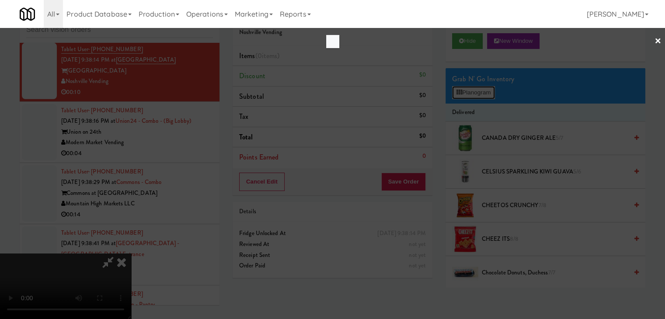
scroll to position [6014, 0]
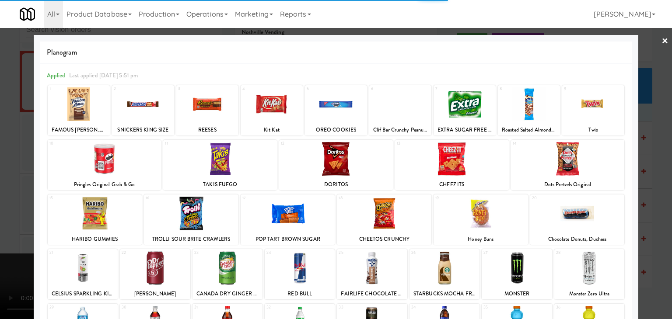
click
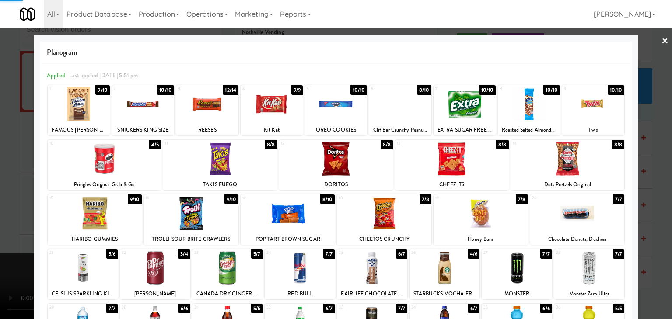
drag, startPoint x: 0, startPoint y: 223, endPoint x: 125, endPoint y: 218, distance: 125.1
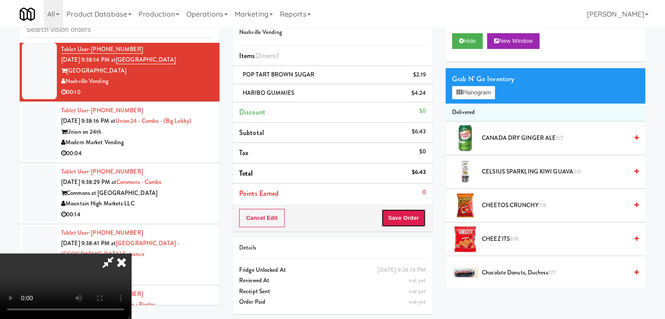
drag, startPoint x: 412, startPoint y: 218, endPoint x: 406, endPoint y: 217, distance: 6.1
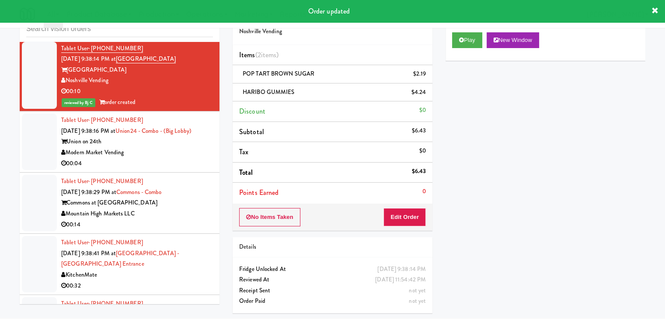
scroll to position [28, 0]
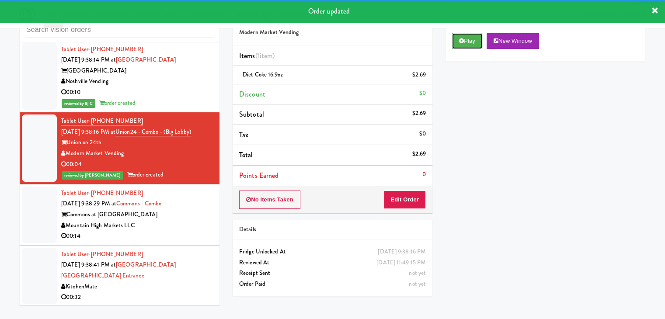
drag, startPoint x: 463, startPoint y: 42, endPoint x: 262, endPoint y: 172, distance: 238.8
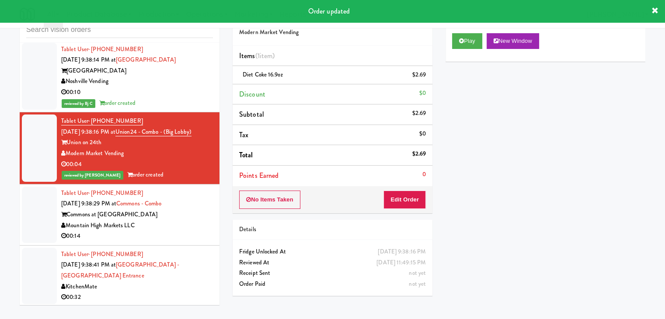
drag, startPoint x: 136, startPoint y: 222, endPoint x: 175, endPoint y: 219, distance: 39.0
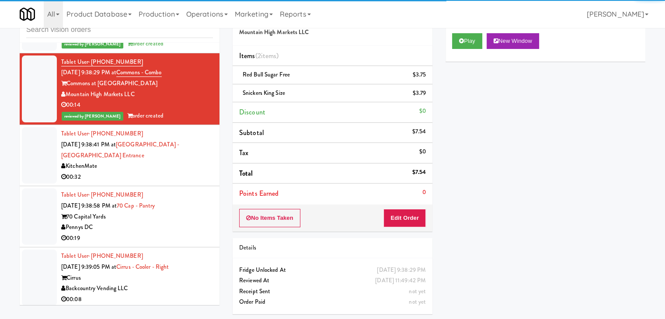
drag, startPoint x: 168, startPoint y: 155, endPoint x: 171, endPoint y: 161, distance: 6.7
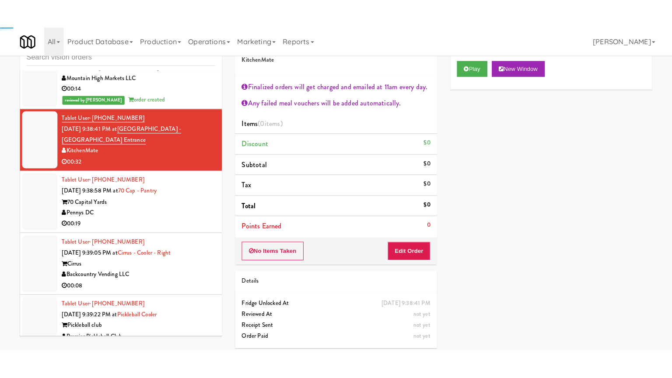
scroll to position [6287, 0]
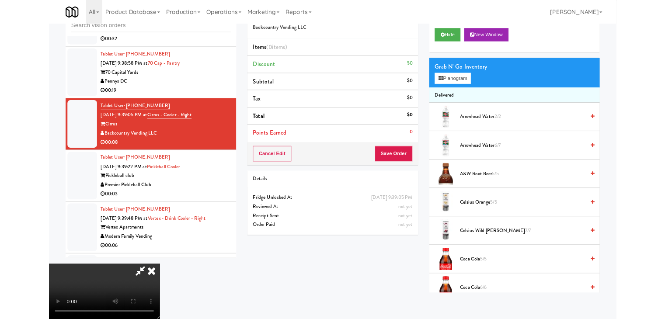
scroll to position [6276, 0]
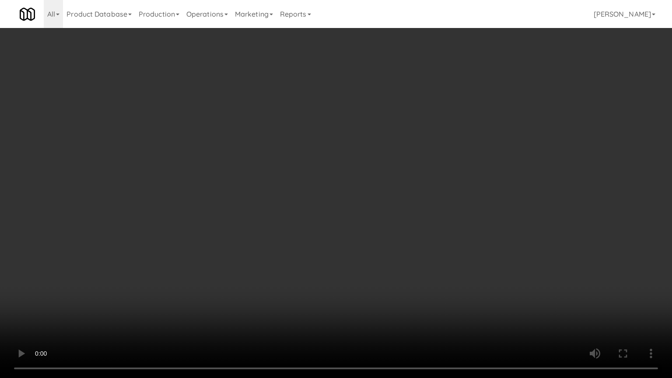
drag, startPoint x: 418, startPoint y: 276, endPoint x: 479, endPoint y: 153, distance: 137.5
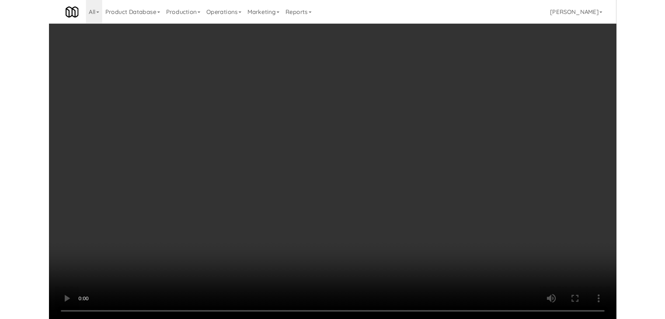
scroll to position [6287, 0]
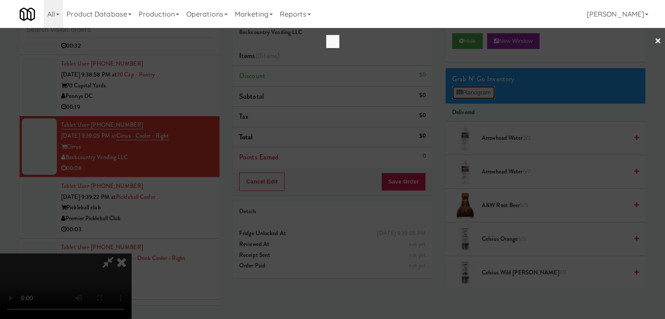
scroll to position [6276, 0]
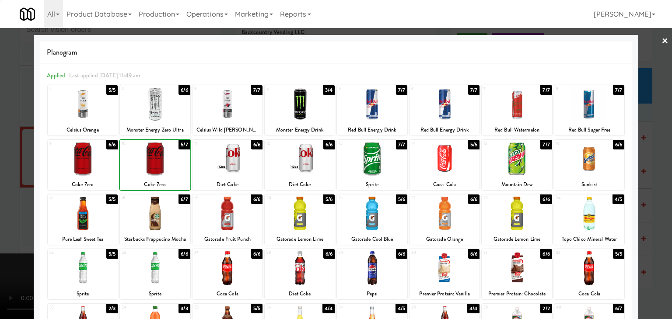
drag, startPoint x: 89, startPoint y: 166, endPoint x: 69, endPoint y: 170, distance: 20.8
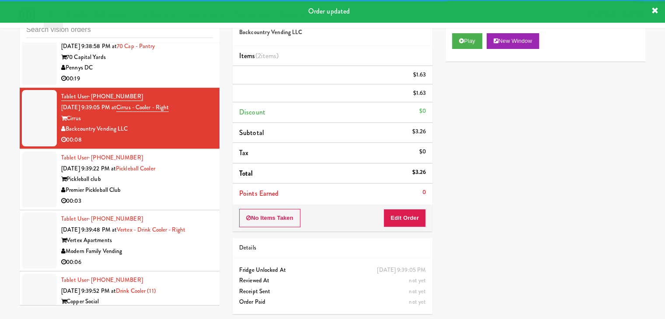
scroll to position [6331, 0]
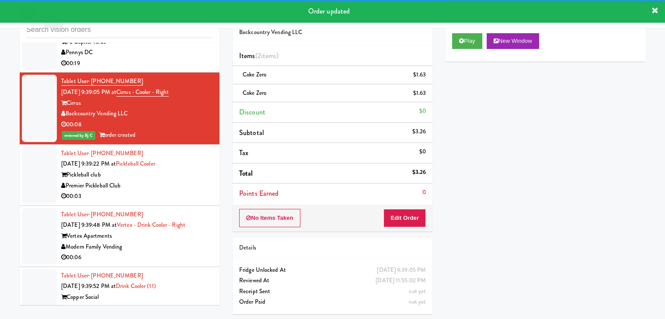
drag, startPoint x: 167, startPoint y: 172, endPoint x: 167, endPoint y: 184, distance: 12.2
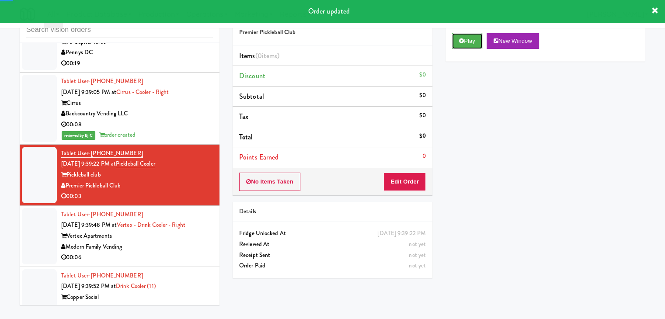
drag, startPoint x: 476, startPoint y: 39, endPoint x: 462, endPoint y: 66, distance: 30.1
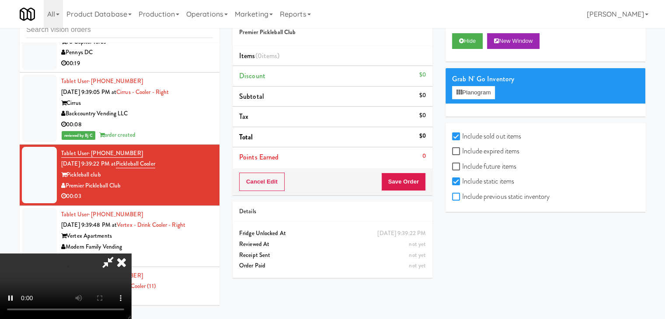
checkbox input "true"
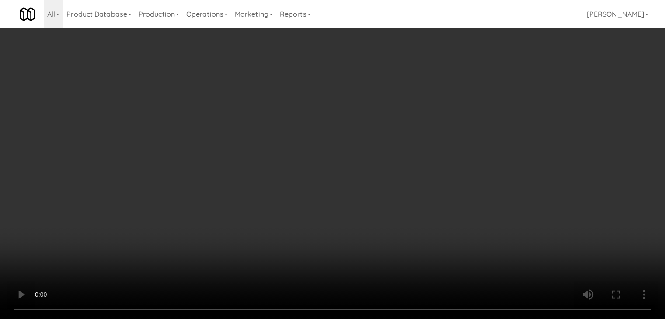
scroll to position [6320, 0]
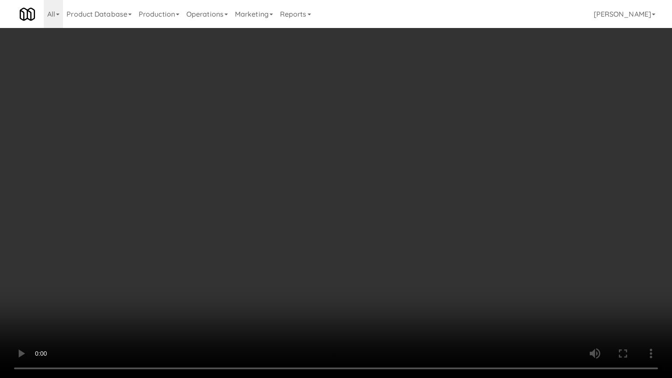
drag, startPoint x: 394, startPoint y: 248, endPoint x: 470, endPoint y: 118, distance: 150.1
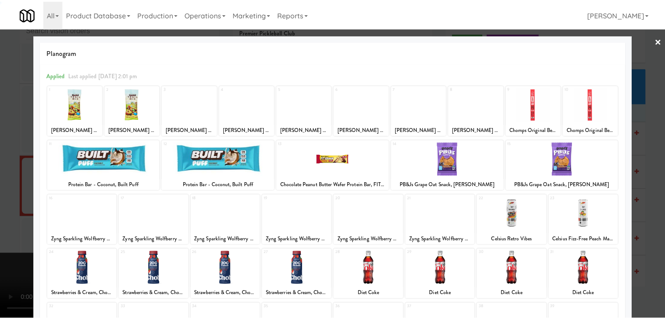
scroll to position [110, 0]
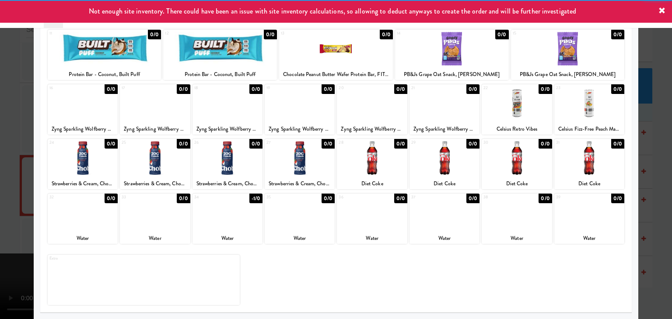
drag, startPoint x: 0, startPoint y: 217, endPoint x: 152, endPoint y: 219, distance: 152.2
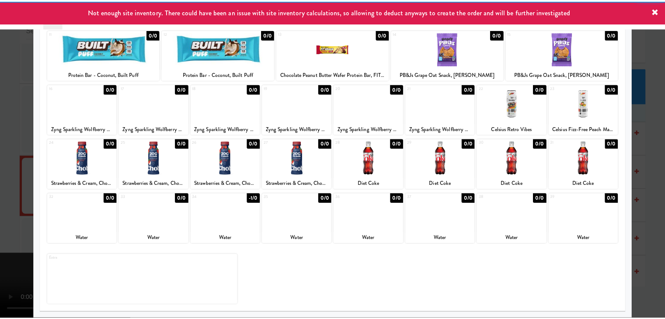
scroll to position [6331, 0]
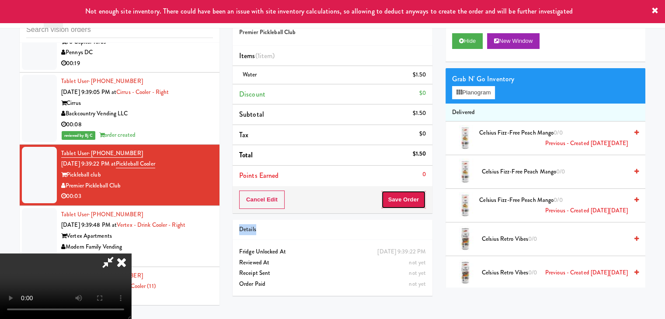
drag, startPoint x: 419, startPoint y: 202, endPoint x: 414, endPoint y: 196, distance: 7.2
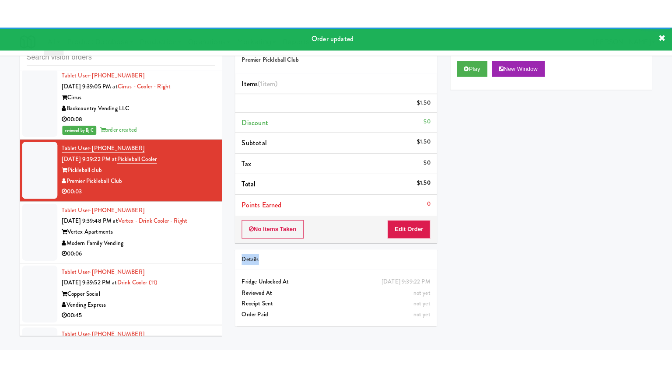
scroll to position [6418, 0]
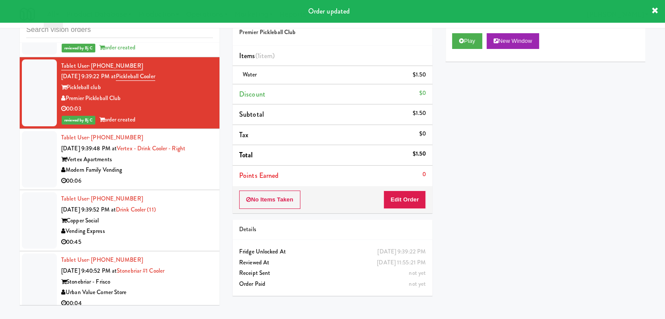
drag, startPoint x: 166, startPoint y: 161, endPoint x: 164, endPoint y: 167, distance: 5.5
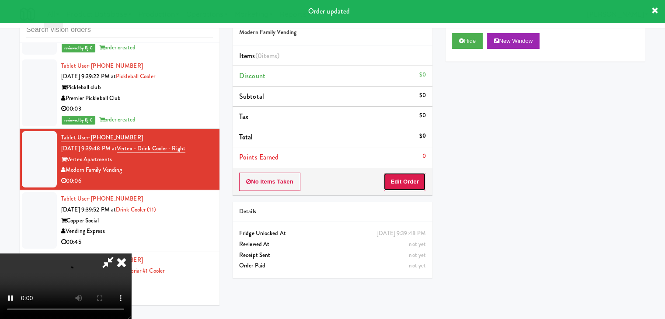
drag, startPoint x: 400, startPoint y: 181, endPoint x: 406, endPoint y: 167, distance: 15.5
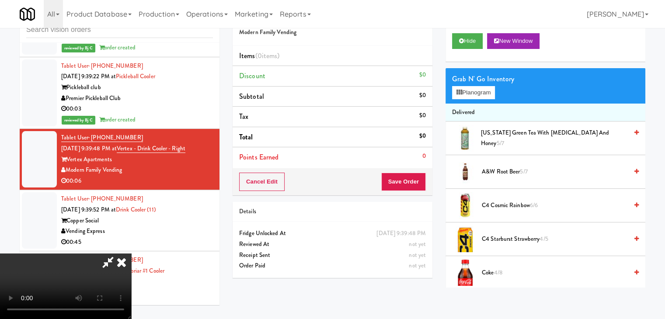
scroll to position [6407, 0]
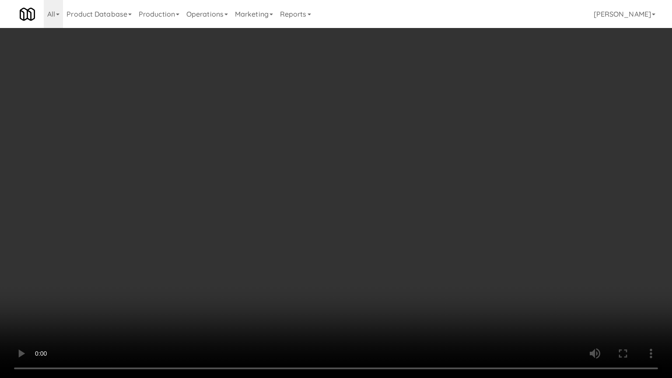
drag, startPoint x: 349, startPoint y: 284, endPoint x: 345, endPoint y: 289, distance: 6.5
drag, startPoint x: 355, startPoint y: 274, endPoint x: 394, endPoint y: 166, distance: 114.4
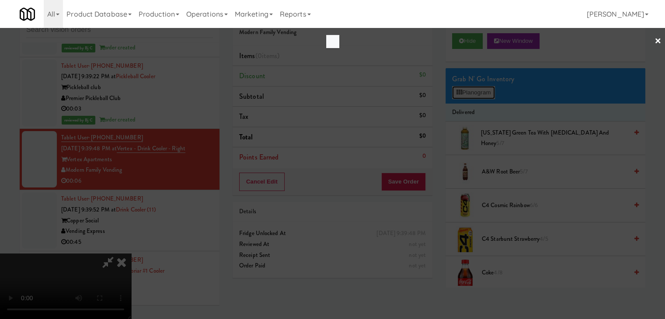
scroll to position [6407, 0]
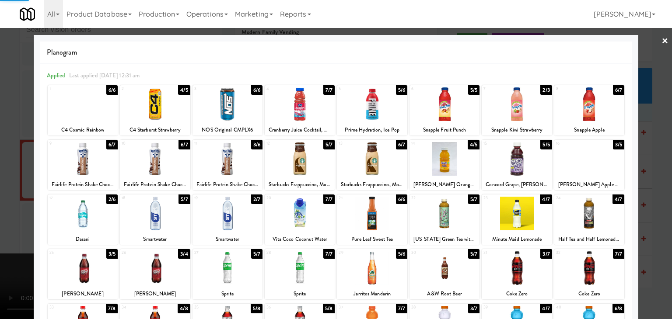
drag, startPoint x: 0, startPoint y: 190, endPoint x: 146, endPoint y: 190, distance: 146.0
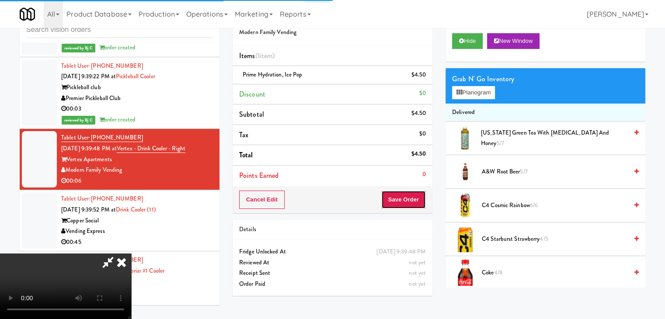
drag, startPoint x: 418, startPoint y: 202, endPoint x: 425, endPoint y: 212, distance: 12.9
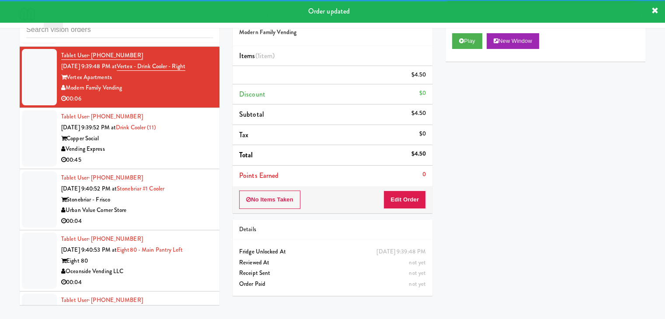
scroll to position [6505, 0]
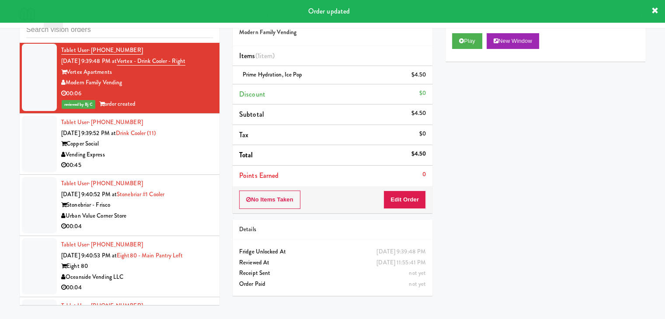
drag, startPoint x: 188, startPoint y: 132, endPoint x: 170, endPoint y: 142, distance: 21.2
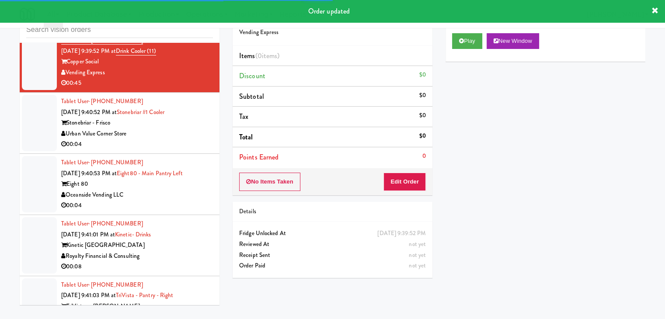
scroll to position [6593, 0]
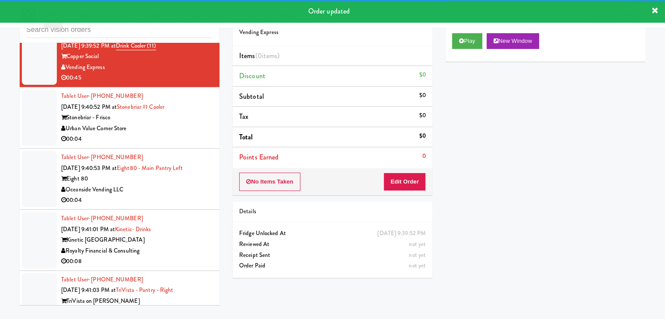
drag, startPoint x: 194, startPoint y: 115, endPoint x: 265, endPoint y: 103, distance: 72.3
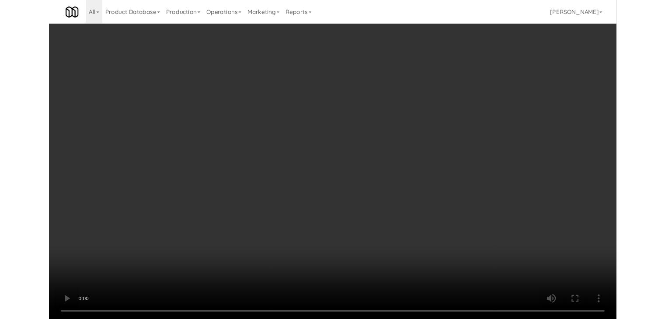
scroll to position [6582, 0]
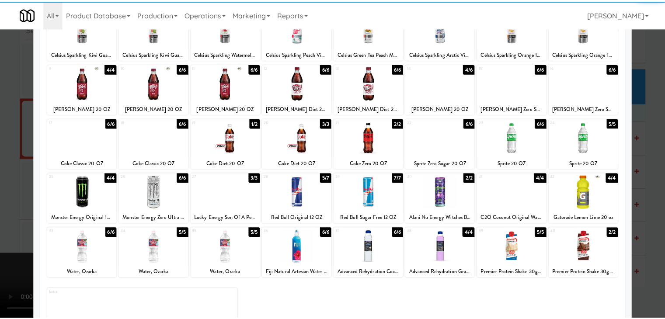
scroll to position [87, 0]
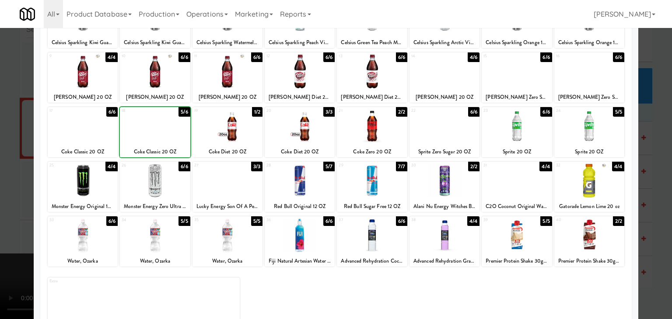
drag, startPoint x: 1, startPoint y: 150, endPoint x: 68, endPoint y: 156, distance: 67.7
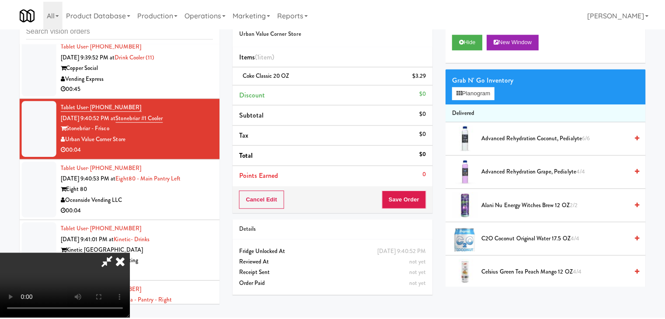
scroll to position [6593, 0]
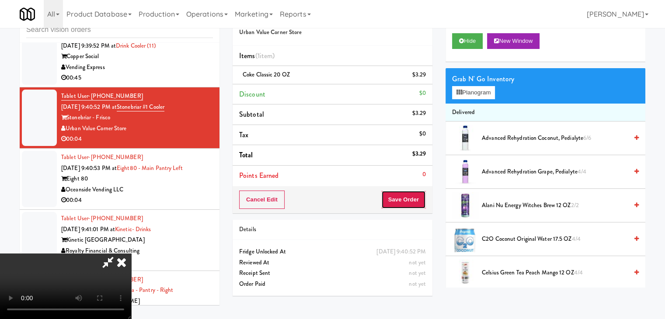
drag, startPoint x: 407, startPoint y: 203, endPoint x: 394, endPoint y: 187, distance: 21.2
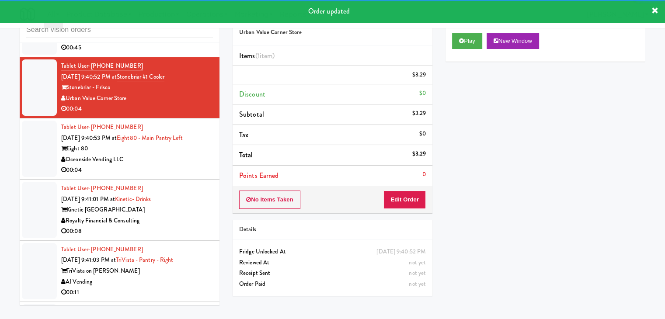
scroll to position [6680, 0]
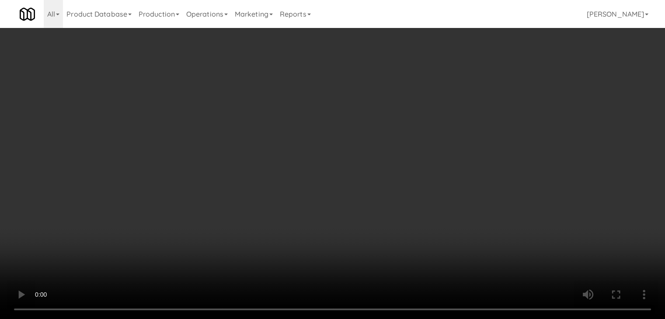
scroll to position [6669, 0]
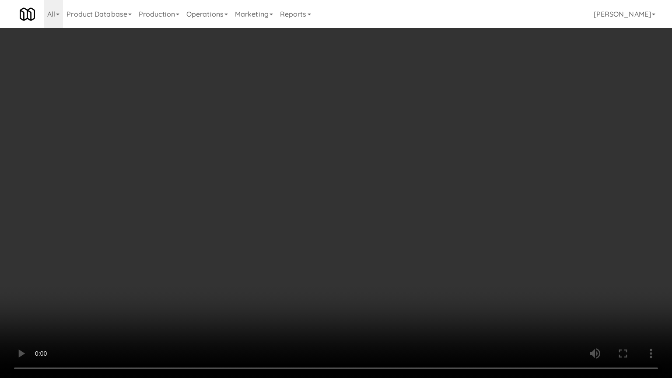
drag, startPoint x: 398, startPoint y: 275, endPoint x: 434, endPoint y: 187, distance: 95.5
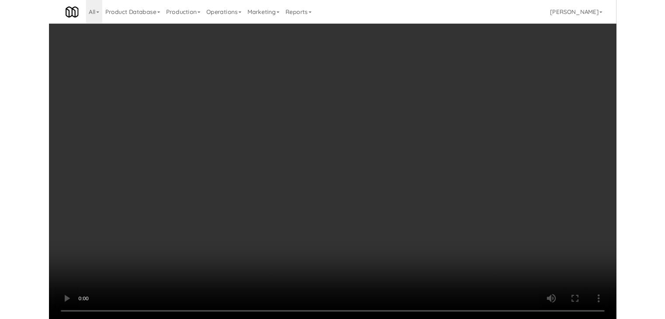
scroll to position [6680, 0]
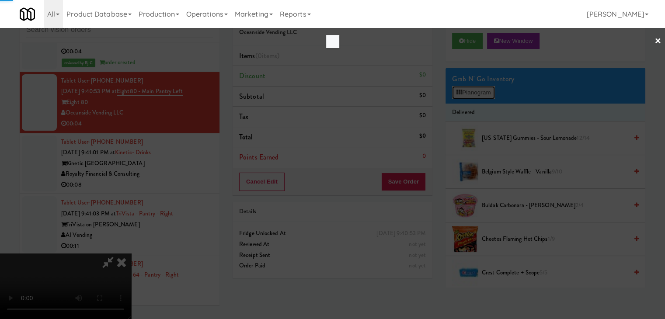
scroll to position [6669, 0]
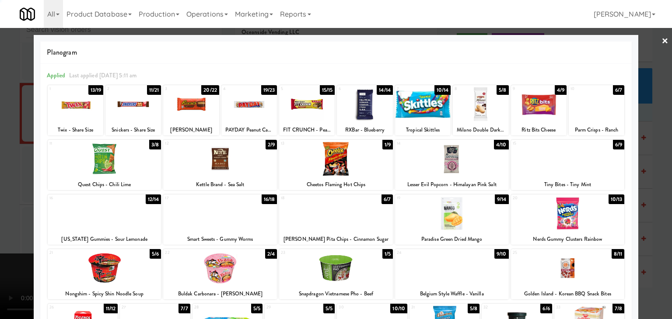
drag, startPoint x: 0, startPoint y: 151, endPoint x: 68, endPoint y: 150, distance: 68.2
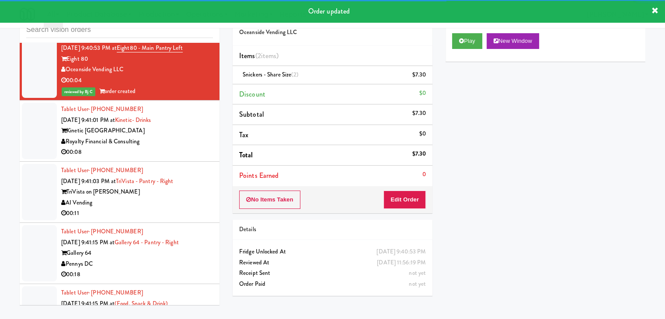
scroll to position [6724, 0]
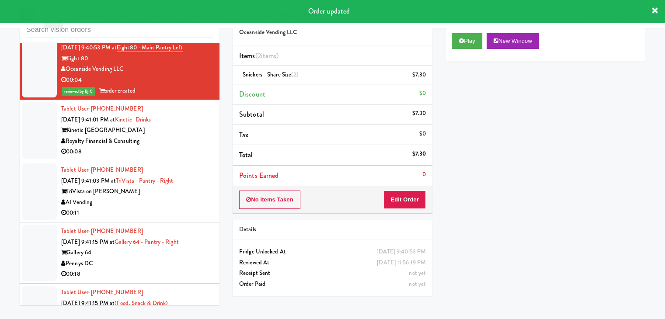
drag, startPoint x: 175, startPoint y: 124, endPoint x: 174, endPoint y: 130, distance: 5.8
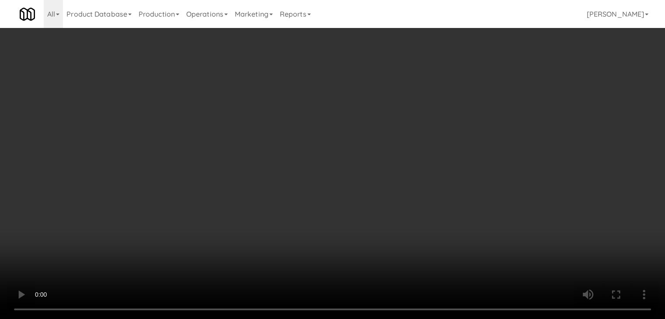
scroll to position [6713, 0]
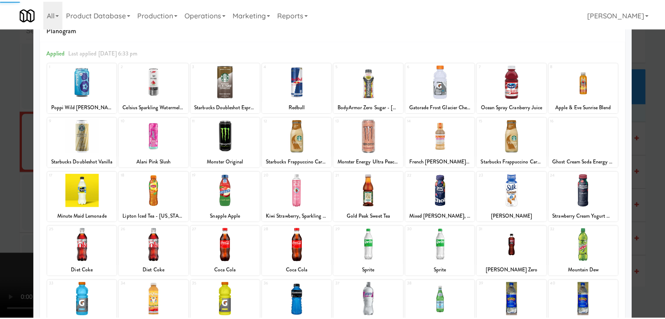
scroll to position [44, 0]
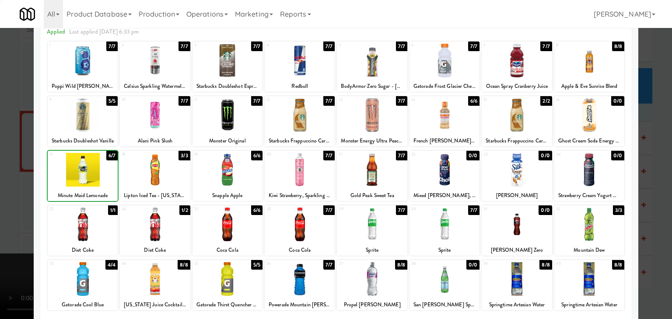
drag, startPoint x: 0, startPoint y: 180, endPoint x: 140, endPoint y: 177, distance: 139.9
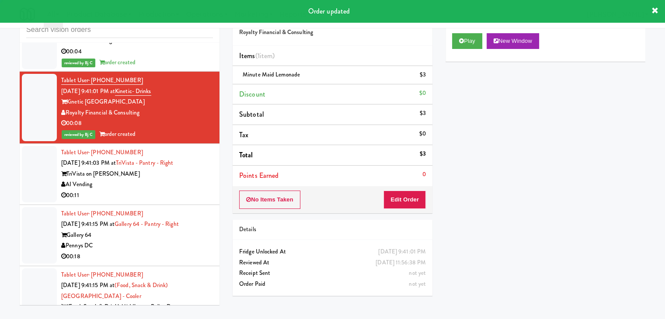
scroll to position [6768, 0]
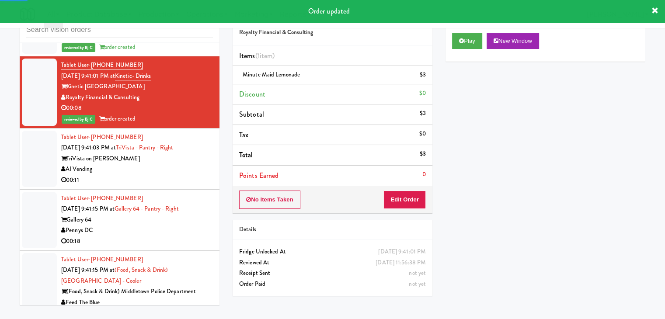
drag, startPoint x: 158, startPoint y: 154, endPoint x: 156, endPoint y: 160, distance: 5.7
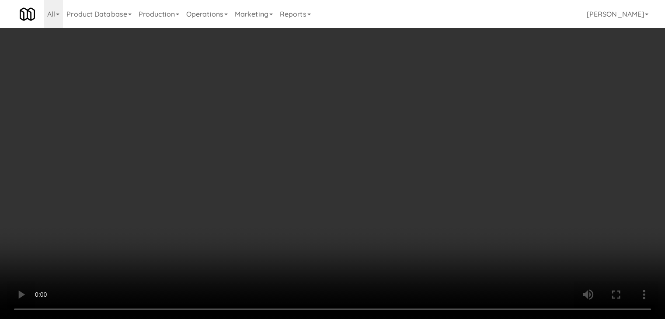
scroll to position [6757, 0]
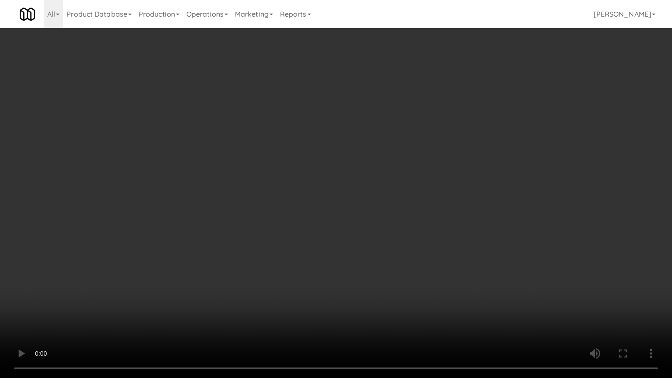
drag, startPoint x: 377, startPoint y: 259, endPoint x: 409, endPoint y: 169, distance: 95.0
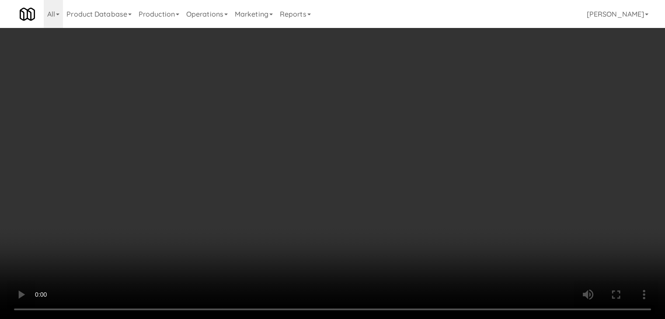
scroll to position [6768, 0]
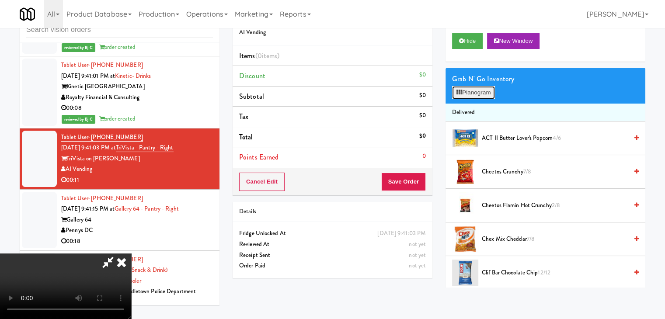
scroll to position [6757, 0]
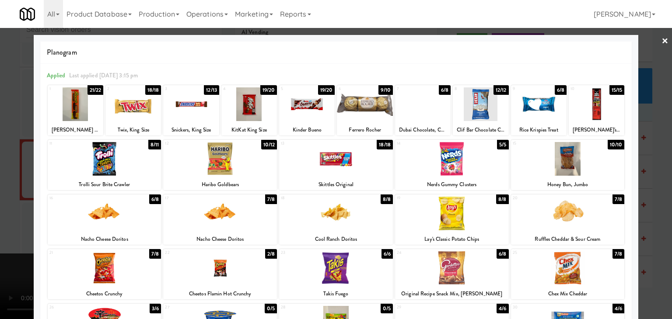
drag, startPoint x: 225, startPoint y: 277, endPoint x: 230, endPoint y: 257, distance: 20.8
drag, startPoint x: 0, startPoint y: 235, endPoint x: 181, endPoint y: 230, distance: 181.5
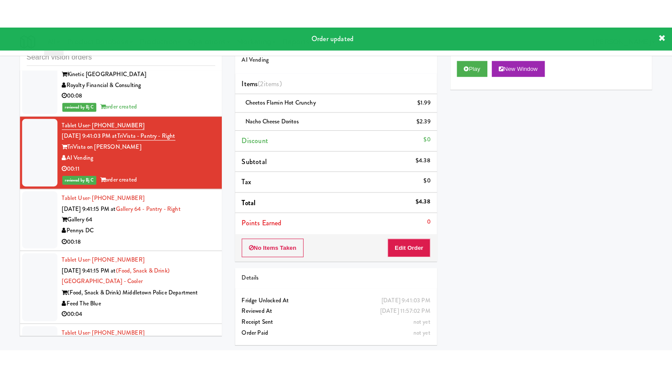
scroll to position [6855, 0]
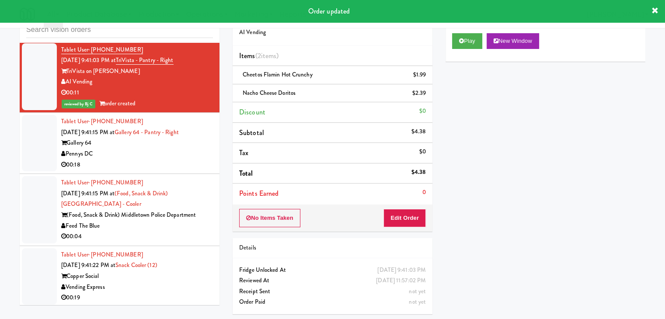
drag, startPoint x: 135, startPoint y: 139, endPoint x: 134, endPoint y: 146, distance: 6.6
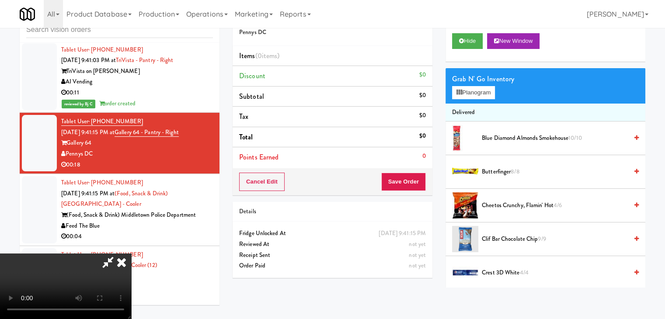
scroll to position [6845, 0]
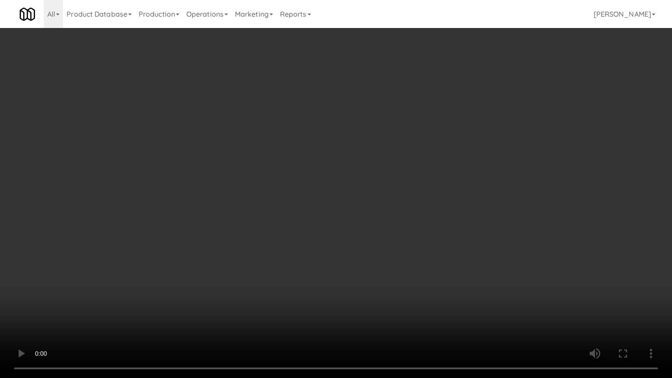
drag, startPoint x: 339, startPoint y: 231, endPoint x: 338, endPoint y: 235, distance: 4.5
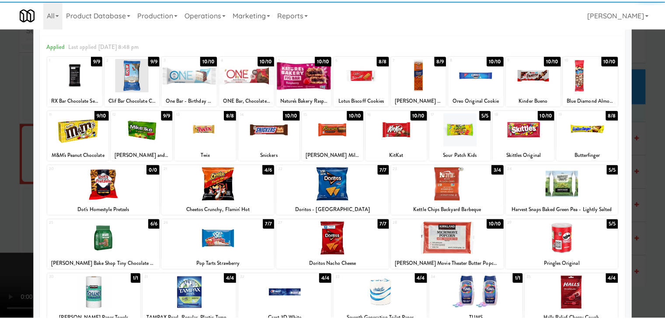
scroll to position [44, 0]
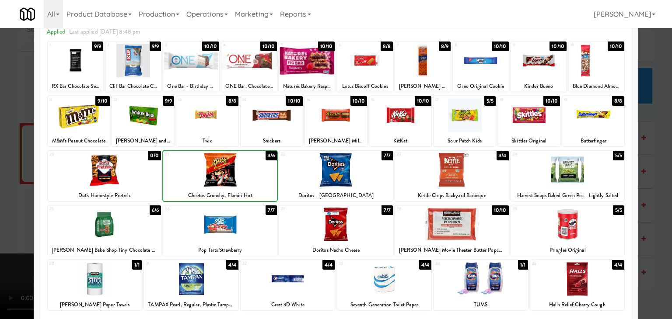
drag, startPoint x: 200, startPoint y: 164, endPoint x: 184, endPoint y: 169, distance: 17.0
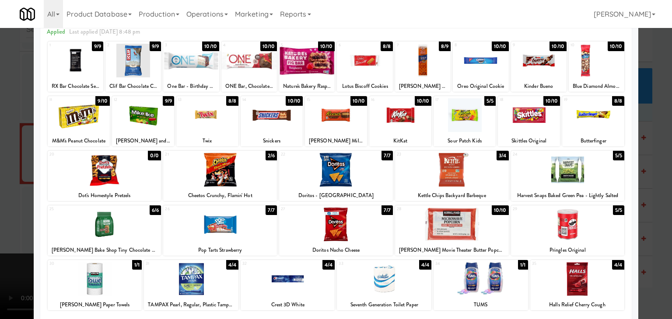
drag, startPoint x: 0, startPoint y: 175, endPoint x: 232, endPoint y: 175, distance: 232.2
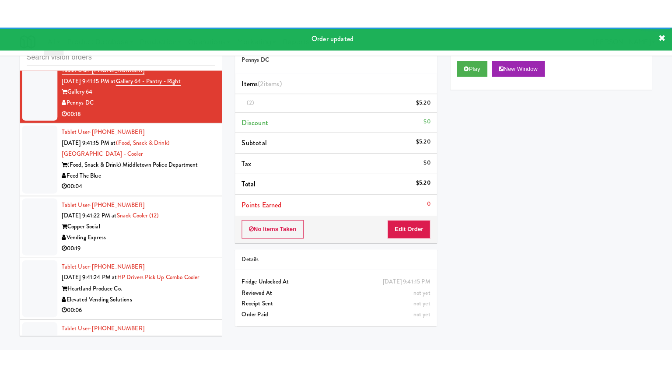
scroll to position [6943, 0]
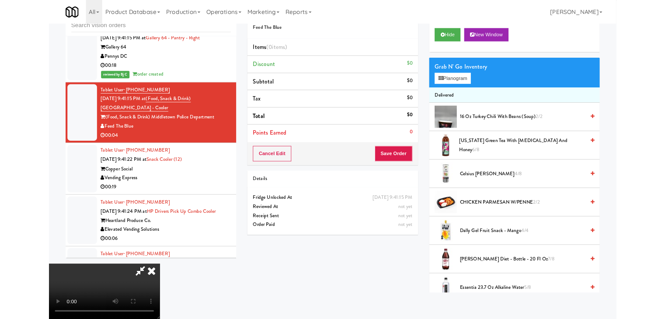
scroll to position [6932, 0]
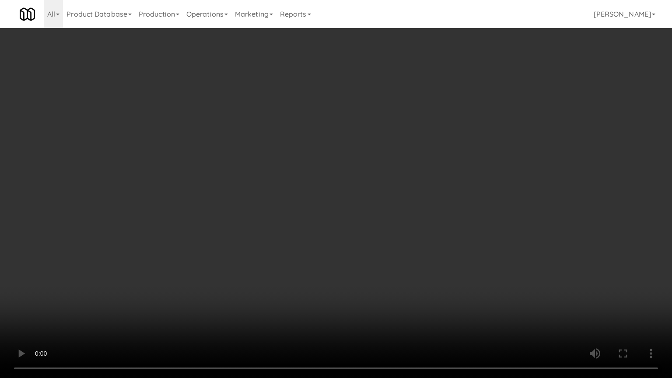
drag, startPoint x: 437, startPoint y: 227, endPoint x: 437, endPoint y: 164, distance: 63.8
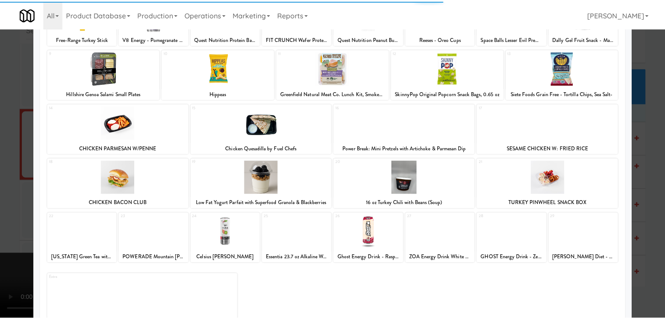
scroll to position [110, 0]
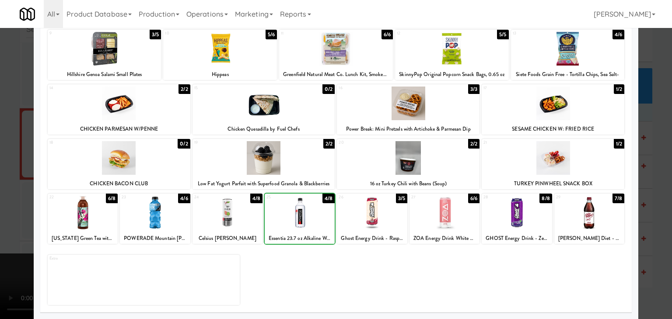
drag, startPoint x: 0, startPoint y: 210, endPoint x: 262, endPoint y: 203, distance: 262.4
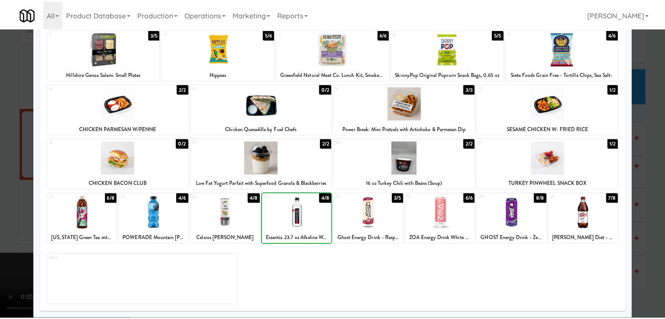
scroll to position [6943, 0]
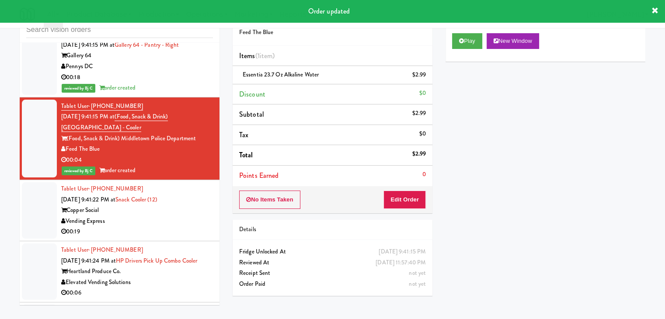
drag, startPoint x: 164, startPoint y: 198, endPoint x: 210, endPoint y: 189, distance: 46.7
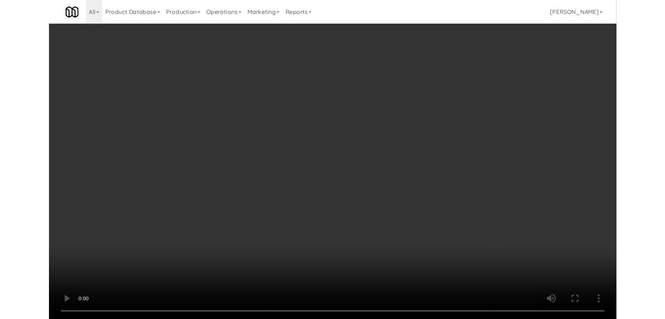
scroll to position [6975, 0]
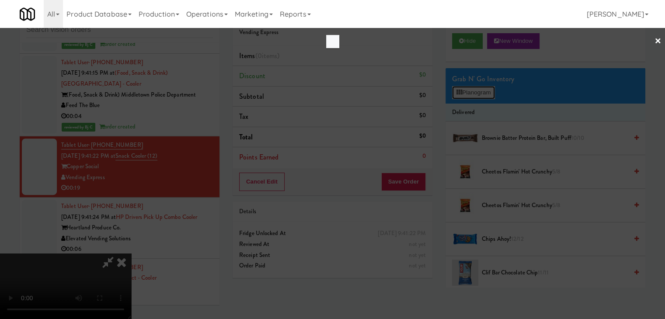
scroll to position [6975, 0]
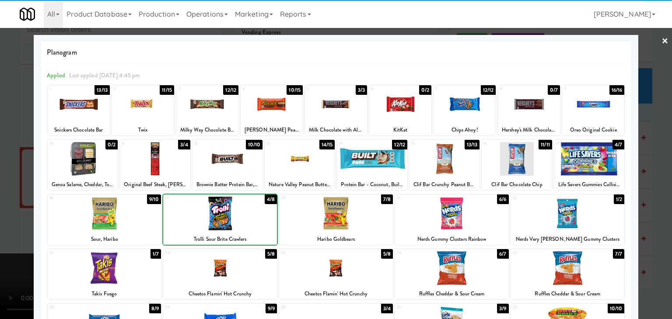
drag, startPoint x: 0, startPoint y: 203, endPoint x: 84, endPoint y: 196, distance: 84.2
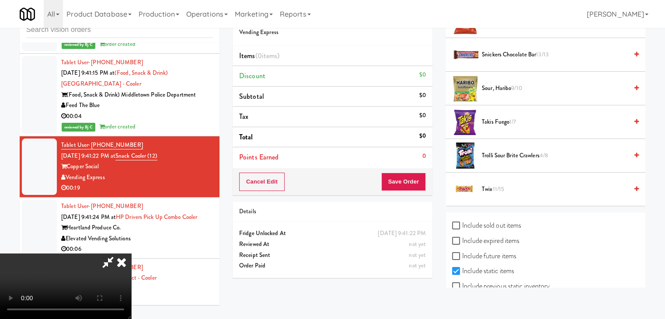
scroll to position [909, 0]
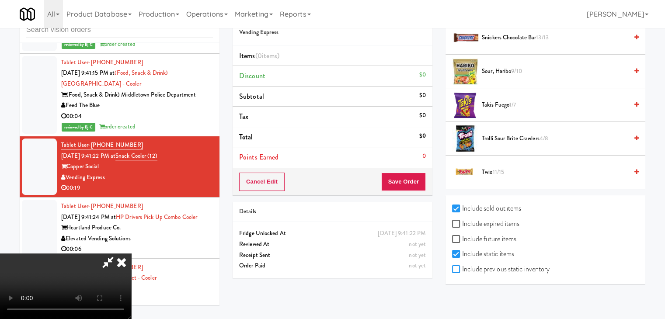
checkbox input "true"
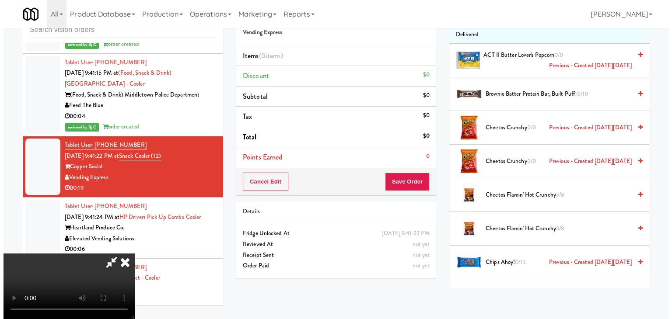
scroll to position [0, 0]
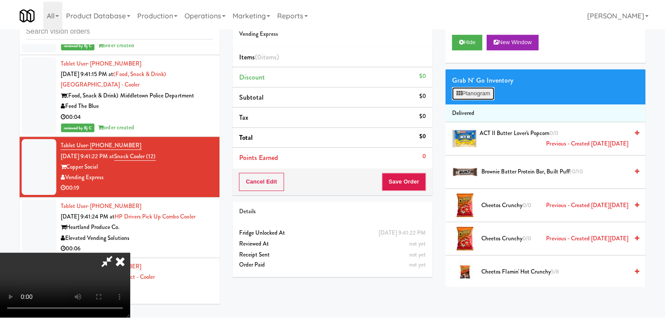
scroll to position [6975, 0]
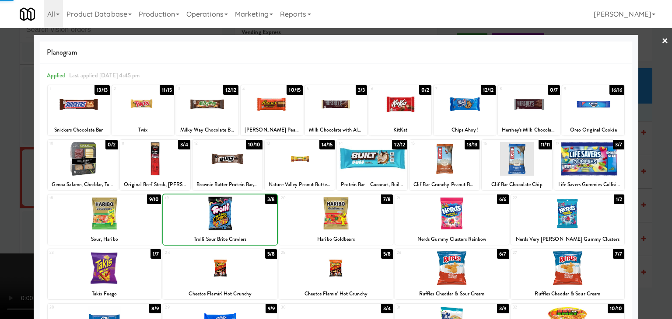
drag, startPoint x: 0, startPoint y: 211, endPoint x: 273, endPoint y: 195, distance: 273.3
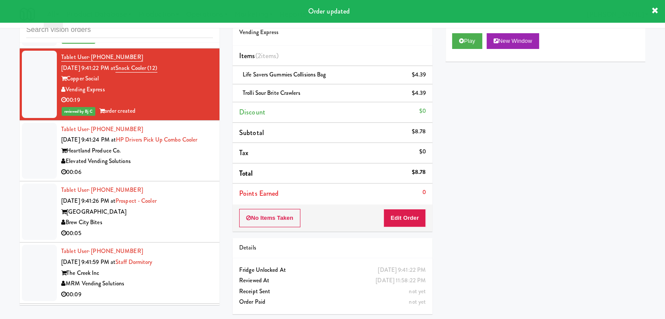
scroll to position [7118, 0]
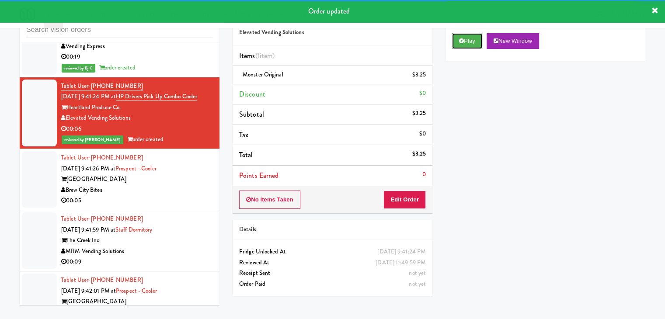
drag, startPoint x: 467, startPoint y: 40, endPoint x: 175, endPoint y: 170, distance: 319.2
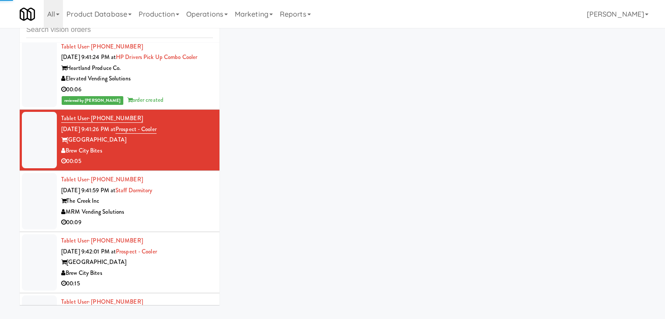
scroll to position [7205, 0]
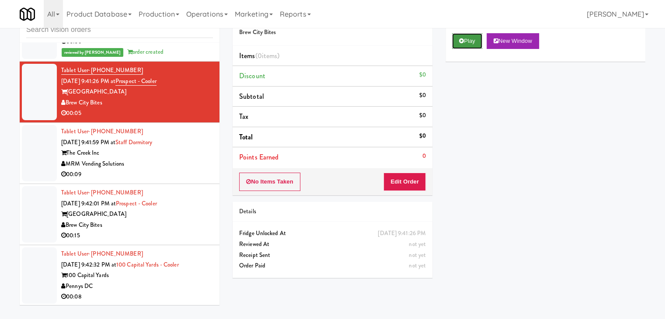
drag, startPoint x: 463, startPoint y: 37, endPoint x: 464, endPoint y: 43, distance: 6.1
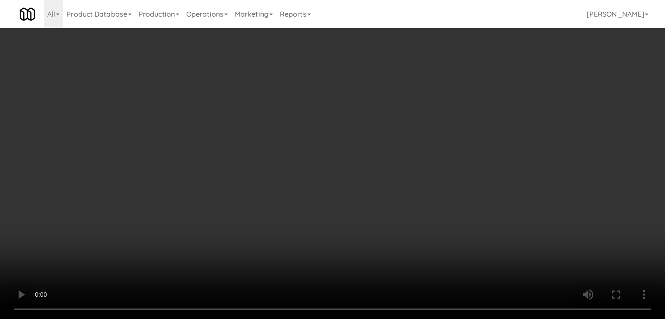
scroll to position [7194, 0]
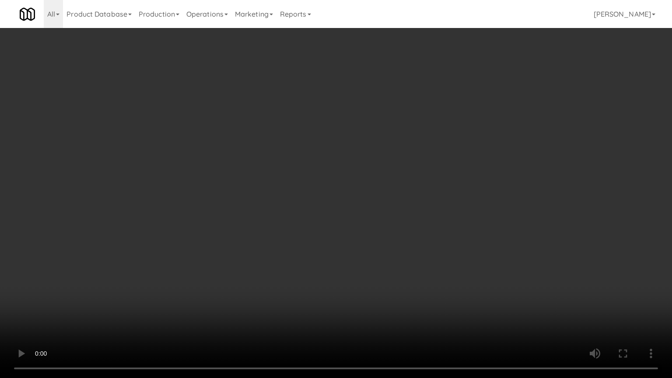
drag, startPoint x: 360, startPoint y: 220, endPoint x: 374, endPoint y: 169, distance: 53.5
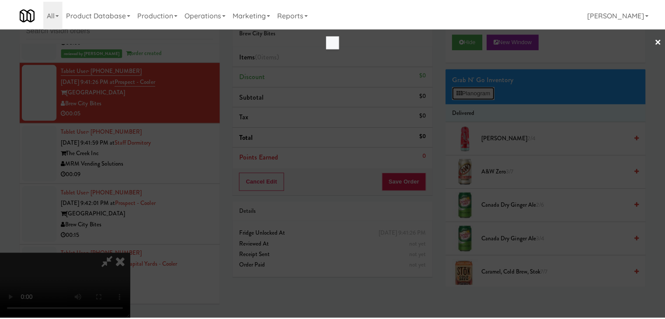
scroll to position [7194, 0]
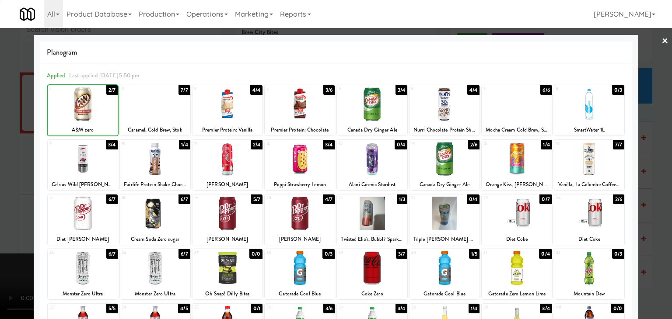
drag, startPoint x: 0, startPoint y: 133, endPoint x: 243, endPoint y: 155, distance: 244.1
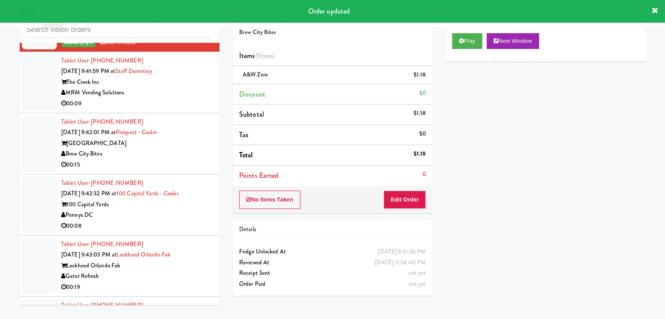
scroll to position [7292, 0]
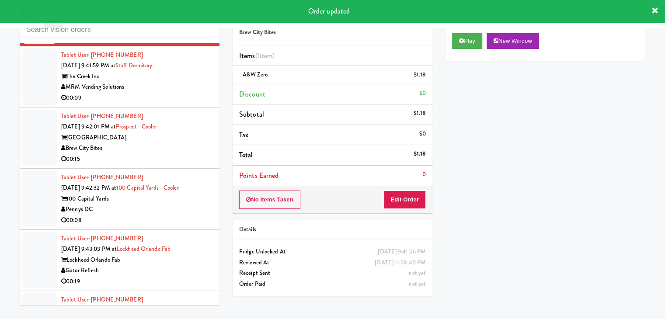
drag, startPoint x: 189, startPoint y: 99, endPoint x: 197, endPoint y: 94, distance: 9.4
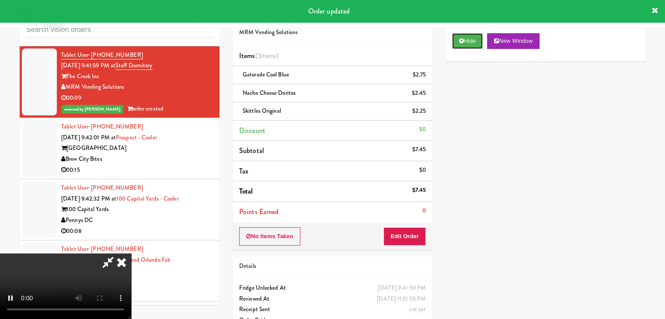
scroll to position [7249, 0]
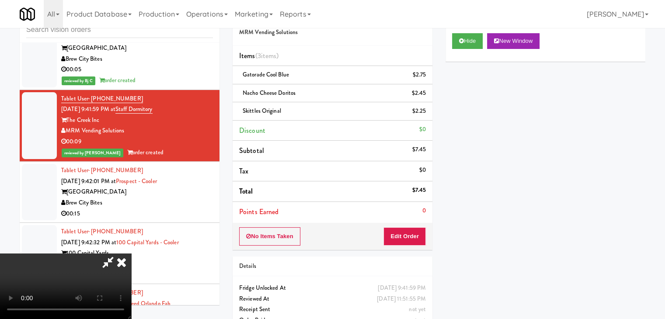
drag, startPoint x: 117, startPoint y: 265, endPoint x: 126, endPoint y: 265, distance: 9.2
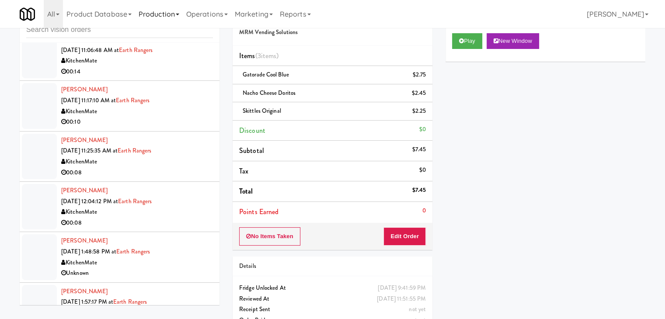
scroll to position [1565, 0]
